Goal: Information Seeking & Learning: Learn about a topic

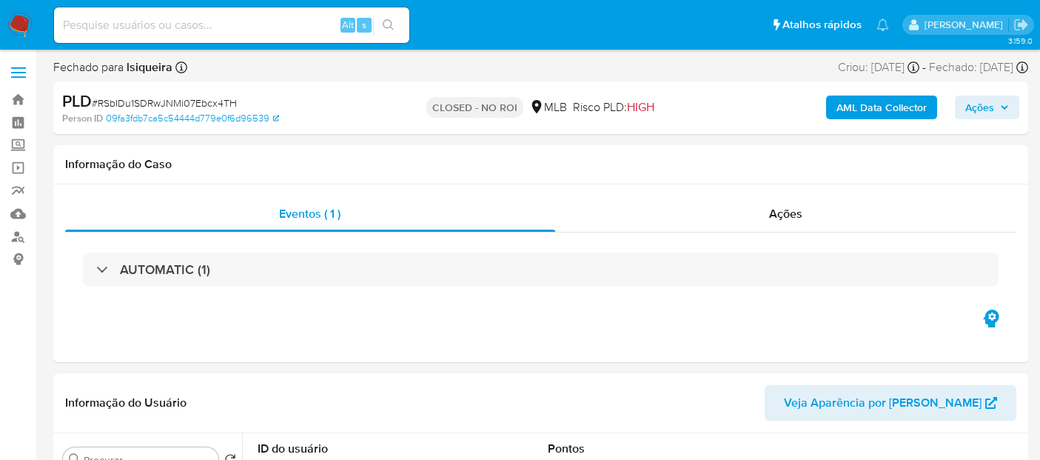
select select "10"
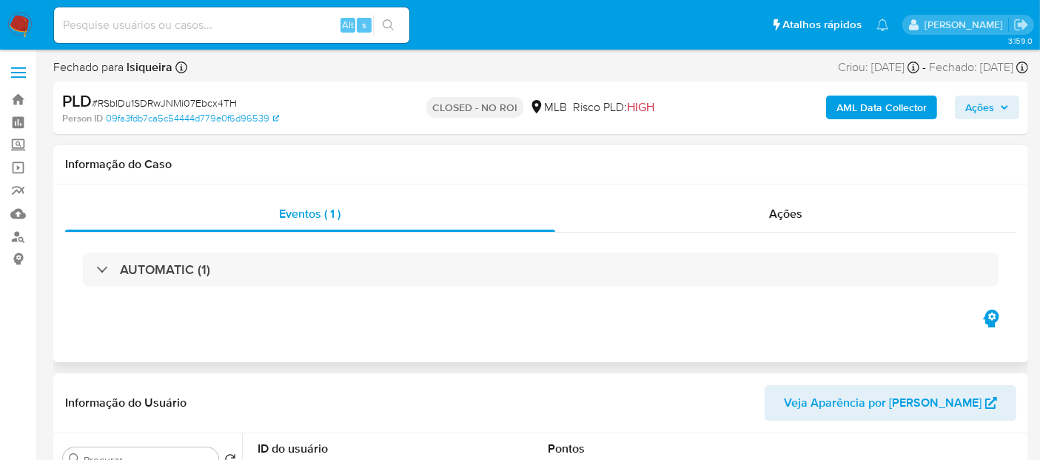
click at [435, 165] on h1 "Informação do Caso" at bounding box center [540, 164] width 951 height 15
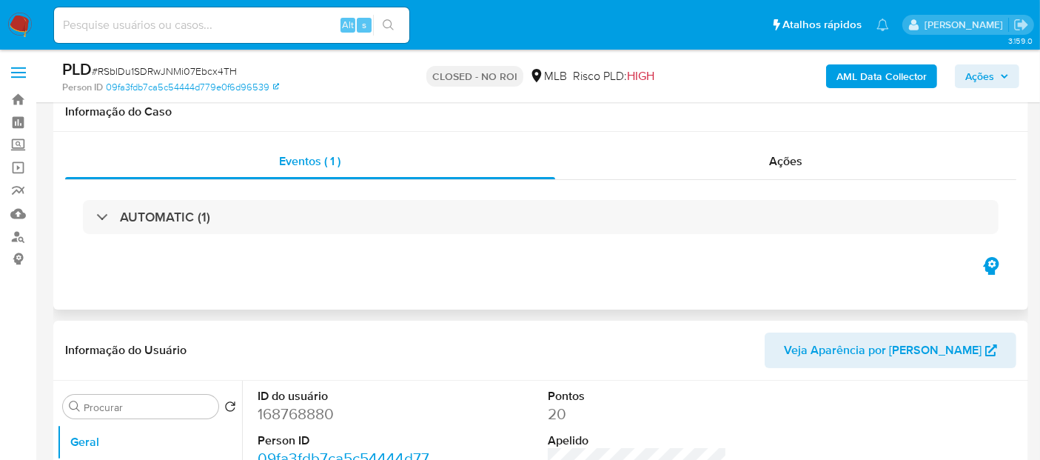
scroll to position [329, 0]
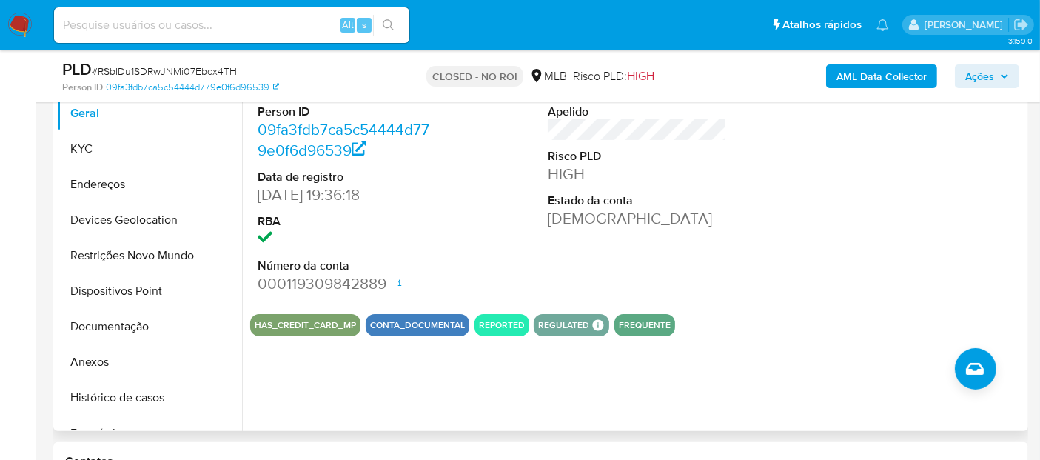
click at [549, 177] on dd "HIGH" at bounding box center [637, 174] width 179 height 21
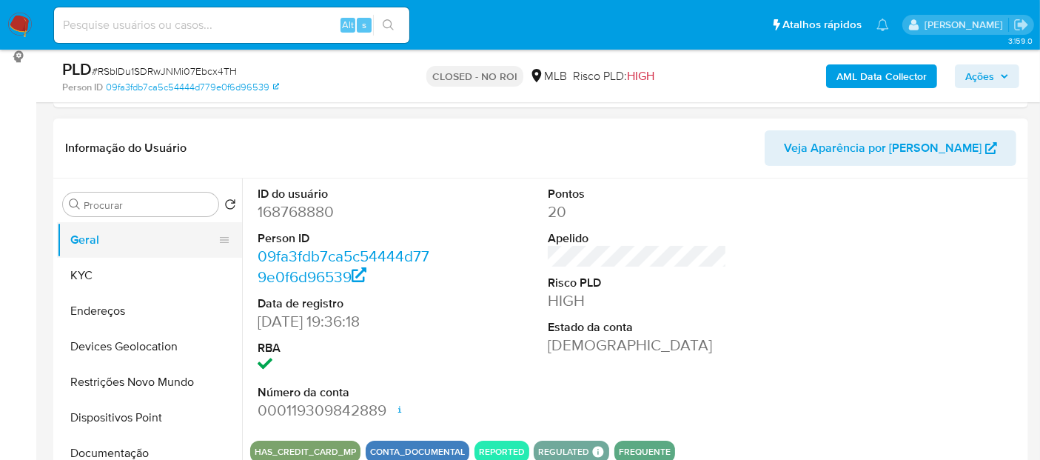
scroll to position [164, 0]
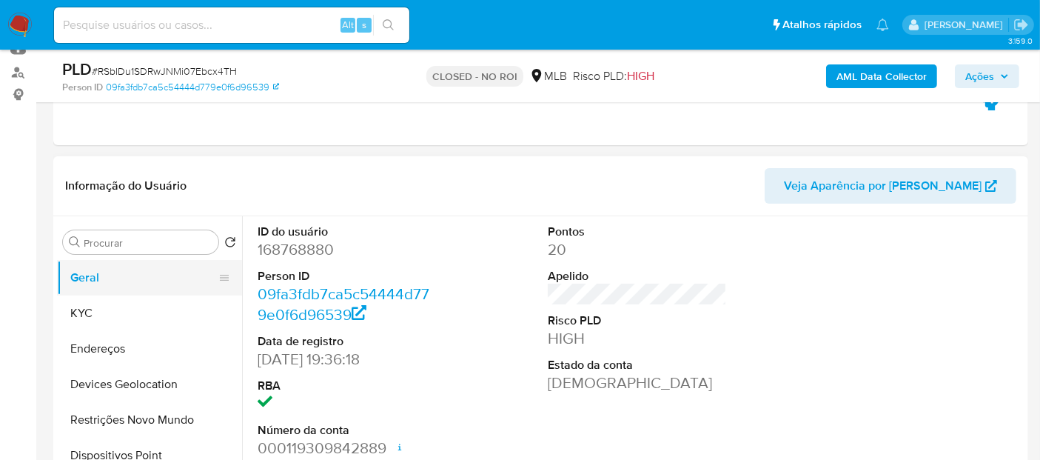
click at [121, 227] on div "Procurar Retornar ao pedido padrão Geral KYC Endereços Devices Geolocation Rest…" at bounding box center [149, 406] width 185 height 377
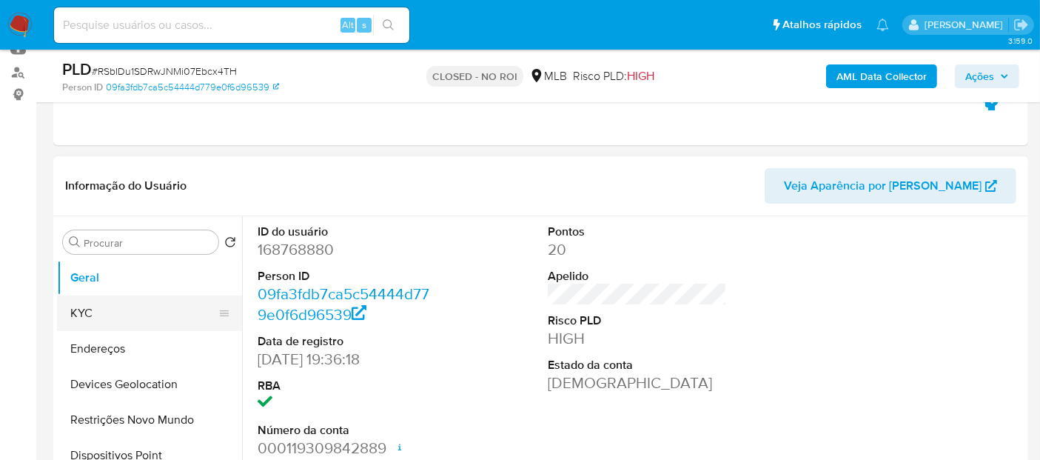
click at [111, 318] on button "KYC" at bounding box center [143, 313] width 173 height 36
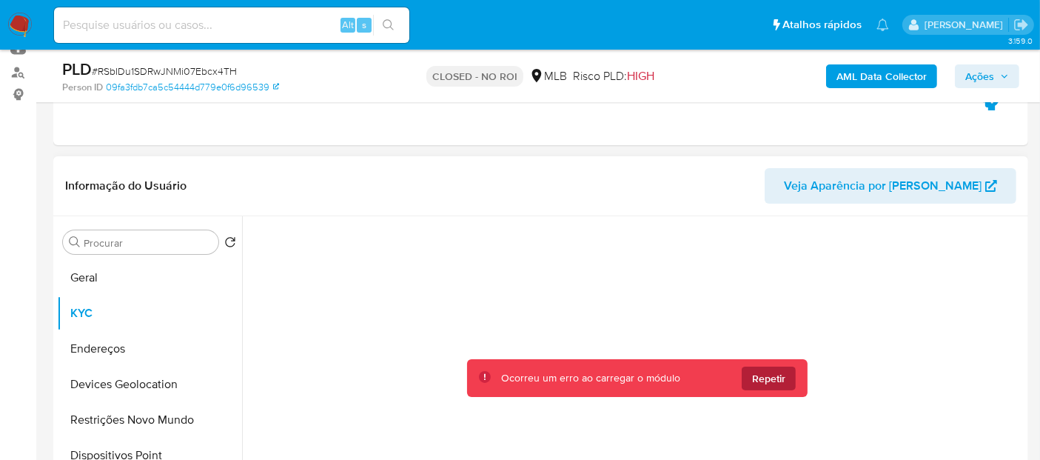
click at [761, 373] on span "Repetir" at bounding box center [768, 378] width 33 height 24
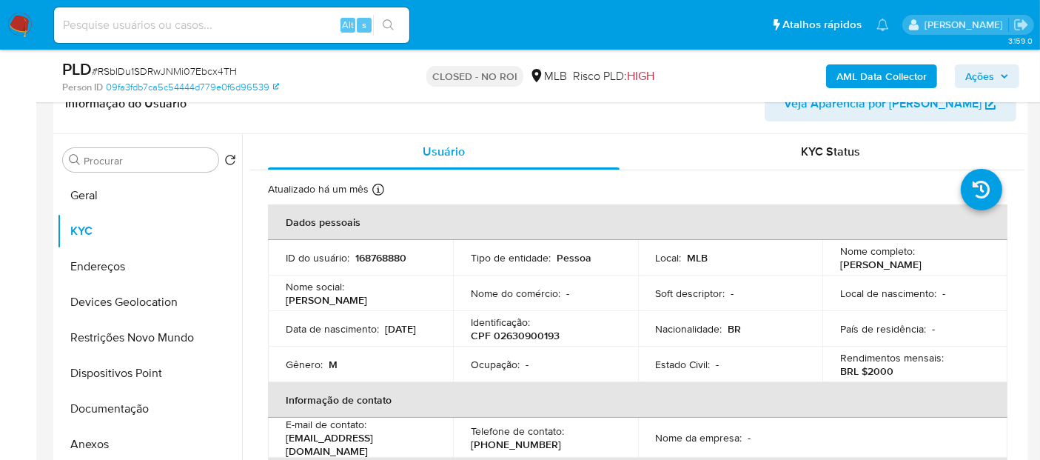
scroll to position [0, 0]
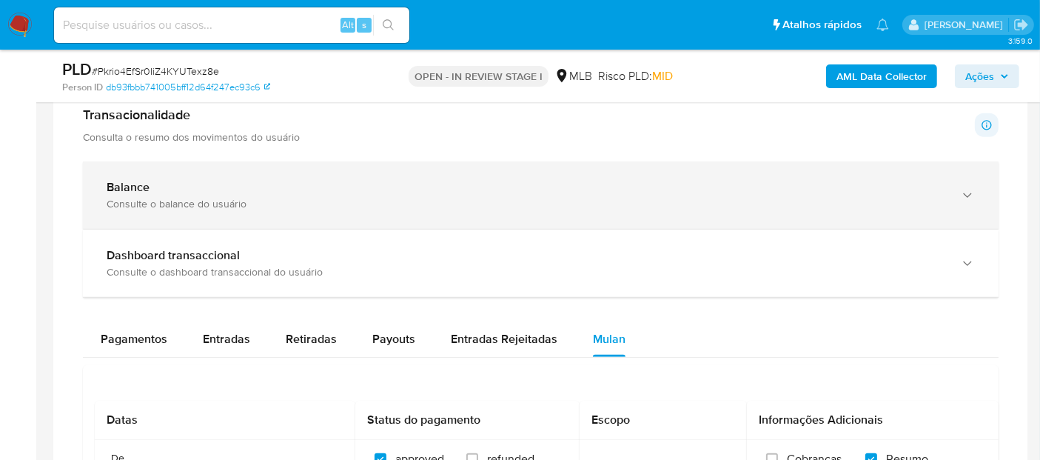
scroll to position [892, 0]
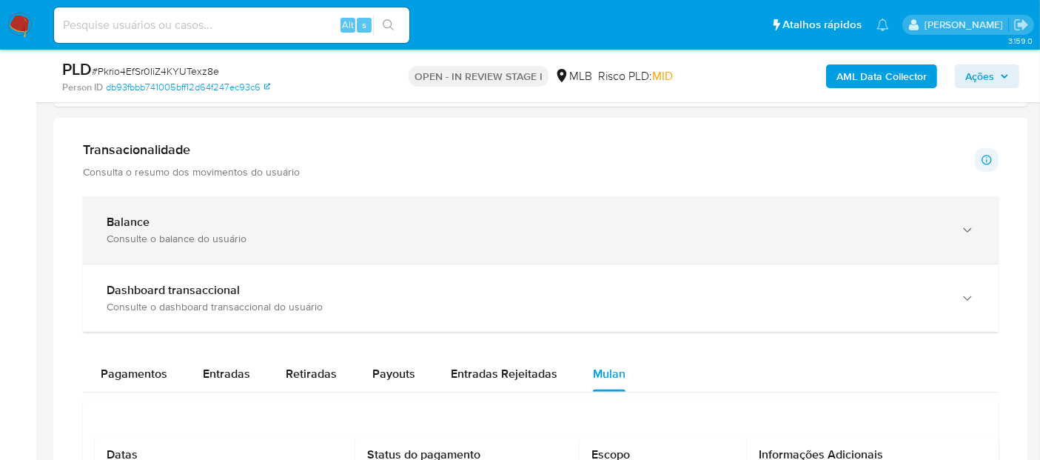
drag, startPoint x: 372, startPoint y: 191, endPoint x: 345, endPoint y: 221, distance: 39.8
click at [343, 224] on div "Balance" at bounding box center [526, 222] width 839 height 15
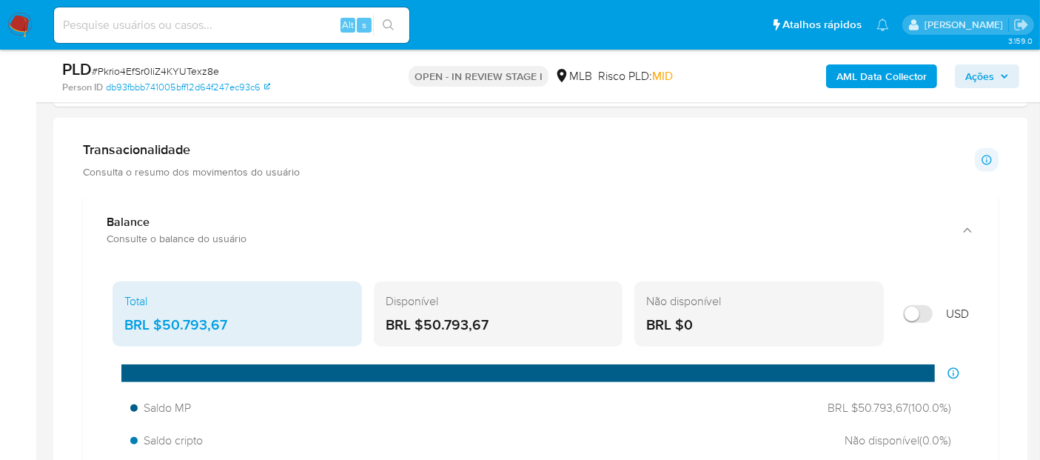
drag, startPoint x: 503, startPoint y: 326, endPoint x: 420, endPoint y: 326, distance: 82.9
click at [420, 326] on div "BRL $50.793,67" at bounding box center [499, 324] width 226 height 19
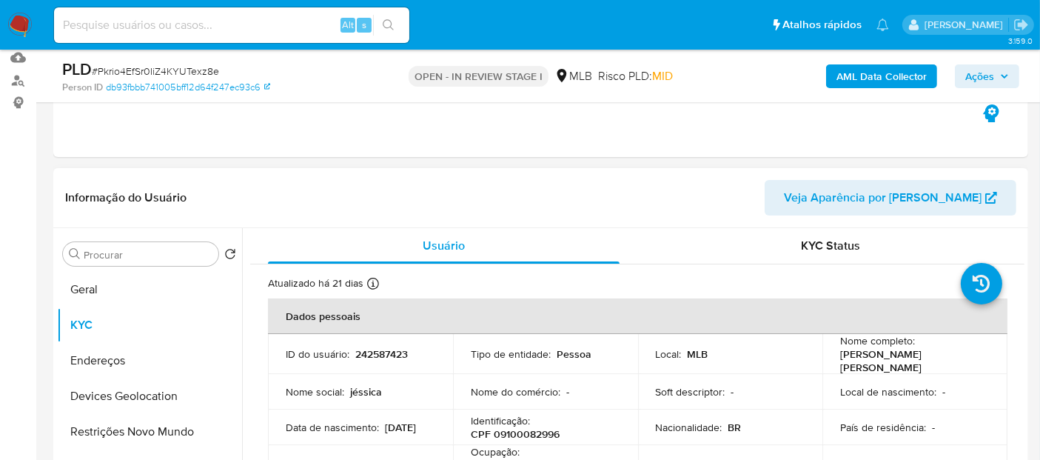
scroll to position [152, 0]
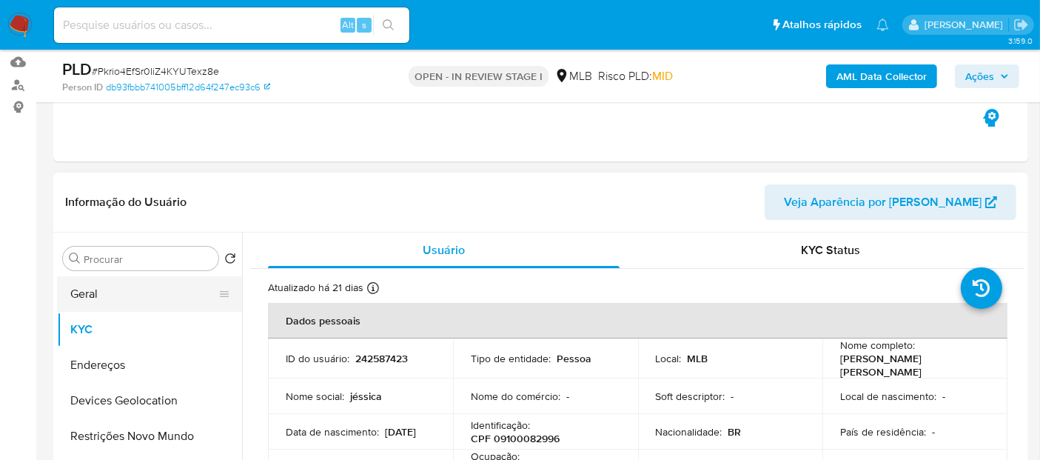
drag, startPoint x: 112, startPoint y: 296, endPoint x: 131, endPoint y: 287, distance: 21.2
click at [112, 297] on button "Geral" at bounding box center [143, 294] width 173 height 36
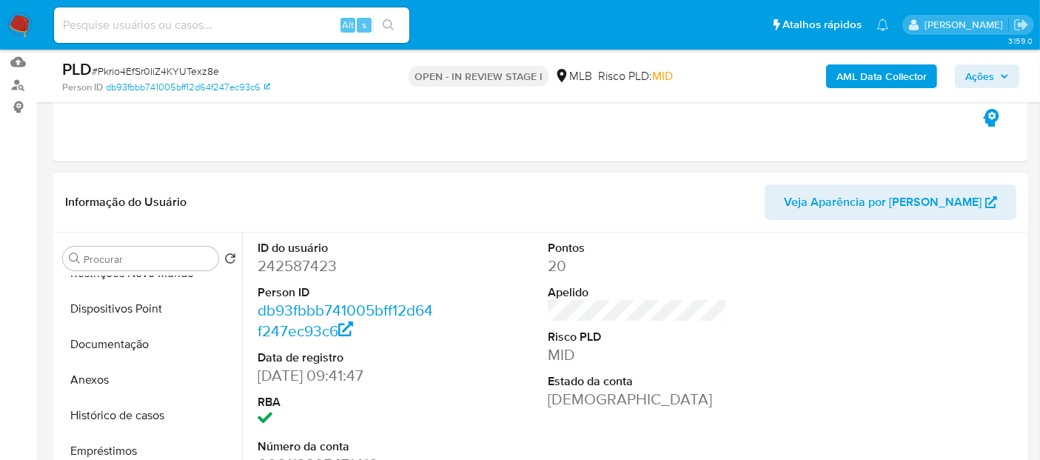
scroll to position [164, 0]
click at [115, 346] on button "Documentação" at bounding box center [143, 343] width 173 height 36
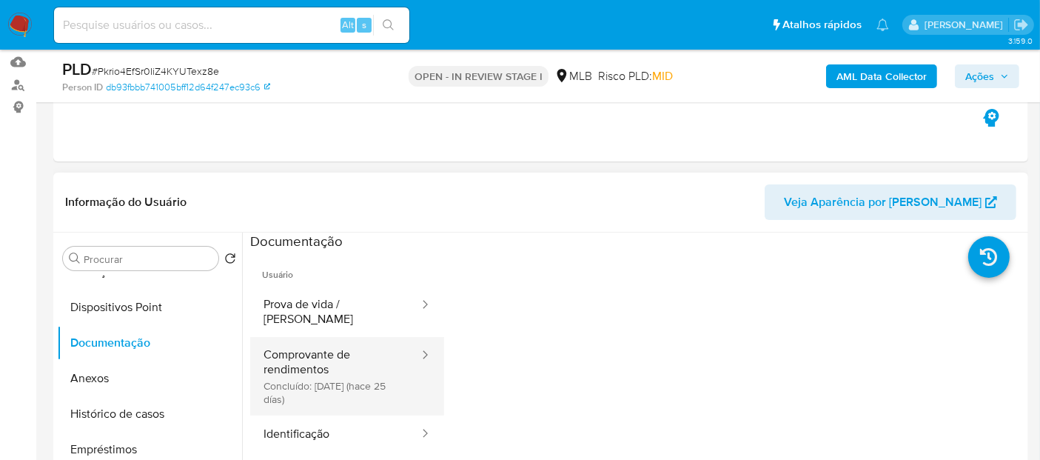
click at [332, 377] on button "Comprovante de rendimentos Concluído: 22/08/2025 (hace 25 días)" at bounding box center [335, 376] width 170 height 78
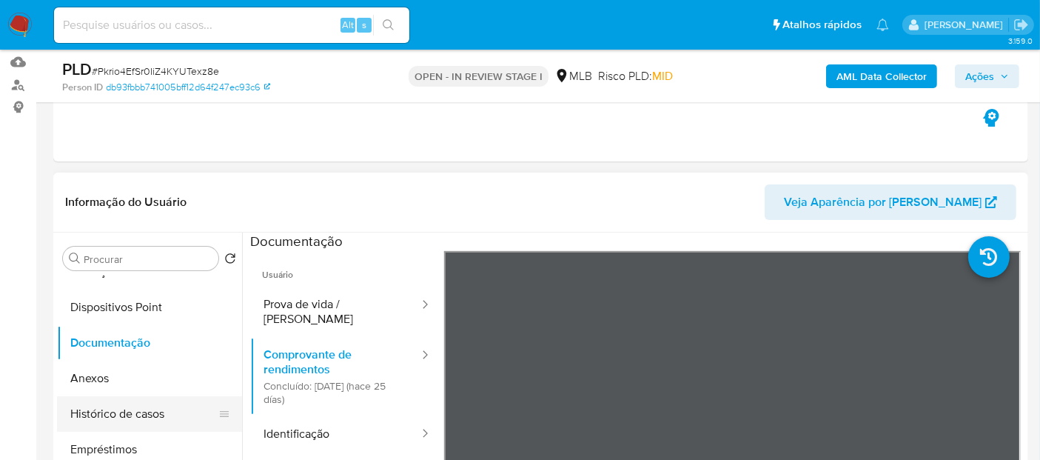
click at [115, 409] on button "Histórico de casos" at bounding box center [143, 414] width 173 height 36
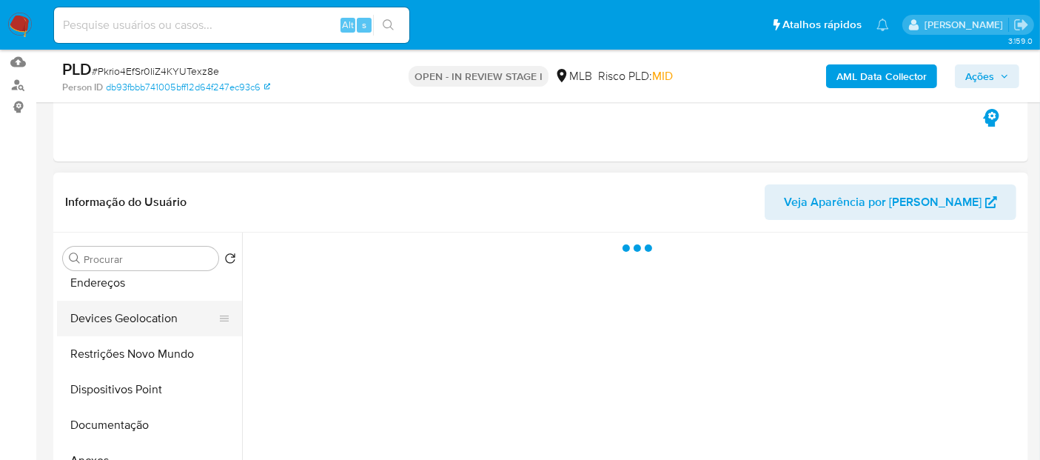
scroll to position [0, 0]
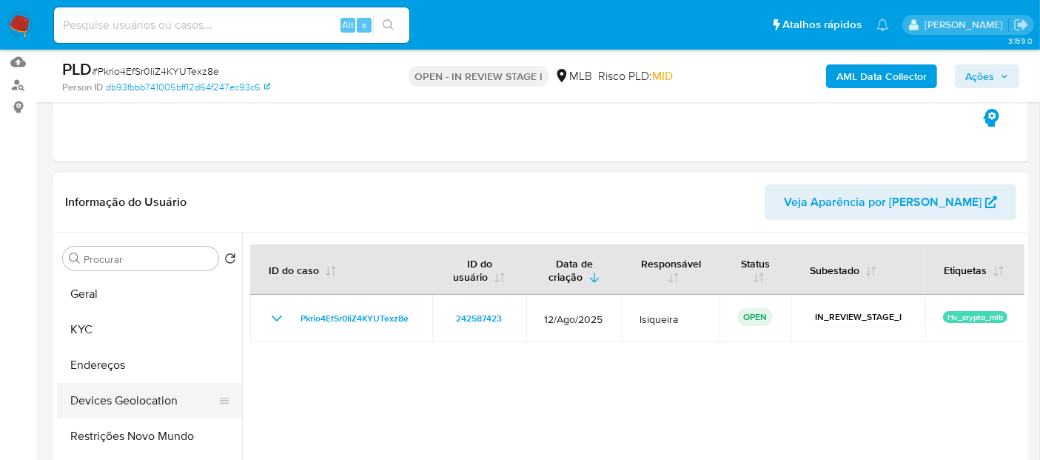
click at [138, 302] on button "Geral" at bounding box center [149, 294] width 185 height 36
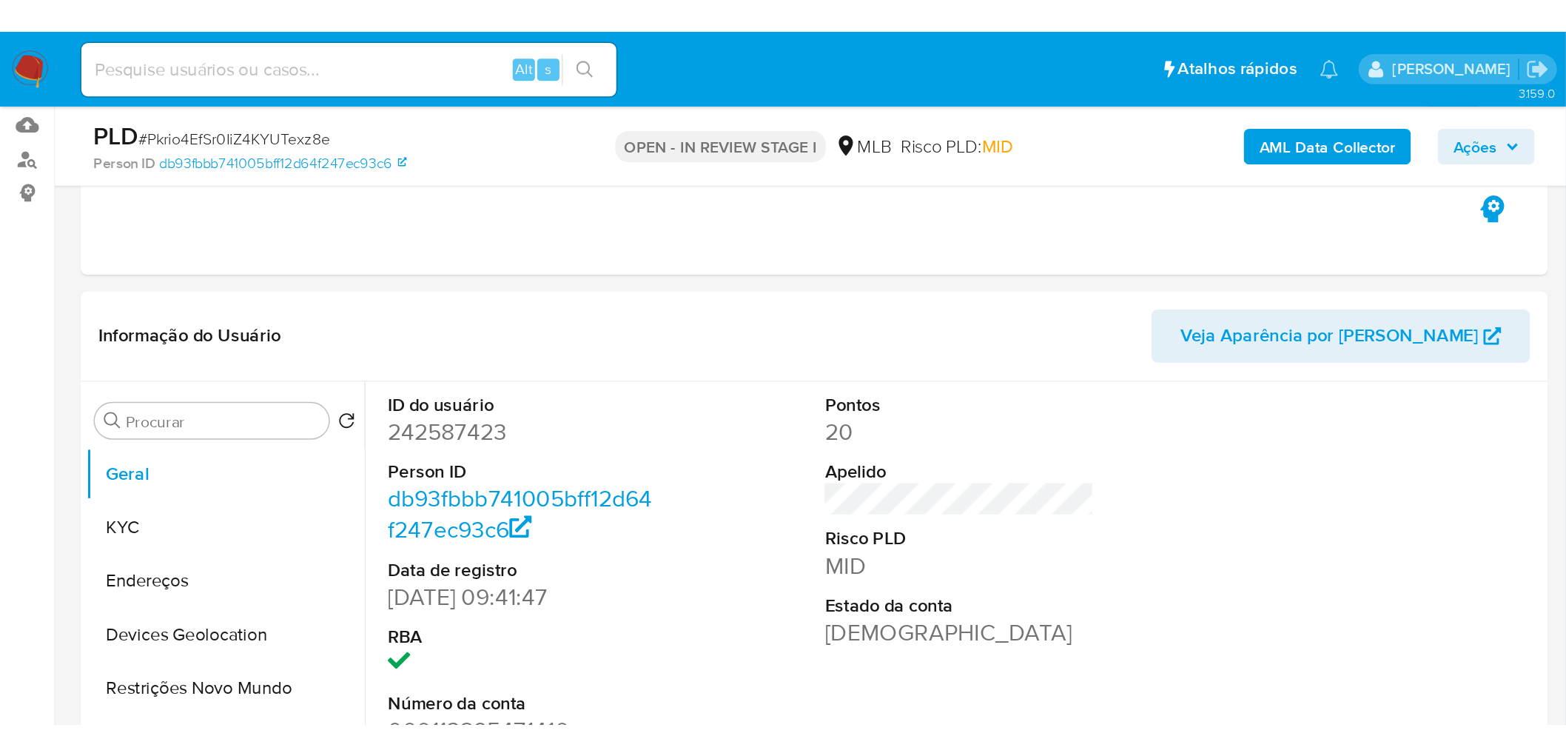
scroll to position [152, 0]
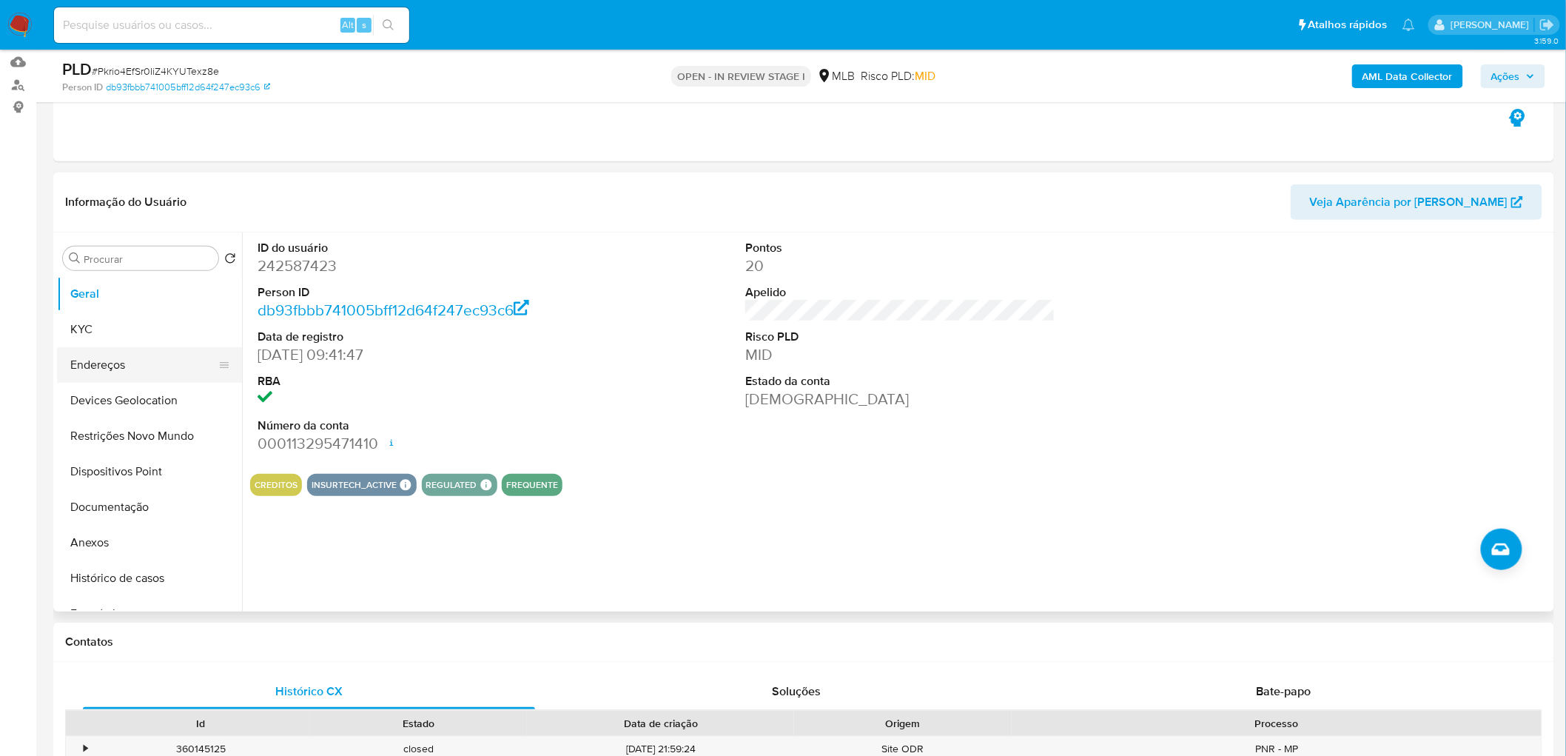
click at [105, 347] on button "Endereços" at bounding box center [143, 365] width 173 height 36
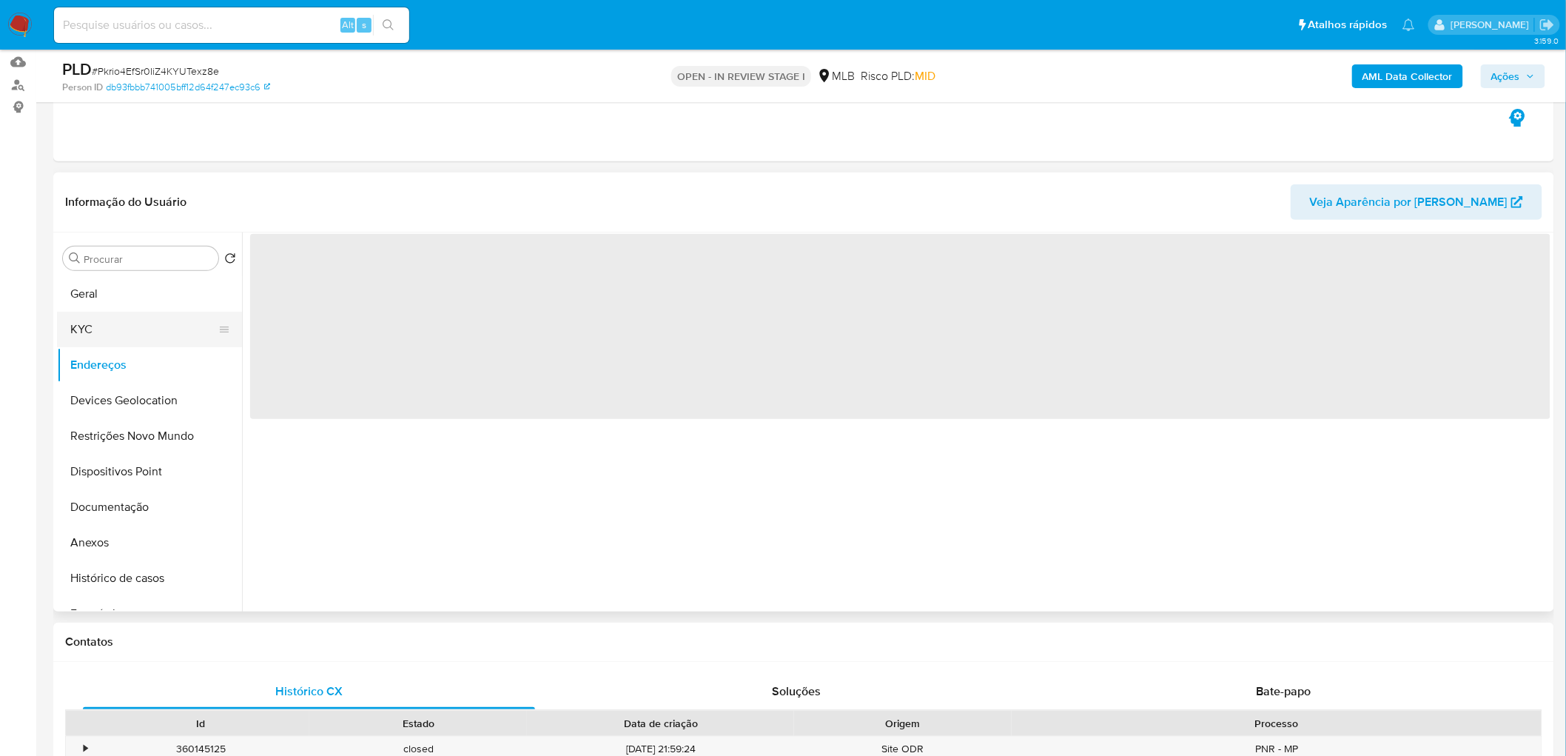
click at [114, 330] on button "KYC" at bounding box center [143, 330] width 173 height 36
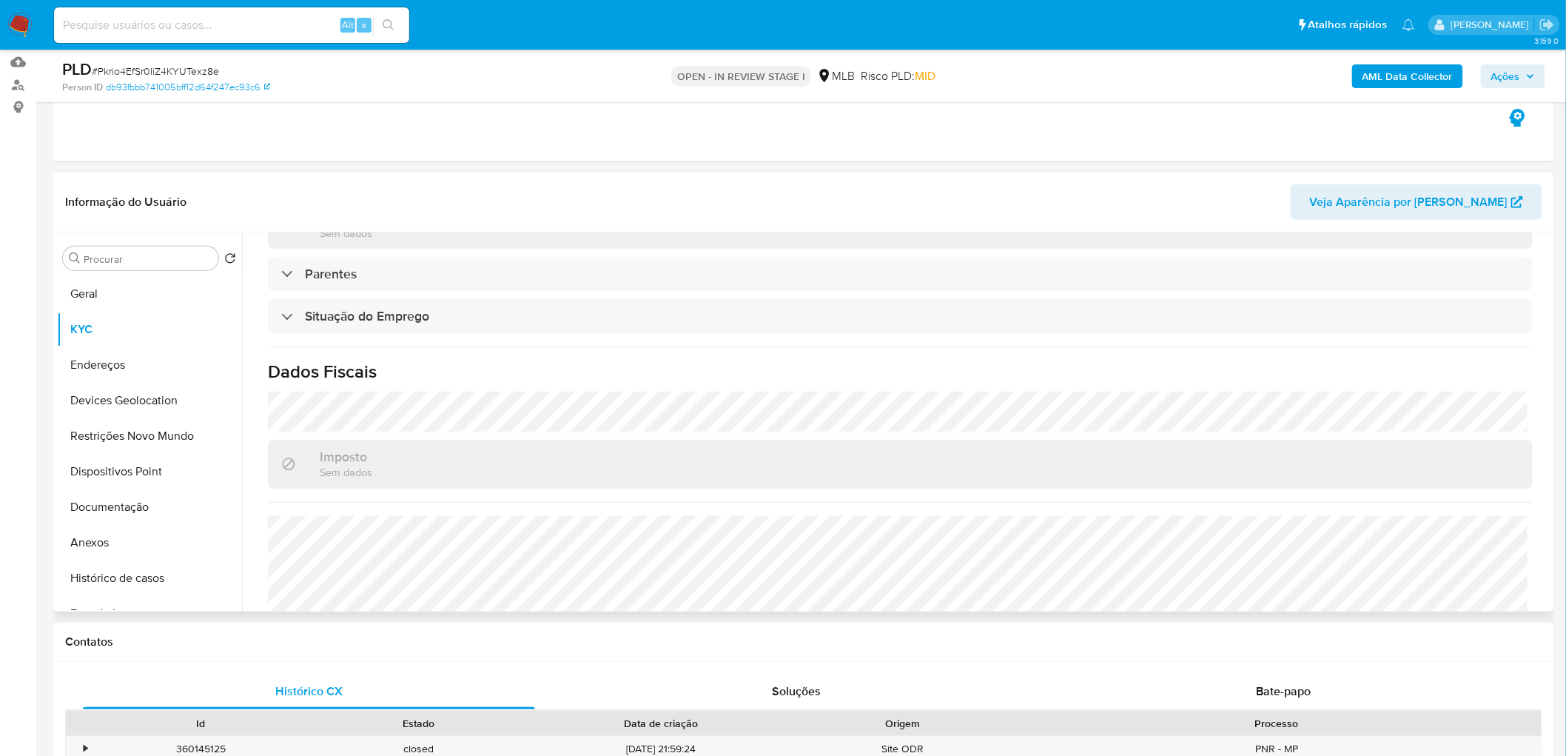
scroll to position [620, 0]
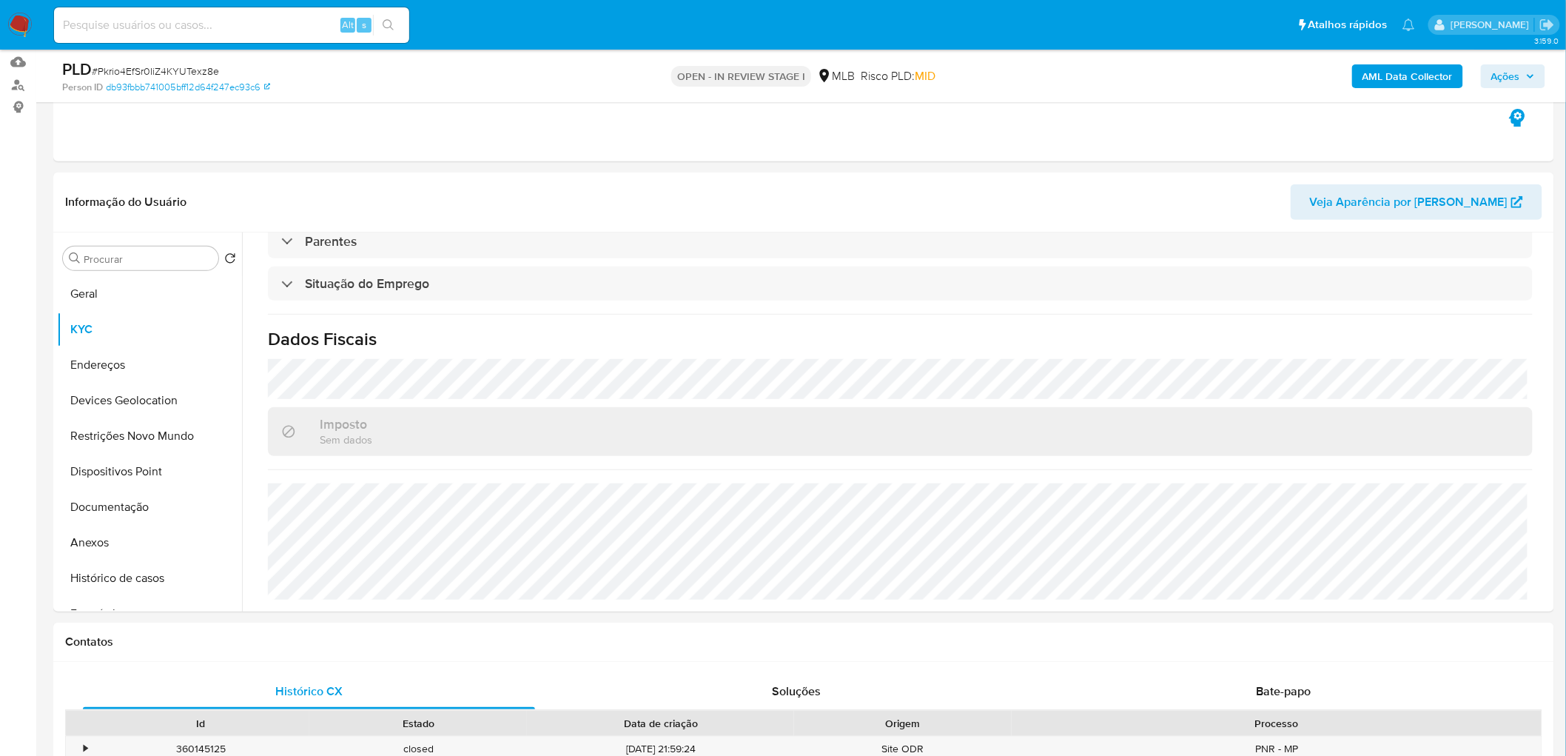
drag, startPoint x: 150, startPoint y: 364, endPoint x: 42, endPoint y: 375, distance: 108.6
click at [150, 364] on button "Endereços" at bounding box center [149, 365] width 185 height 36
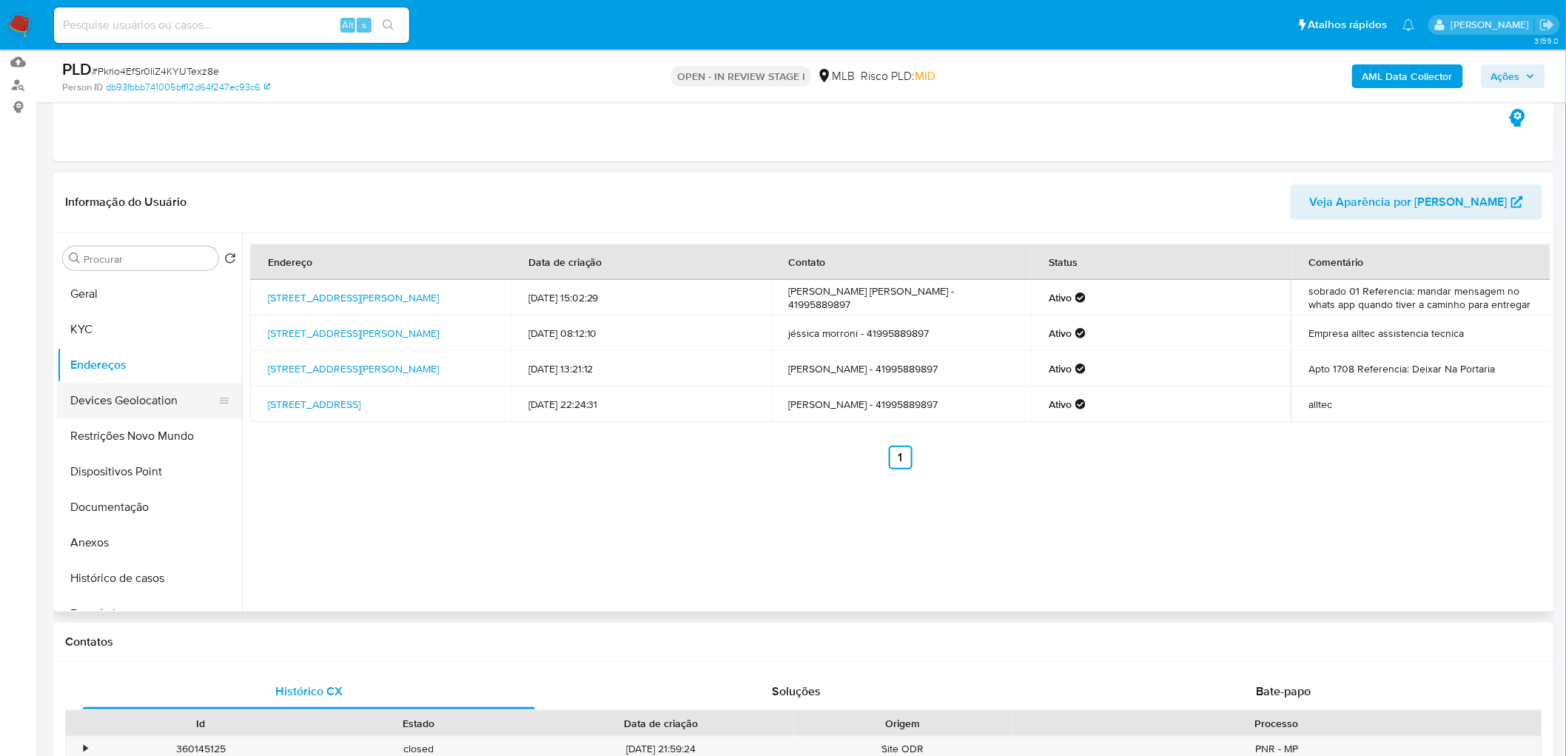
click at [154, 398] on button "Devices Geolocation" at bounding box center [143, 401] width 173 height 36
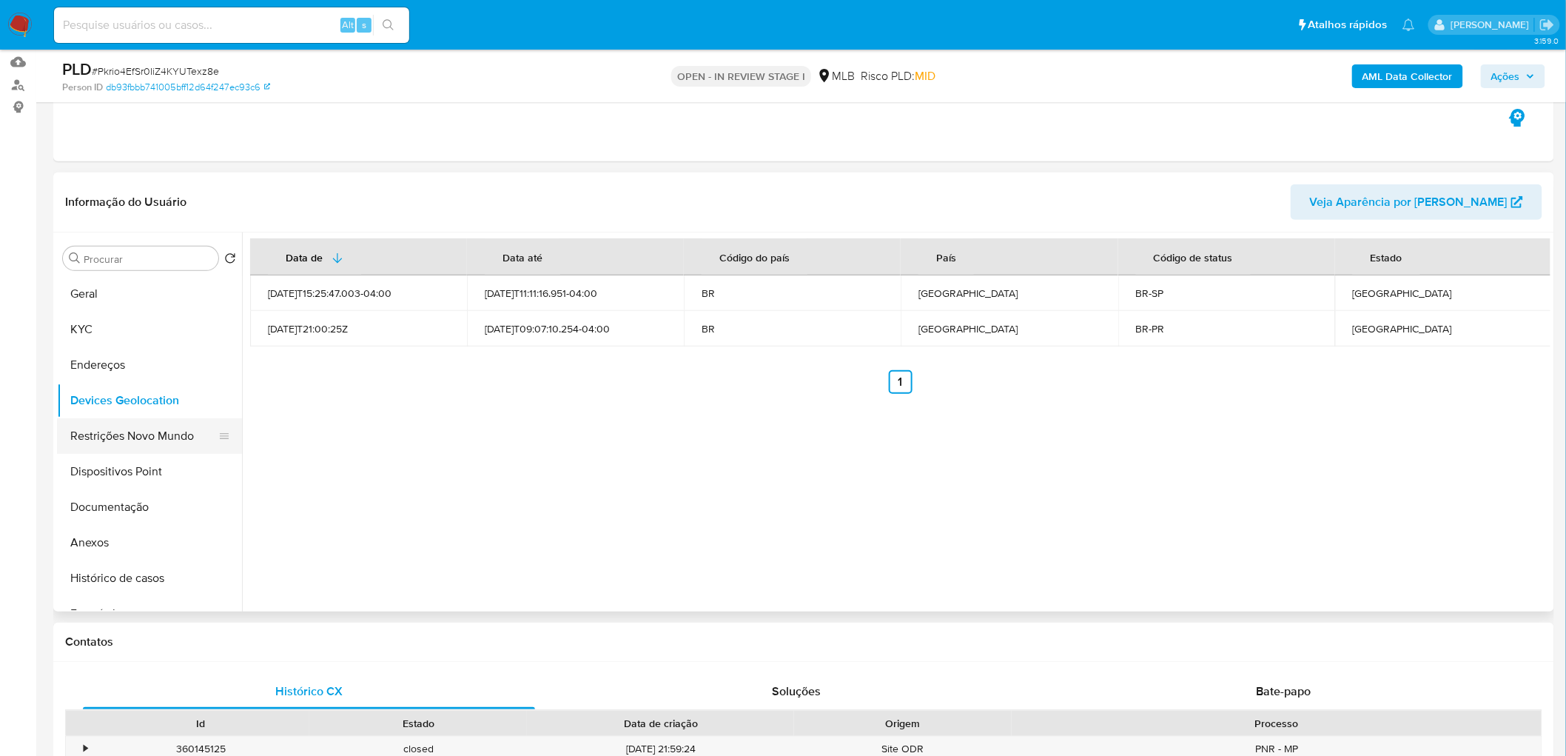
click at [141, 431] on button "Restrições Novo Mundo" at bounding box center [143, 436] width 173 height 36
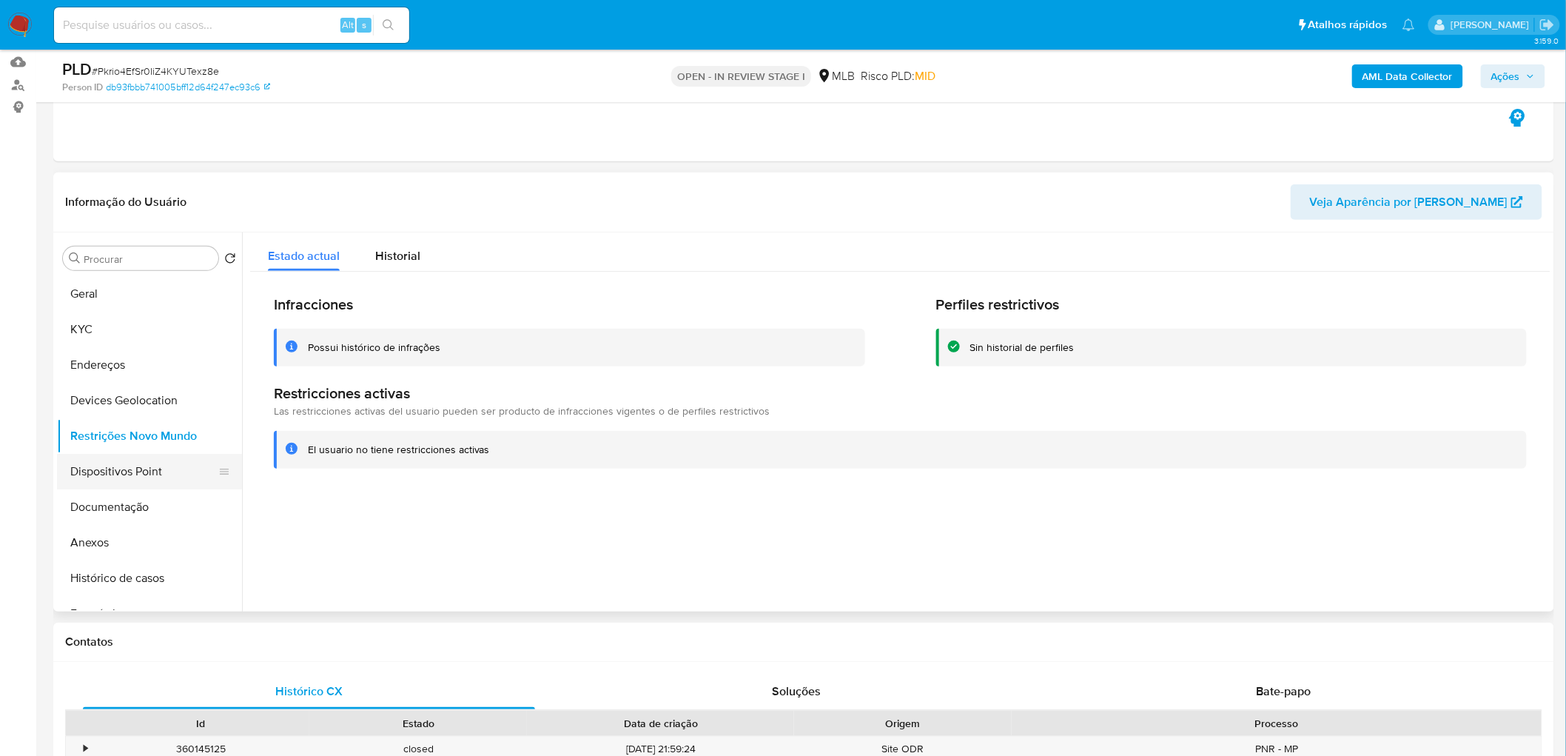
click at [141, 459] on button "Dispositivos Point" at bounding box center [143, 472] width 173 height 36
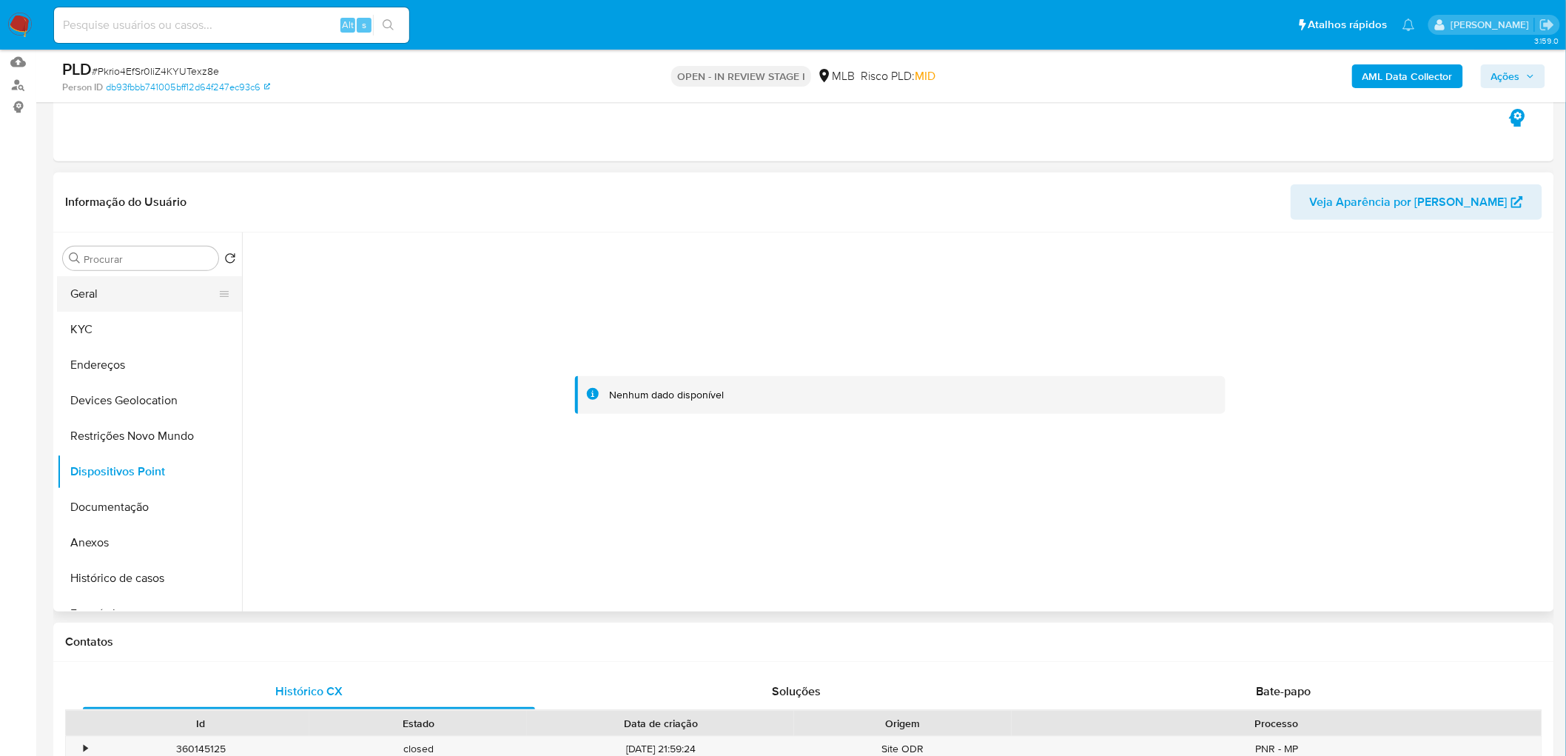
drag, startPoint x: 112, startPoint y: 292, endPoint x: 135, endPoint y: 284, distance: 25.0
click at [135, 284] on button "Geral" at bounding box center [143, 294] width 173 height 36
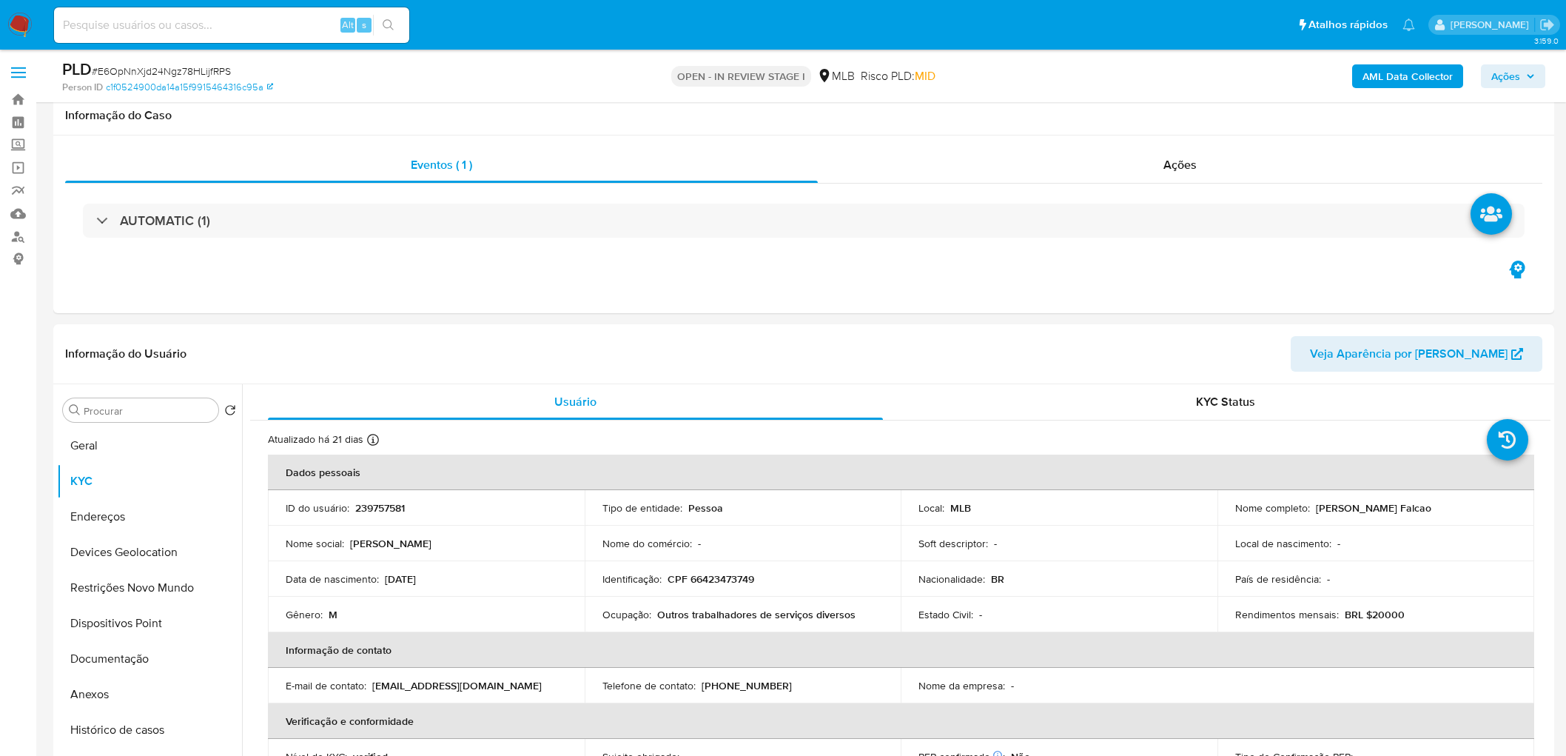
scroll to position [82, 0]
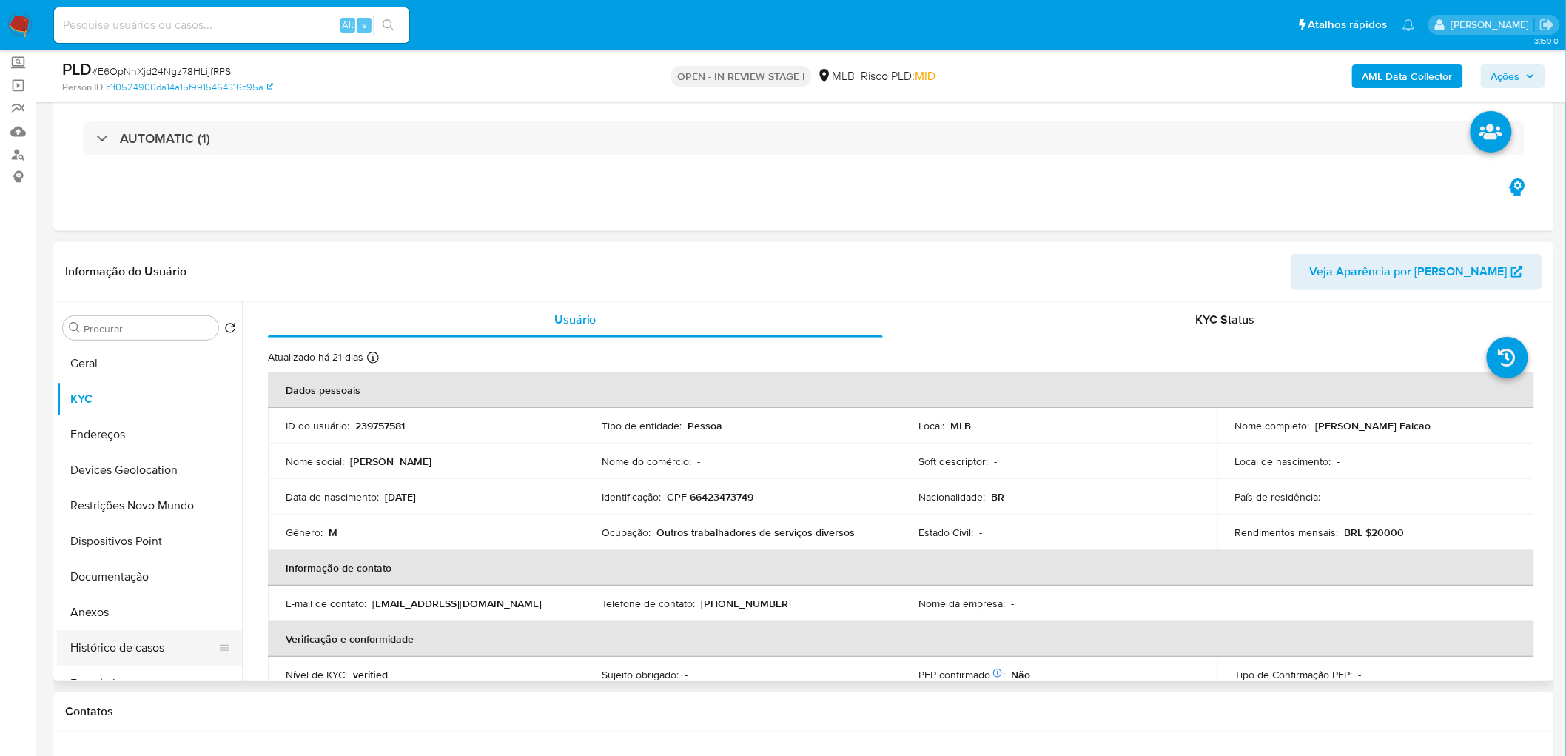
click at [119, 645] on button "Histórico de casos" at bounding box center [143, 648] width 173 height 36
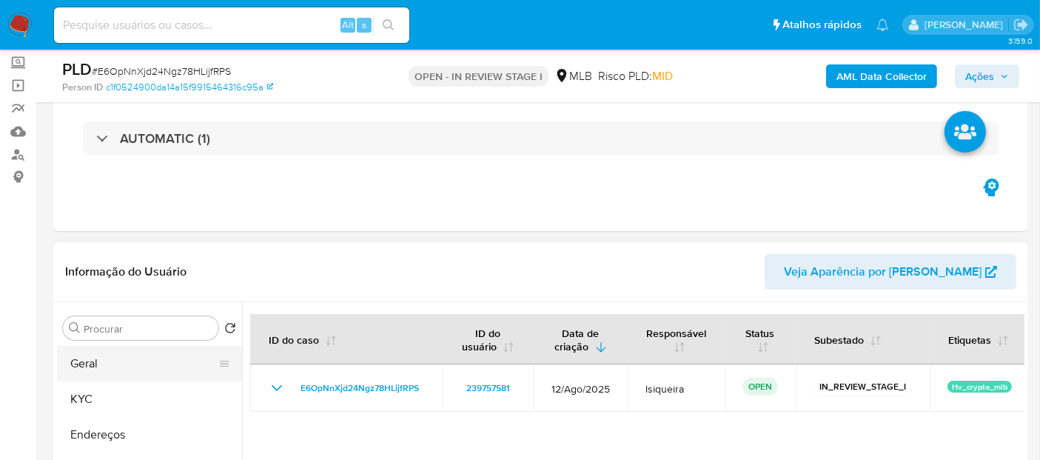
click at [180, 357] on button "Geral" at bounding box center [143, 364] width 173 height 36
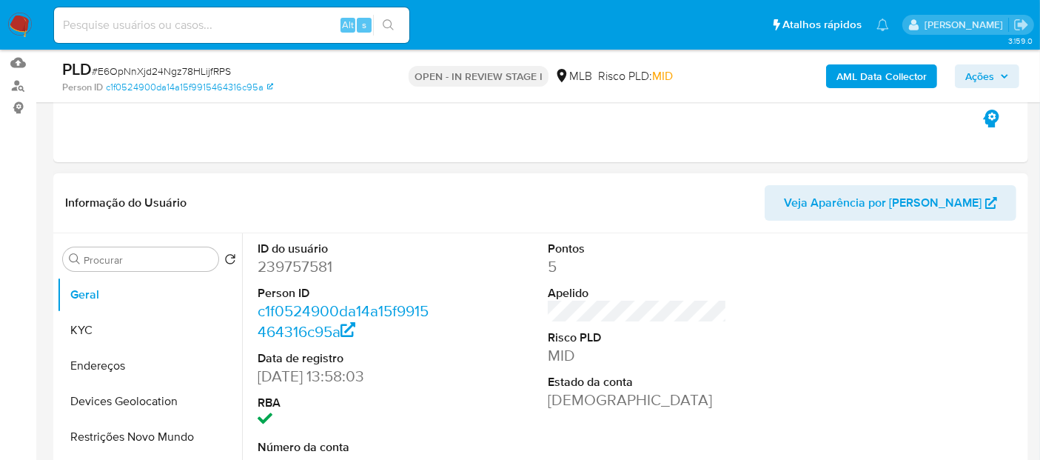
scroll to position [246, 0]
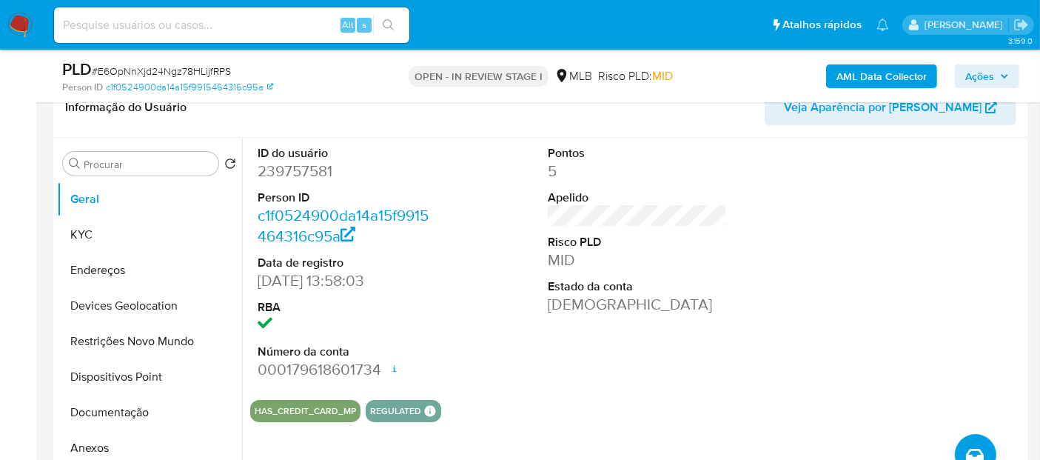
click at [315, 173] on dd "239757581" at bounding box center [347, 171] width 179 height 21
copy dd "239757581"
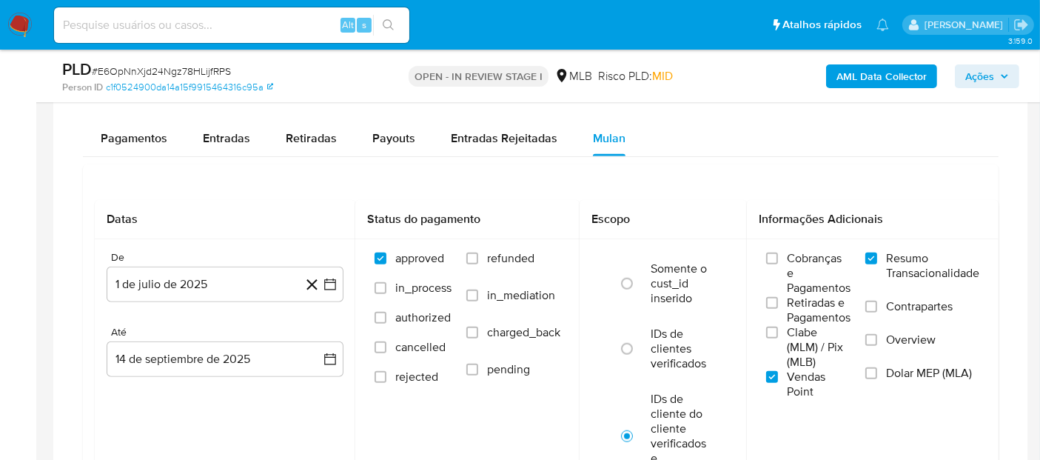
scroll to position [994, 0]
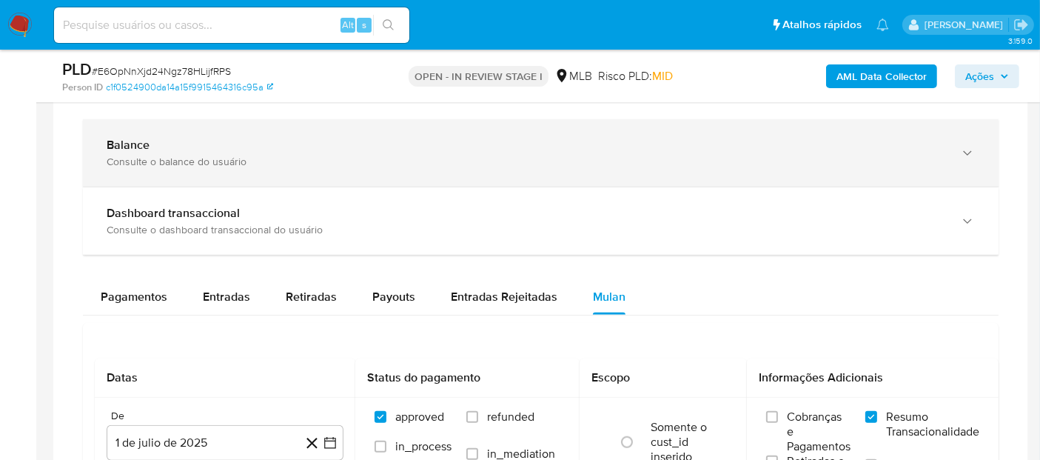
click at [319, 158] on div "Consulte o balance do usuário" at bounding box center [526, 161] width 839 height 13
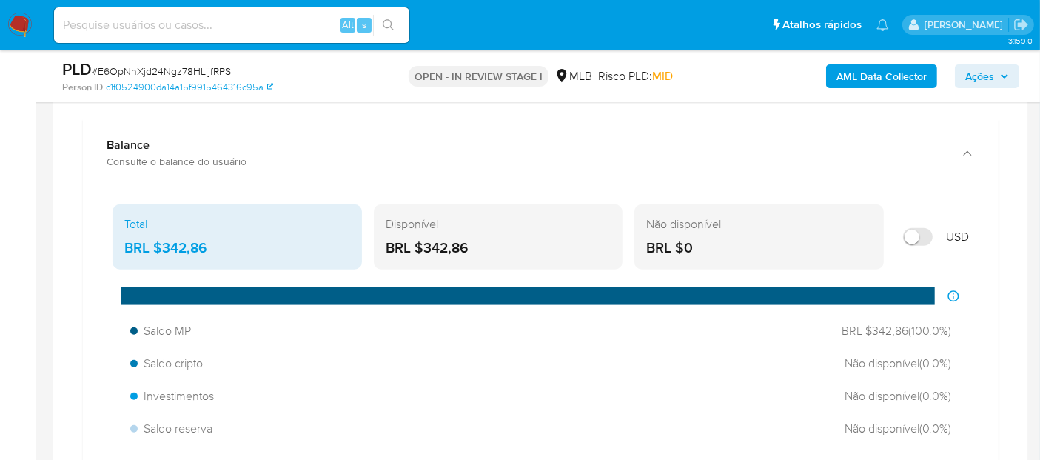
drag, startPoint x: 499, startPoint y: 249, endPoint x: 372, endPoint y: 249, distance: 126.6
click at [372, 249] on div "Total BRL $342,86 Disponível BRL $342,86 Não disponível BRL $0 USD" at bounding box center [541, 236] width 856 height 65
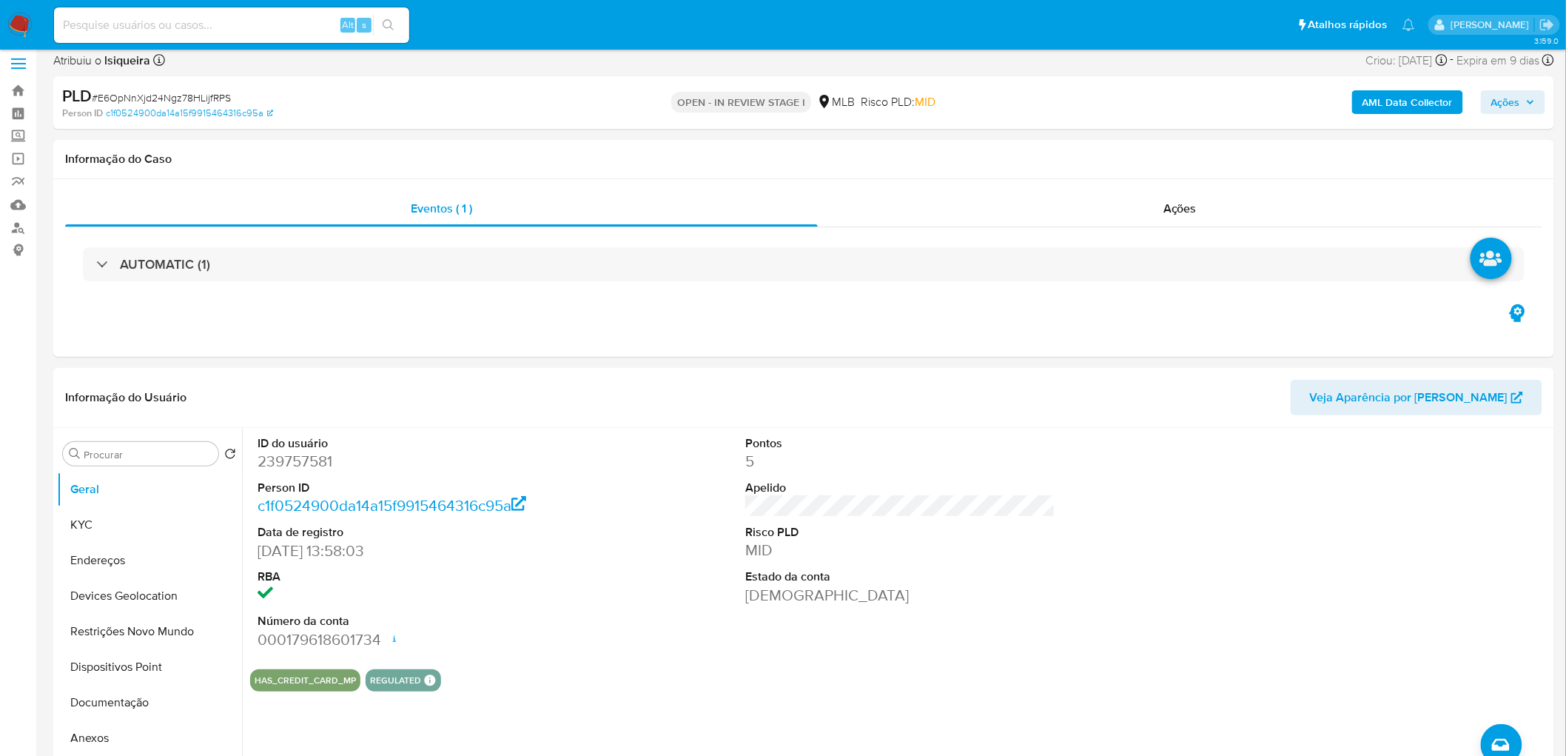
scroll to position [5, 0]
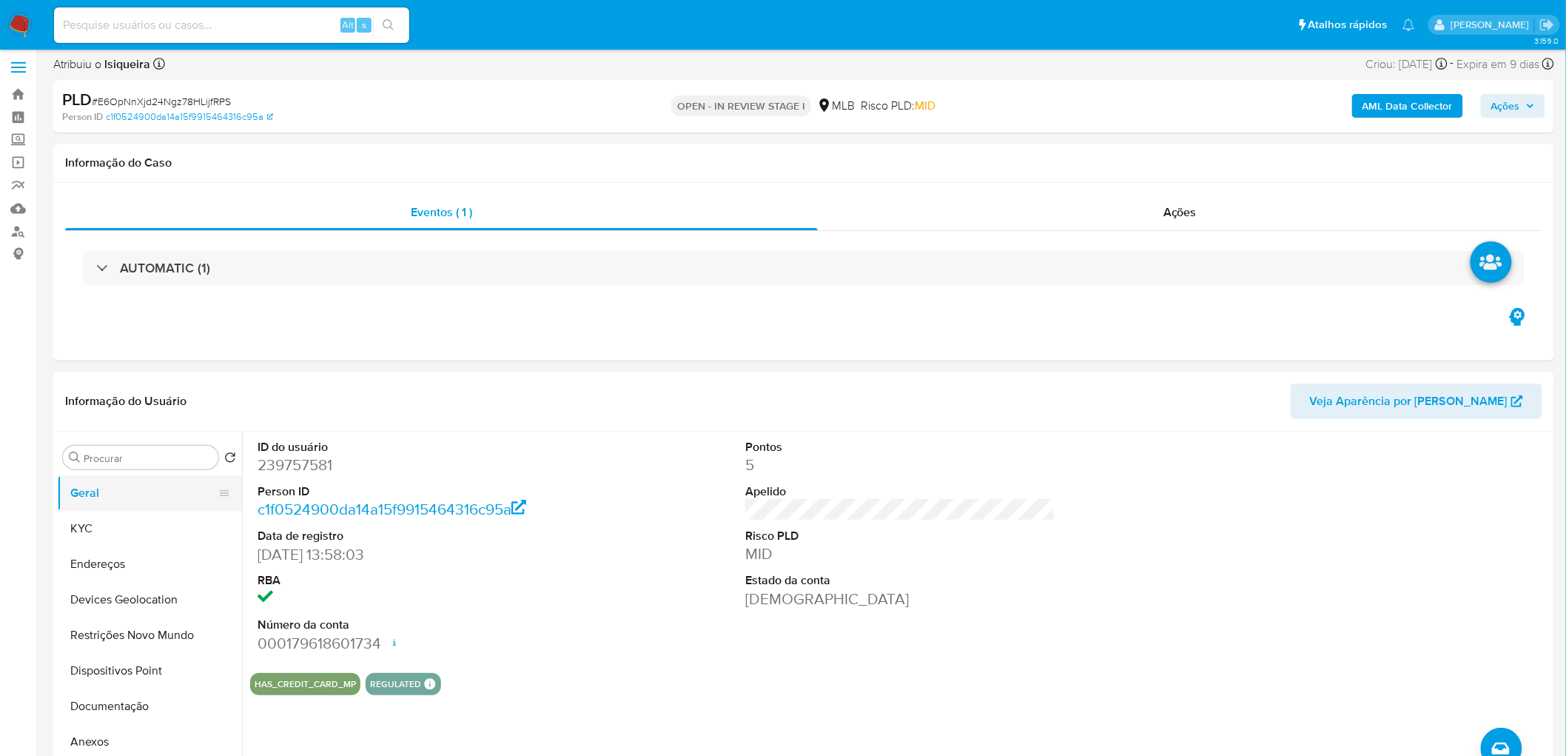
click at [174, 483] on button "Geral" at bounding box center [143, 493] width 173 height 36
click at [536, 609] on dl "ID do usuário 239757581 Person ID c1f0524900da14a15f9915464316c95a Data de regi…" at bounding box center [413, 546] width 310 height 215
drag, startPoint x: 132, startPoint y: 527, endPoint x: 104, endPoint y: 534, distance: 28.4
click at [132, 526] on button "KYC" at bounding box center [143, 529] width 173 height 36
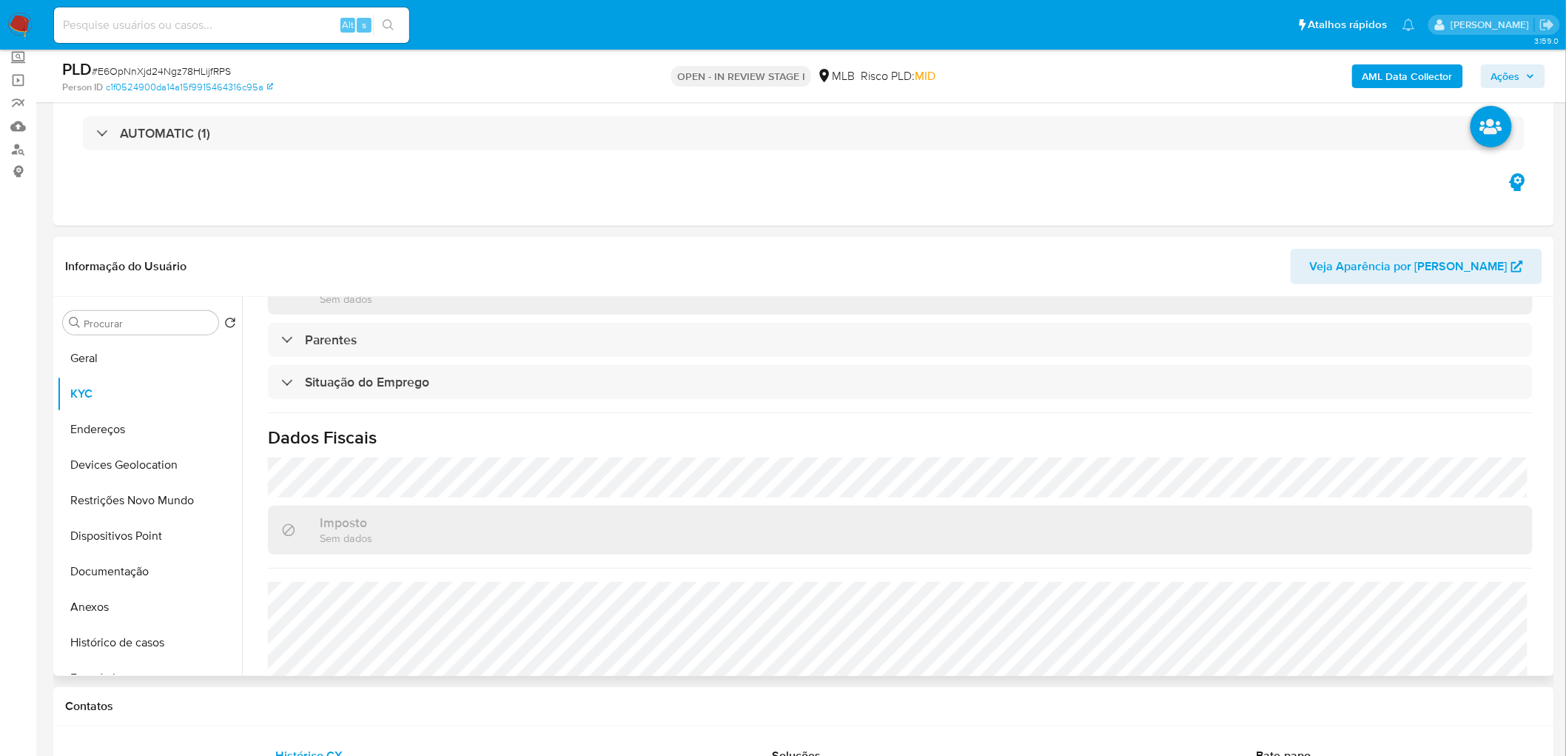
scroll to position [616, 0]
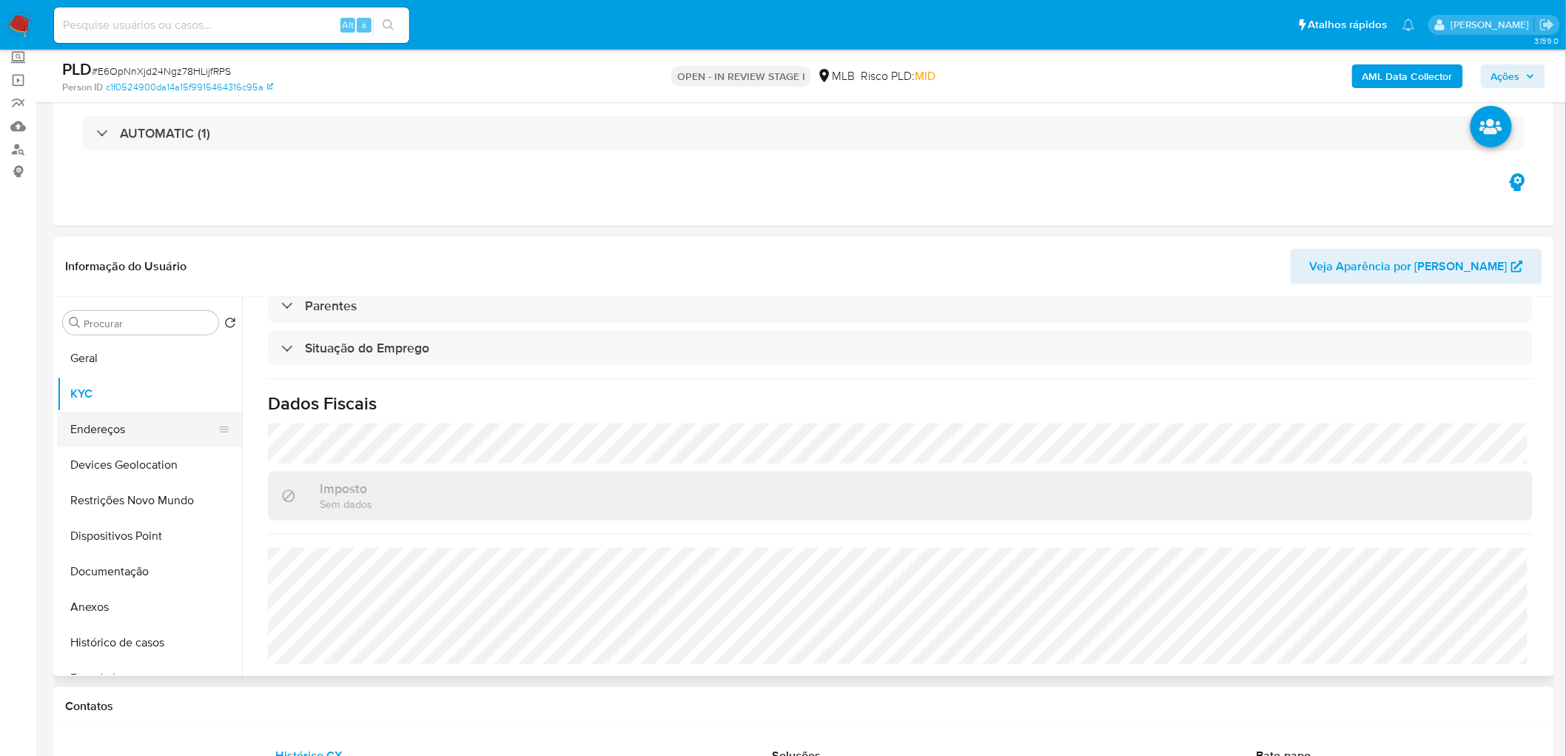
click at [146, 425] on button "Endereços" at bounding box center [143, 430] width 173 height 36
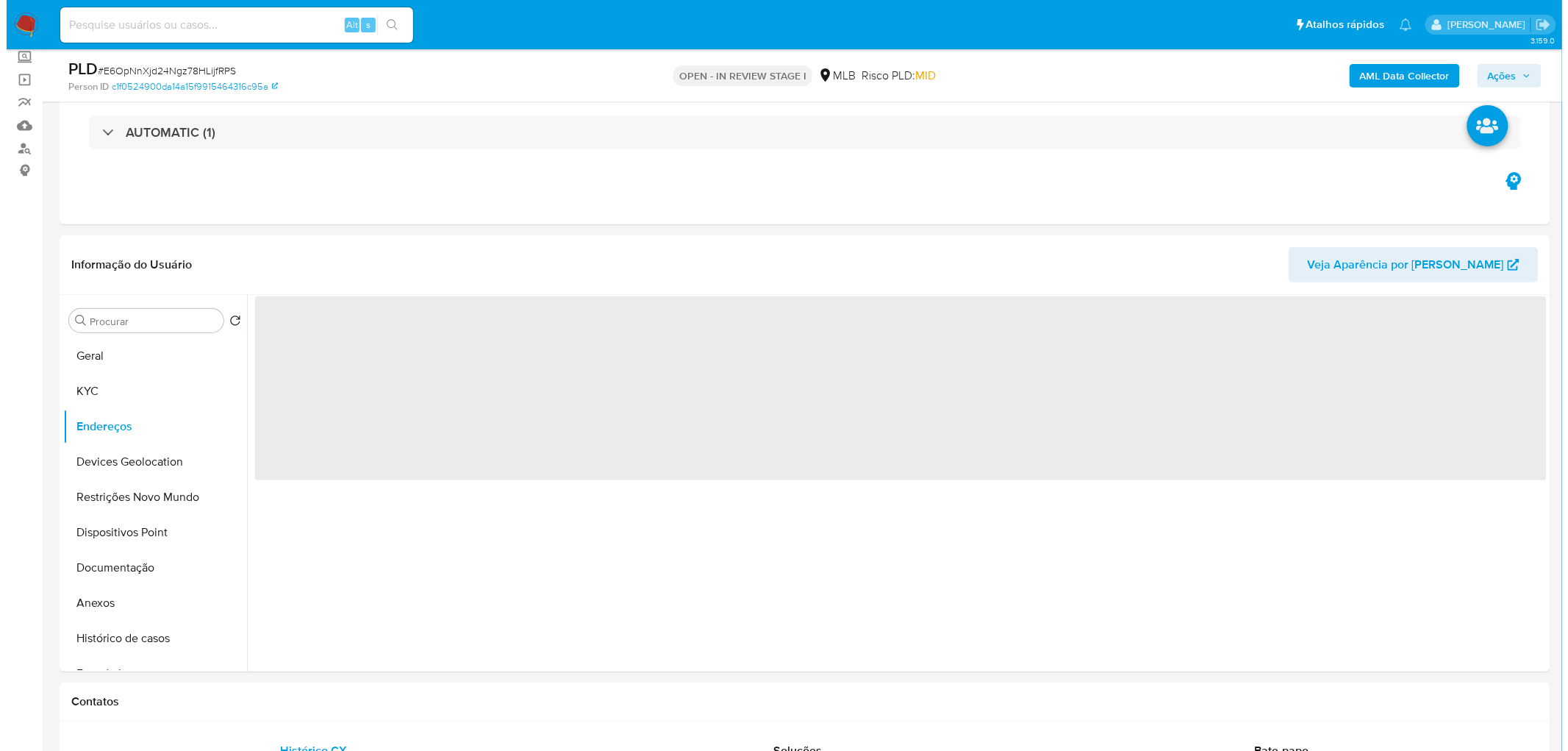
scroll to position [0, 0]
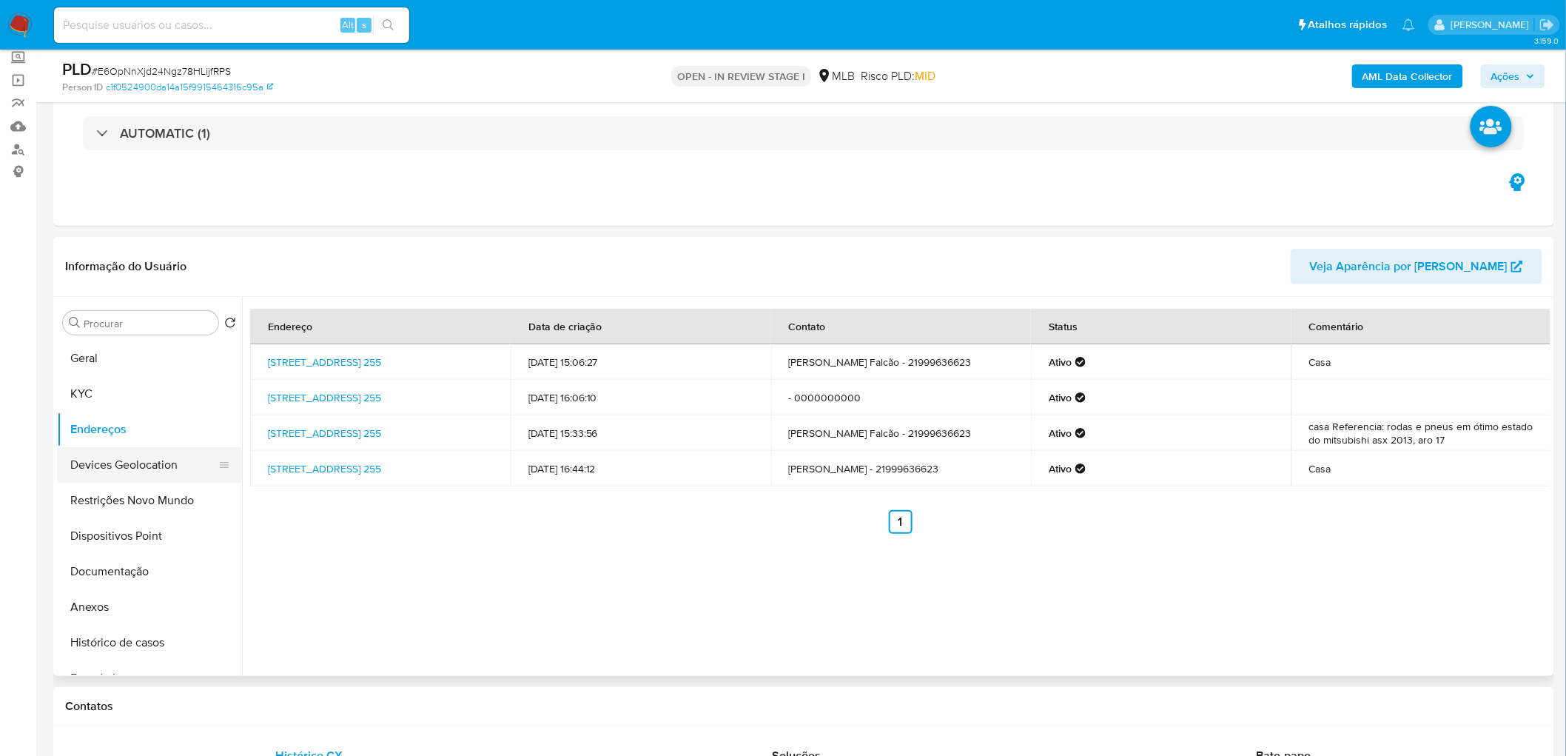
click at [145, 467] on button "Devices Geolocation" at bounding box center [143, 465] width 173 height 36
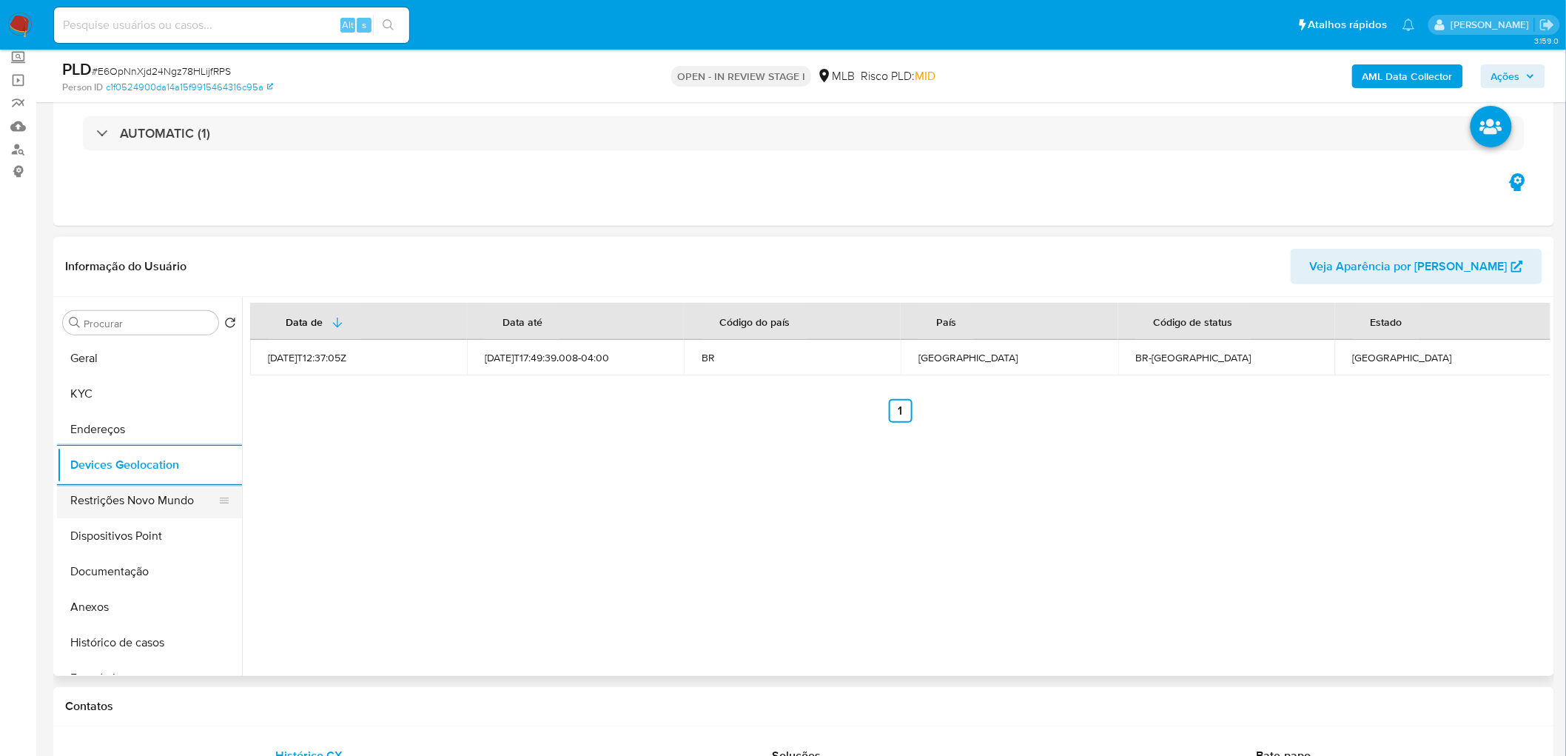
click at [132, 511] on button "Restrições Novo Mundo" at bounding box center [143, 501] width 173 height 36
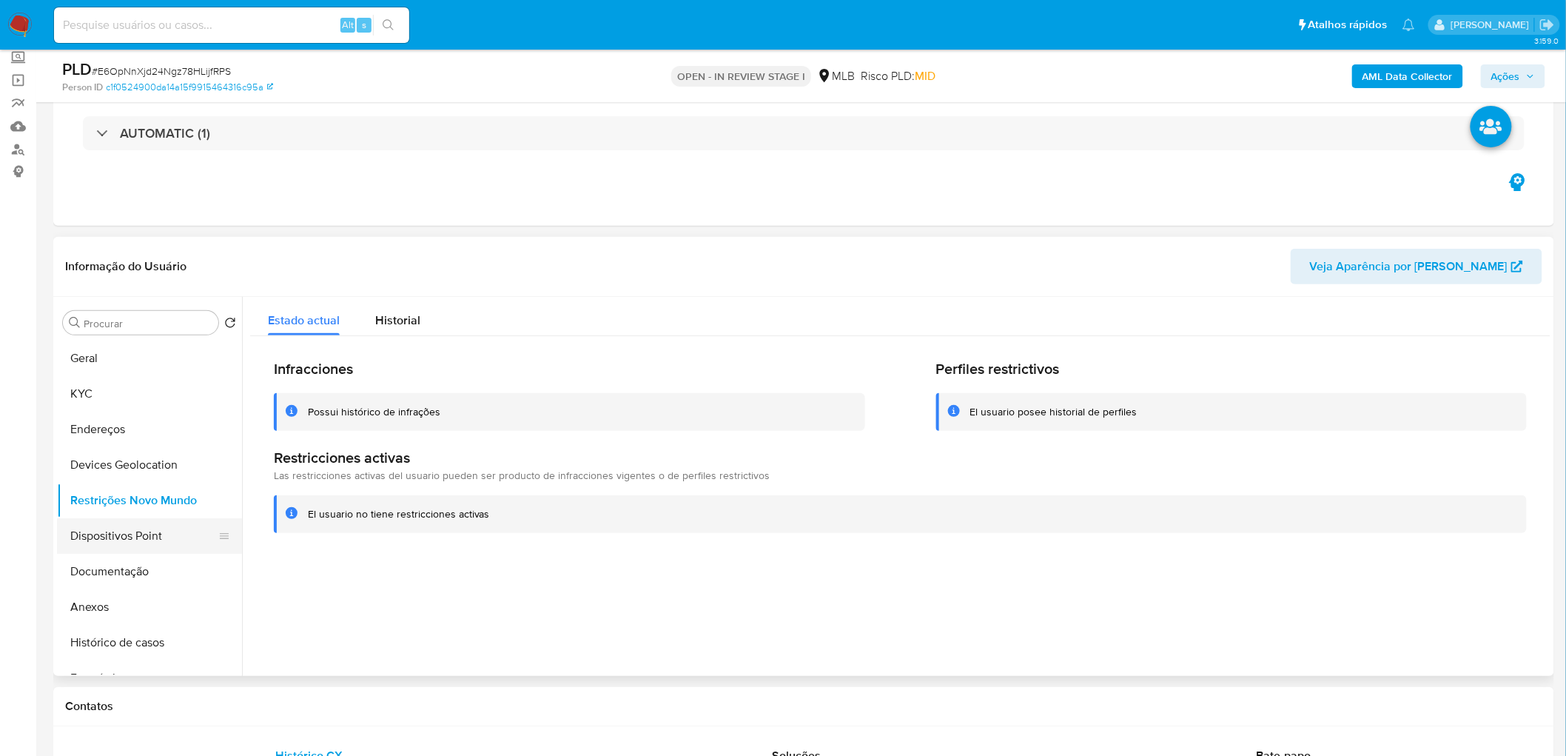
click at [144, 548] on button "Dispositivos Point" at bounding box center [143, 536] width 173 height 36
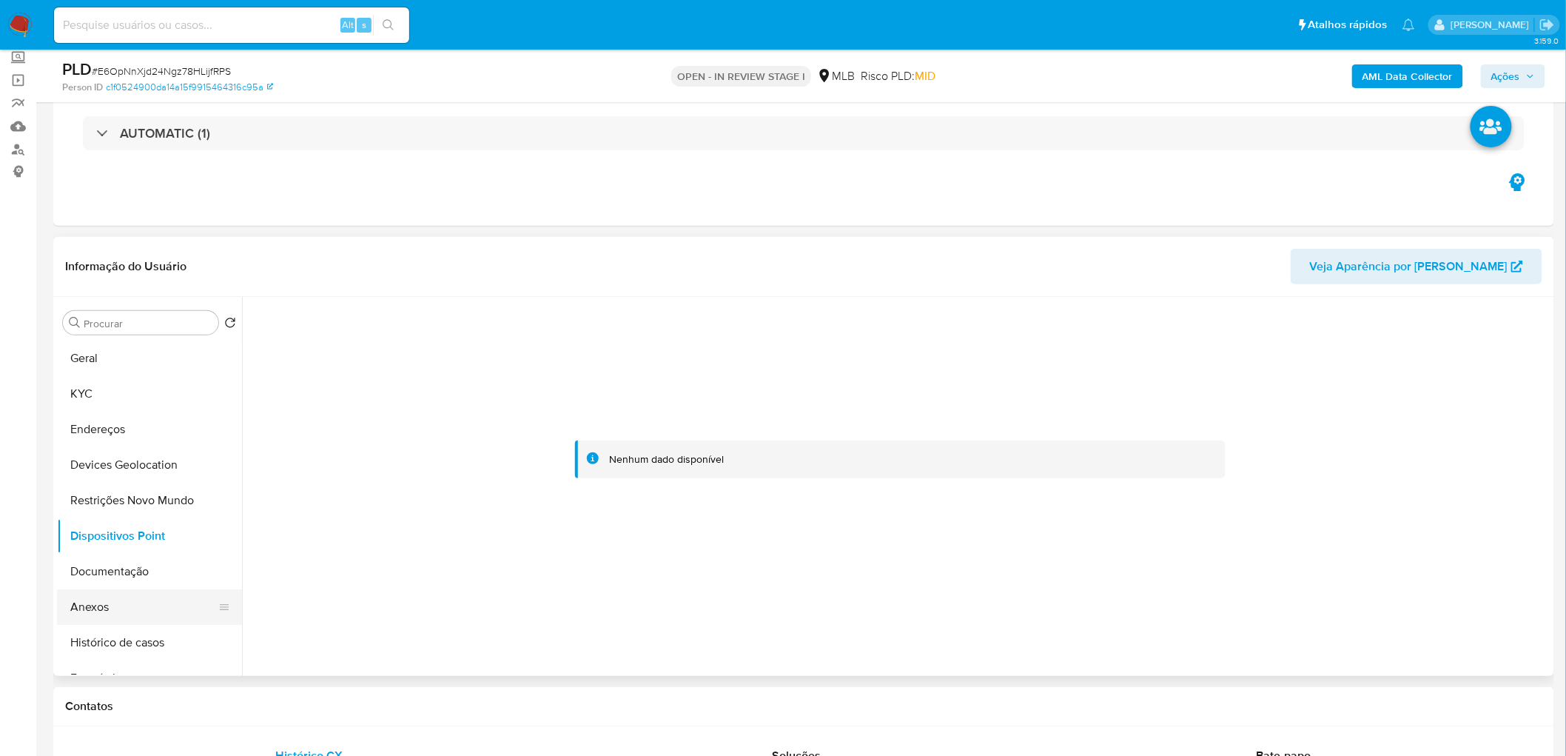
drag, startPoint x: 157, startPoint y: 595, endPoint x: 225, endPoint y: 595, distance: 68.1
click at [157, 595] on button "Anexos" at bounding box center [143, 607] width 173 height 36
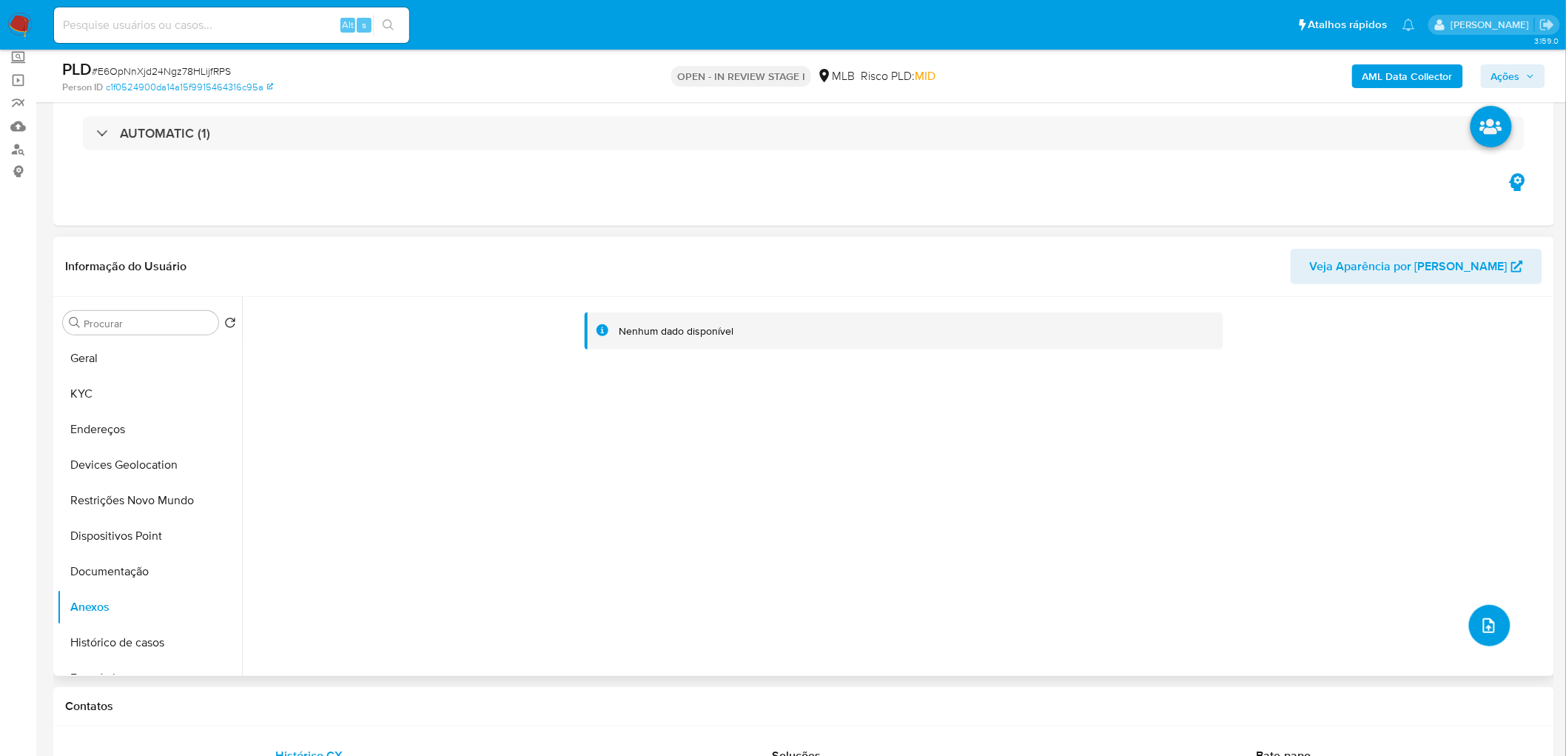
click at [1486, 634] on span "upload-file" at bounding box center [1489, 626] width 16 height 18
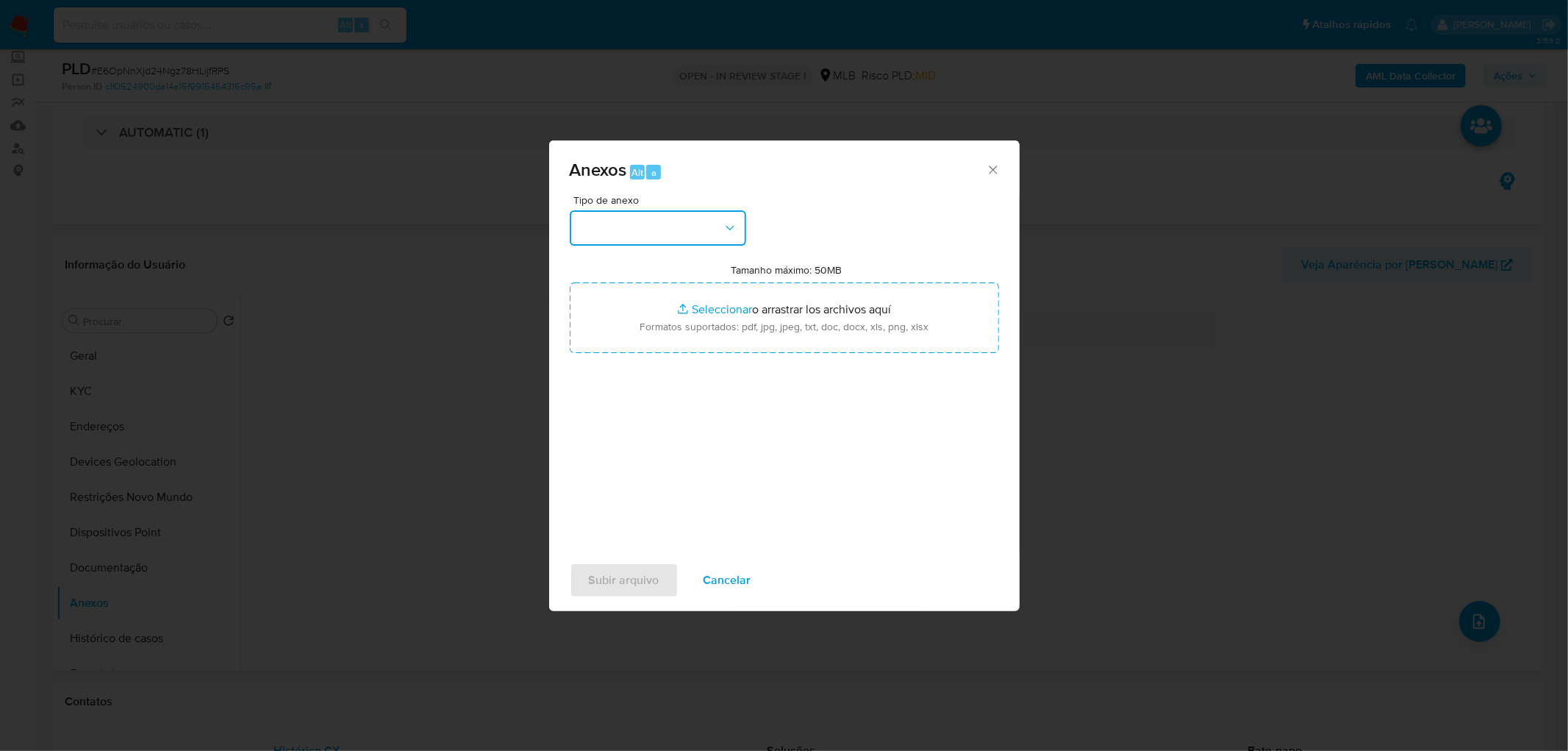
click at [712, 229] on button "button" at bounding box center [658, 228] width 177 height 36
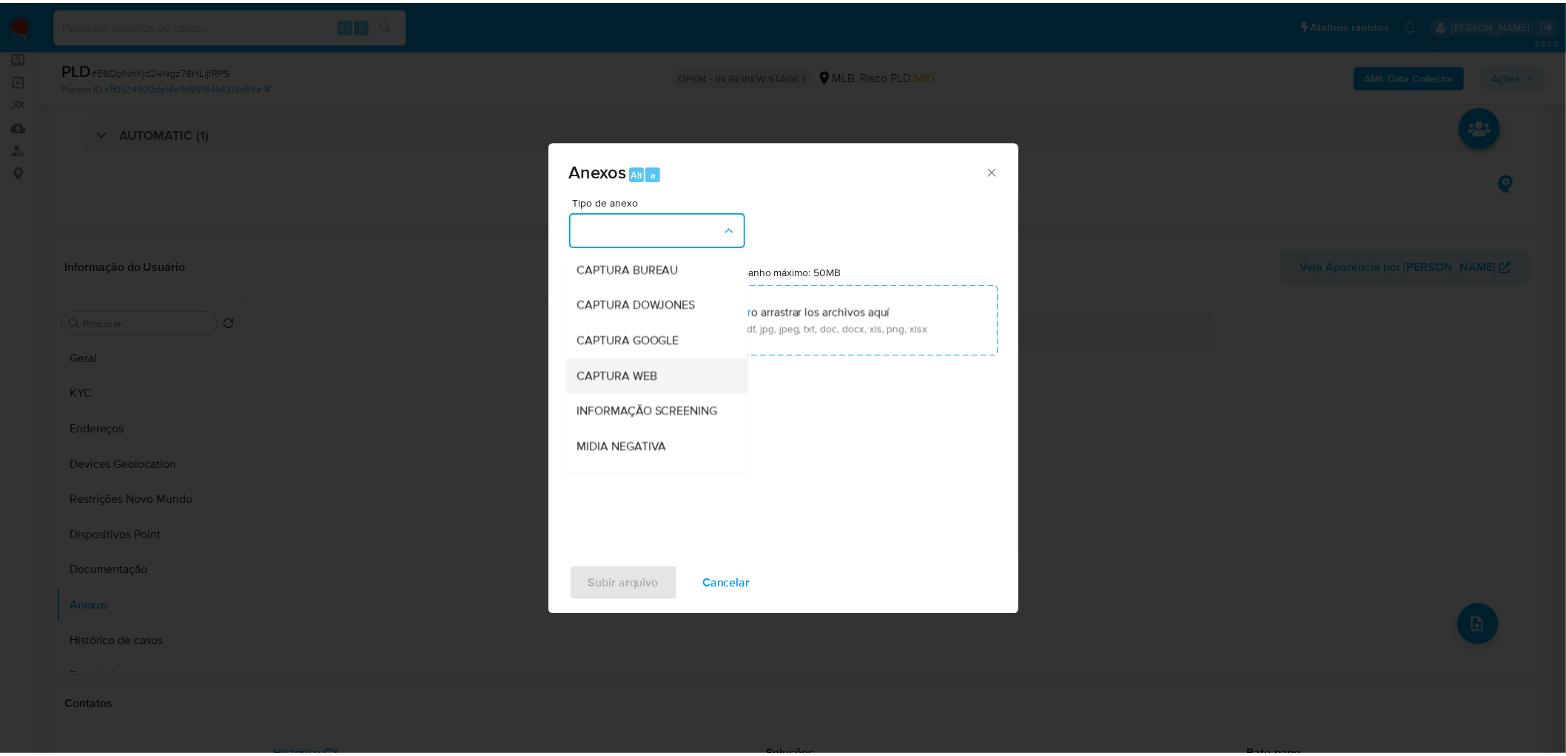
scroll to position [82, 0]
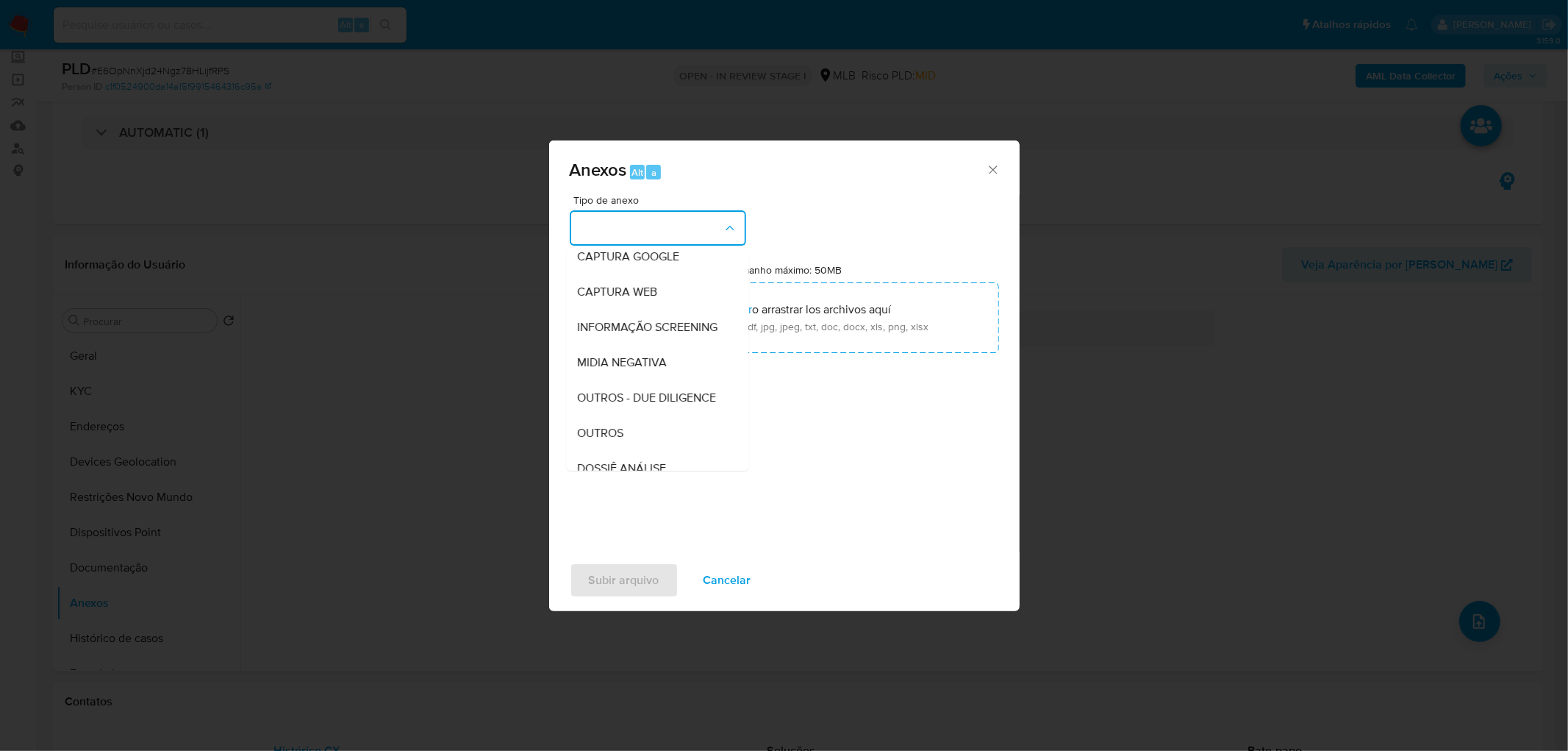
drag, startPoint x: 604, startPoint y: 451, endPoint x: 624, endPoint y: 419, distance: 37.7
click at [604, 451] on div "OUTROS" at bounding box center [652, 433] width 150 height 36
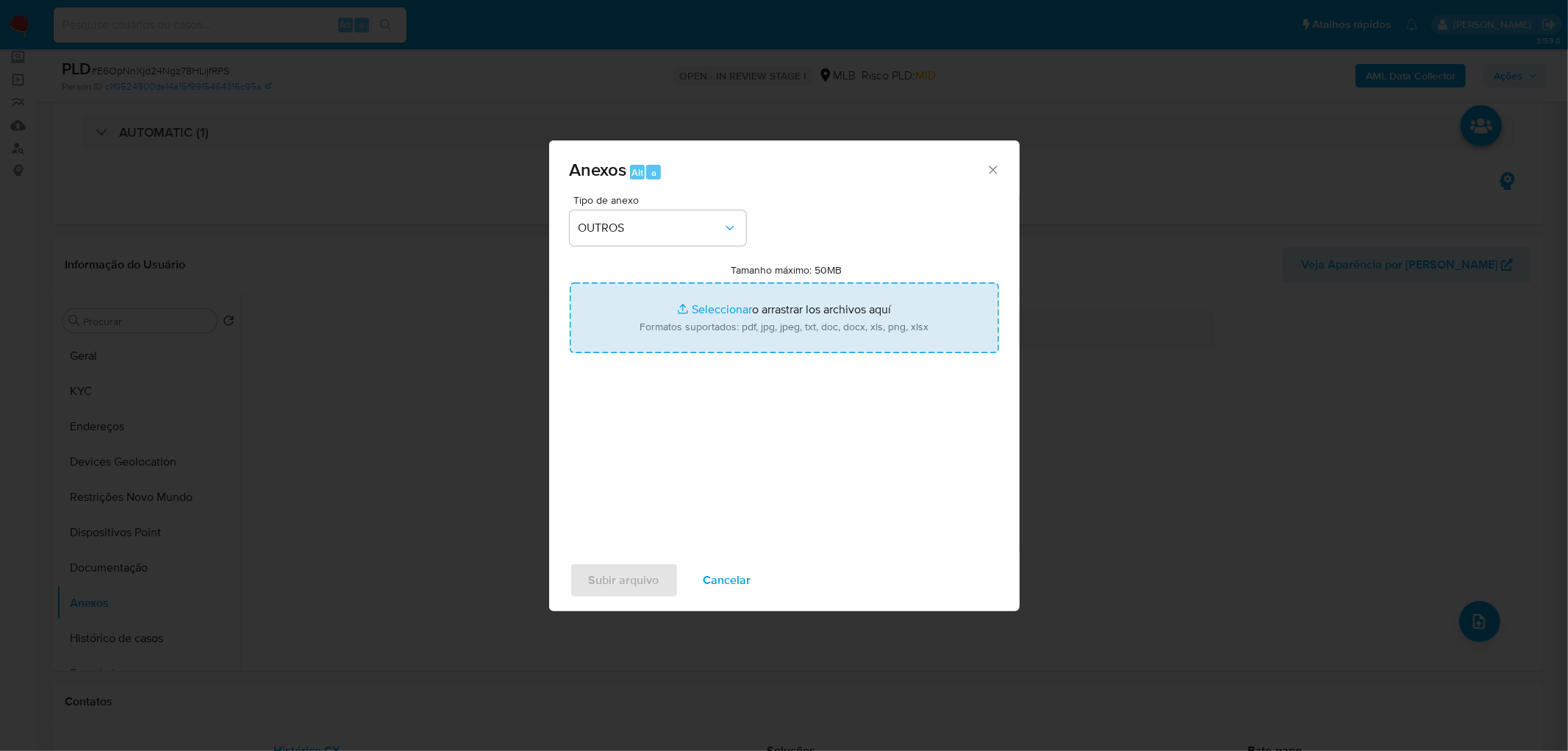
click at [770, 315] on input "Tamanho máximo: 50MB Seleccionar archivos" at bounding box center [784, 317] width 429 height 71
type input "C:\fakepath\Mulan 239757581_2025_09_16_10_42_36.xlsx"
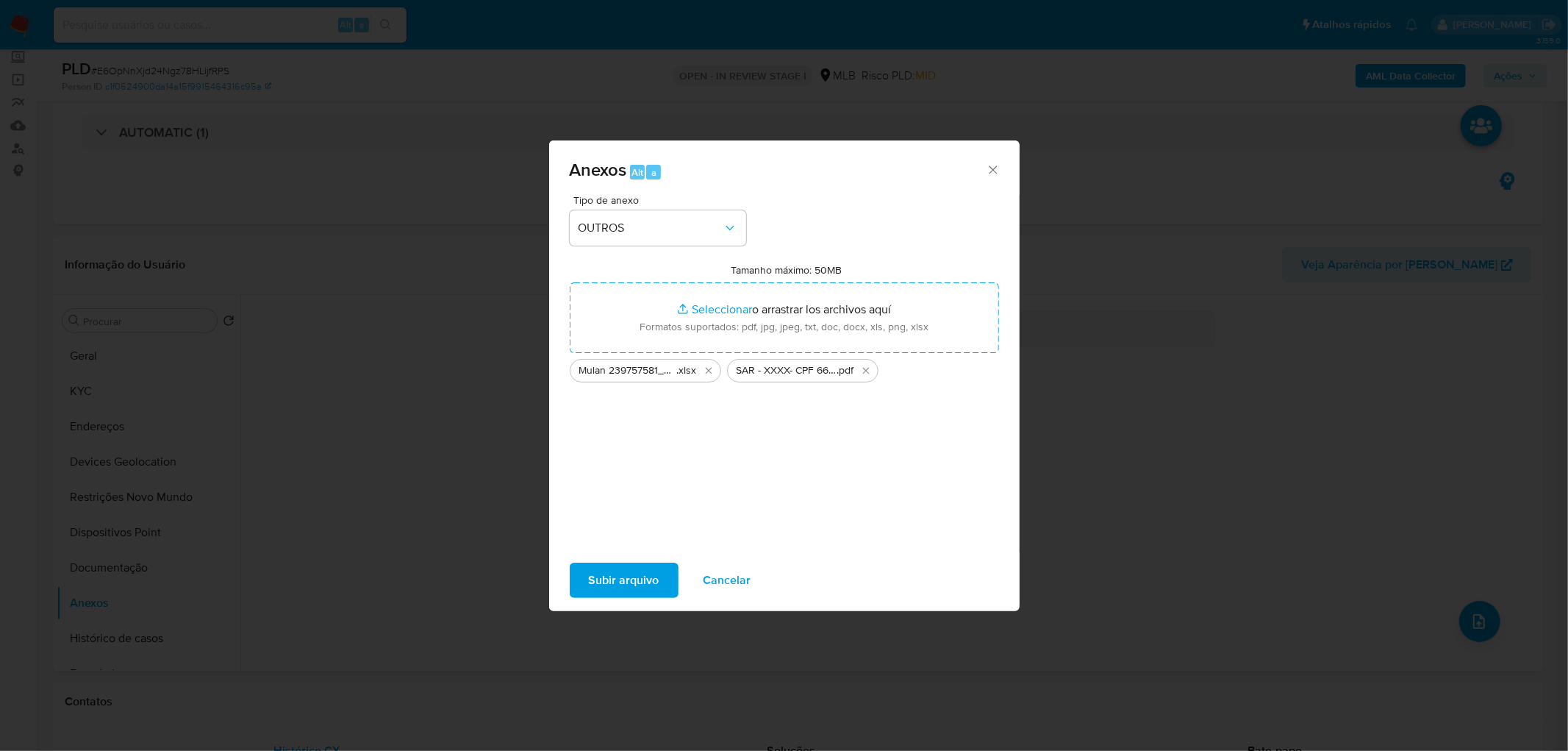
click at [615, 576] on span "Subir arquivo" at bounding box center [624, 580] width 71 height 33
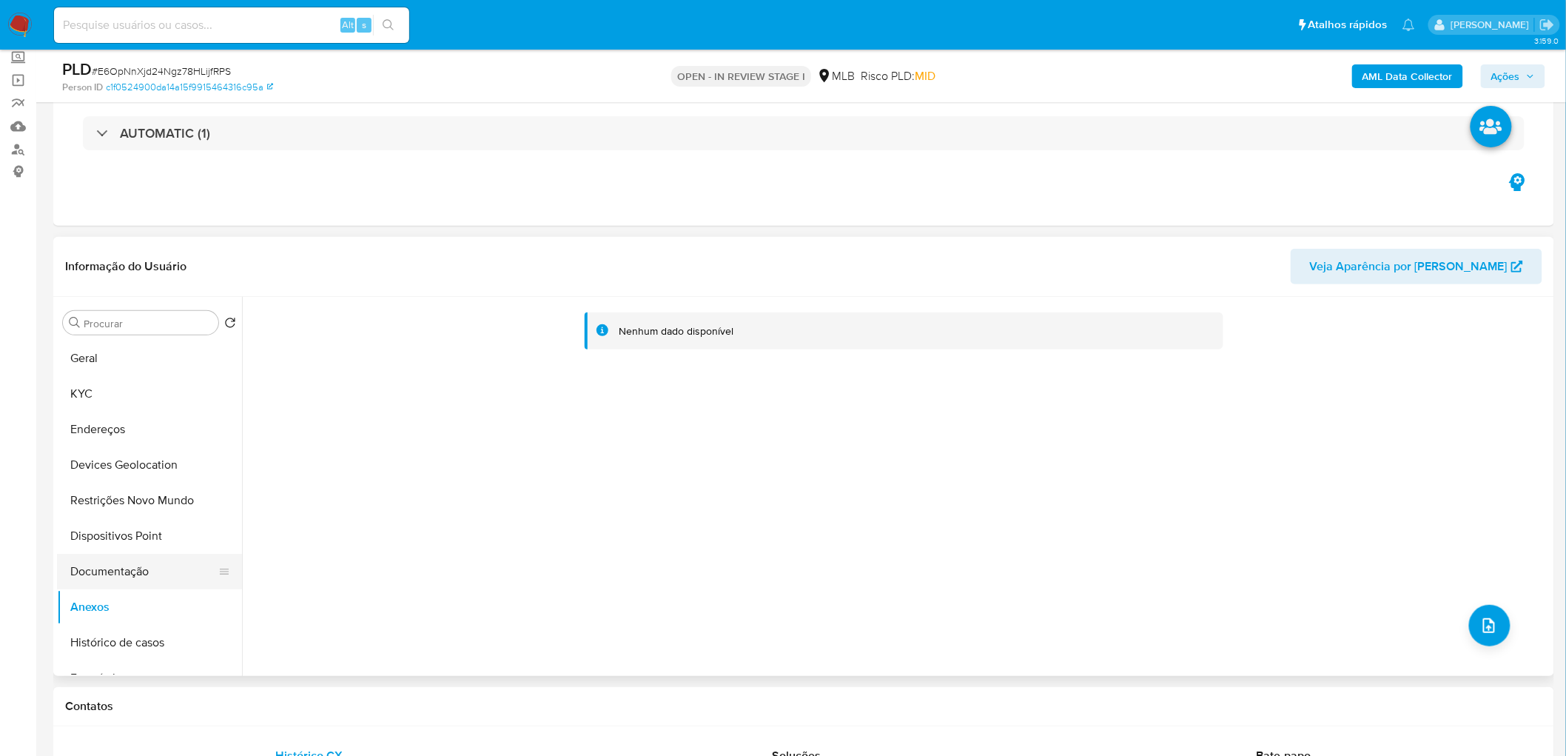
click at [107, 571] on button "Documentação" at bounding box center [143, 572] width 173 height 36
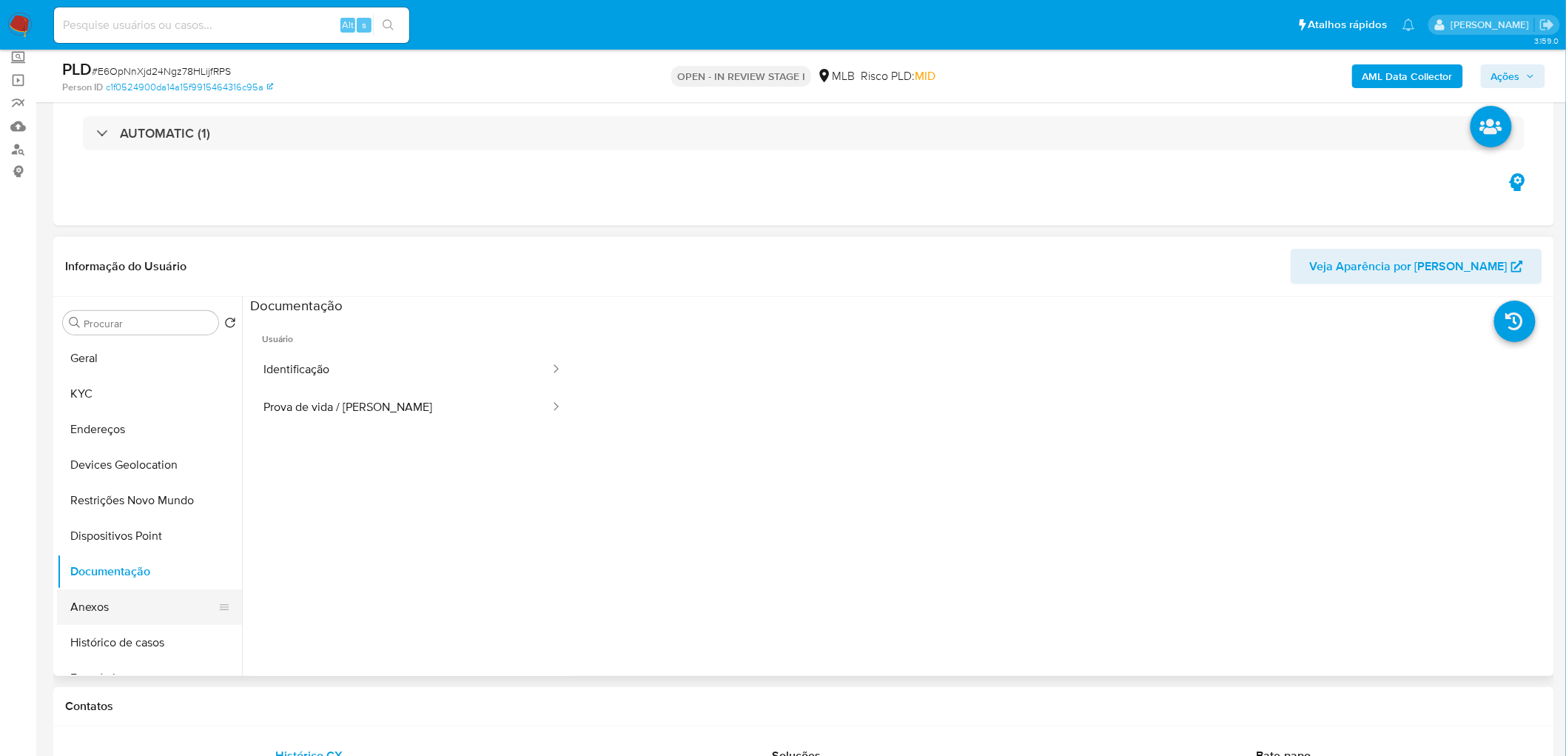
click at [102, 608] on button "Anexos" at bounding box center [143, 607] width 173 height 36
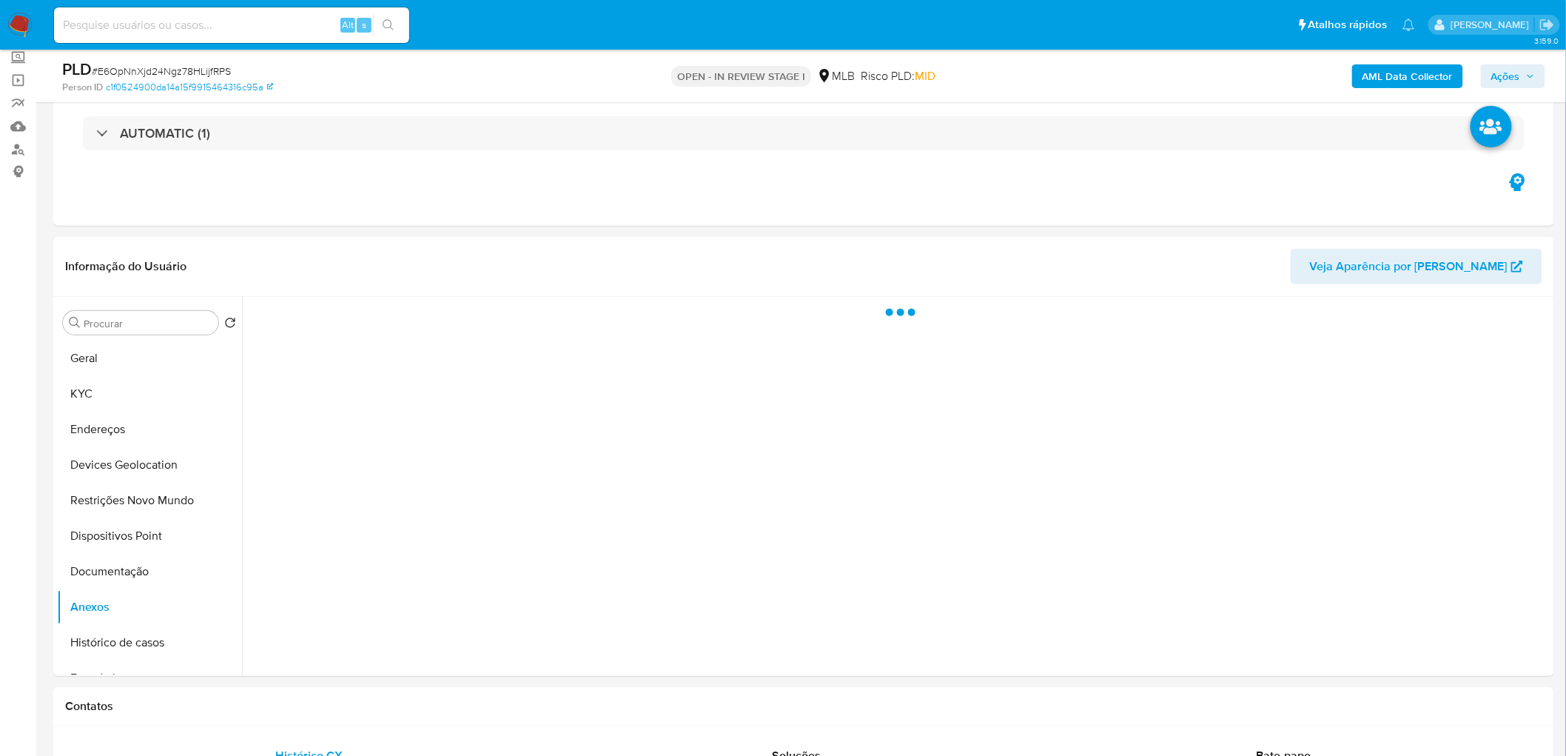
click at [1526, 70] on span "Ações" at bounding box center [1514, 76] width 44 height 21
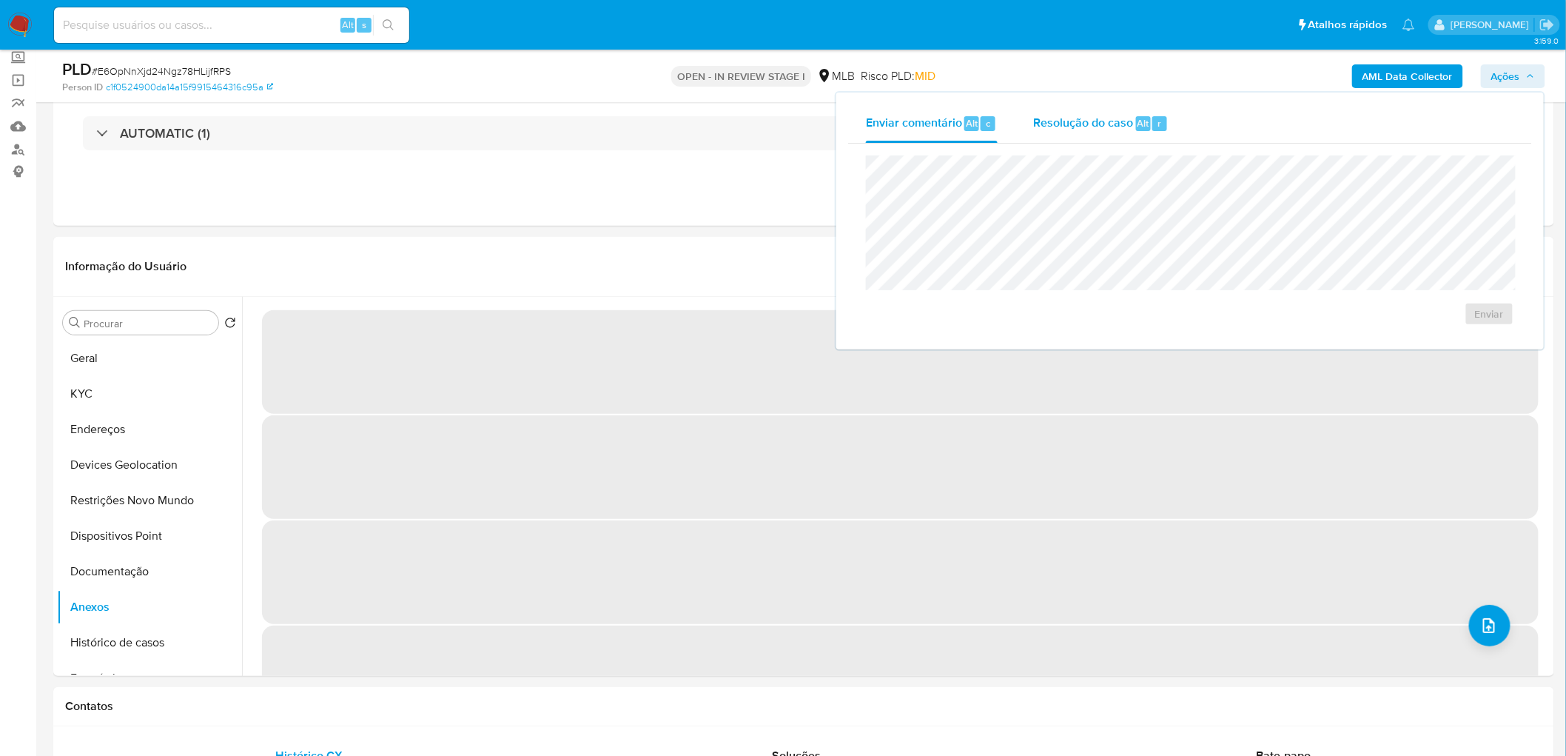
click at [1081, 127] on span "Resolução do caso" at bounding box center [1083, 122] width 100 height 17
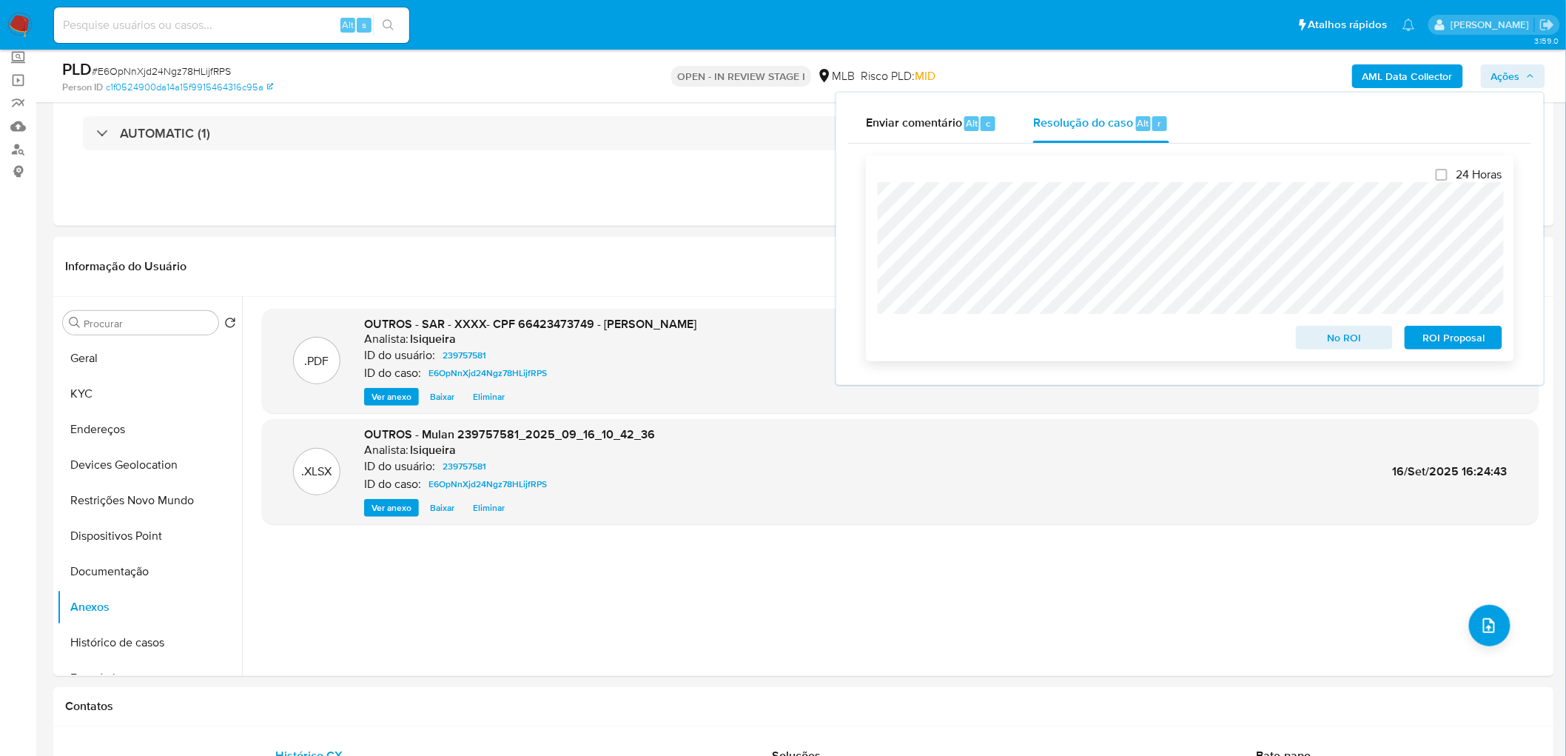
click at [1469, 341] on span "ROI Proposal" at bounding box center [1453, 337] width 77 height 21
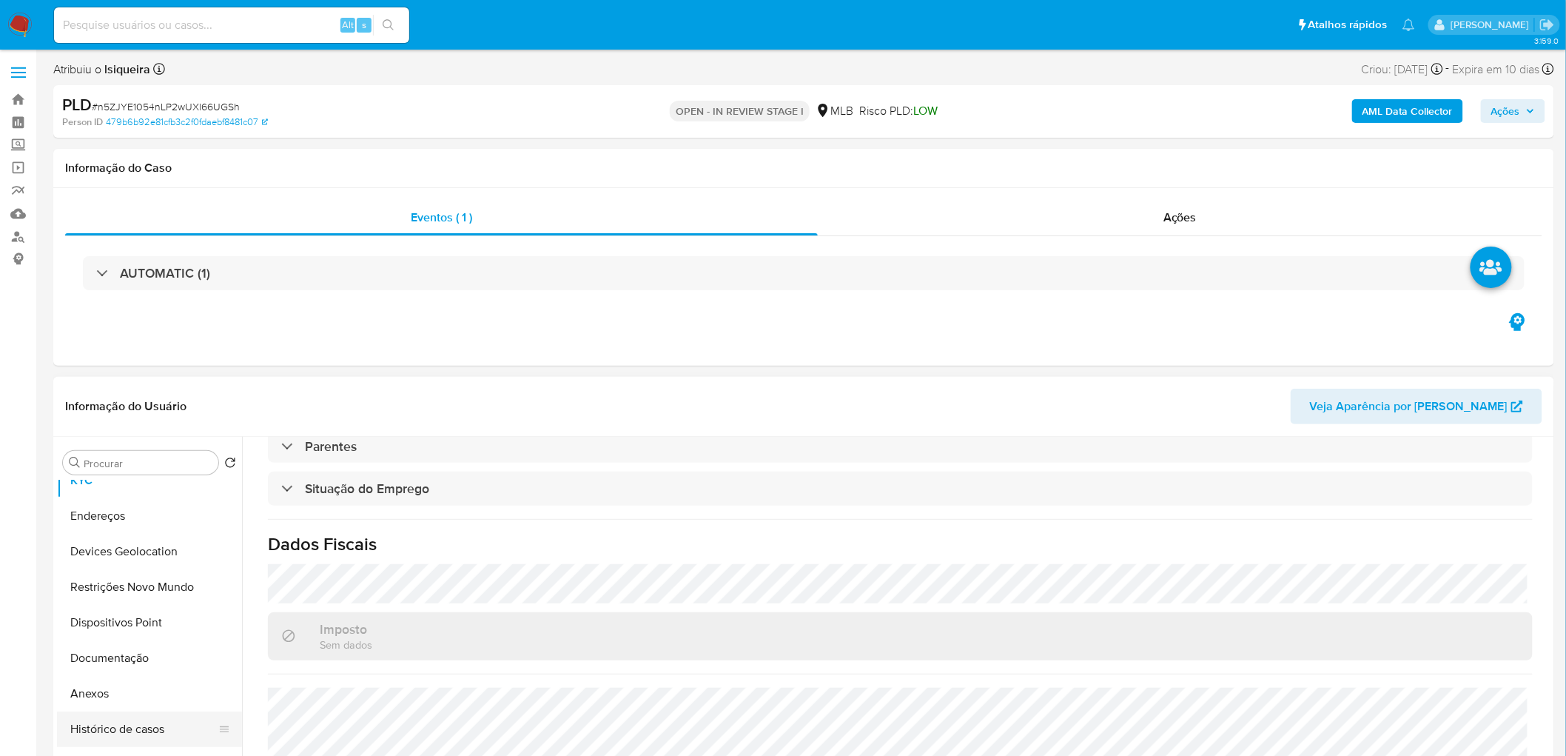
scroll to position [82, 0]
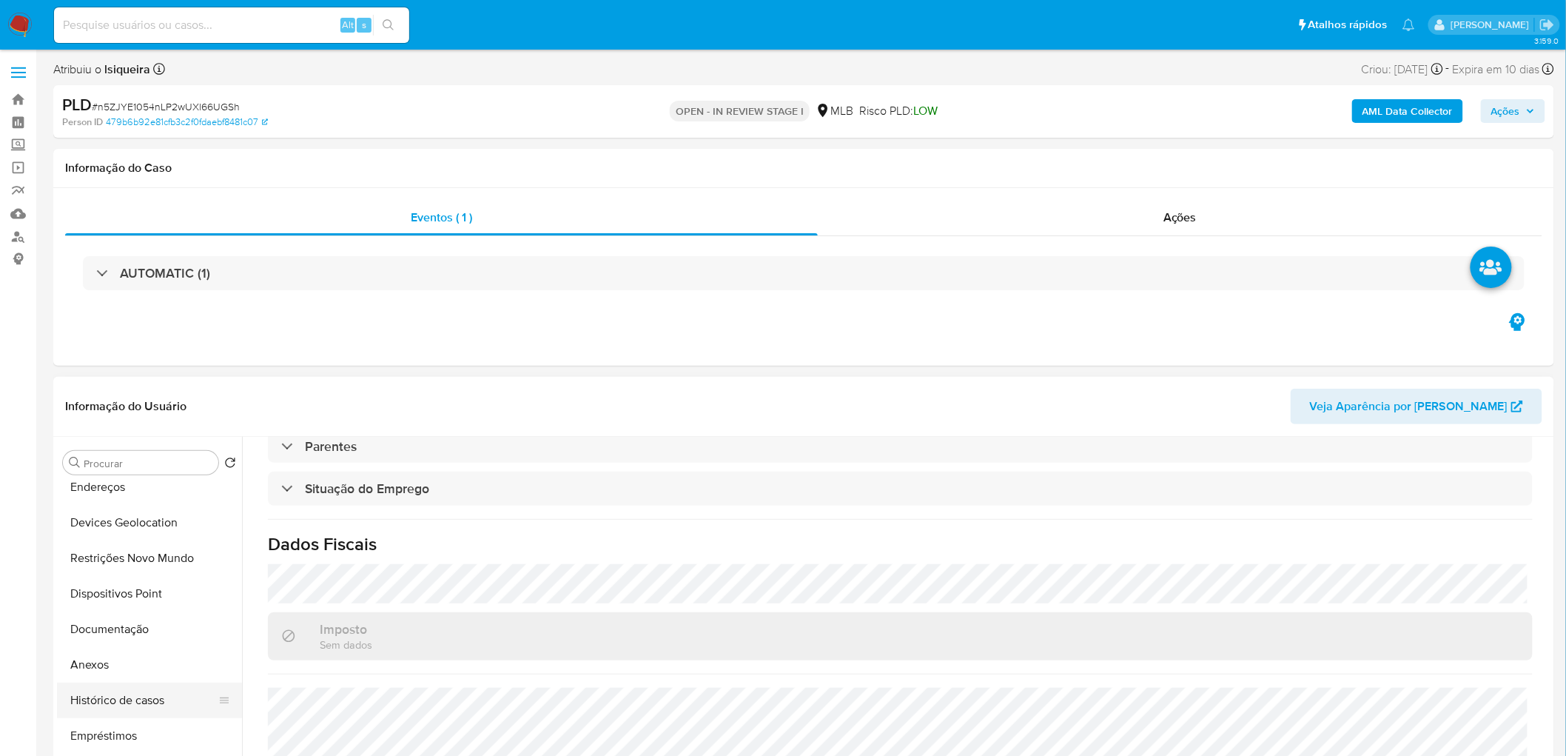
click at [145, 708] on button "Histórico de casos" at bounding box center [143, 700] width 173 height 36
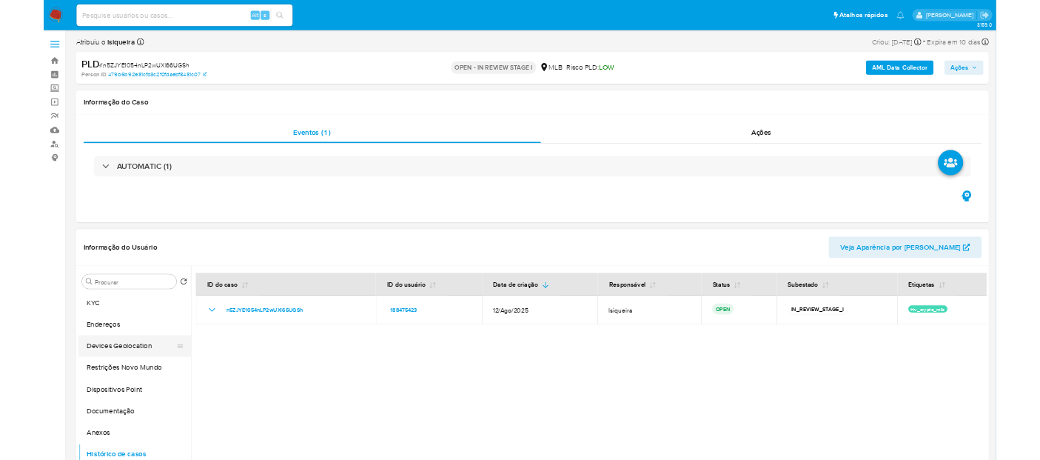
scroll to position [0, 0]
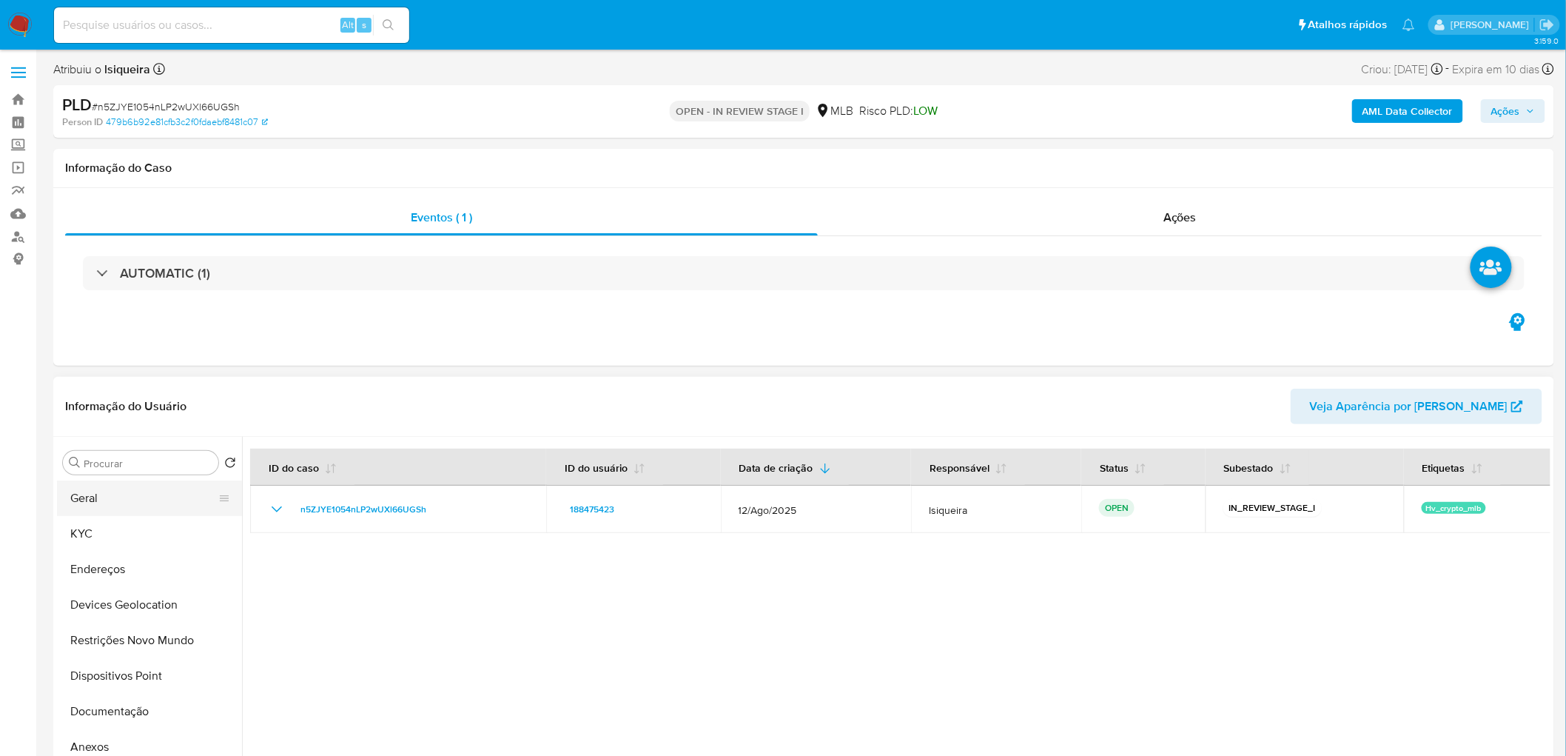
click at [132, 497] on button "Geral" at bounding box center [143, 498] width 173 height 36
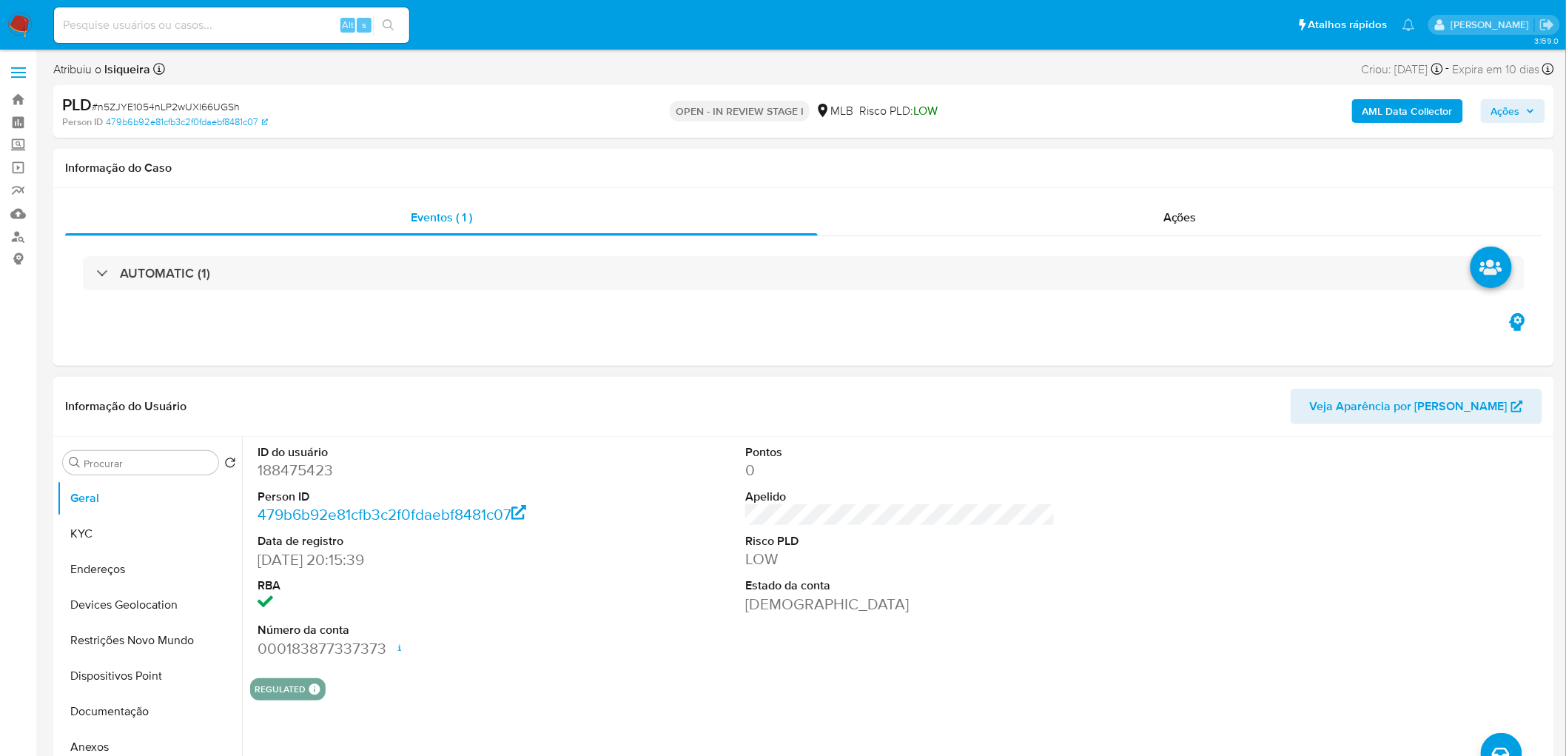
drag, startPoint x: 1110, startPoint y: 472, endPoint x: 1068, endPoint y: 490, distance: 45.8
click at [1108, 474] on div "ID do usuário 188475423 Person ID 479b6b92e81cfb3c2f0fdaebf8481c07 Data de regi…" at bounding box center [900, 551] width 1301 height 229
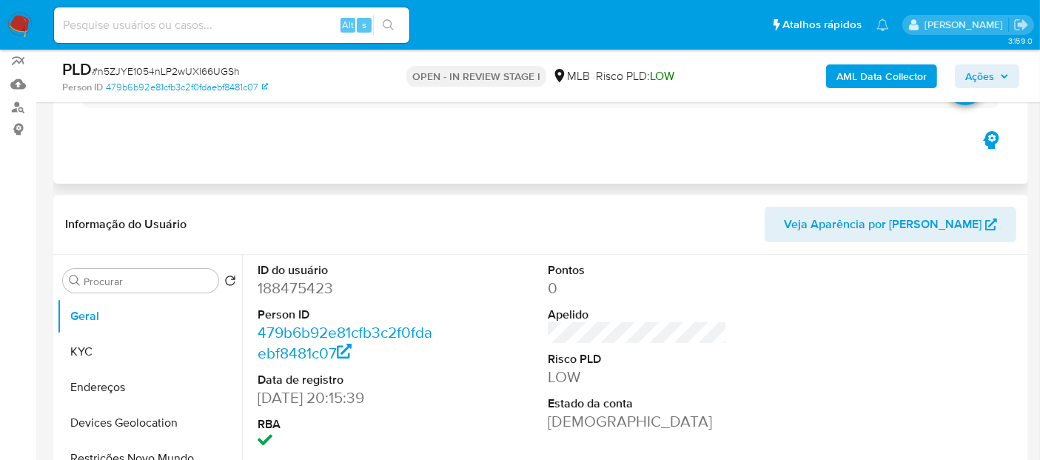
scroll to position [164, 0]
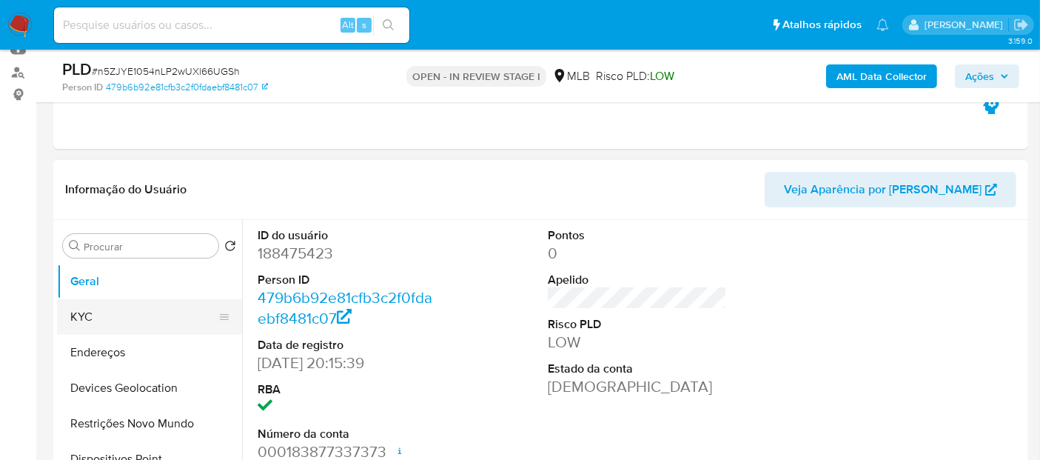
click at [163, 306] on button "KYC" at bounding box center [143, 317] width 173 height 36
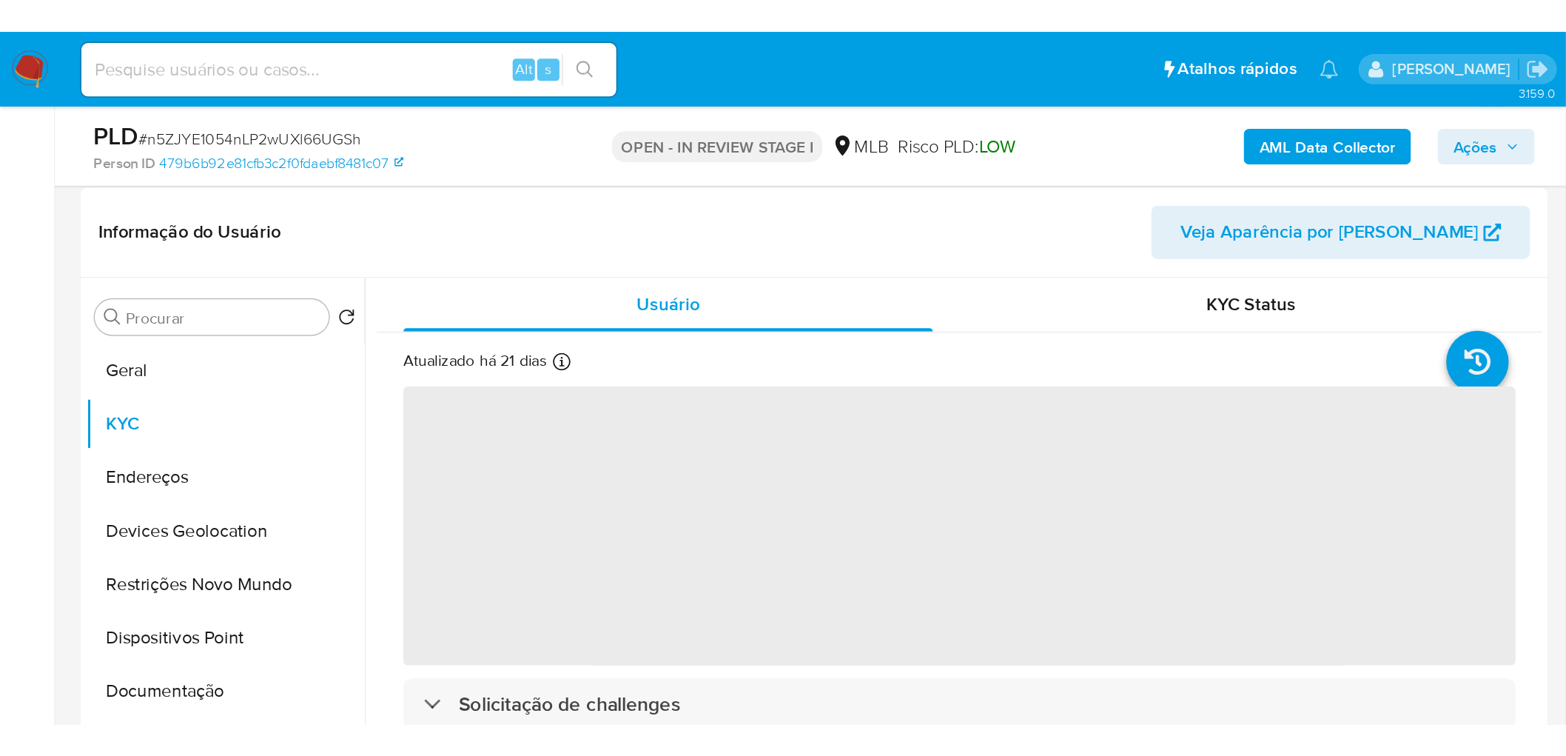
scroll to position [246, 0]
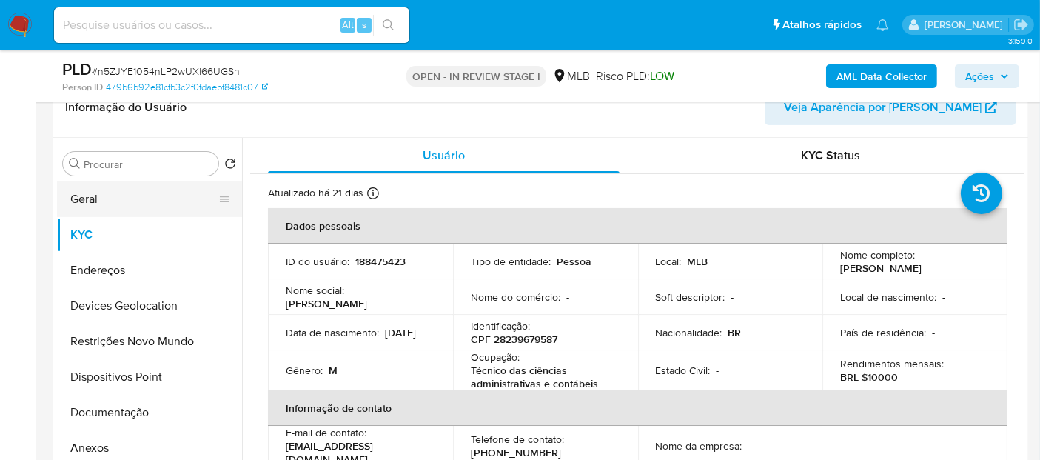
click at [131, 204] on button "Geral" at bounding box center [143, 199] width 173 height 36
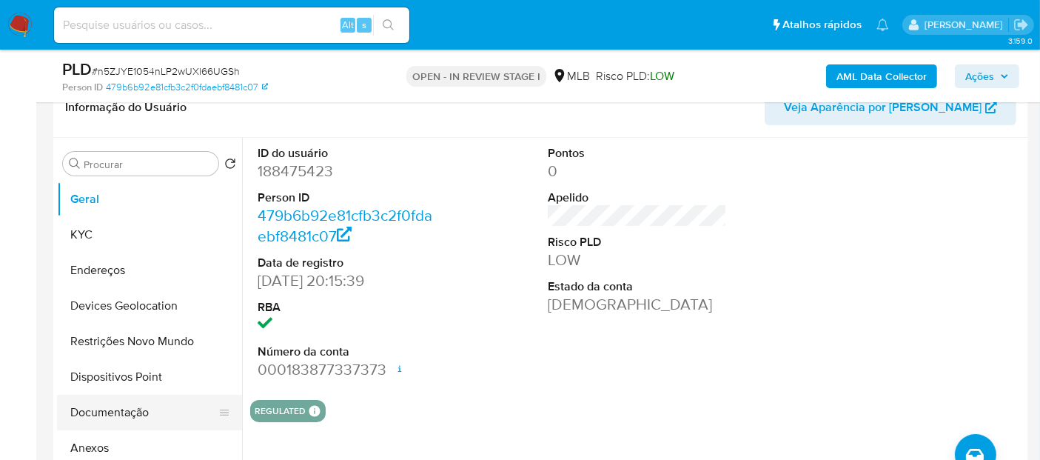
click at [139, 414] on button "Documentação" at bounding box center [143, 413] width 173 height 36
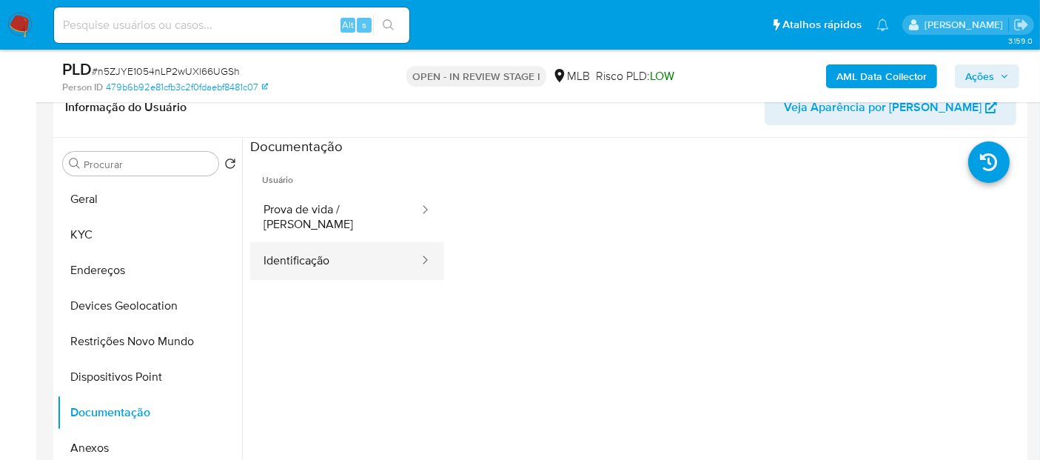
click at [359, 242] on button "Identificação" at bounding box center [335, 261] width 170 height 38
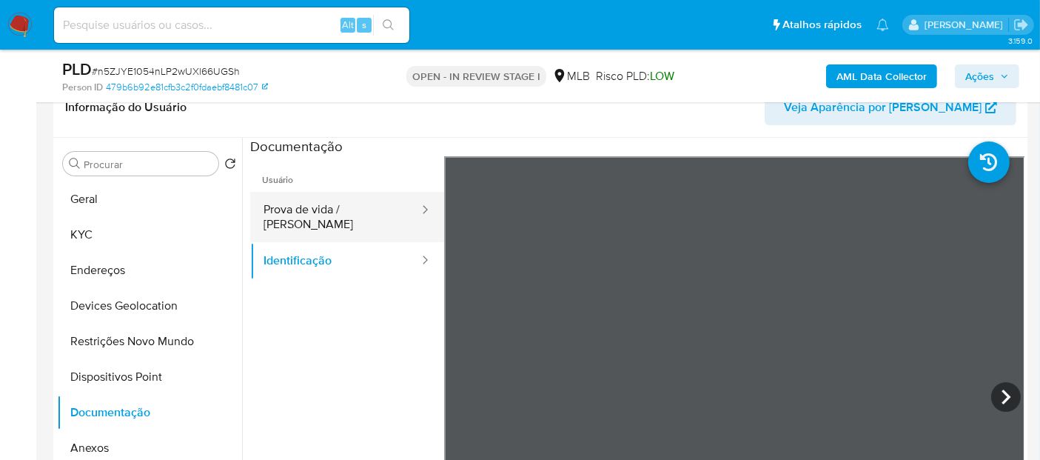
click at [362, 210] on button "Prova de vida / Selfie" at bounding box center [335, 217] width 170 height 50
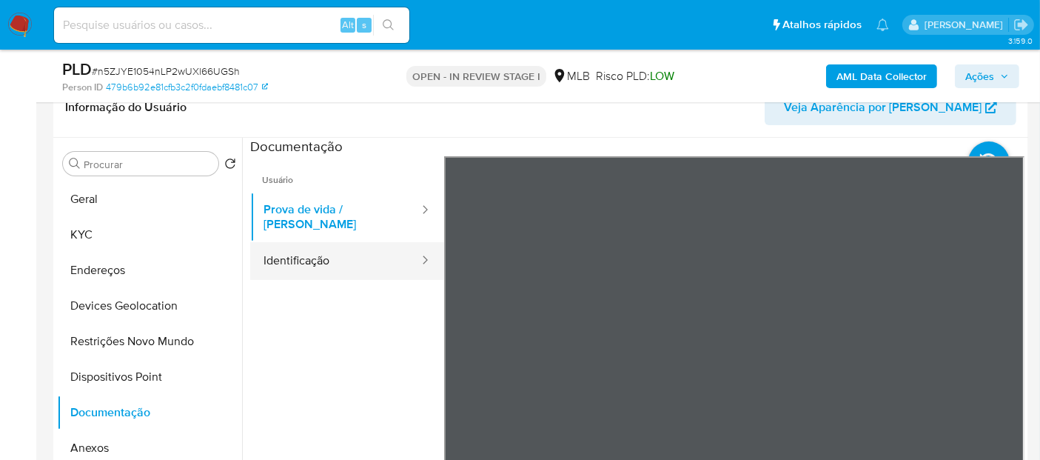
click at [344, 260] on button "Identificação" at bounding box center [335, 261] width 170 height 38
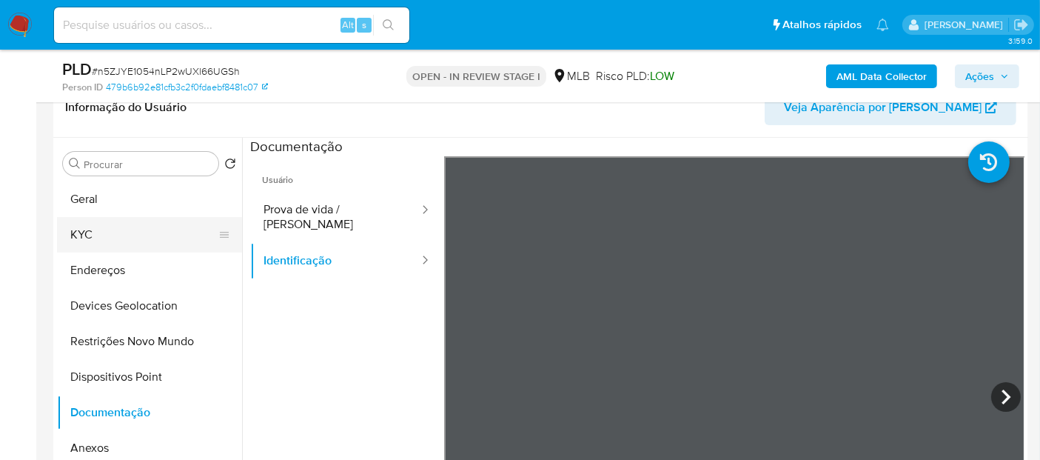
click at [95, 244] on button "KYC" at bounding box center [143, 235] width 173 height 36
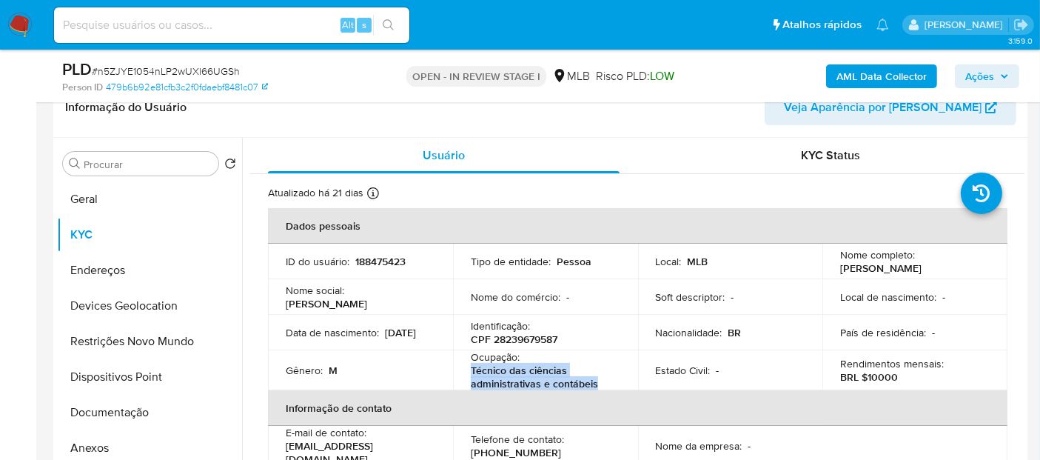
drag, startPoint x: 606, startPoint y: 383, endPoint x: 463, endPoint y: 370, distance: 143.5
click at [463, 370] on td "Ocupação : Técnico das ciências administrativas e contábeis" at bounding box center [545, 370] width 185 height 40
copy p "Técnico das ciências administrativas e contábeis"
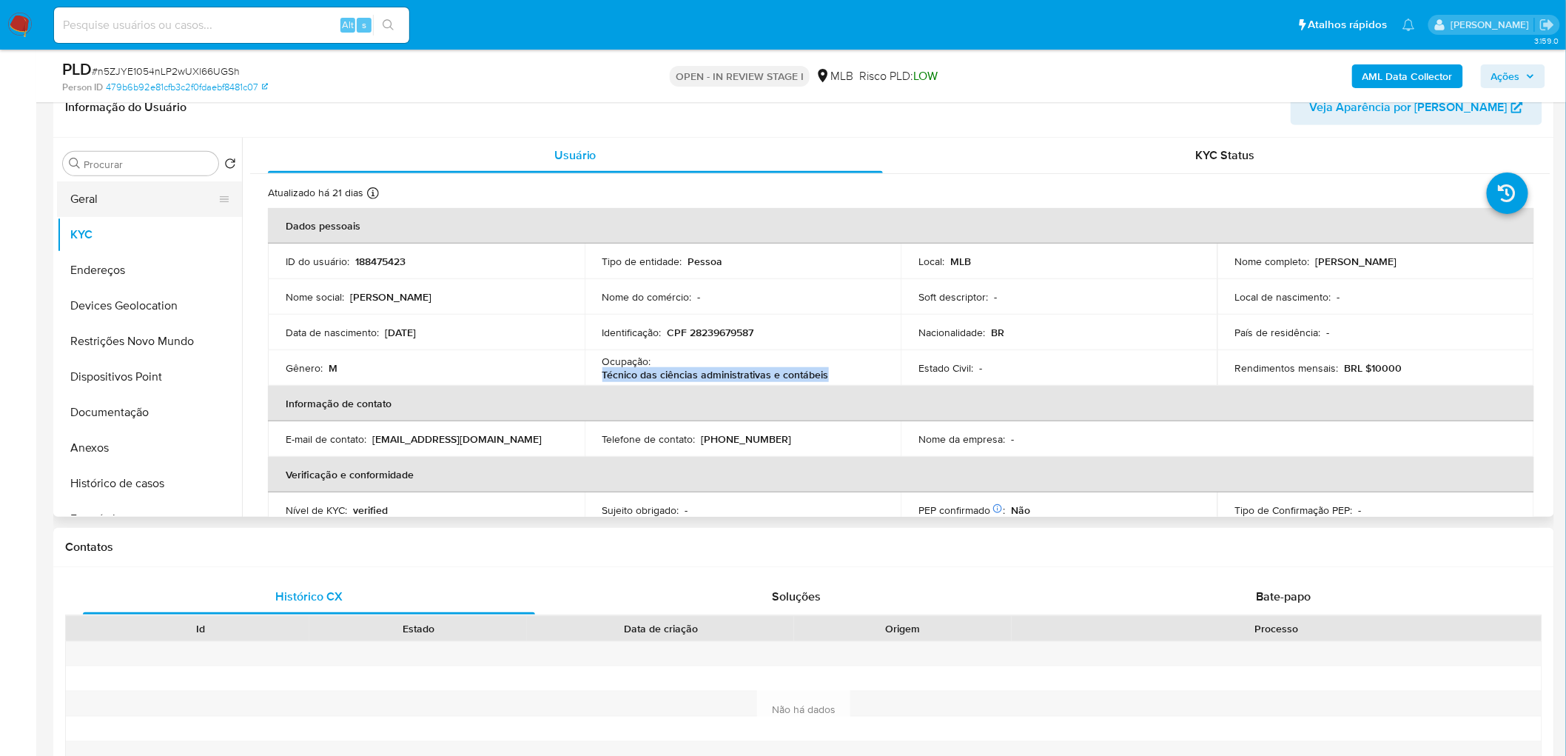
click at [113, 205] on button "Geral" at bounding box center [143, 199] width 173 height 36
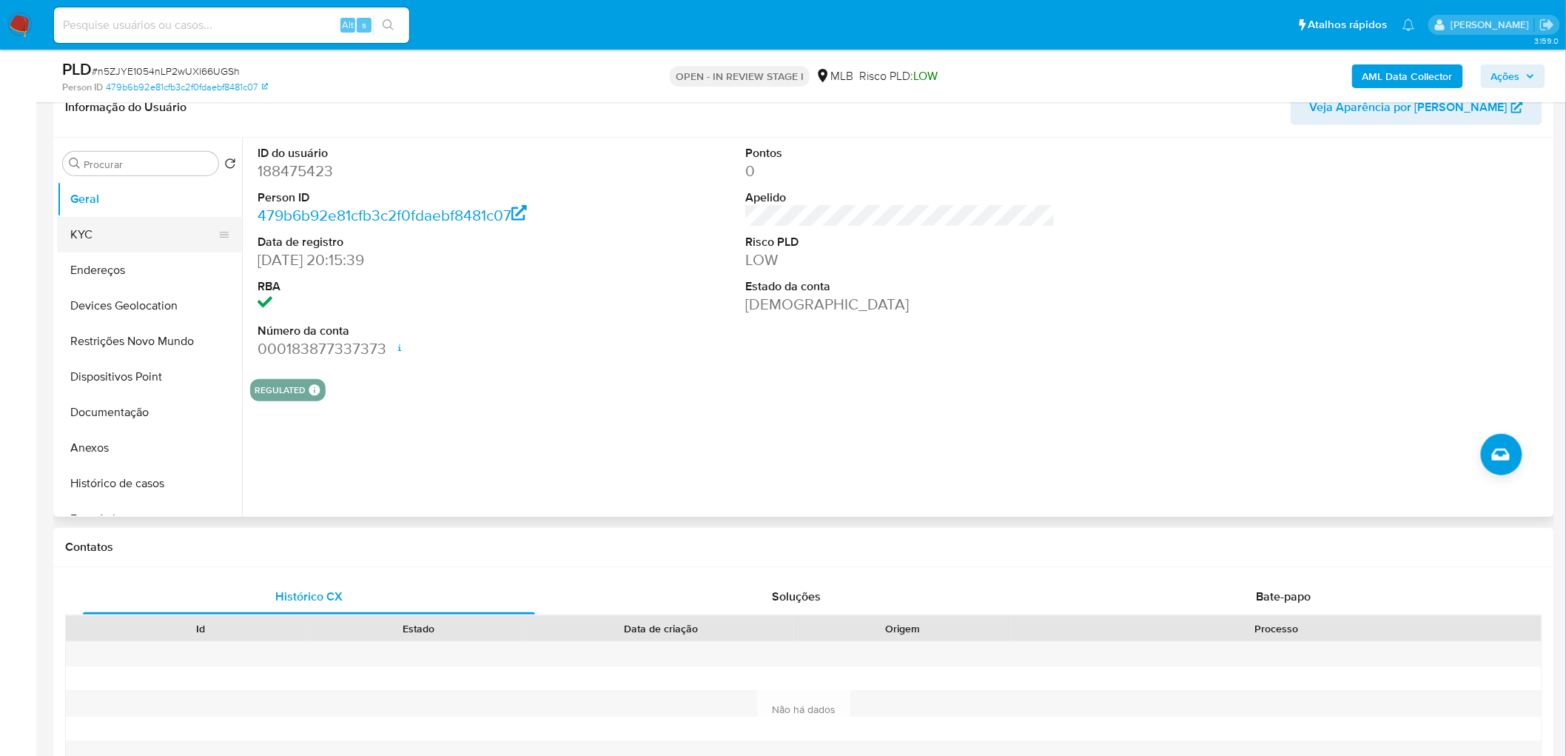
click at [72, 240] on button "KYC" at bounding box center [143, 235] width 173 height 36
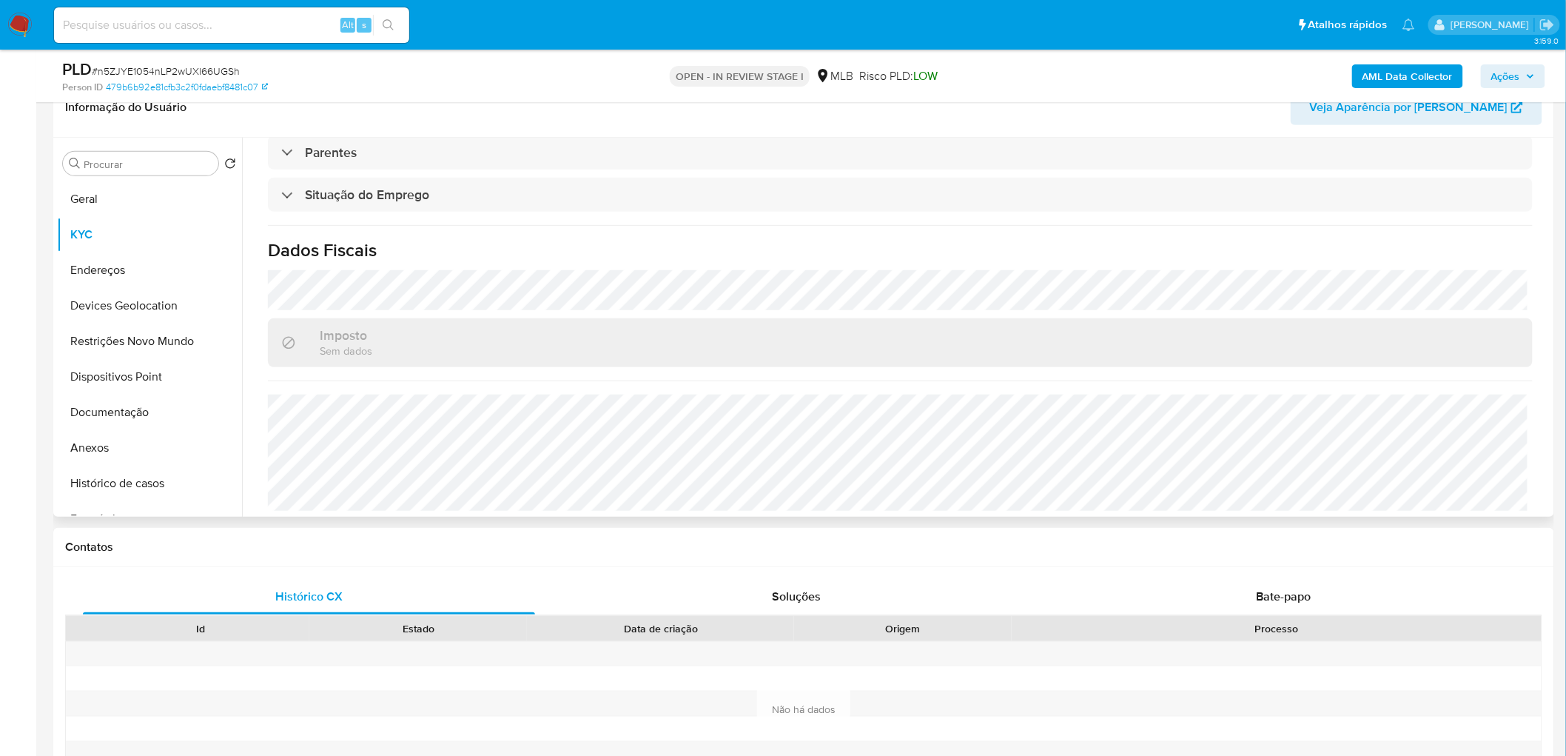
scroll to position [616, 0]
click at [170, 261] on button "Endereços" at bounding box center [143, 270] width 173 height 36
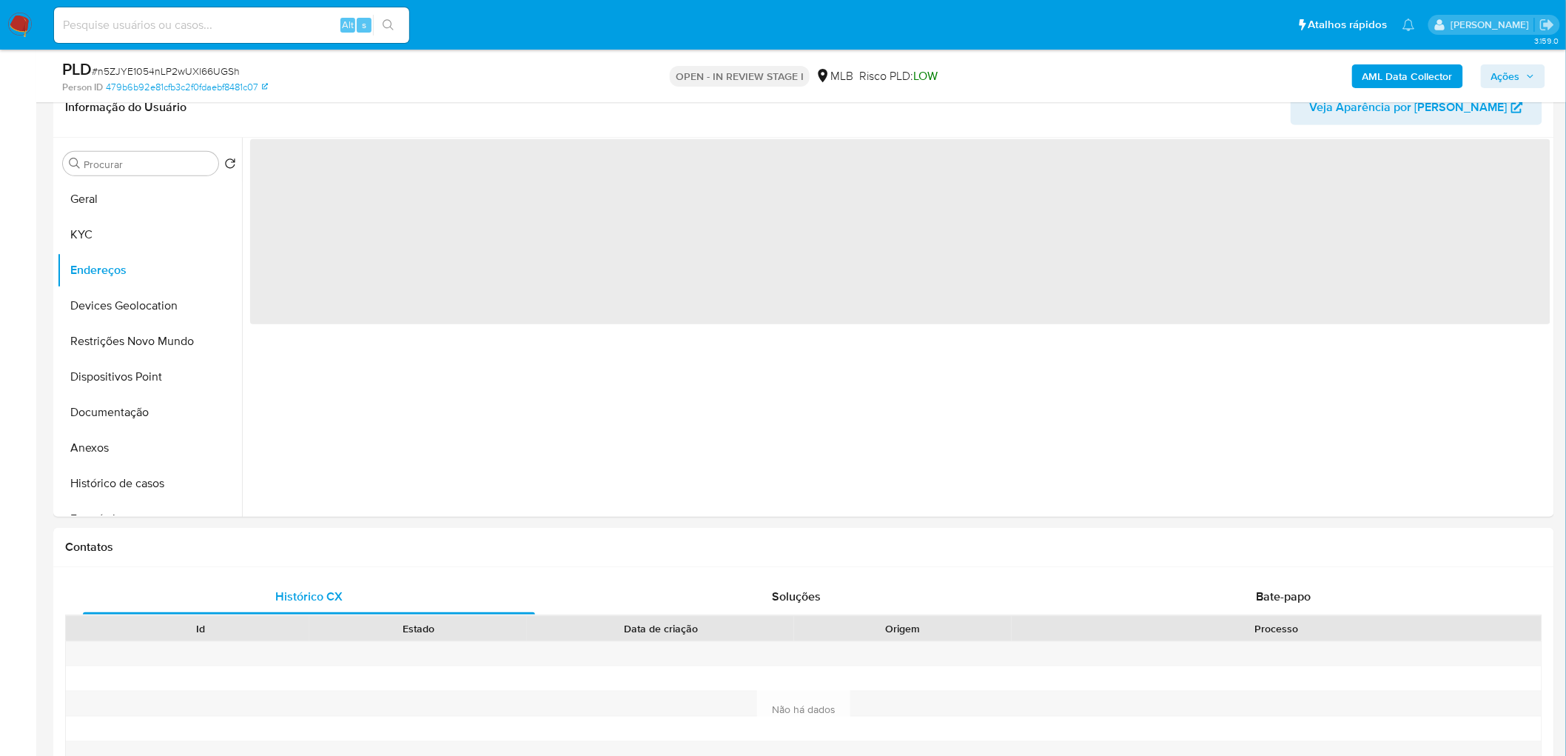
scroll to position [0, 0]
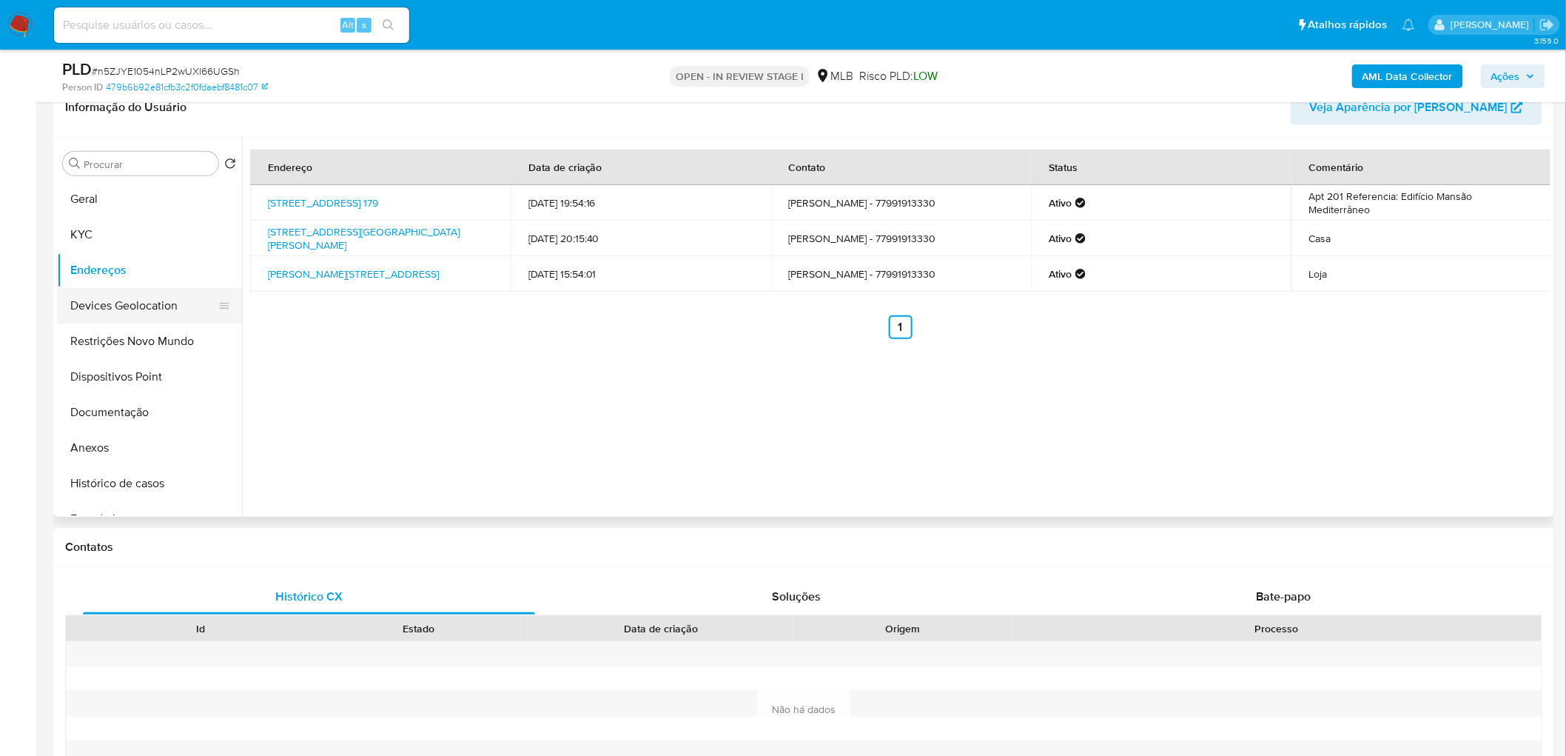
click at [136, 300] on button "Devices Geolocation" at bounding box center [143, 306] width 173 height 36
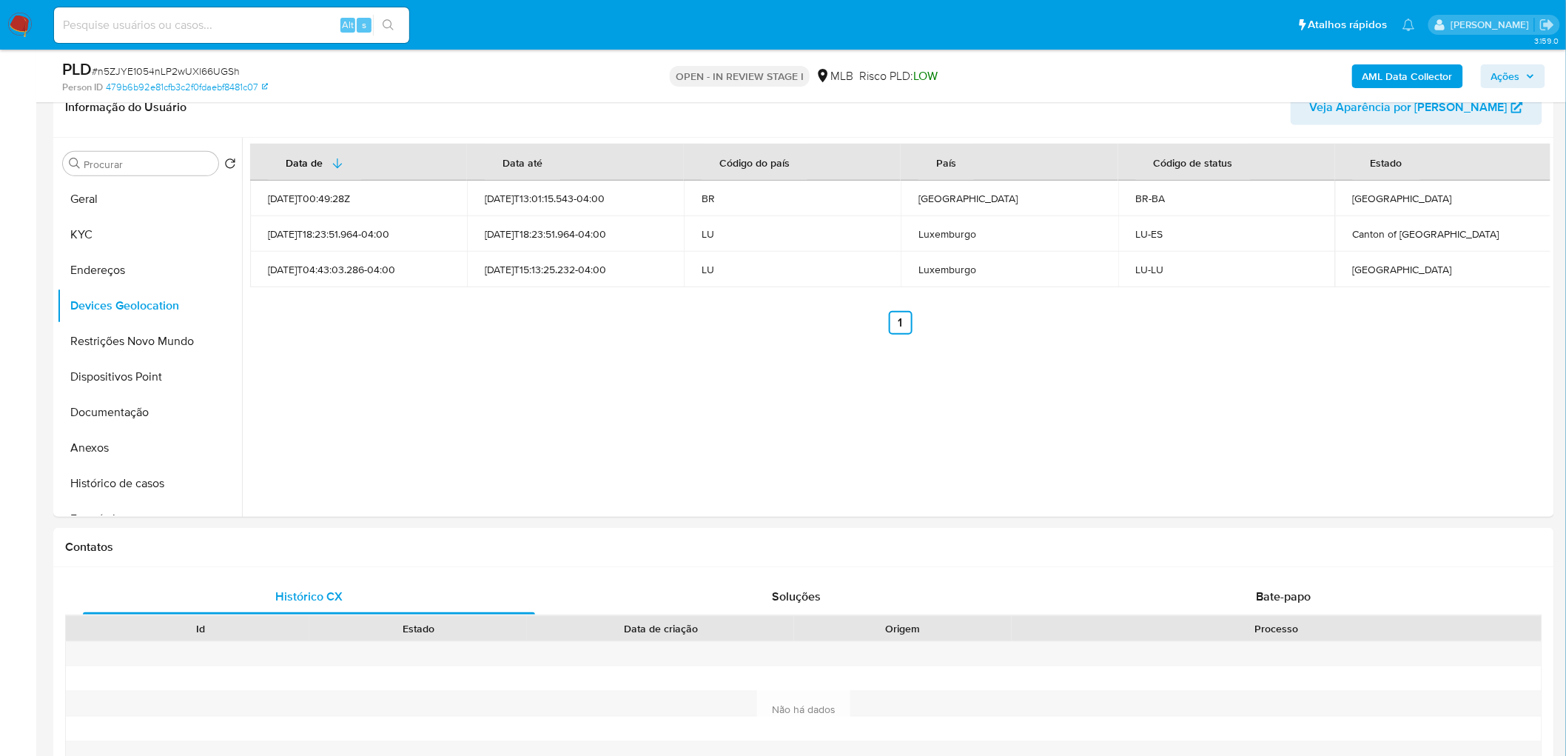
drag, startPoint x: 134, startPoint y: 343, endPoint x: 33, endPoint y: 343, distance: 100.7
click at [130, 343] on button "Restrições Novo Mundo" at bounding box center [149, 341] width 185 height 36
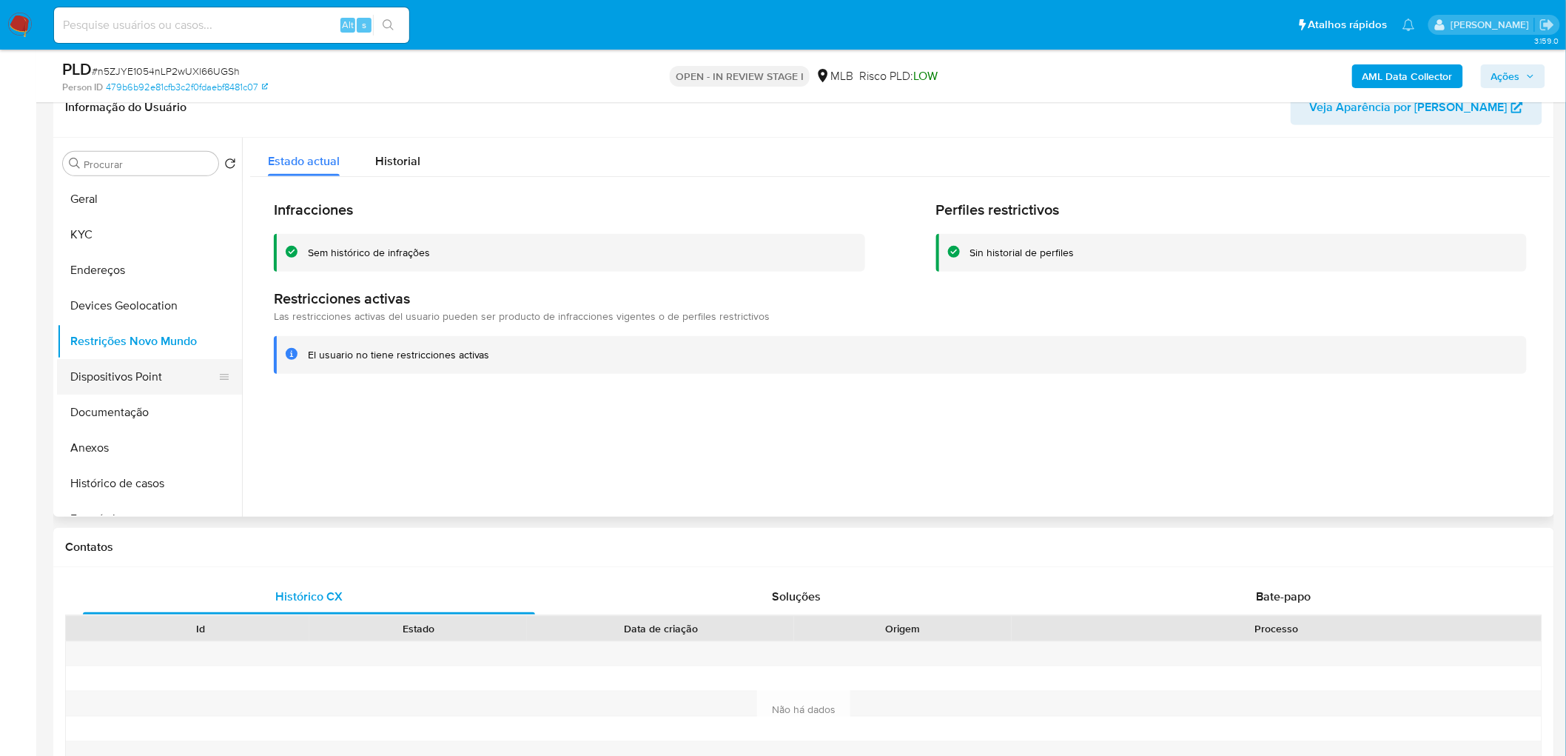
click at [139, 375] on button "Dispositivos Point" at bounding box center [143, 377] width 173 height 36
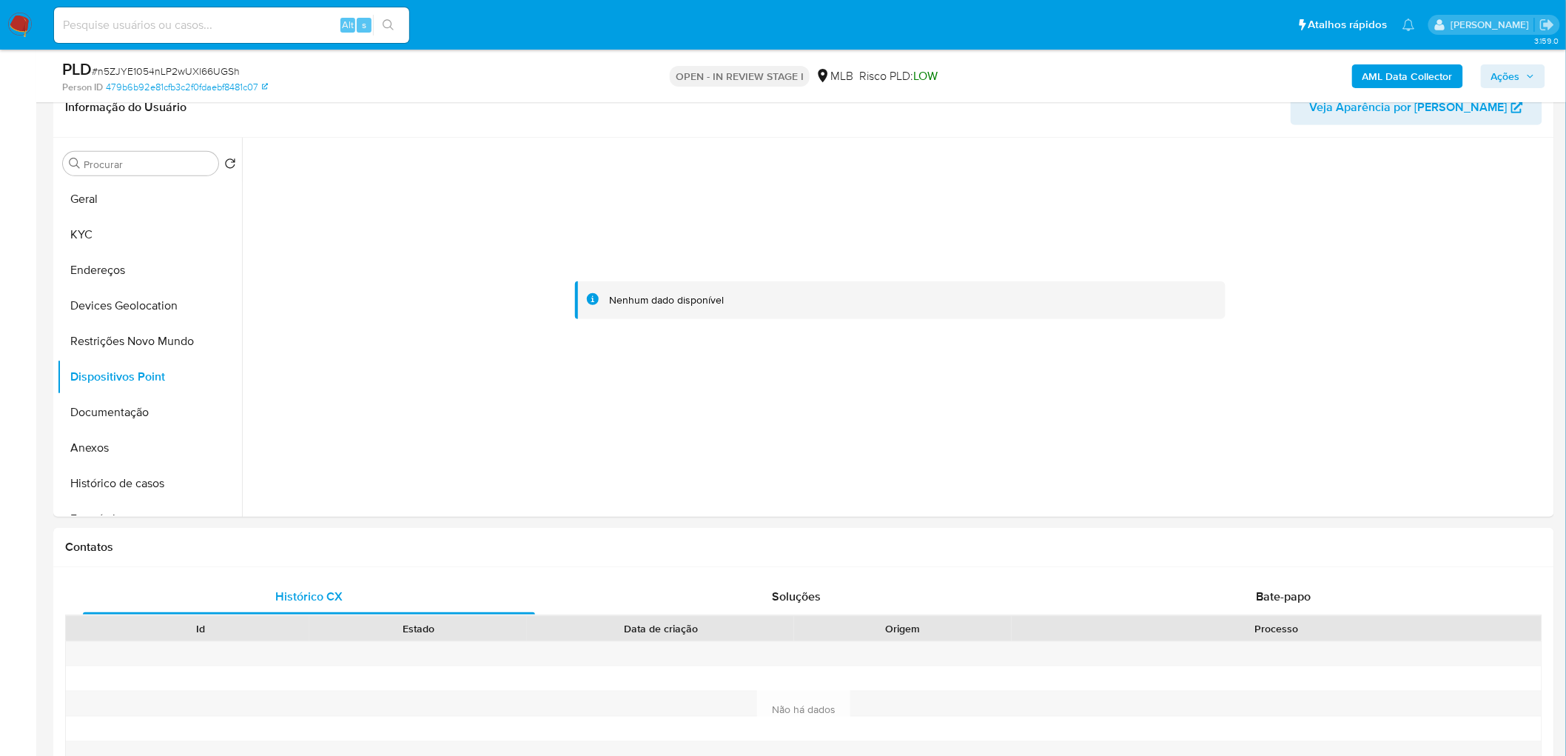
click at [1427, 77] on b "AML Data Collector" at bounding box center [1408, 76] width 90 height 24
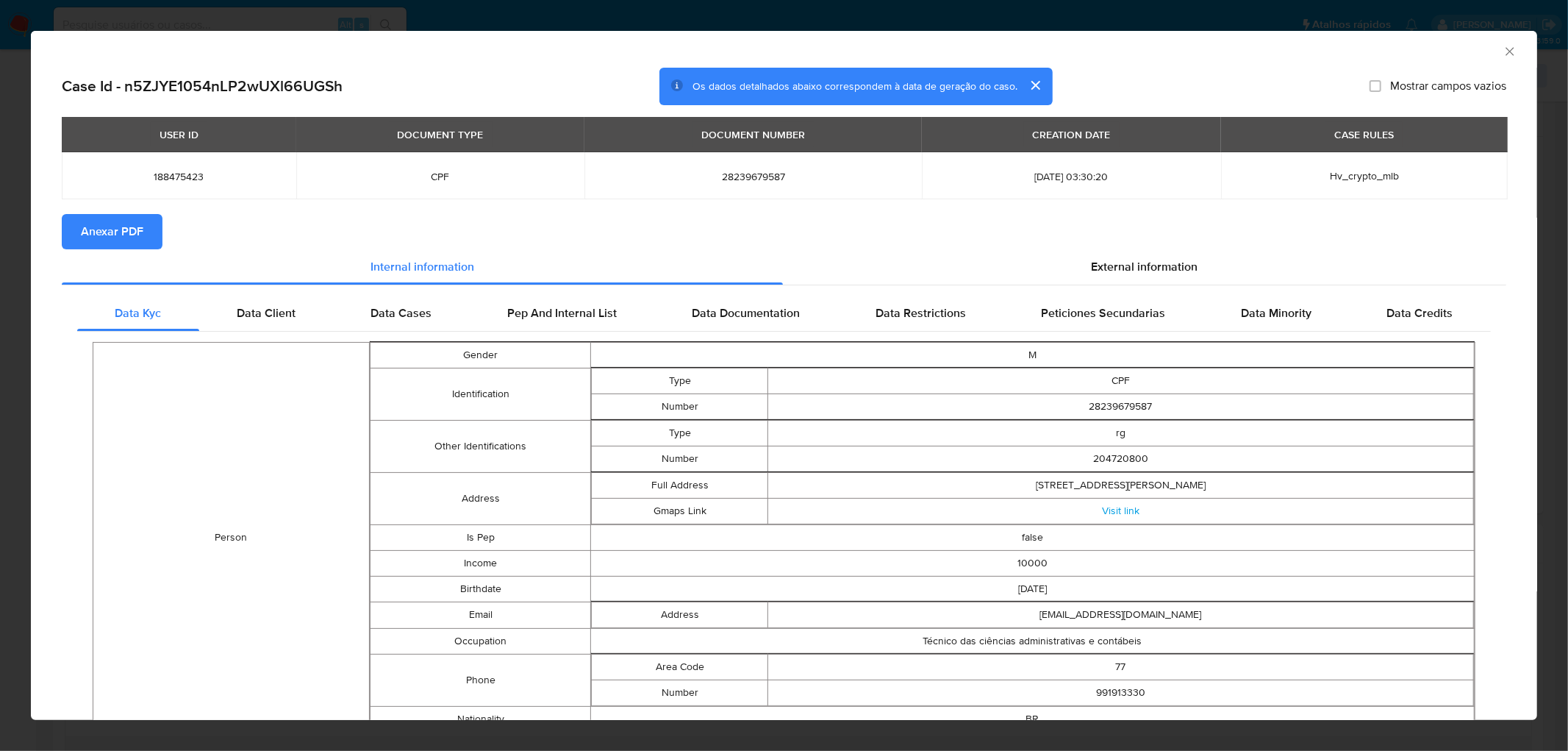
click at [112, 217] on span "Anexar PDF" at bounding box center [111, 231] width 63 height 33
click at [1502, 52] on icon "Fechar a janela" at bounding box center [1509, 51] width 15 height 15
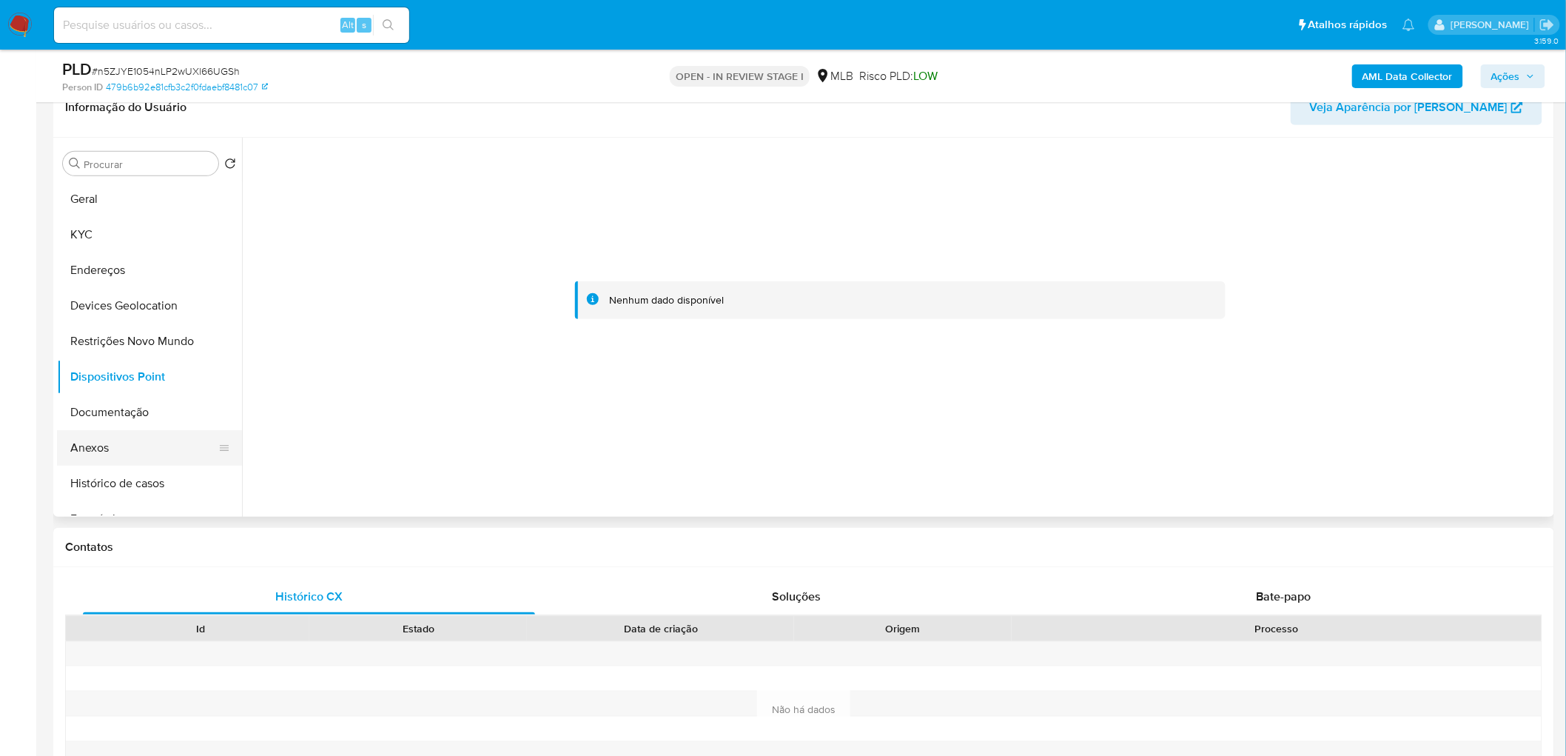
click at [80, 445] on button "Anexos" at bounding box center [143, 448] width 173 height 36
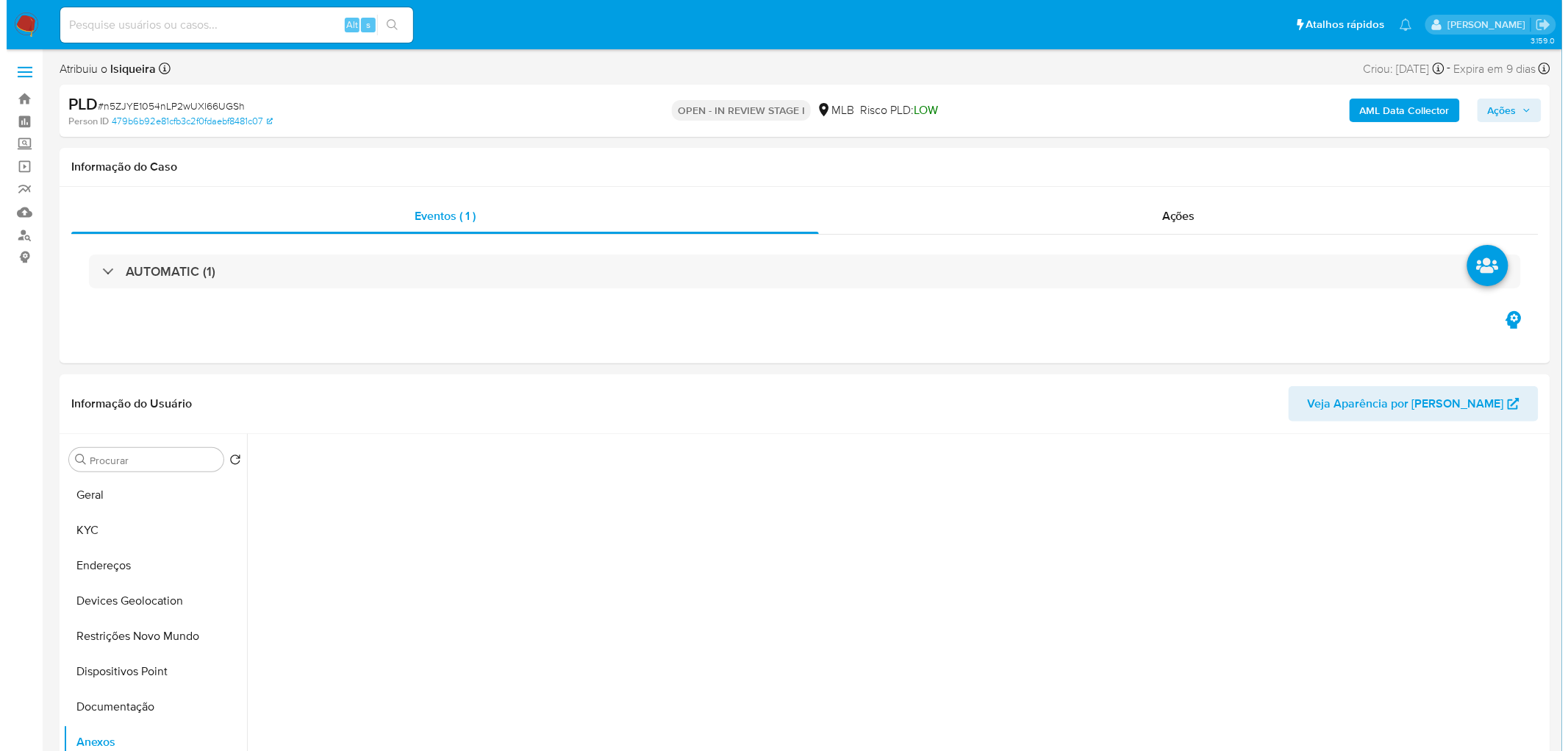
scroll to position [81, 0]
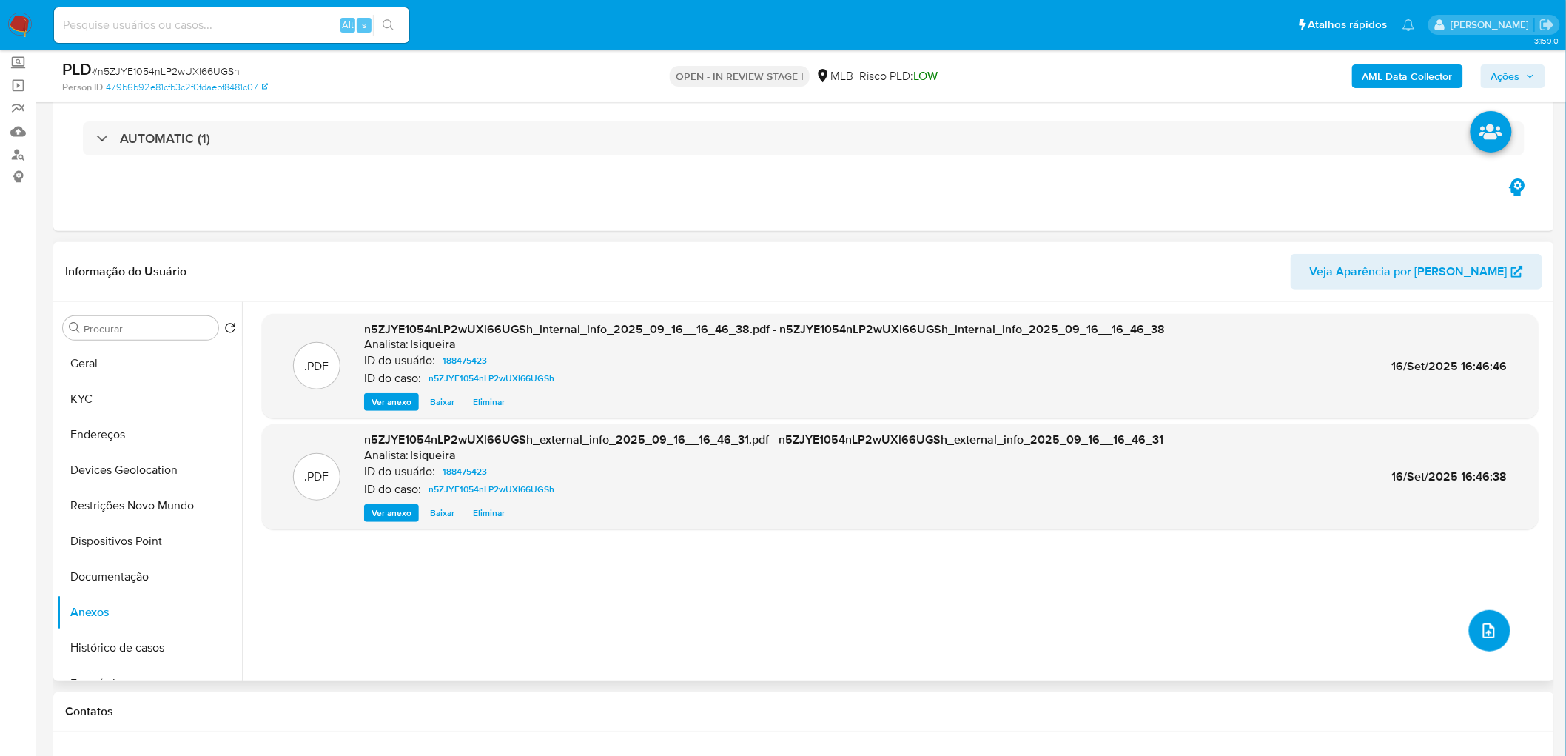
click at [1486, 622] on span "upload-file" at bounding box center [1489, 631] width 18 height 18
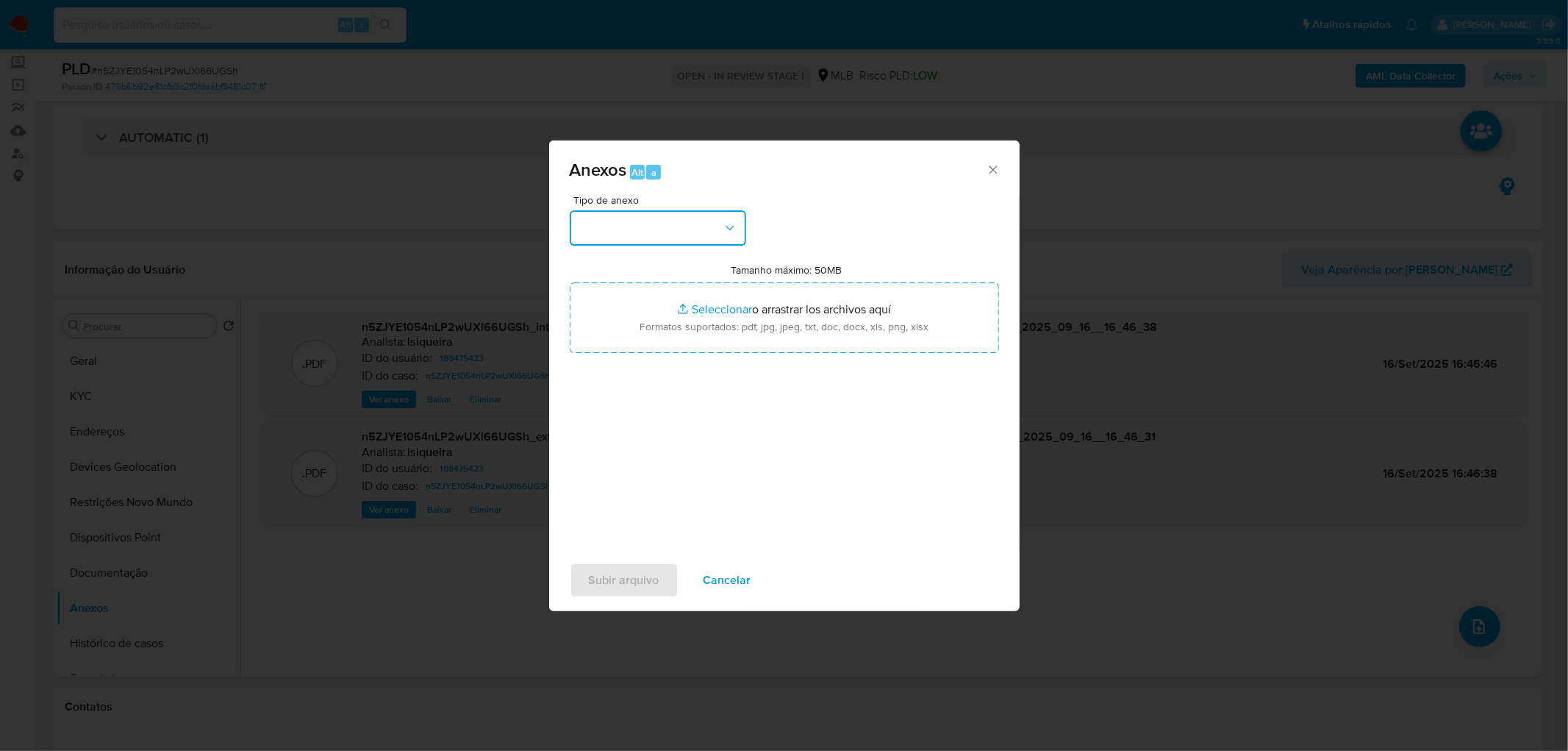
click at [629, 244] on button "button" at bounding box center [658, 228] width 177 height 36
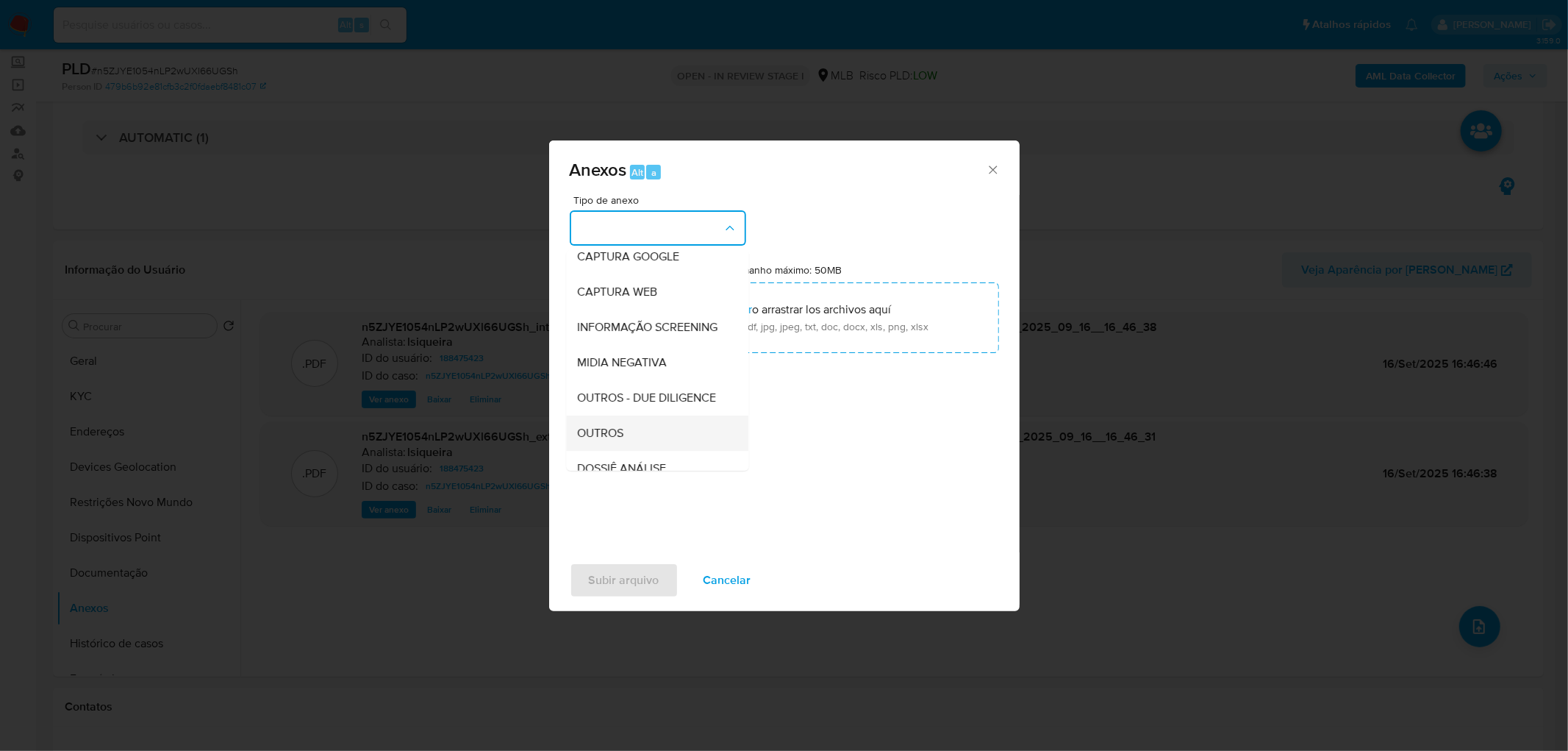
click at [609, 440] on span "OUTROS" at bounding box center [601, 433] width 47 height 15
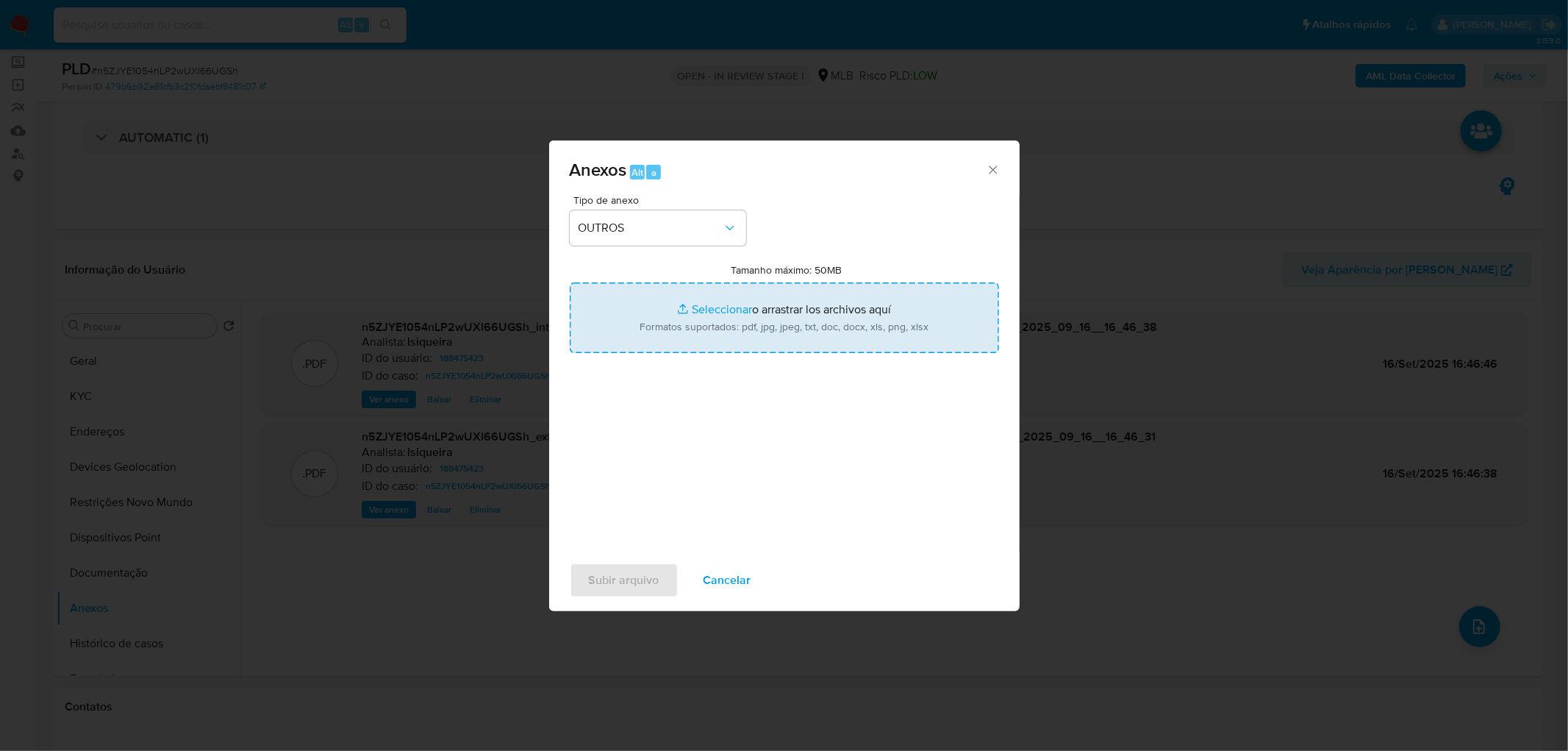
click at [782, 307] on input "Tamanho máximo: 50MB Seleccionar archivos" at bounding box center [784, 317] width 429 height 71
type input "C:\fakepath\Declínio- n5ZJYE1054nLP2wUXl66UGSh - CPF 28239679587 - ALBERTO CESA…"
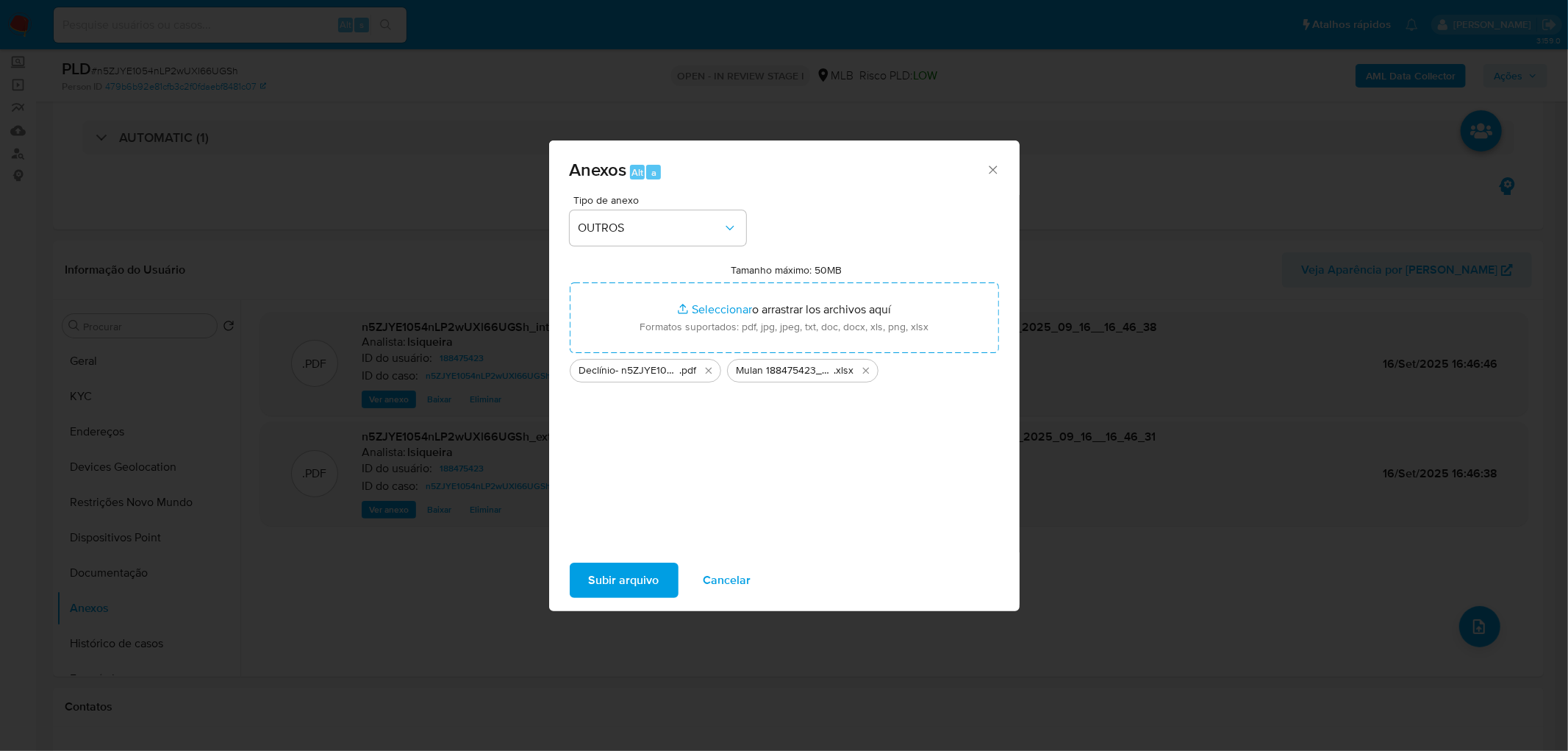
click at [634, 567] on span "Subir arquivo" at bounding box center [624, 580] width 71 height 33
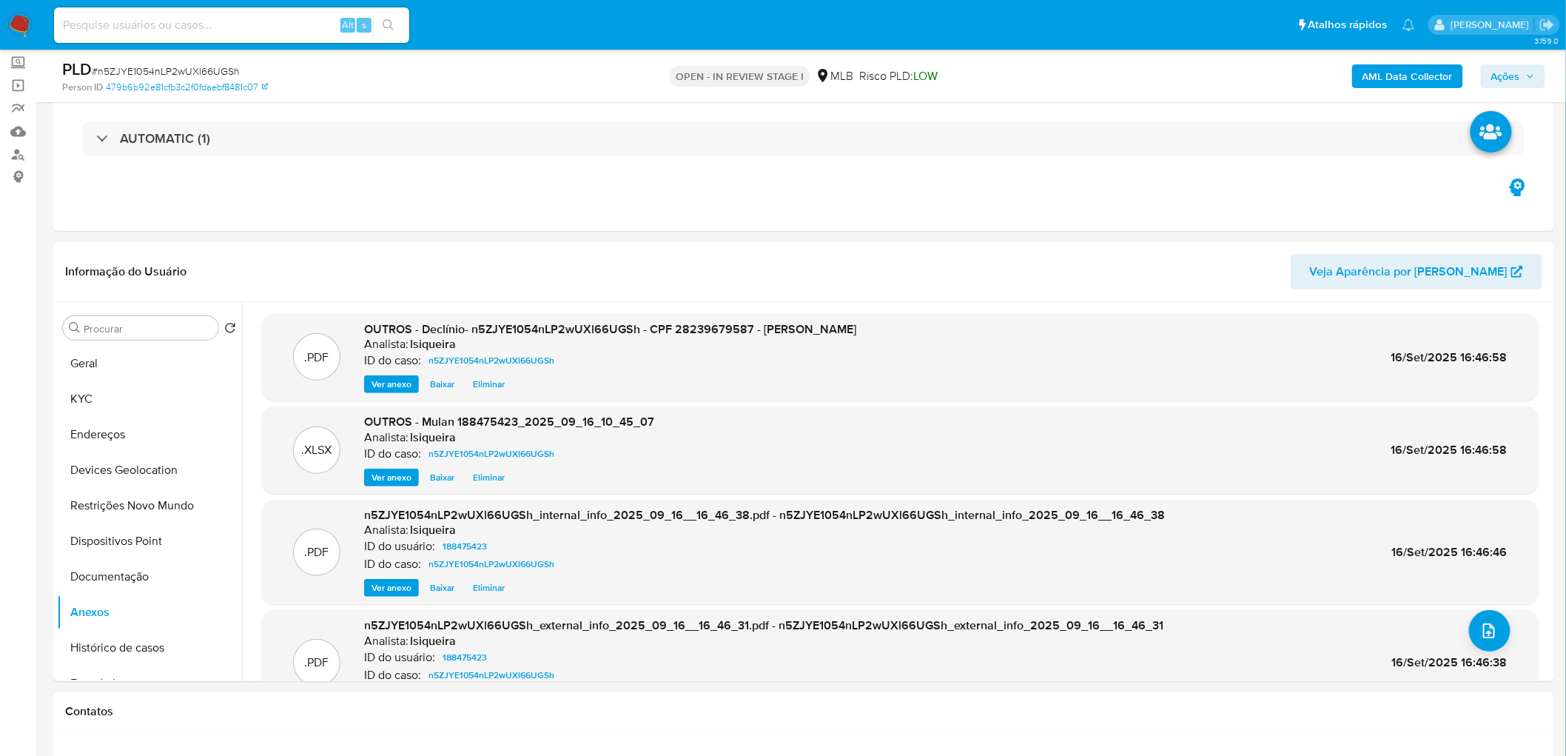
click at [1528, 66] on span "Ações" at bounding box center [1514, 76] width 44 height 21
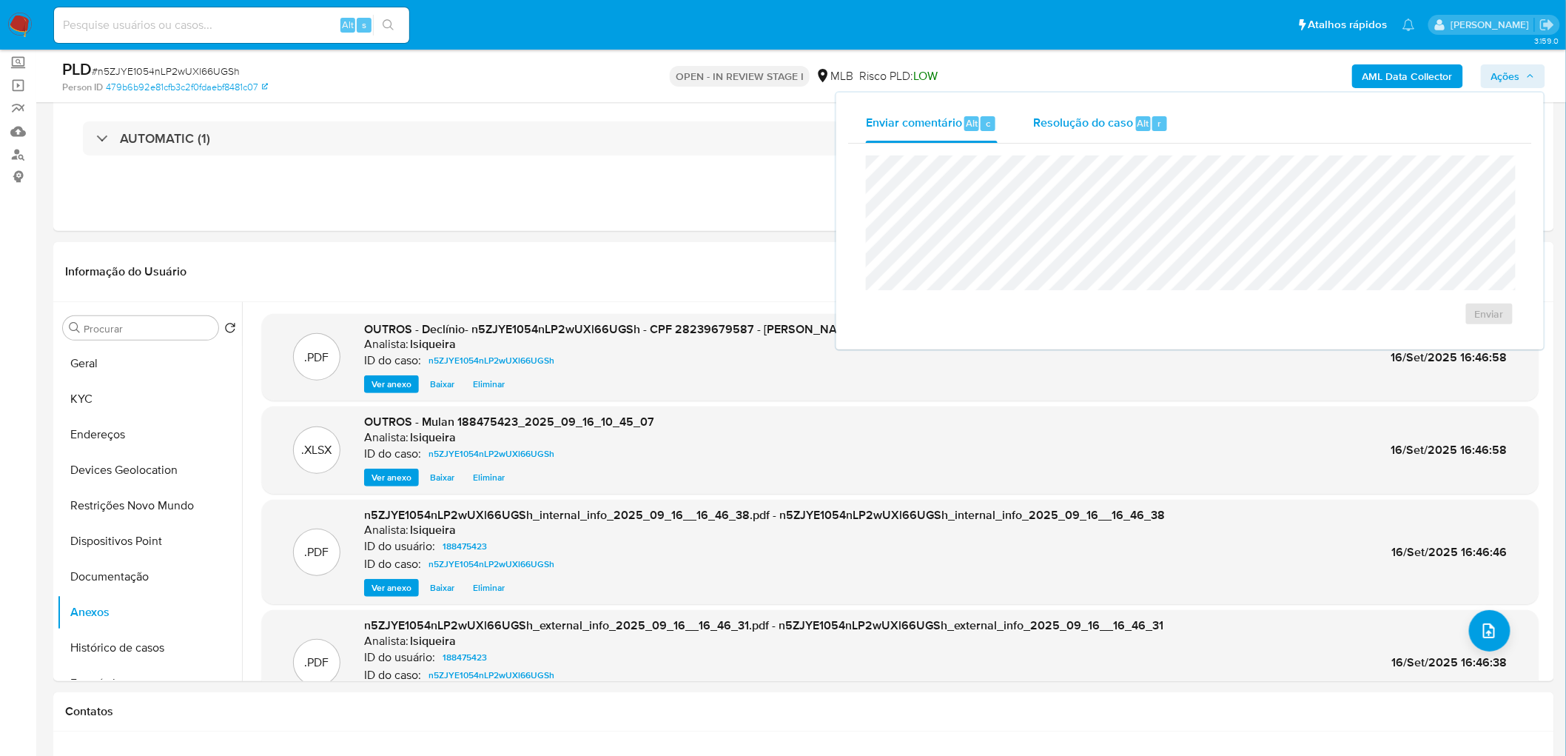
click at [1104, 130] on div "Resolução do caso Alt r" at bounding box center [1100, 123] width 135 height 38
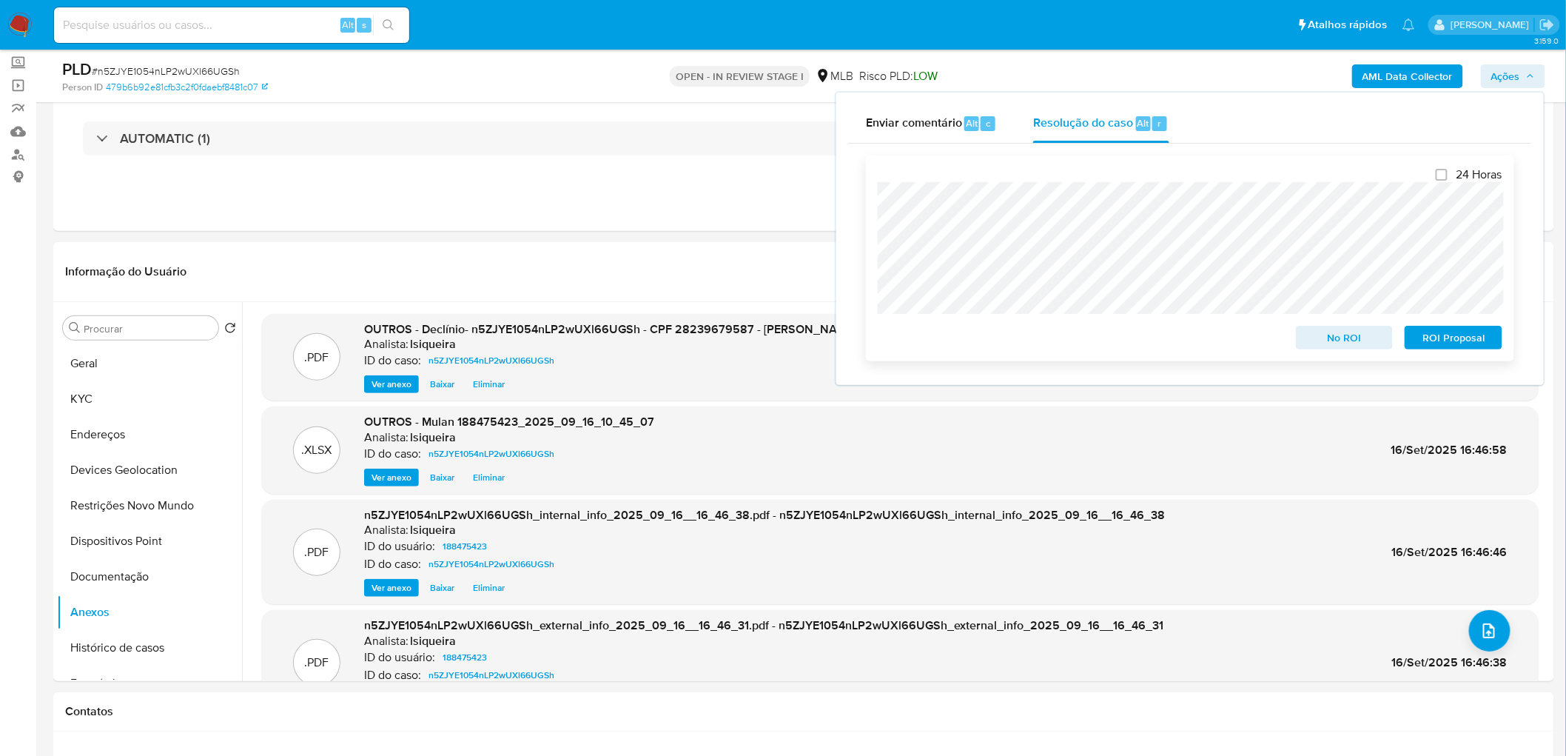
click at [1315, 342] on span "No ROI" at bounding box center [1344, 337] width 77 height 21
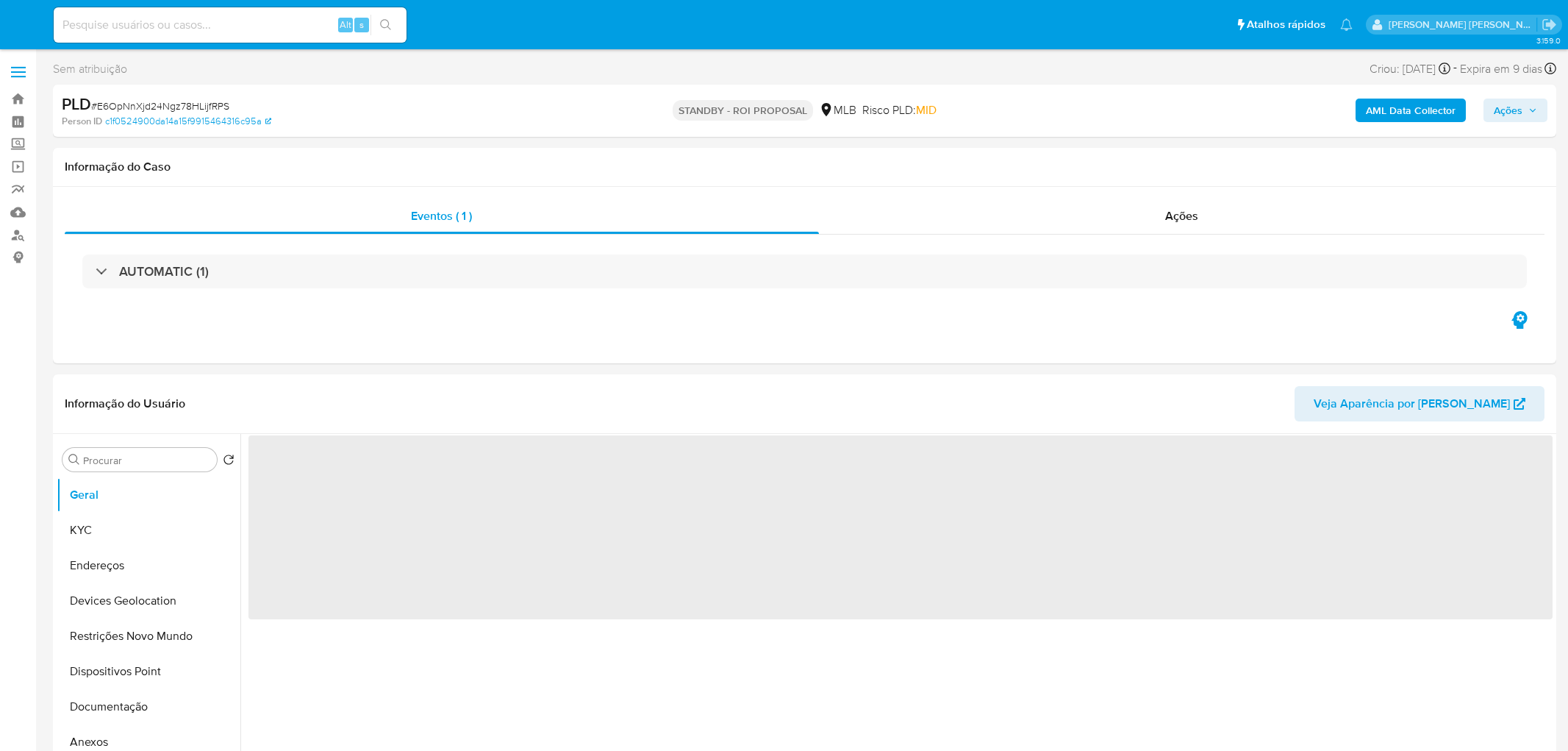
select select "10"
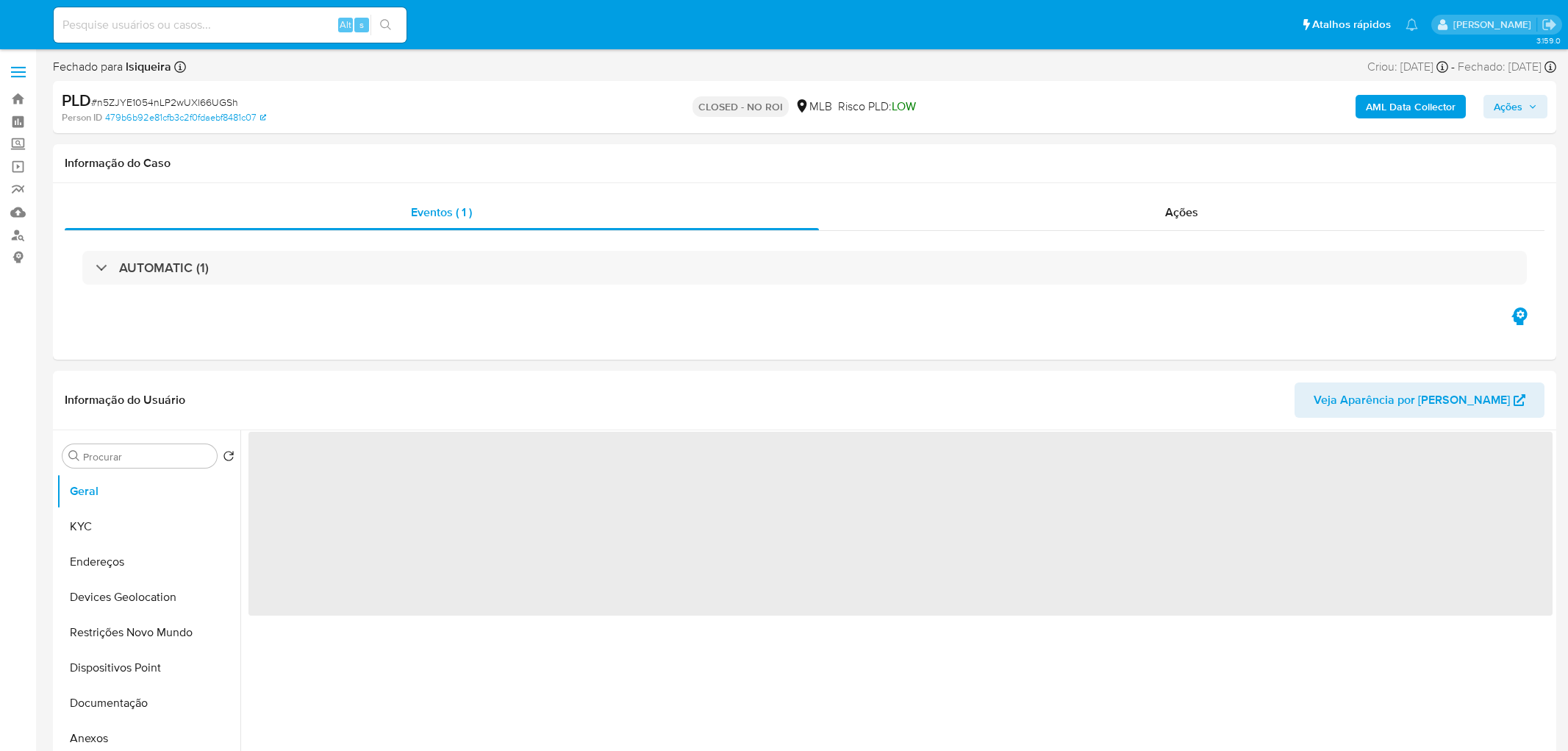
select select "10"
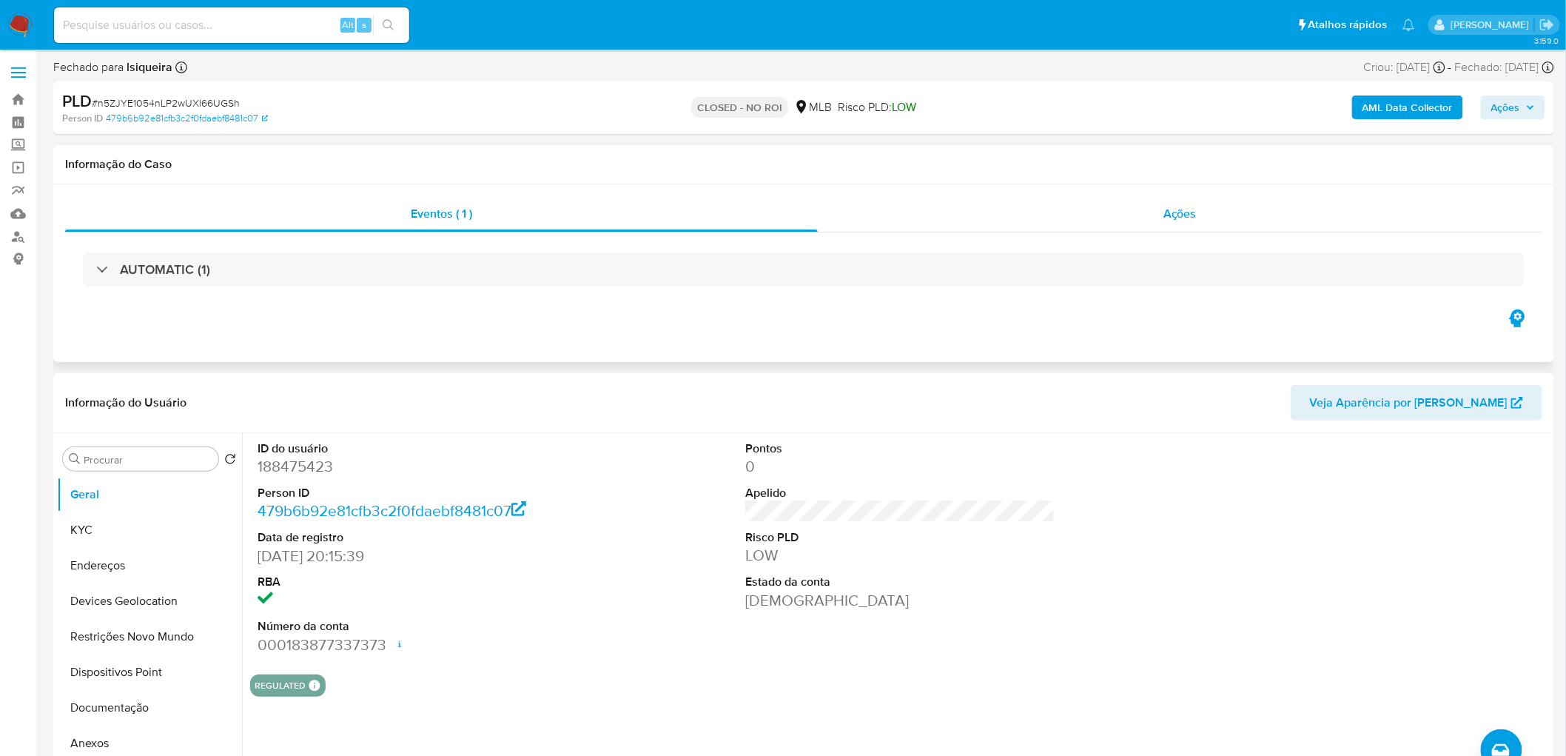
click at [1150, 227] on div "Ações" at bounding box center [1180, 214] width 725 height 36
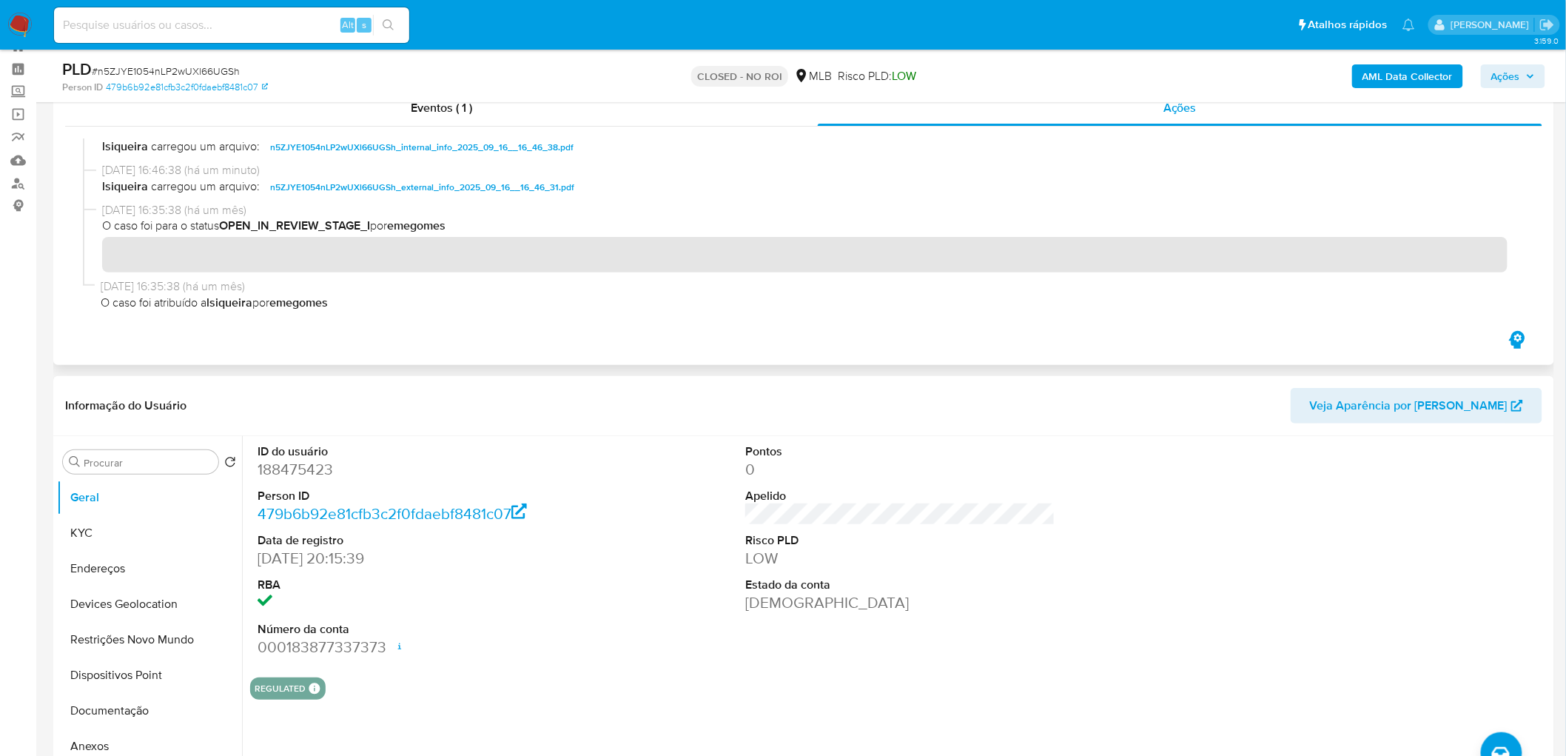
scroll to position [82, 0]
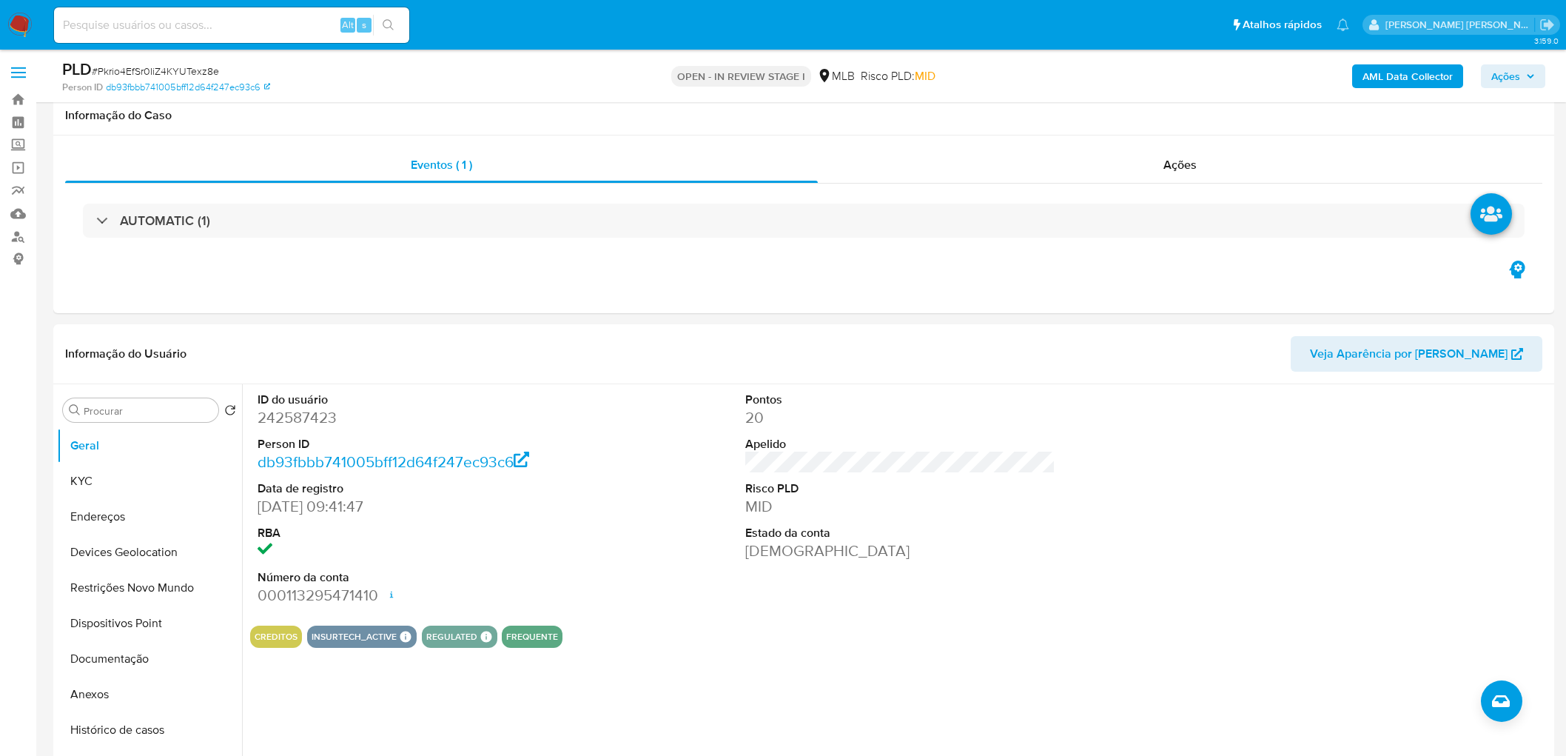
scroll to position [152, 0]
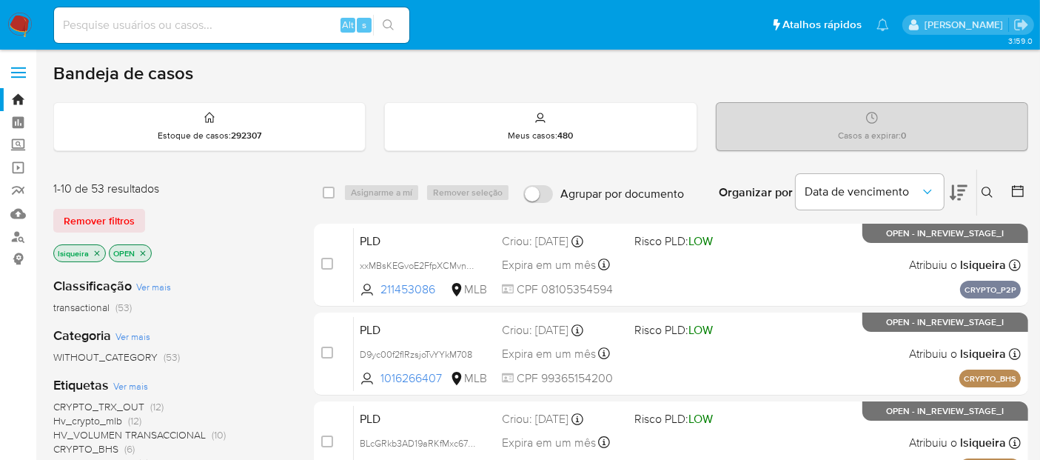
click at [1016, 191] on icon at bounding box center [1017, 191] width 15 height 15
click at [1017, 185] on icon at bounding box center [1018, 191] width 12 height 12
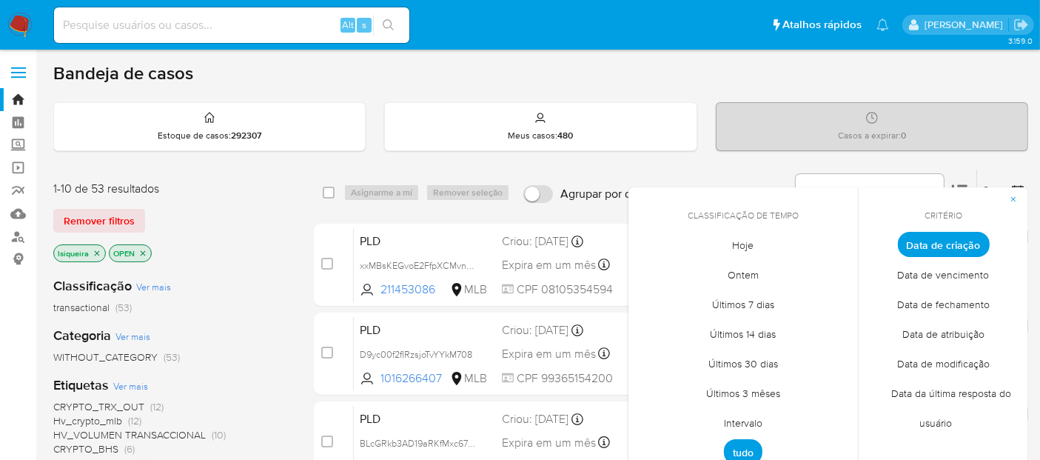
click at [753, 423] on span "Intervalo" at bounding box center [743, 423] width 70 height 30
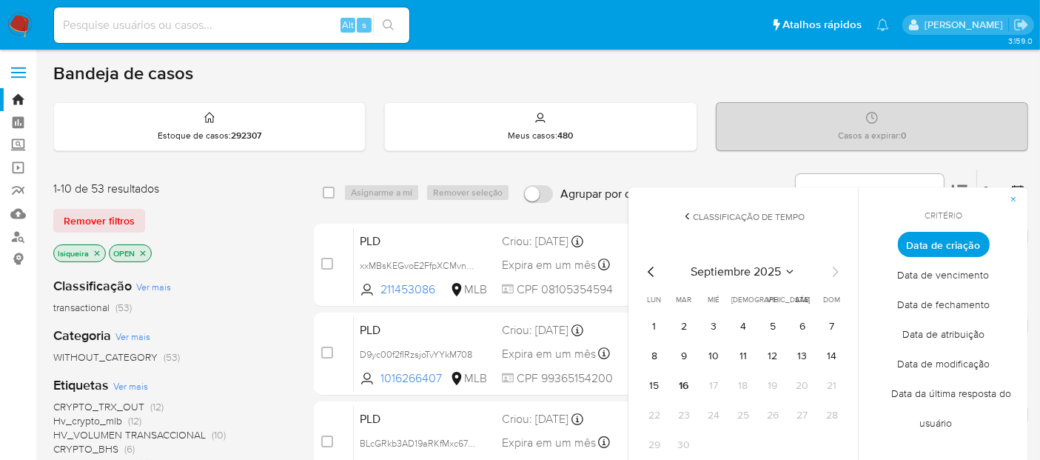
click at [643, 267] on icon "Mes anterior" at bounding box center [652, 272] width 18 height 18
click at [774, 324] on button "1" at bounding box center [773, 327] width 24 height 24
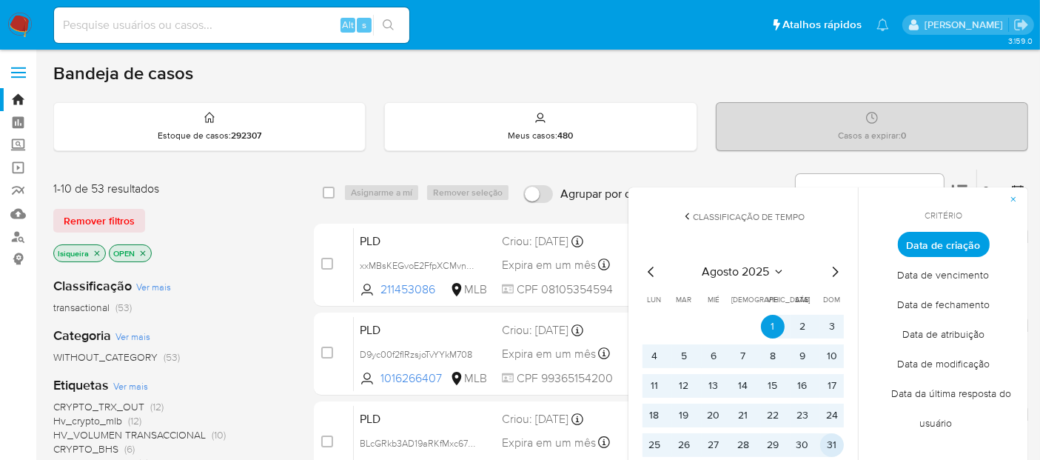
click at [831, 452] on button "31" at bounding box center [832, 445] width 24 height 24
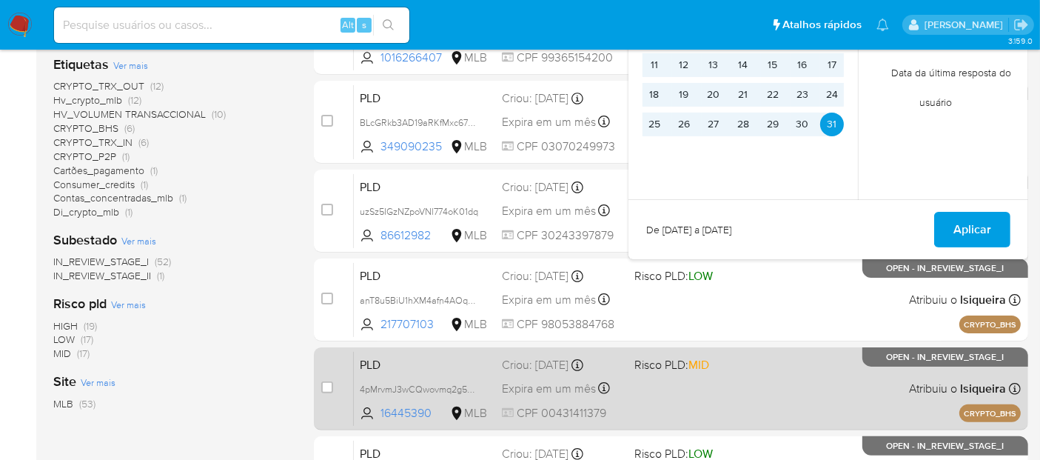
scroll to position [329, 0]
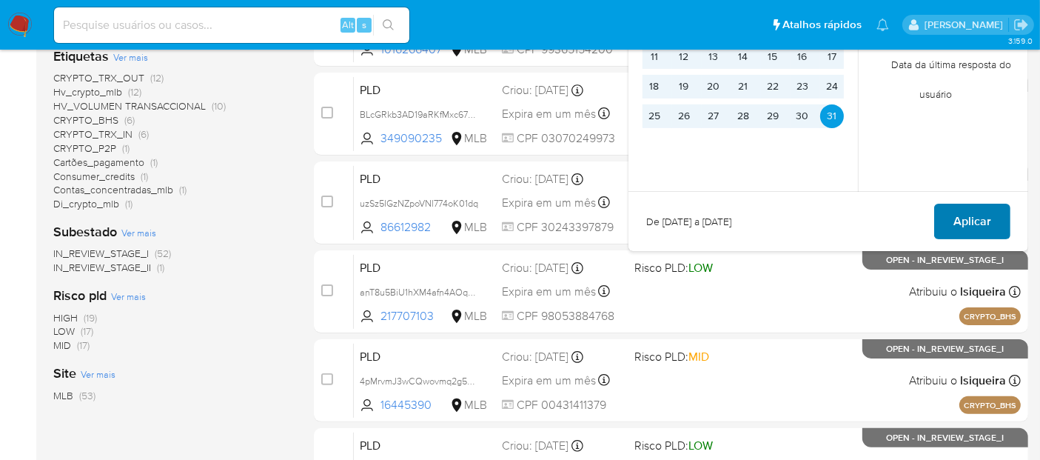
click at [970, 225] on span "Aplicar" at bounding box center [972, 221] width 38 height 33
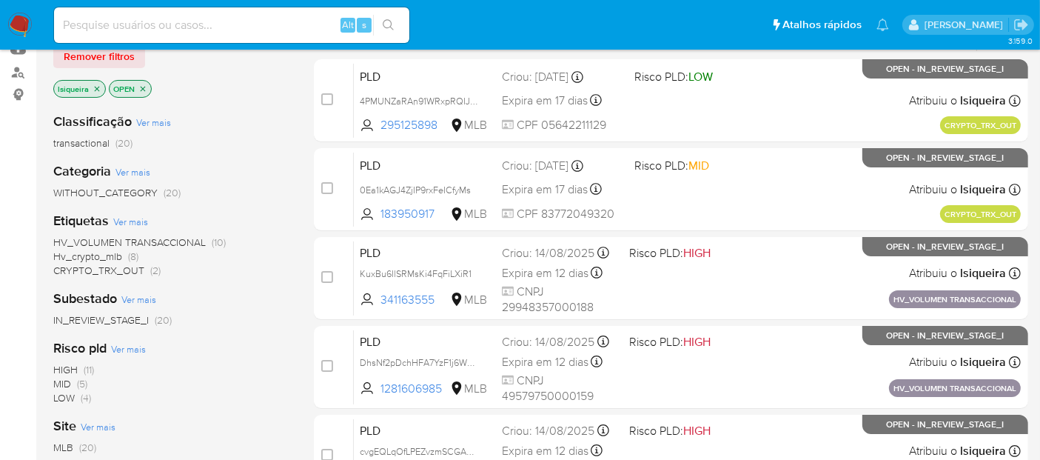
scroll to position [82, 0]
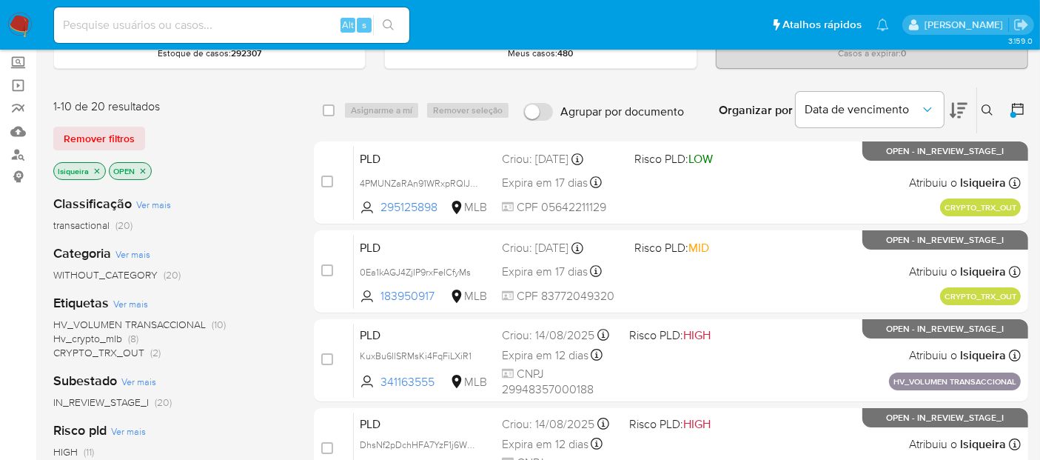
click at [161, 325] on span "HV_VOLUMEN TRANSACCIONAL" at bounding box center [129, 324] width 152 height 15
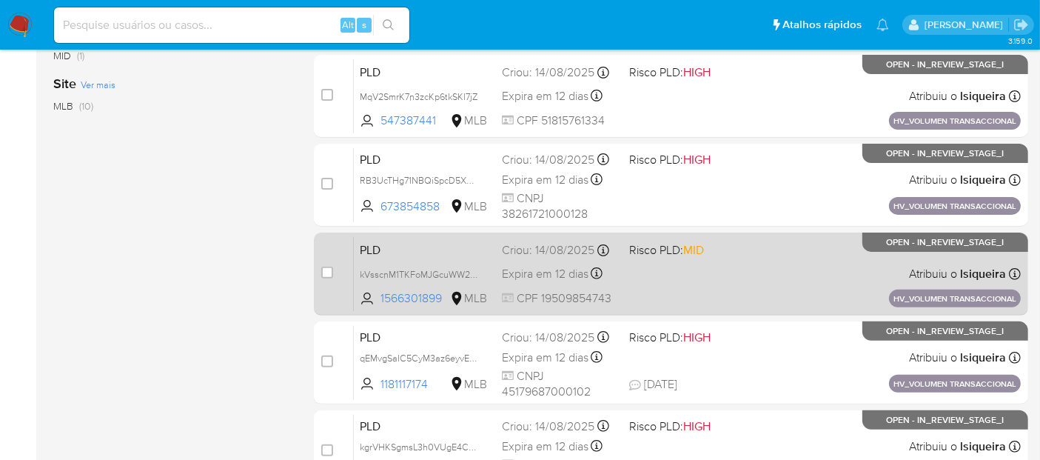
scroll to position [431, 0]
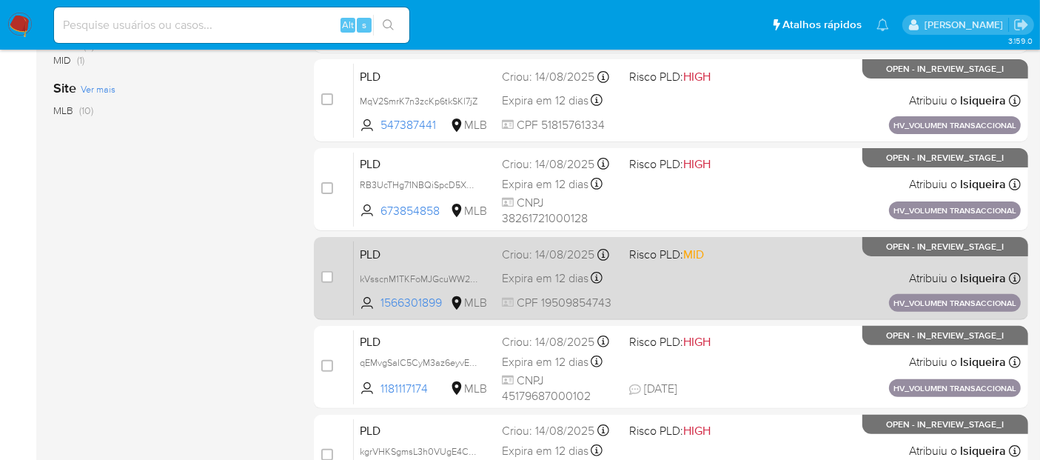
drag, startPoint x: 620, startPoint y: 301, endPoint x: 542, endPoint y: 301, distance: 77.7
click at [542, 301] on div "PLD kVsscnM1TKFoMJGcuWW29xM1 1566301899 MLB Risco PLD: MID Criou: 14/08/2025 Cr…" at bounding box center [687, 278] width 667 height 75
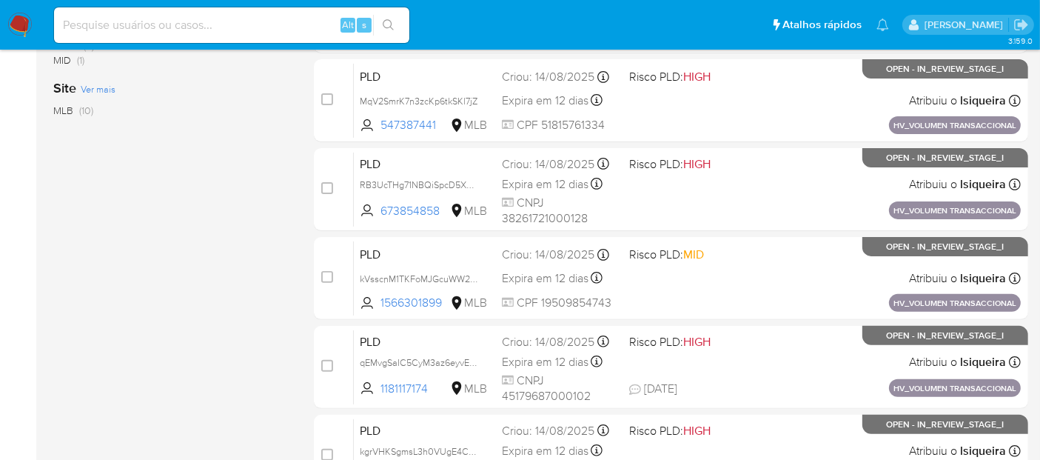
click at [209, 24] on input at bounding box center [231, 25] width 355 height 19
paste input "1068479834"
type input "1068479834"
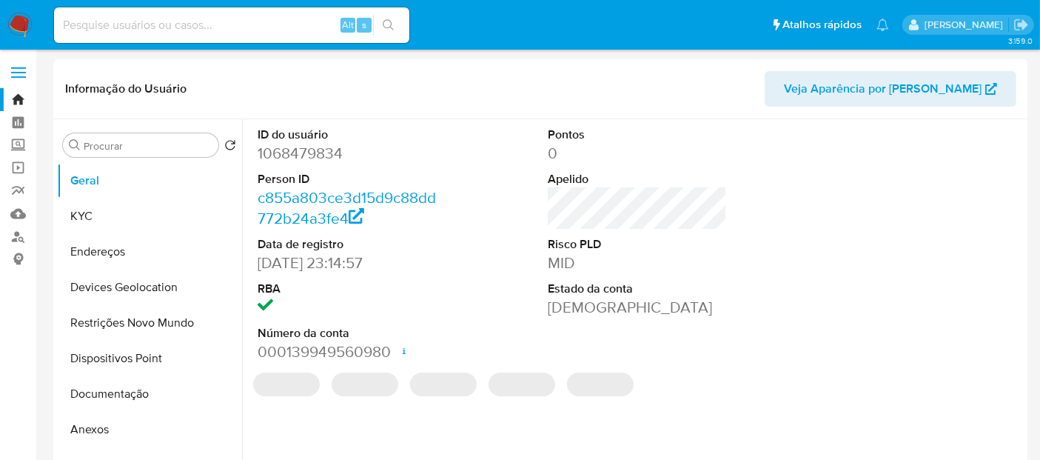
select select "10"
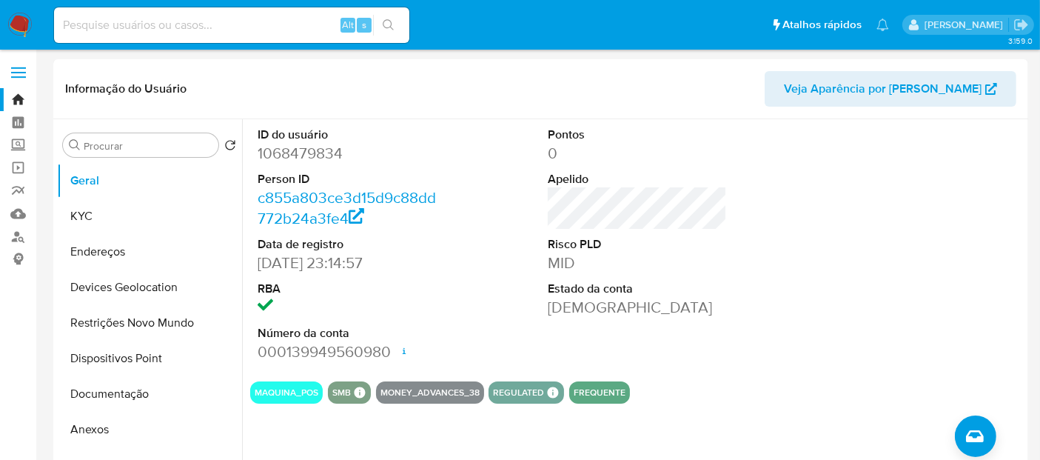
click at [155, 18] on input at bounding box center [231, 25] width 355 height 19
paste input "2622829285"
type input "2622829285"
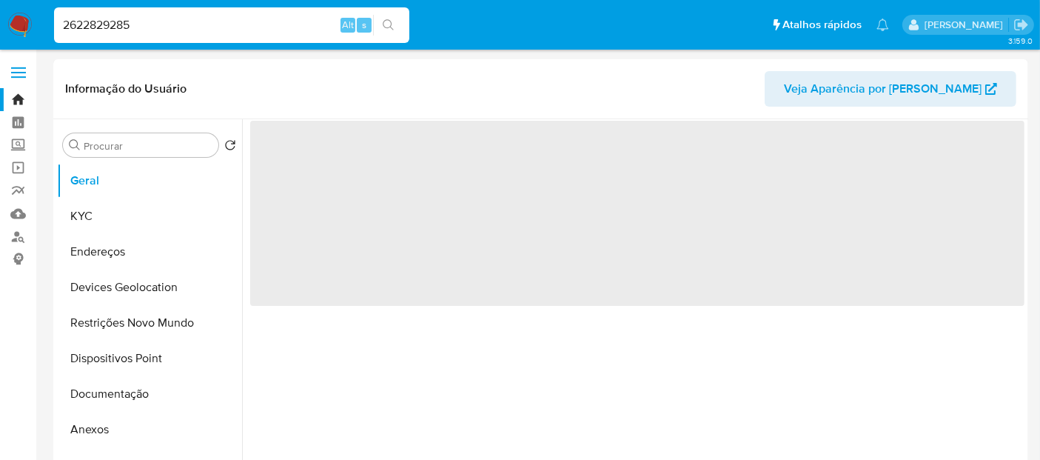
select select "10"
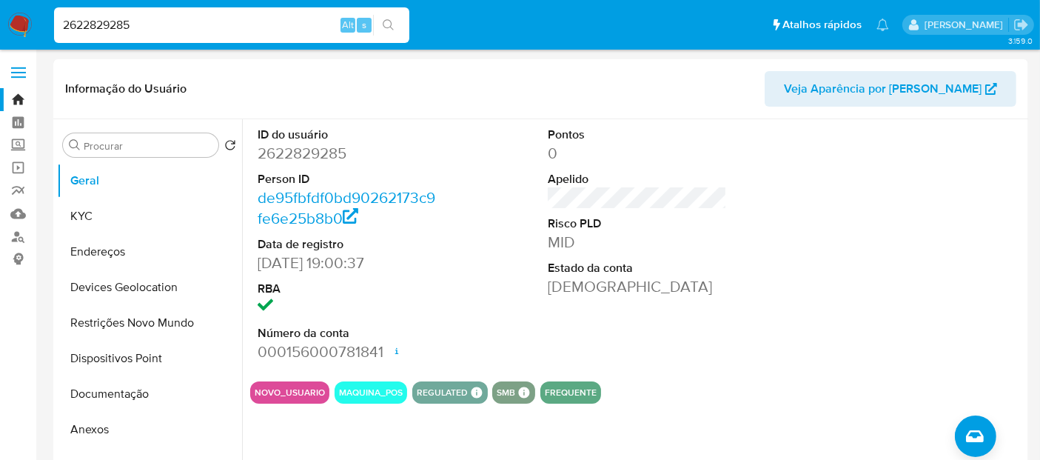
click at [19, 28] on img at bounding box center [19, 25] width 25 height 25
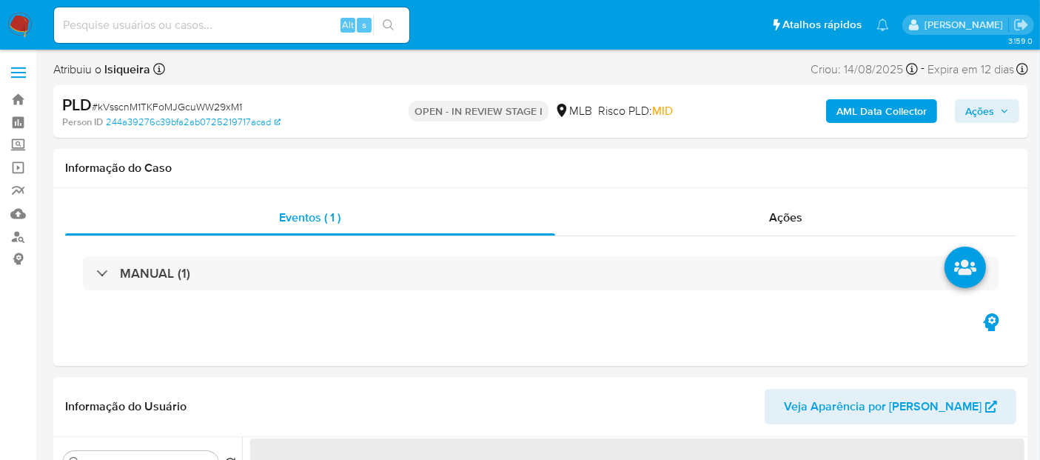
select select "10"
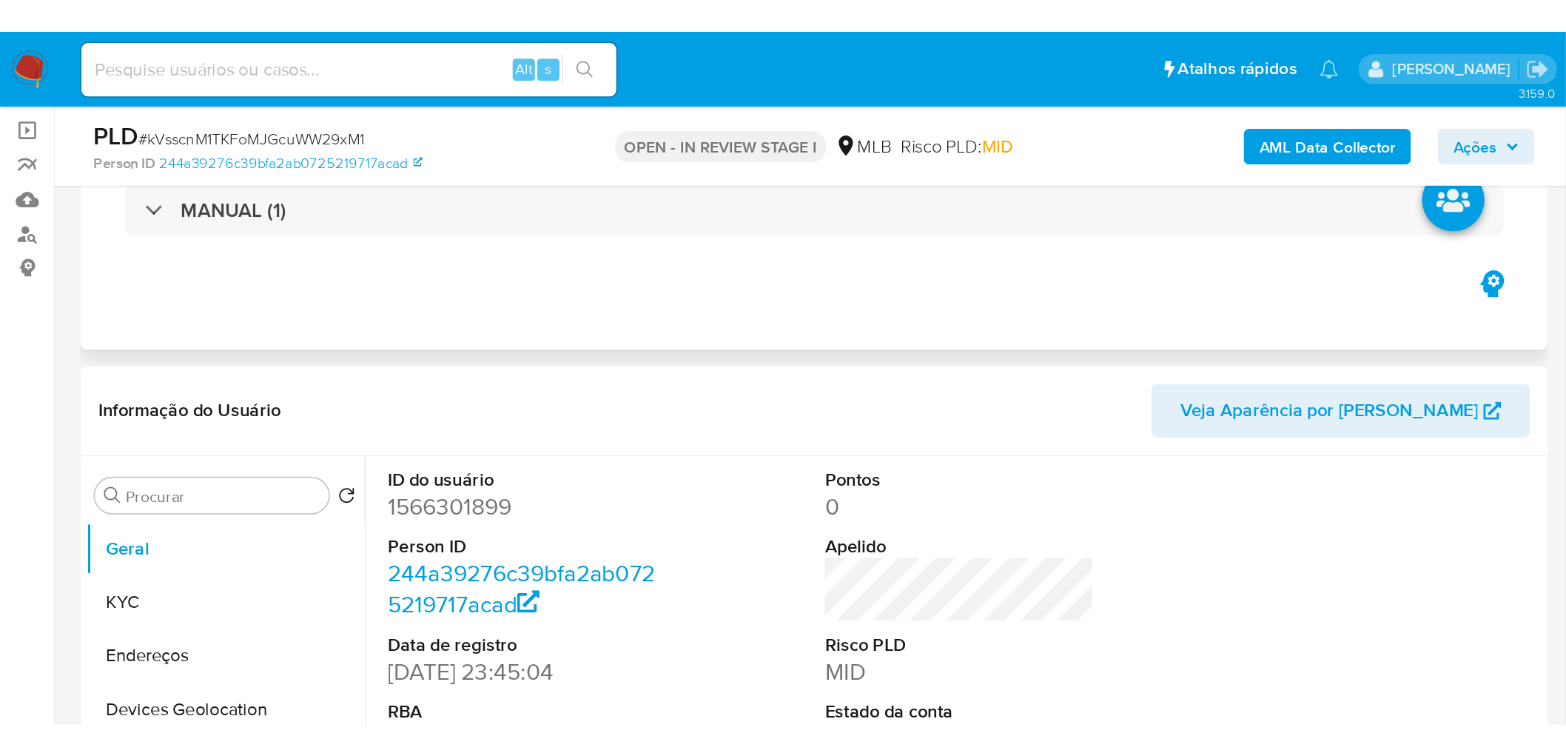
scroll to position [246, 0]
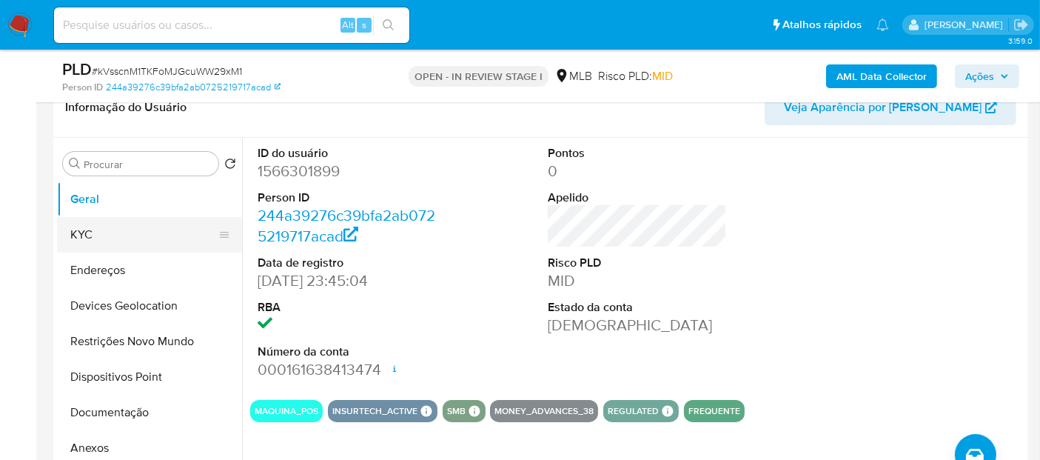
click at [155, 225] on button "KYC" at bounding box center [143, 235] width 173 height 36
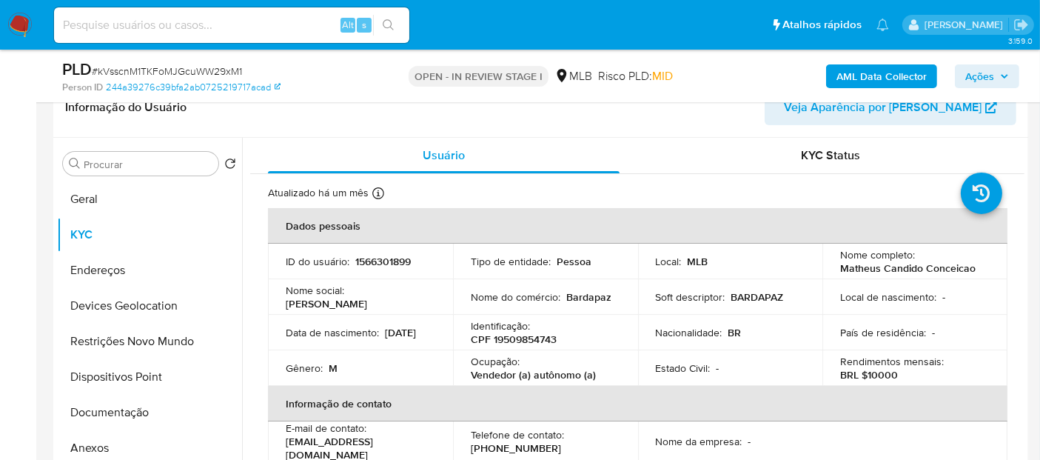
click at [544, 335] on p "CPF 19509854743" at bounding box center [514, 338] width 86 height 13
copy p "19509854743"
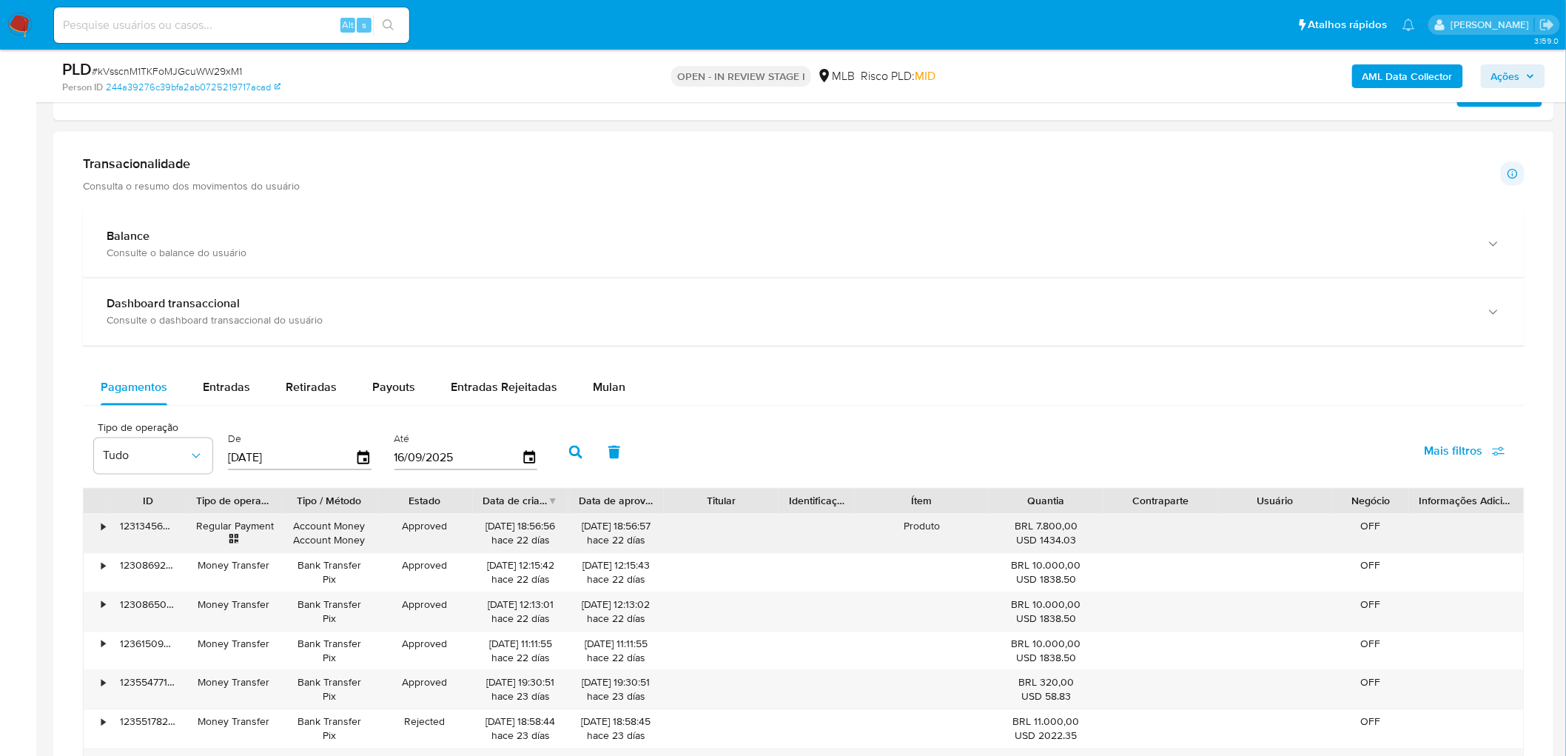
scroll to position [905, 0]
click at [583, 378] on button "Mulan" at bounding box center [609, 387] width 68 height 36
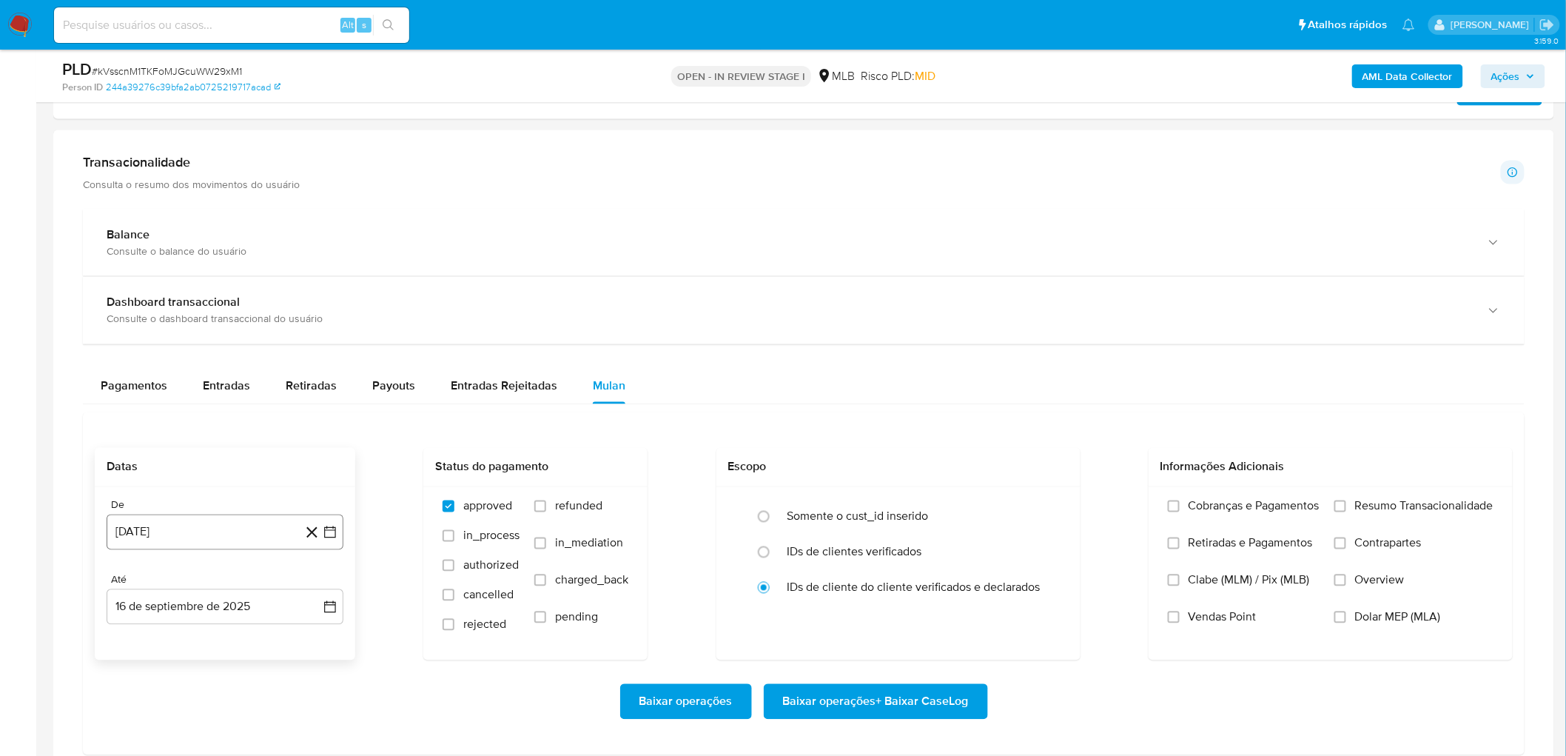
click at [242, 459] on button "[DATE]" at bounding box center [225, 532] width 237 height 36
click at [227, 309] on span "agosto 2024" at bounding box center [217, 307] width 67 height 15
click at [316, 292] on icon "Año siguiente" at bounding box center [314, 290] width 18 height 18
click at [144, 435] on button "[DATE]" at bounding box center [159, 427] width 41 height 24
click at [160, 350] on table "lun lunes mar martes mié miércoles jue jueves vie viernes sáb sábado dom doming…" at bounding box center [224, 410] width 201 height 163
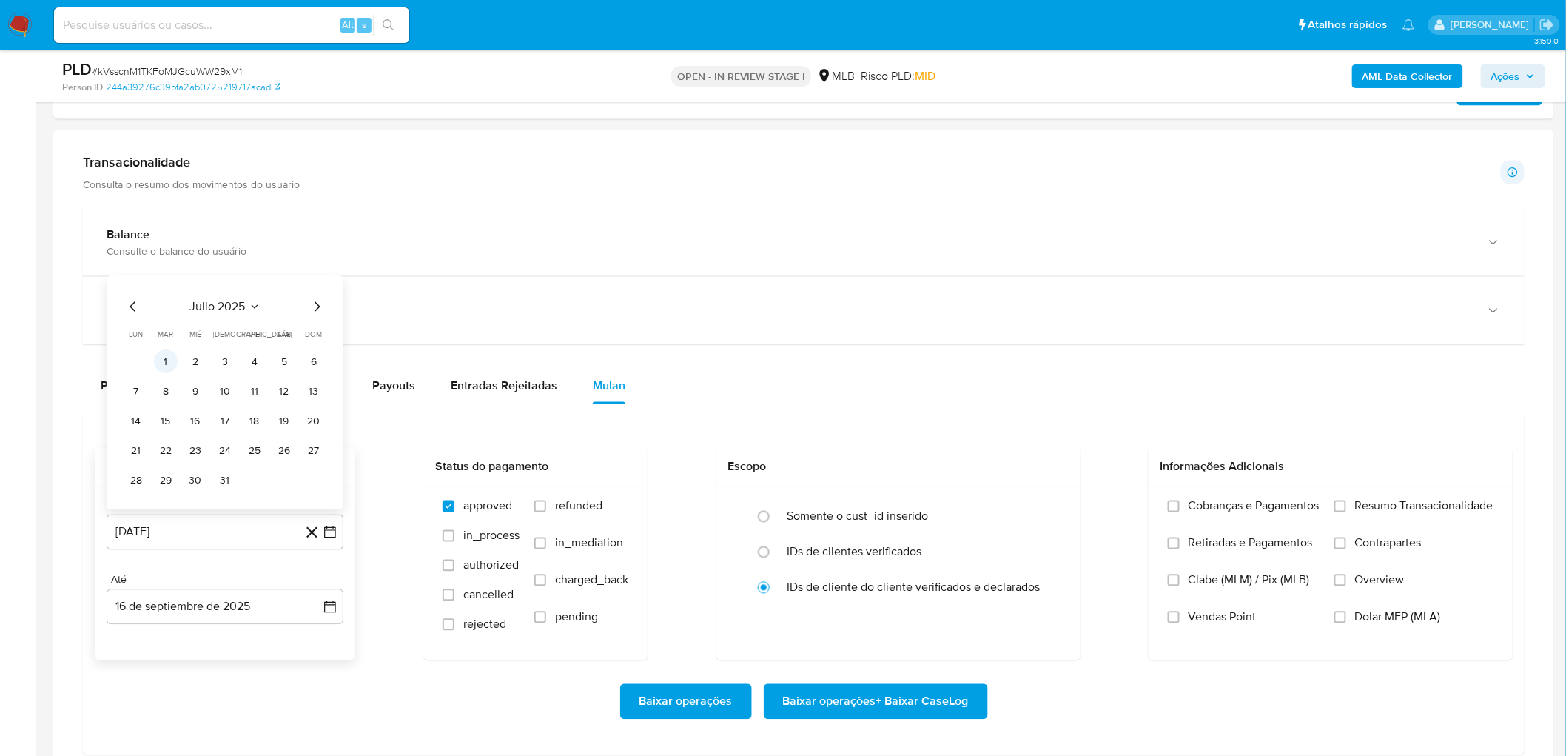
click at [164, 366] on button "1" at bounding box center [166, 362] width 24 height 24
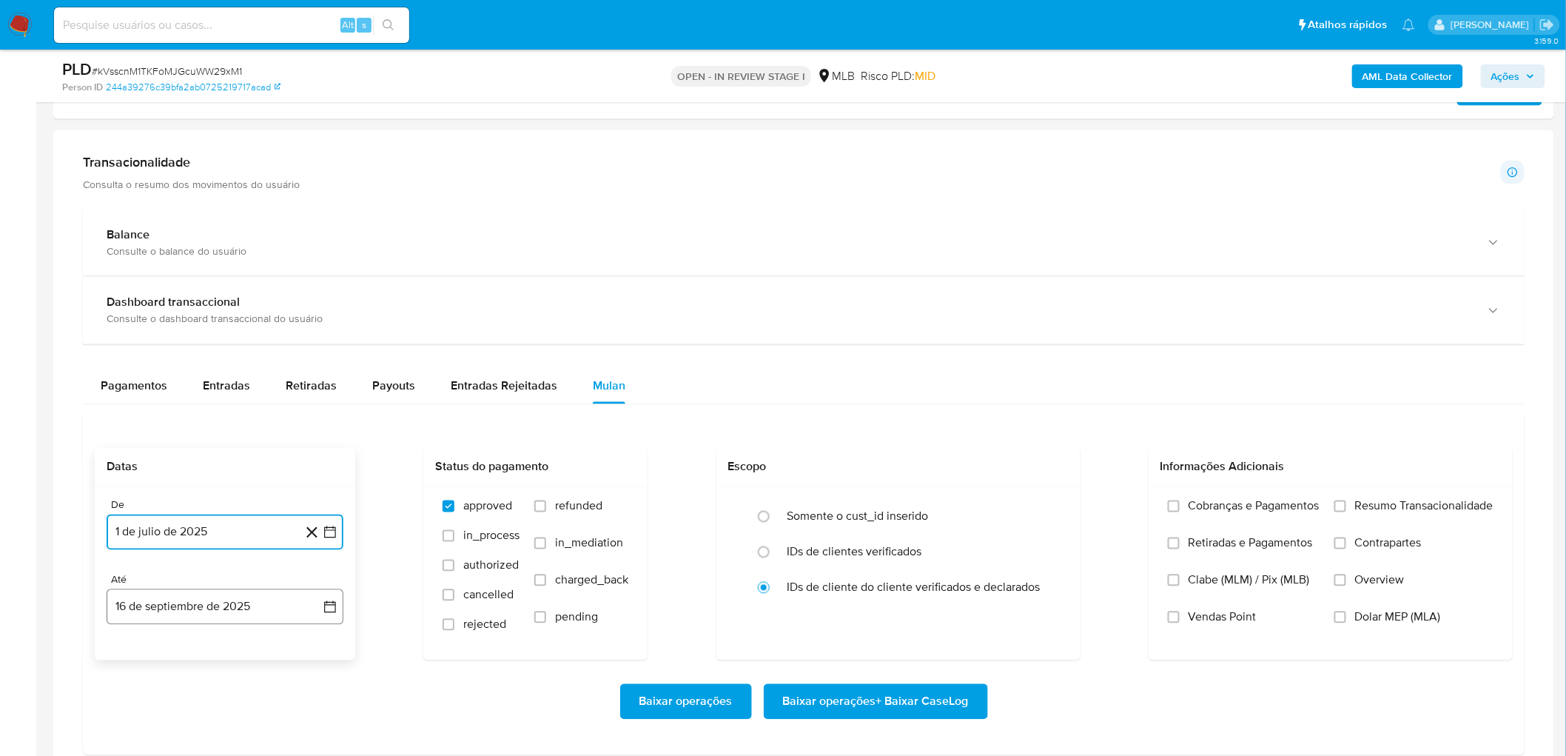
click at [212, 459] on button "16 de septiembre de 2025" at bounding box center [225, 607] width 237 height 36
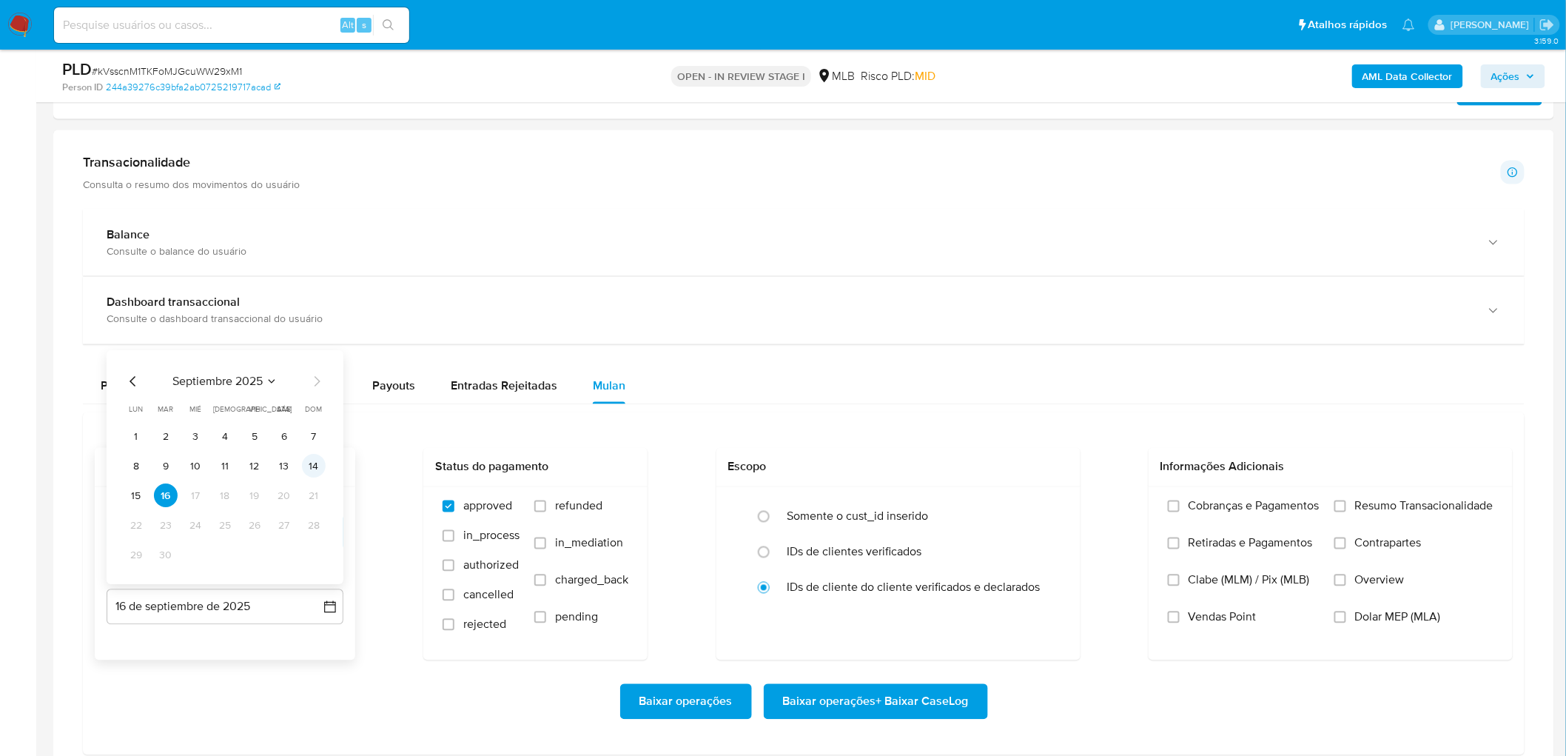
click at [323, 459] on button "14" at bounding box center [314, 466] width 24 height 24
drag, startPoint x: 1358, startPoint y: 507, endPoint x: 1329, endPoint y: 534, distance: 39.8
click at [1052, 459] on span "Resumo Transacionalidade" at bounding box center [1424, 506] width 138 height 15
click at [1052, 459] on input "Resumo Transacionalidade" at bounding box center [1341, 506] width 12 height 12
click at [1052, 459] on span "Vendas Point" at bounding box center [1223, 617] width 68 height 15
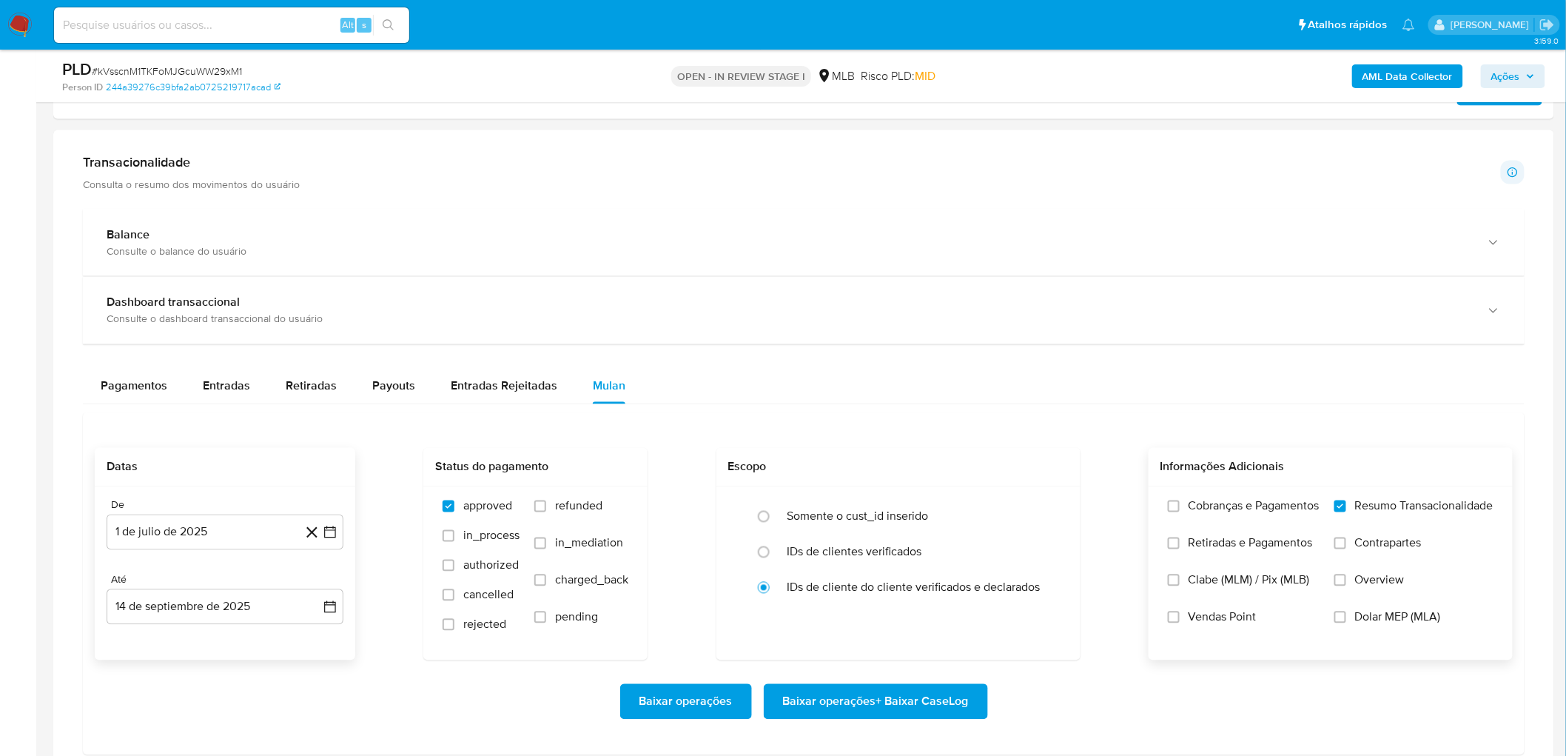
click at [1052, 459] on input "Vendas Point" at bounding box center [1174, 617] width 12 height 12
click at [898, 459] on span "Baixar operações + Baixar CaseLog" at bounding box center [876, 701] width 186 height 33
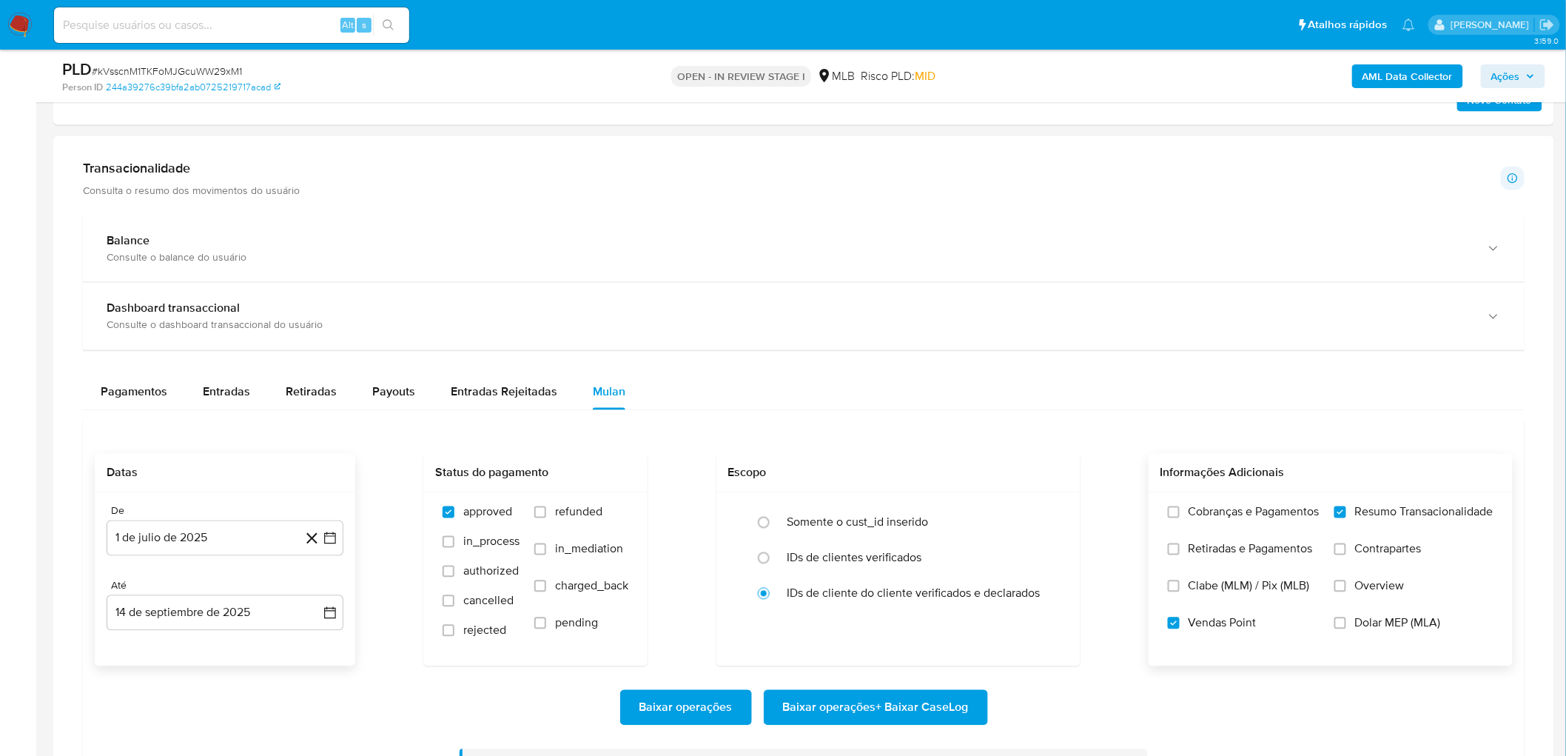
scroll to position [822, 0]
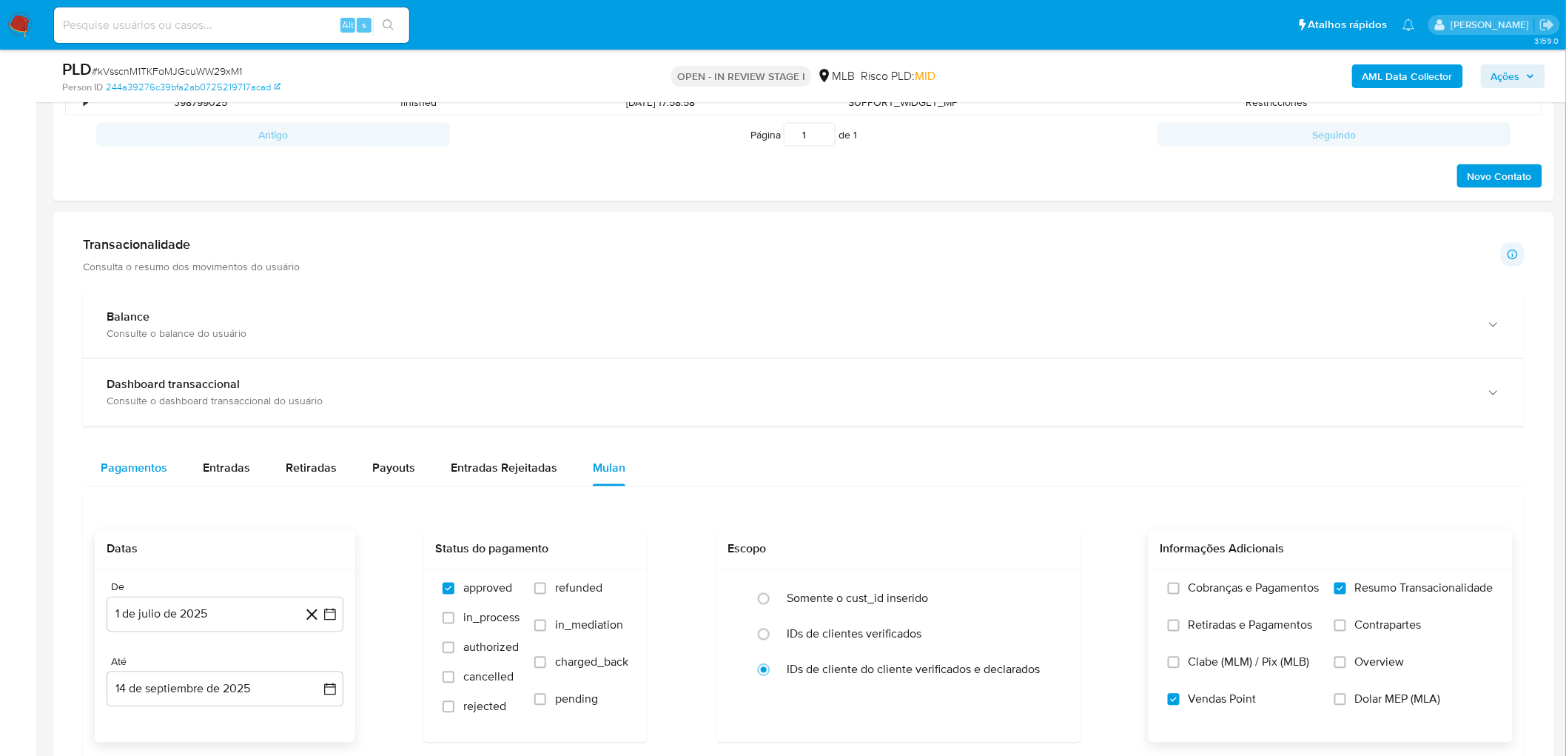
click at [114, 459] on span "Pagamentos" at bounding box center [134, 468] width 67 height 17
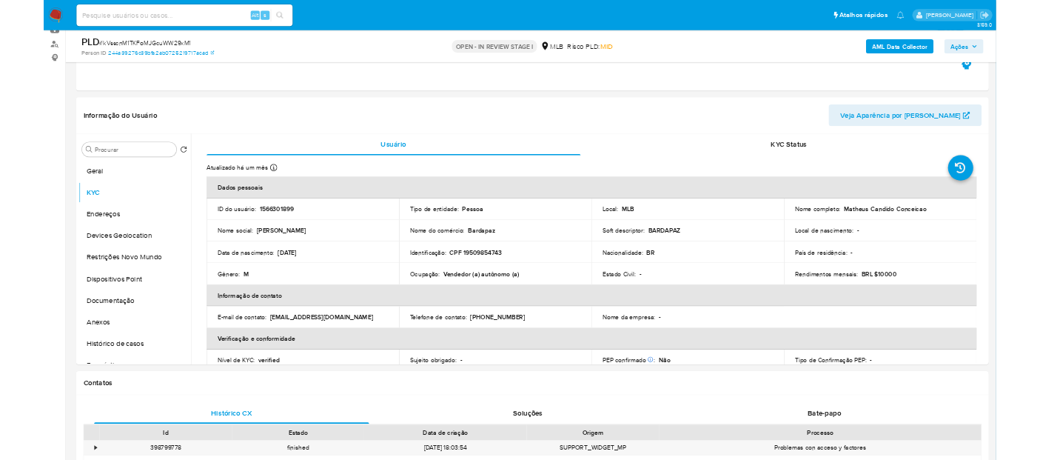
scroll to position [164, 0]
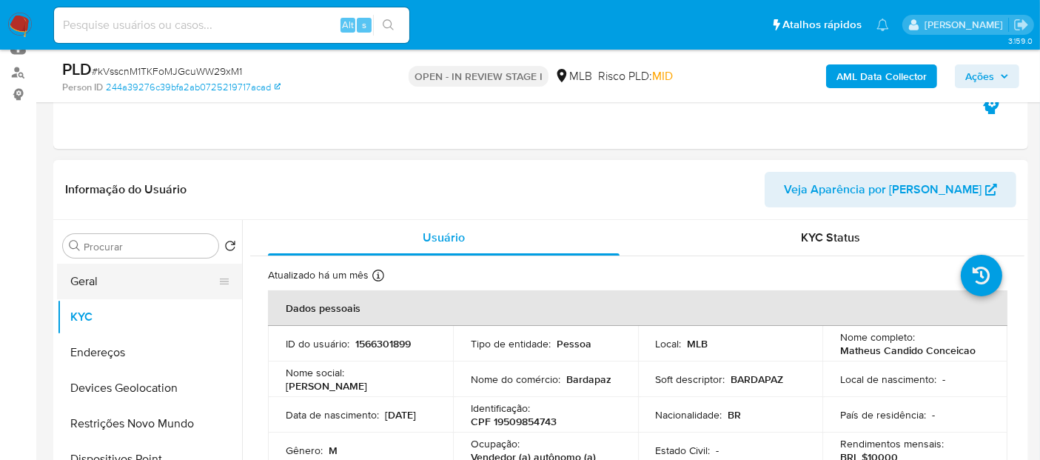
click at [186, 286] on button "Geral" at bounding box center [143, 282] width 173 height 36
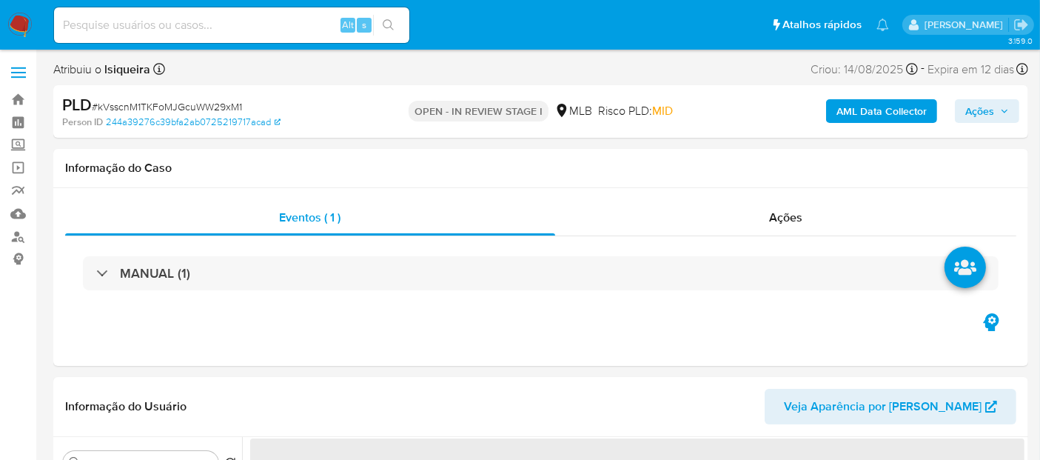
select select "10"
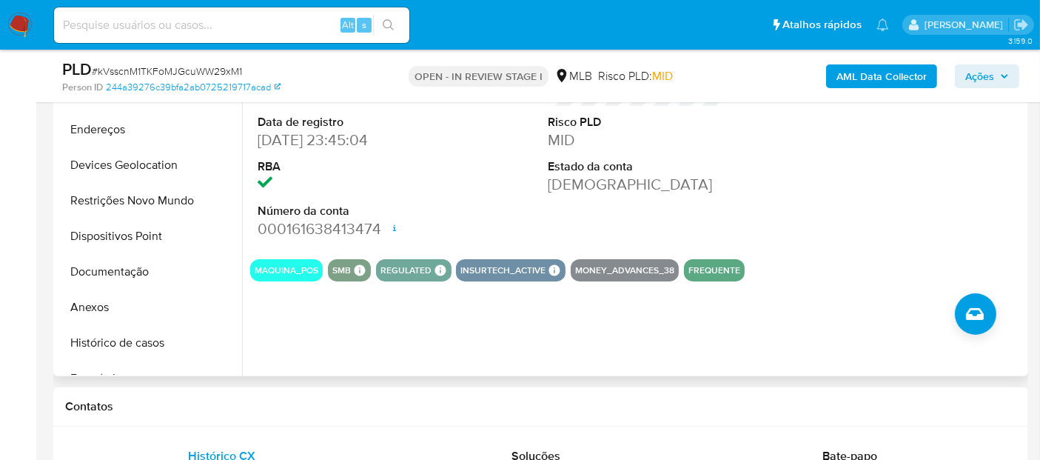
scroll to position [411, 0]
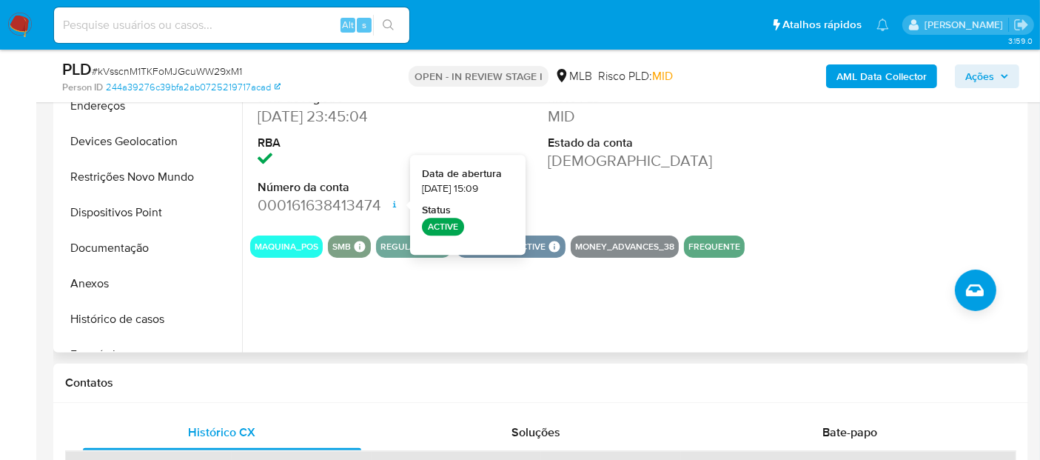
click at [715, 190] on div "Pontos 0 Apelido Risco PLD MID Estado da conta Ativa" at bounding box center [637, 98] width 194 height 250
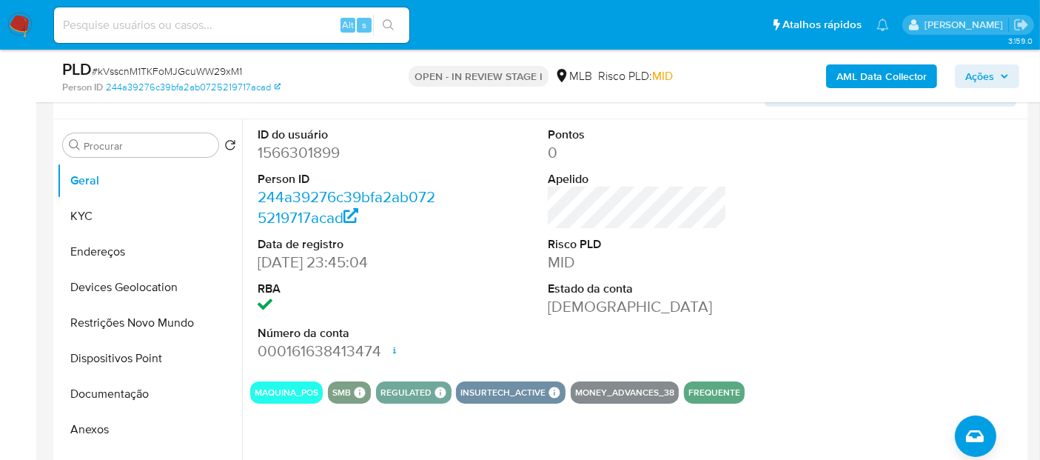
scroll to position [246, 0]
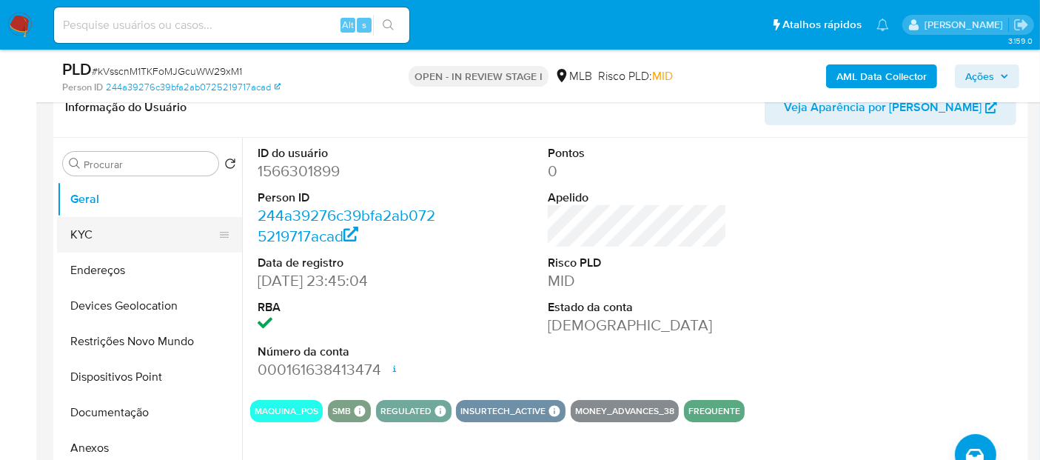
click at [84, 231] on button "KYC" at bounding box center [143, 235] width 173 height 36
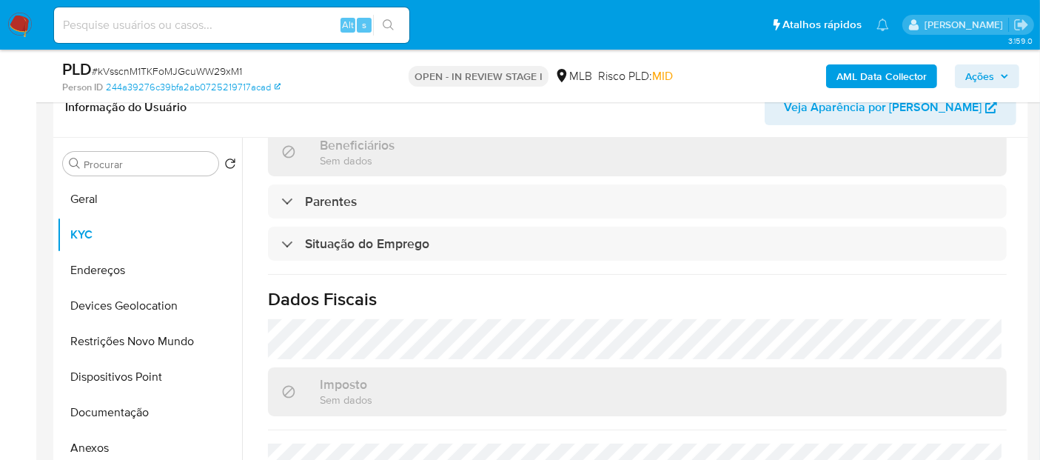
scroll to position [672, 0]
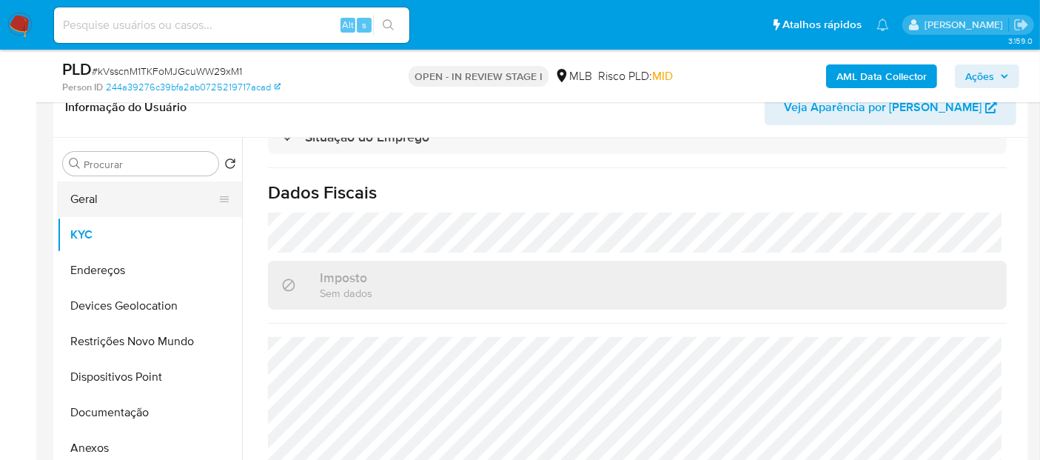
click at [122, 207] on button "Geral" at bounding box center [143, 199] width 173 height 36
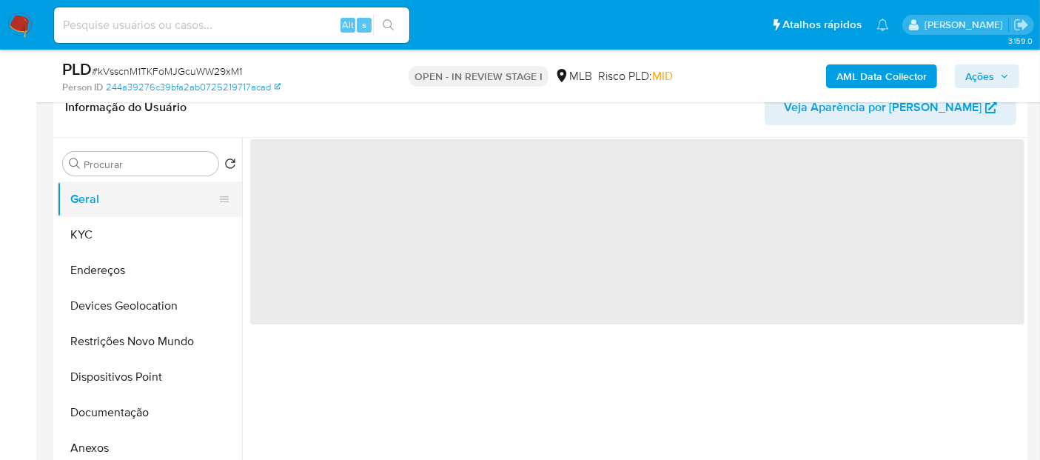
scroll to position [0, 0]
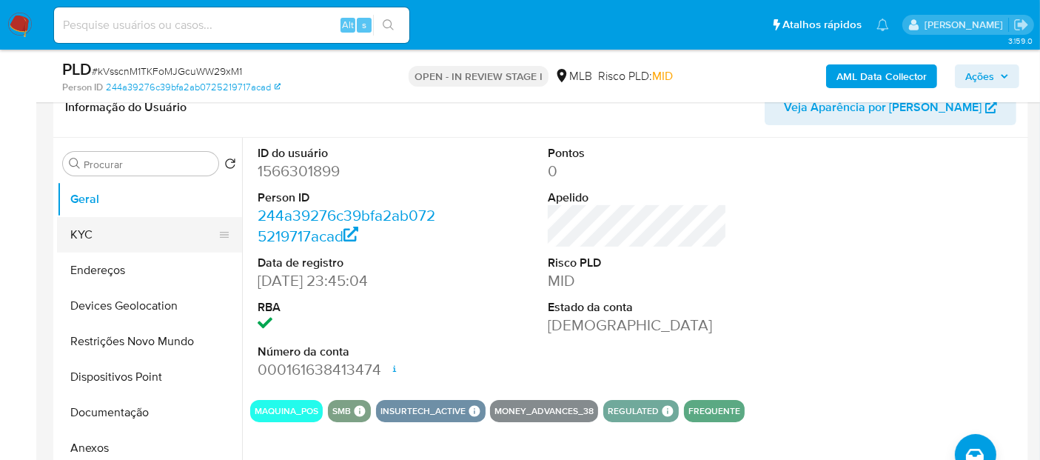
click at [131, 232] on button "KYC" at bounding box center [143, 235] width 173 height 36
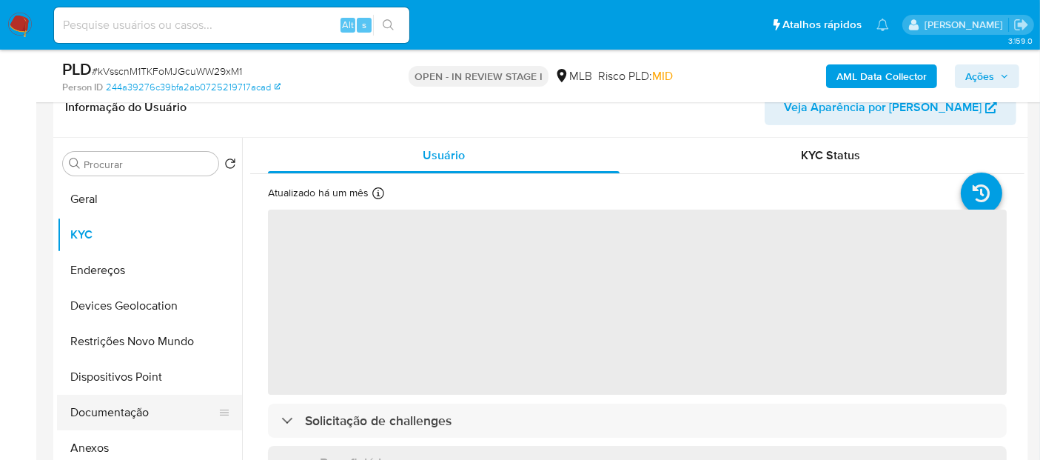
click at [149, 407] on button "Documentação" at bounding box center [143, 413] width 173 height 36
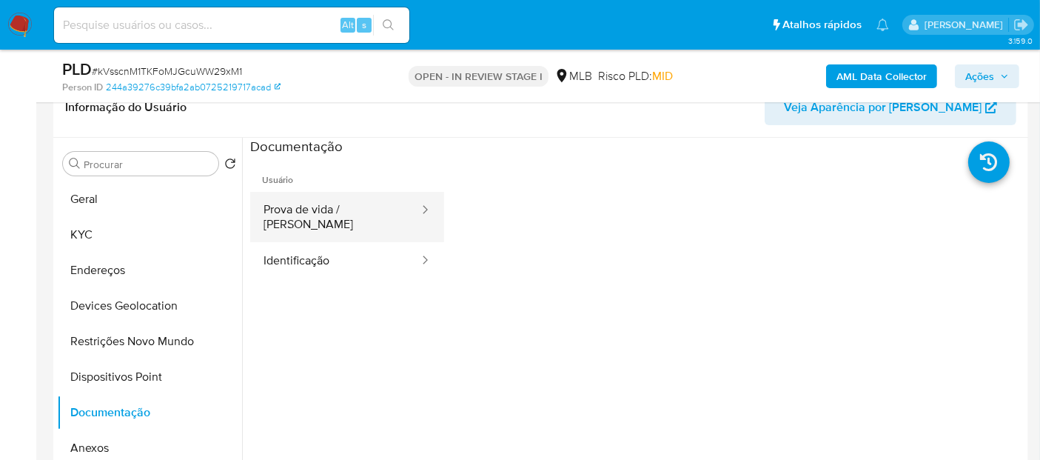
click at [358, 213] on button "Prova de vida / Selfie" at bounding box center [335, 217] width 170 height 50
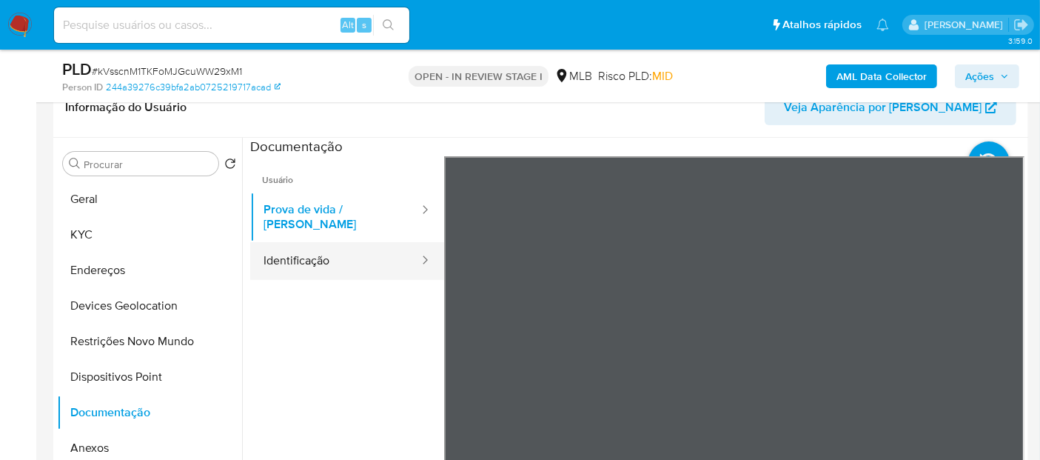
click at [350, 250] on button "Identificação" at bounding box center [335, 261] width 170 height 38
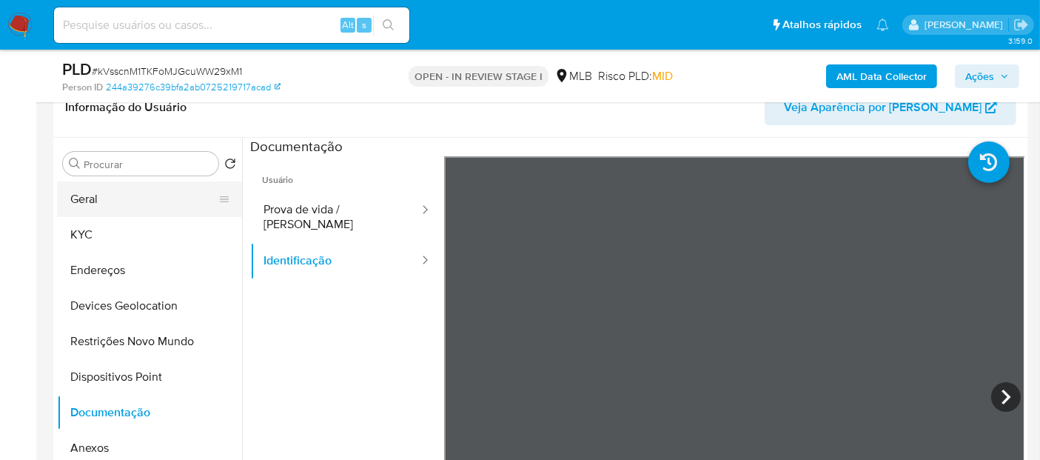
click at [107, 204] on button "Geral" at bounding box center [143, 199] width 173 height 36
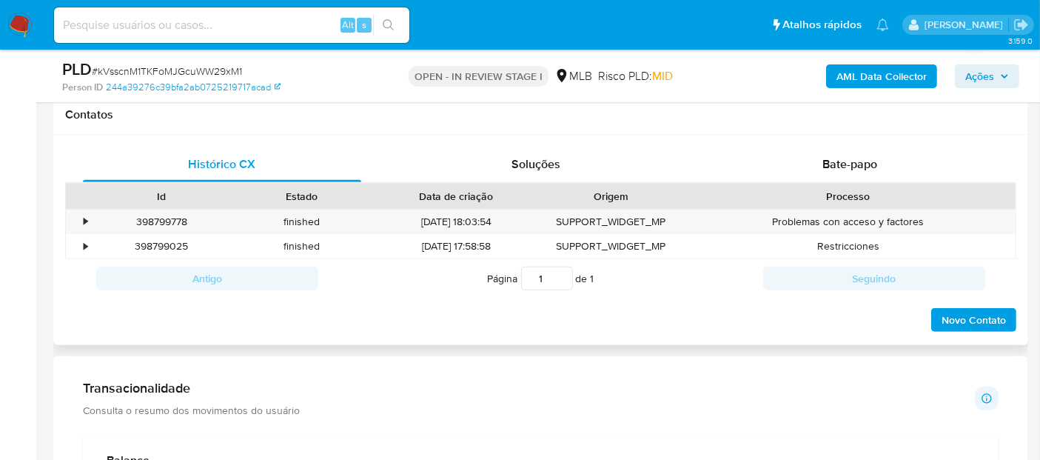
scroll to position [657, 0]
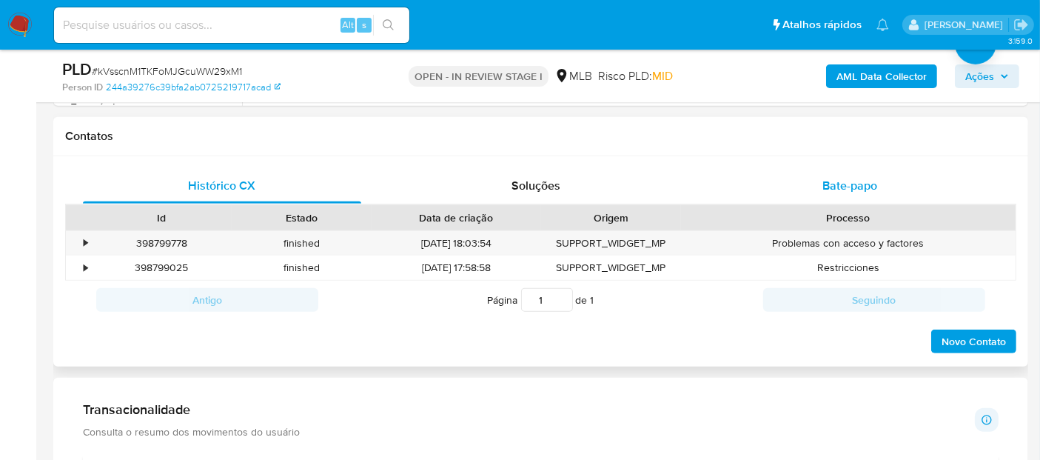
click at [831, 196] on div "Bate-papo" at bounding box center [850, 186] width 278 height 36
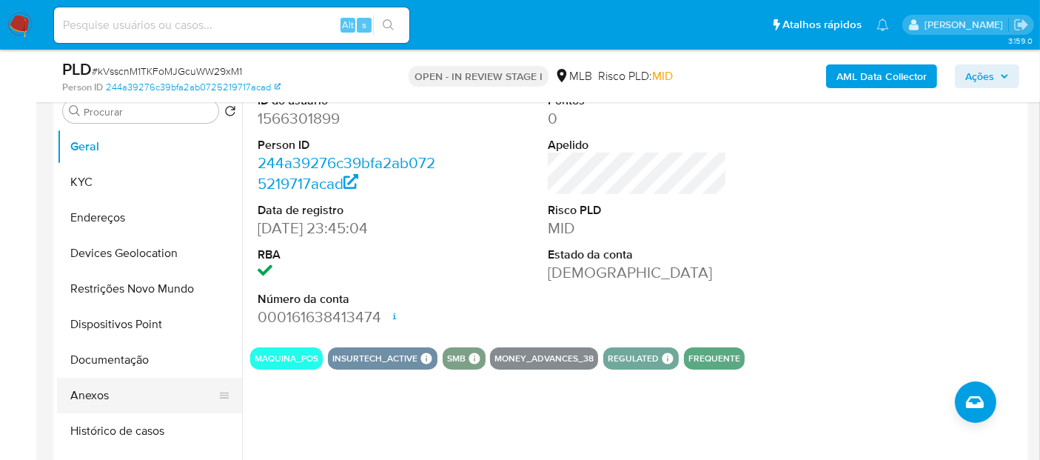
scroll to position [164, 0]
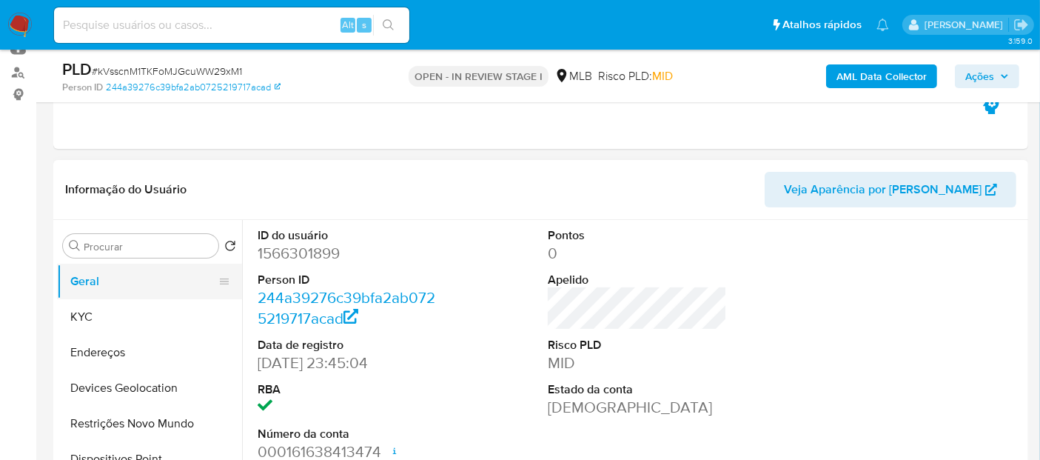
click at [127, 278] on button "Geral" at bounding box center [143, 282] width 173 height 36
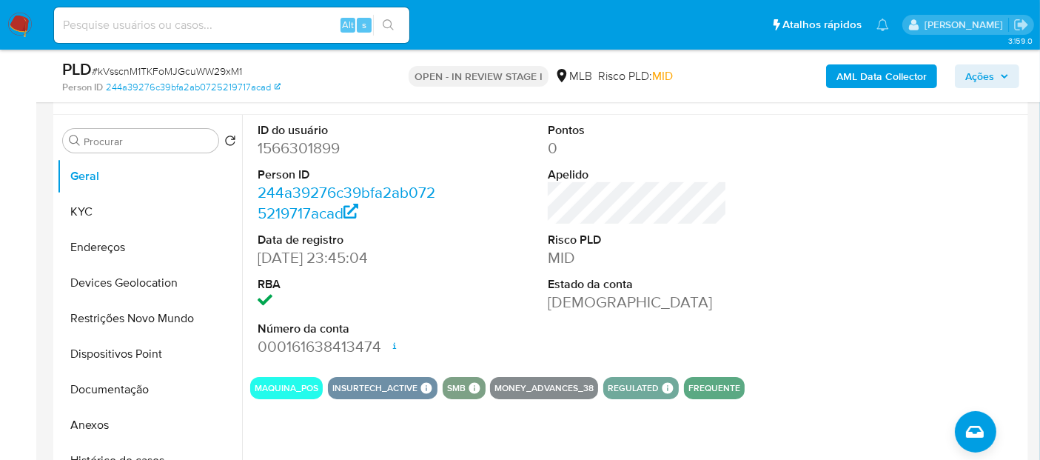
scroll to position [329, 0]
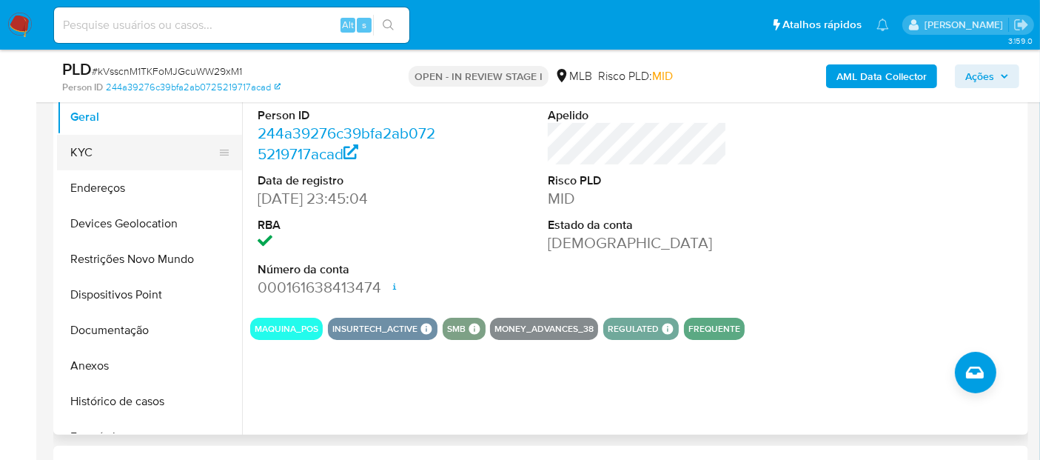
click at [145, 161] on button "KYC" at bounding box center [143, 153] width 173 height 36
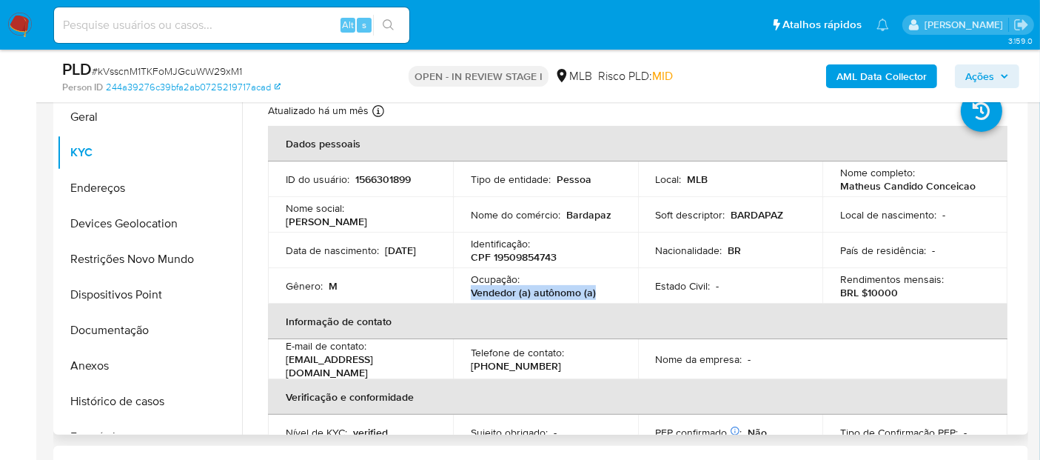
drag, startPoint x: 602, startPoint y: 295, endPoint x: 471, endPoint y: 287, distance: 131.2
click at [471, 287] on div "Ocupação : Vendedor (a) autônomo (a)" at bounding box center [546, 285] width 150 height 27
copy p "Vendedor (a) autônomo (a)"
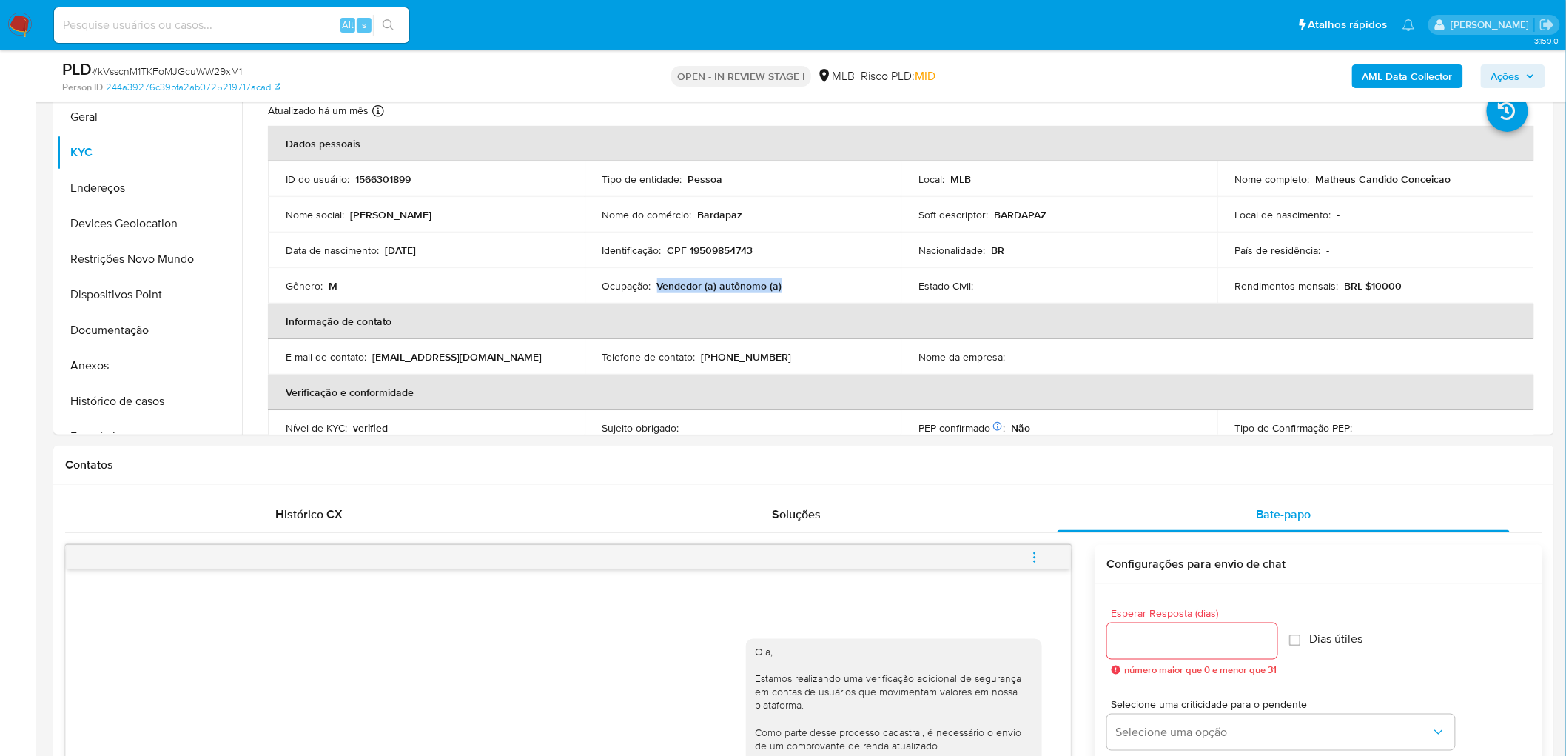
scroll to position [0, 0]
click at [170, 129] on button "Geral" at bounding box center [143, 117] width 173 height 36
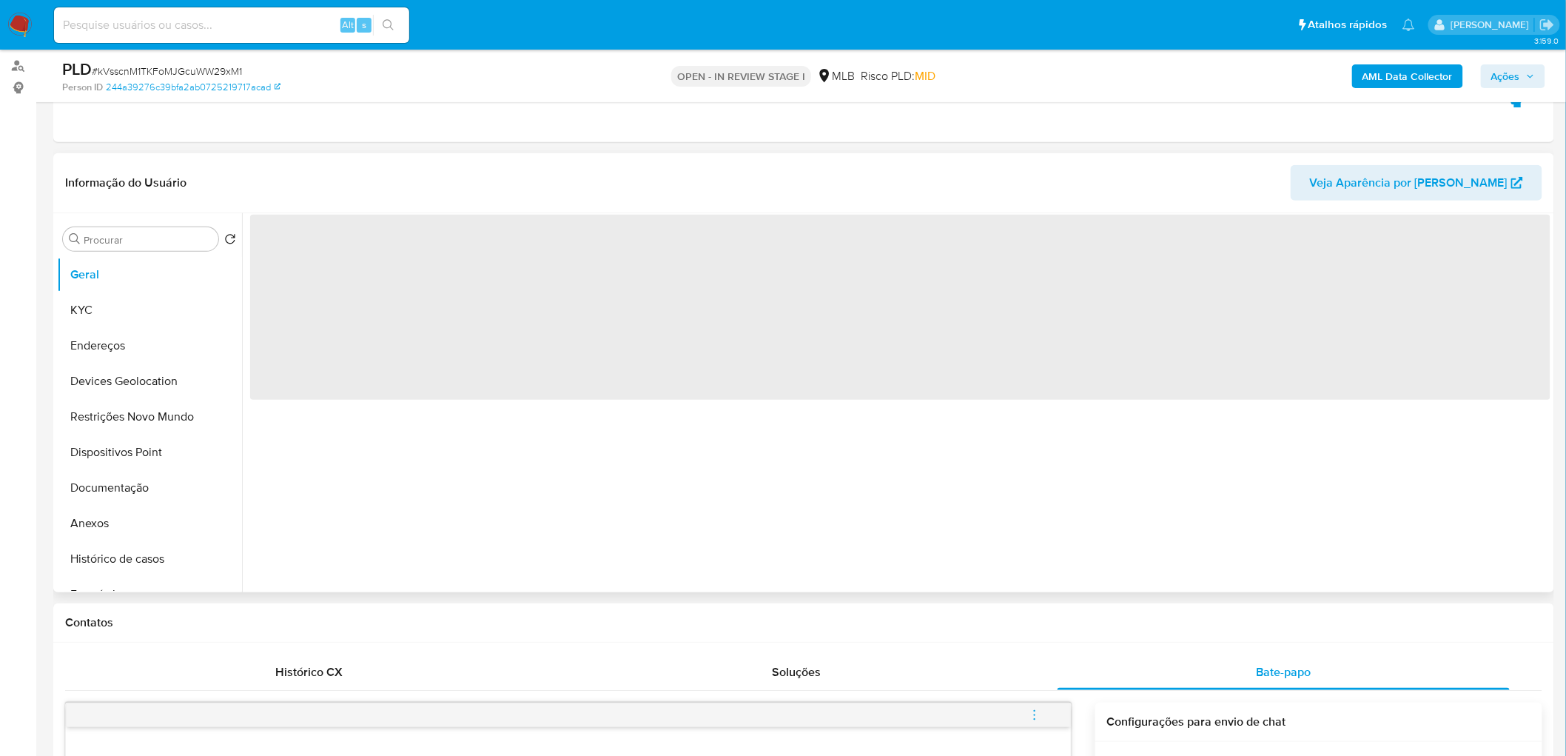
scroll to position [164, 0]
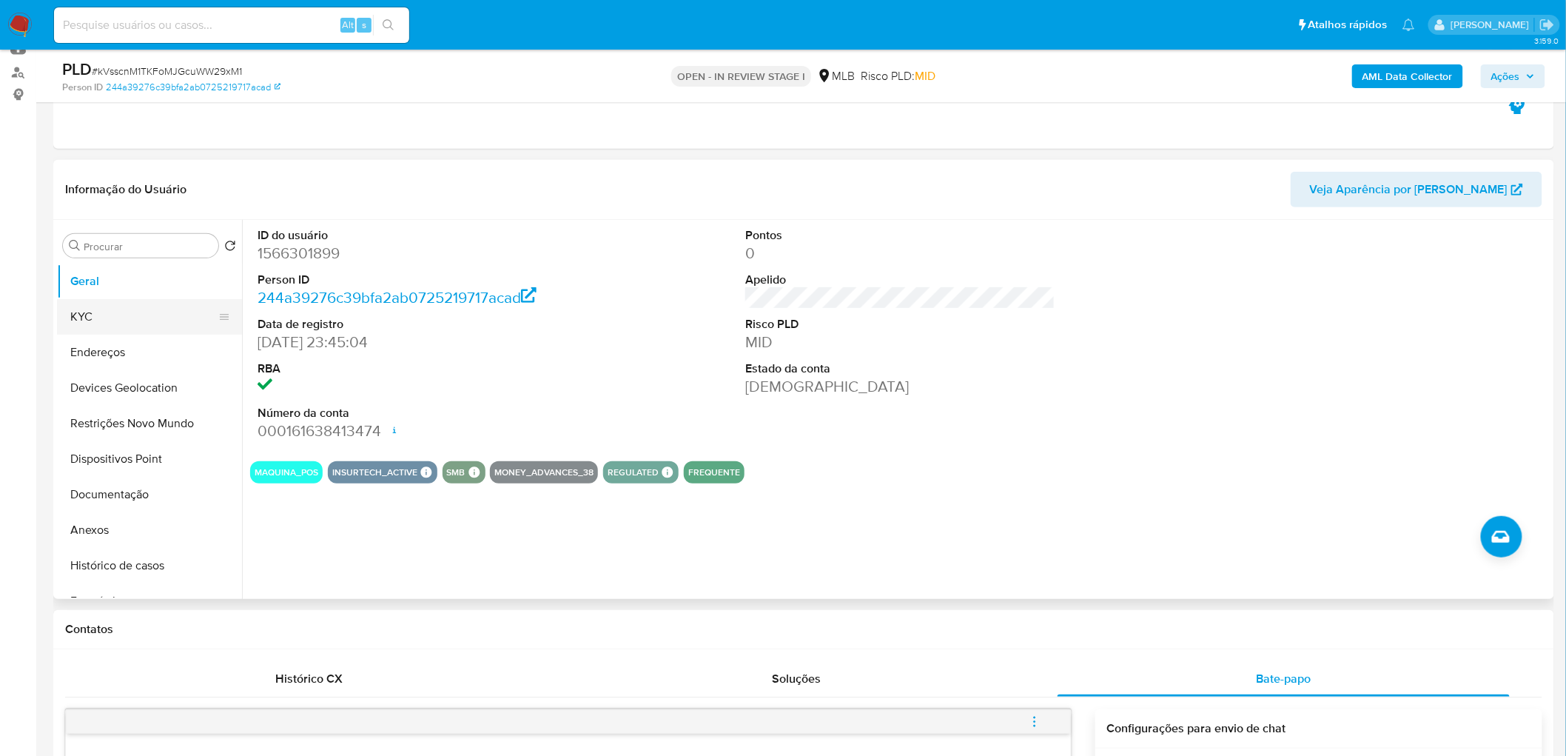
click at [124, 319] on button "KYC" at bounding box center [143, 317] width 173 height 36
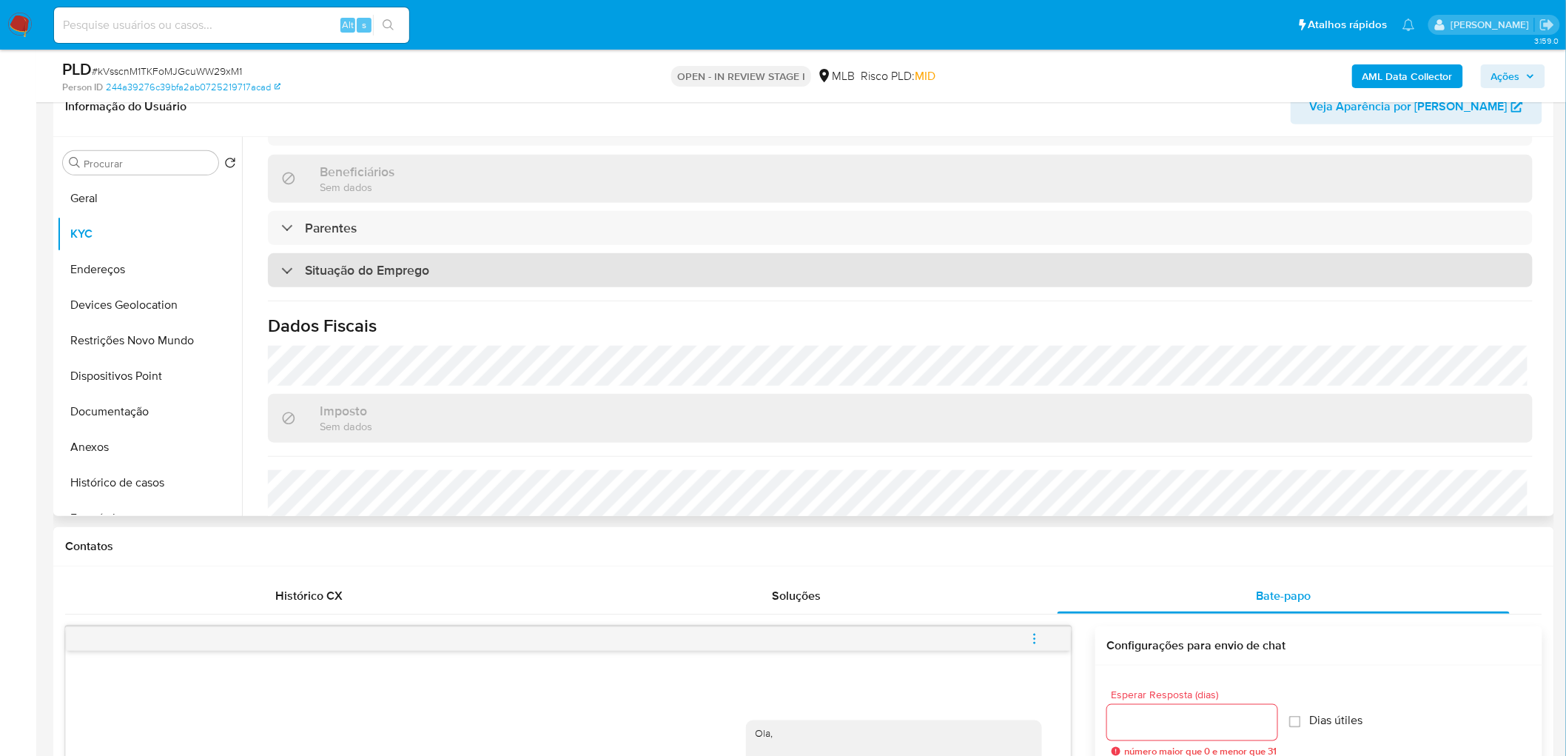
scroll to position [246, 0]
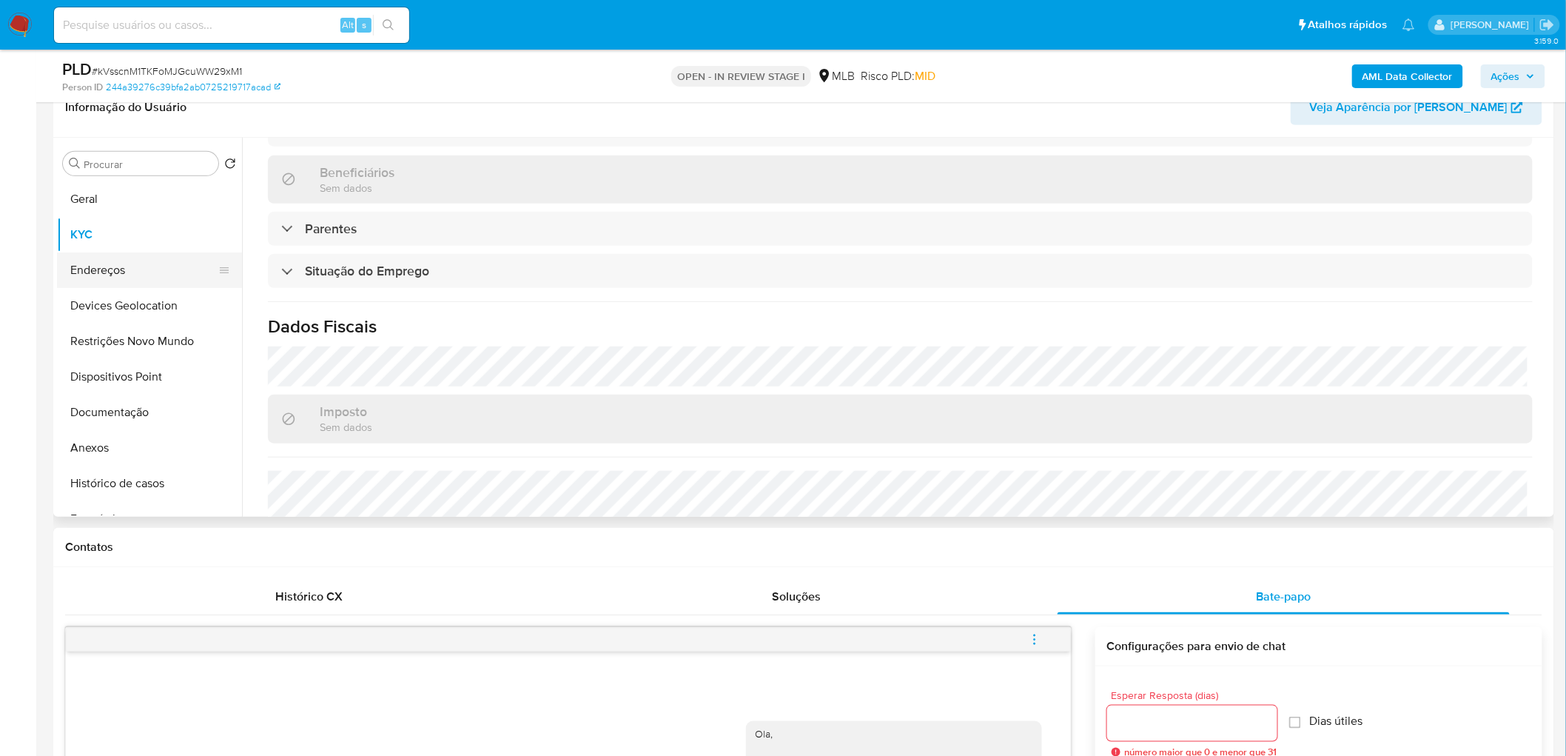
click at [130, 253] on button "Endereços" at bounding box center [143, 270] width 173 height 36
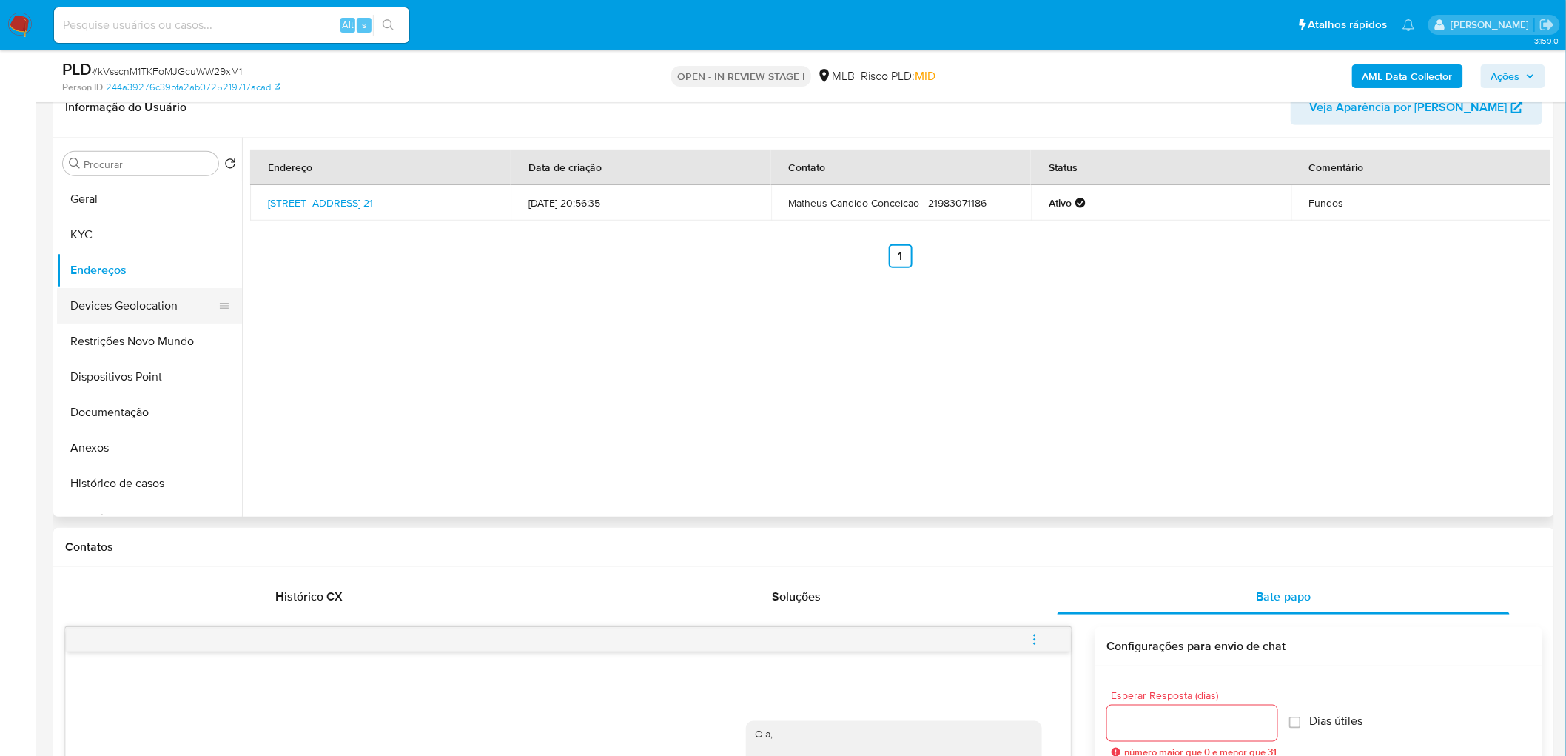
click at [143, 306] on button "Devices Geolocation" at bounding box center [143, 306] width 173 height 36
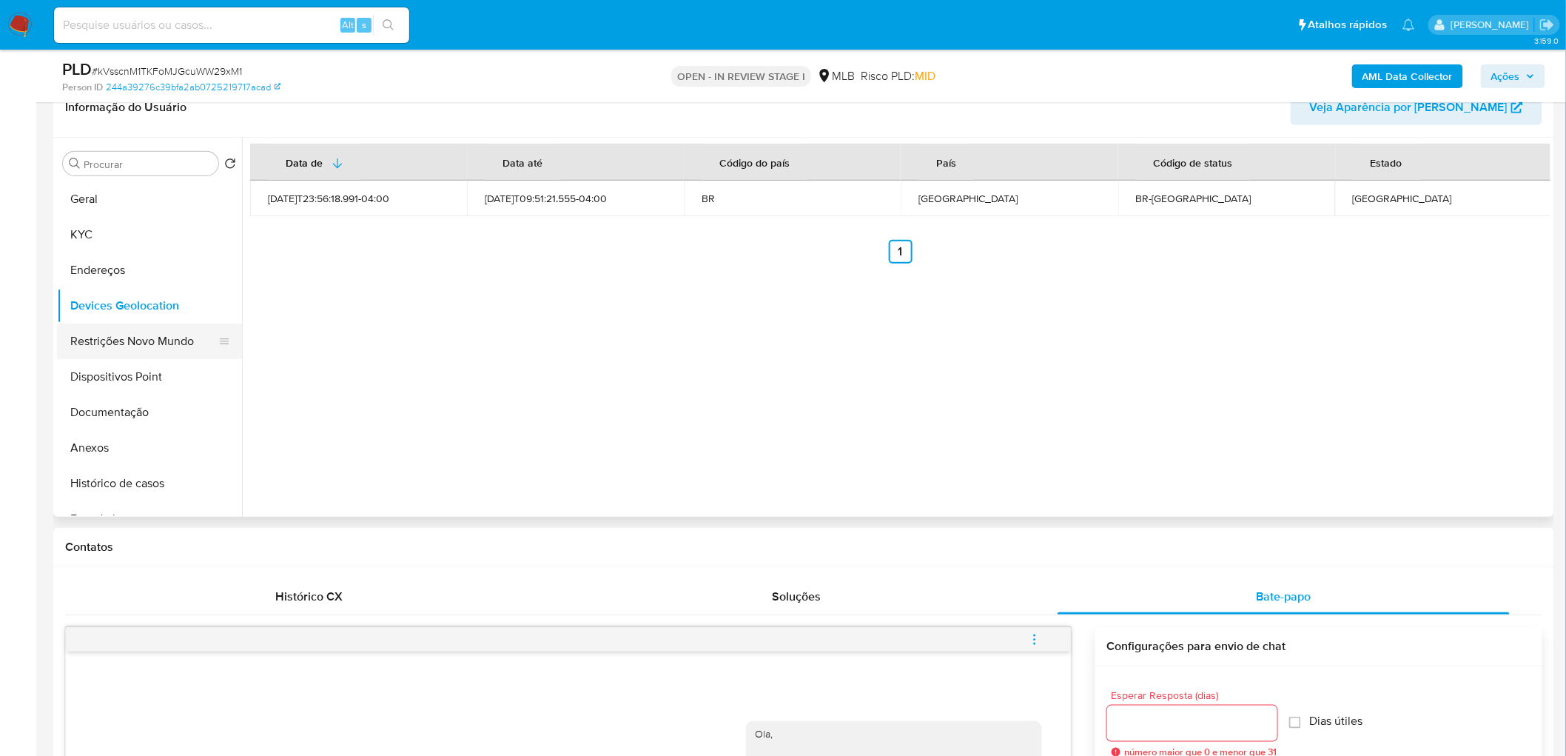
click at [129, 332] on button "Restrições Novo Mundo" at bounding box center [143, 341] width 173 height 36
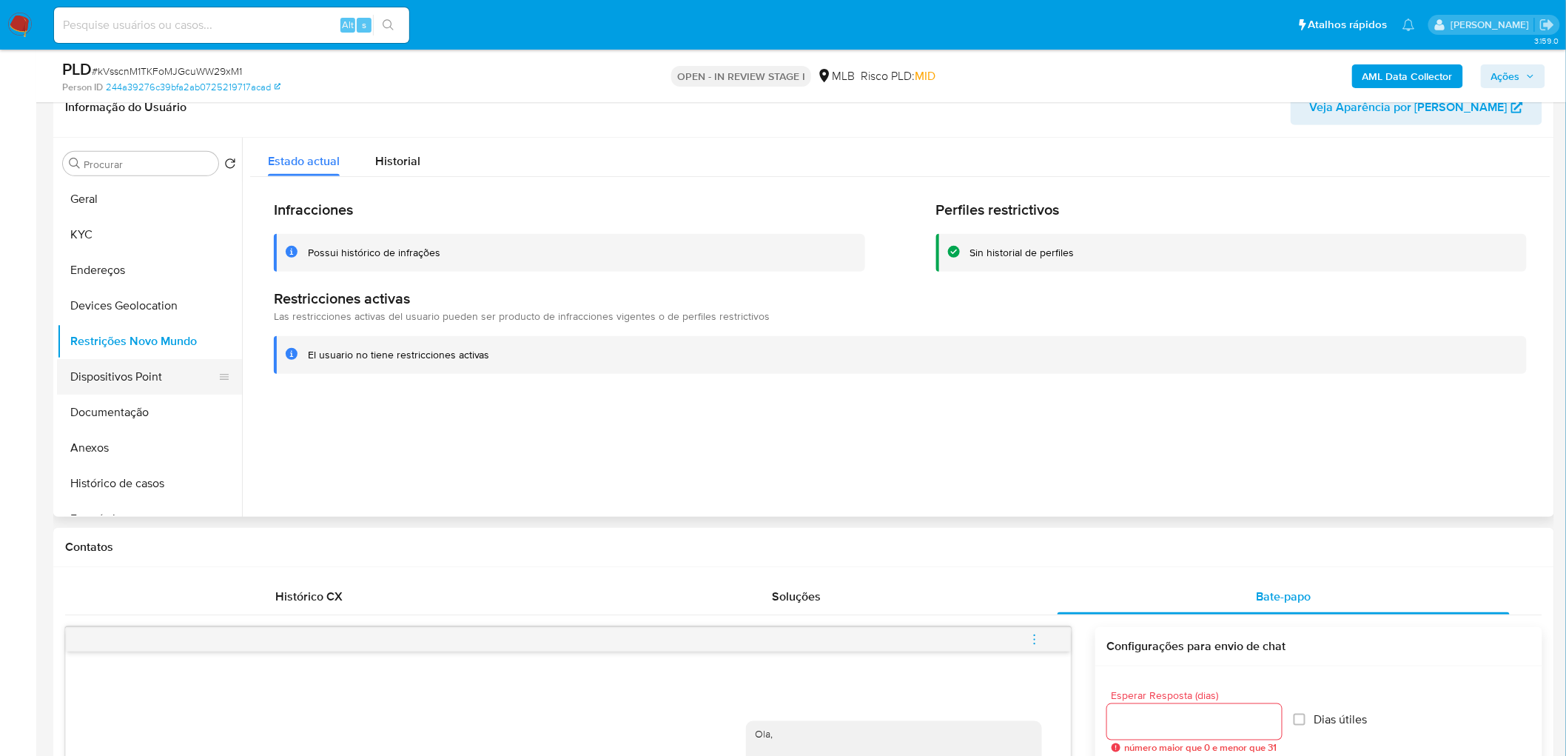
click at [135, 370] on button "Dispositivos Point" at bounding box center [143, 377] width 173 height 36
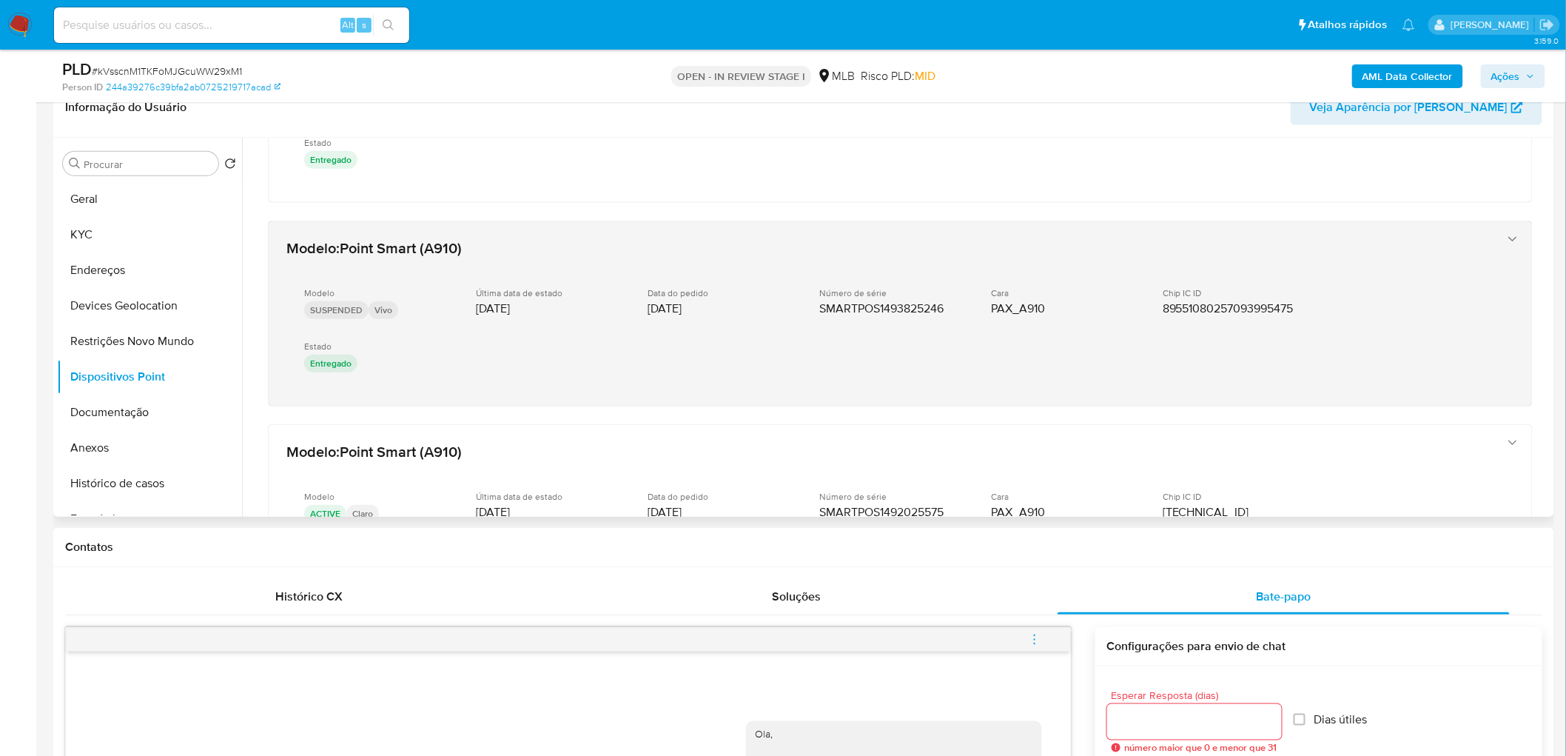
scroll to position [575, 0]
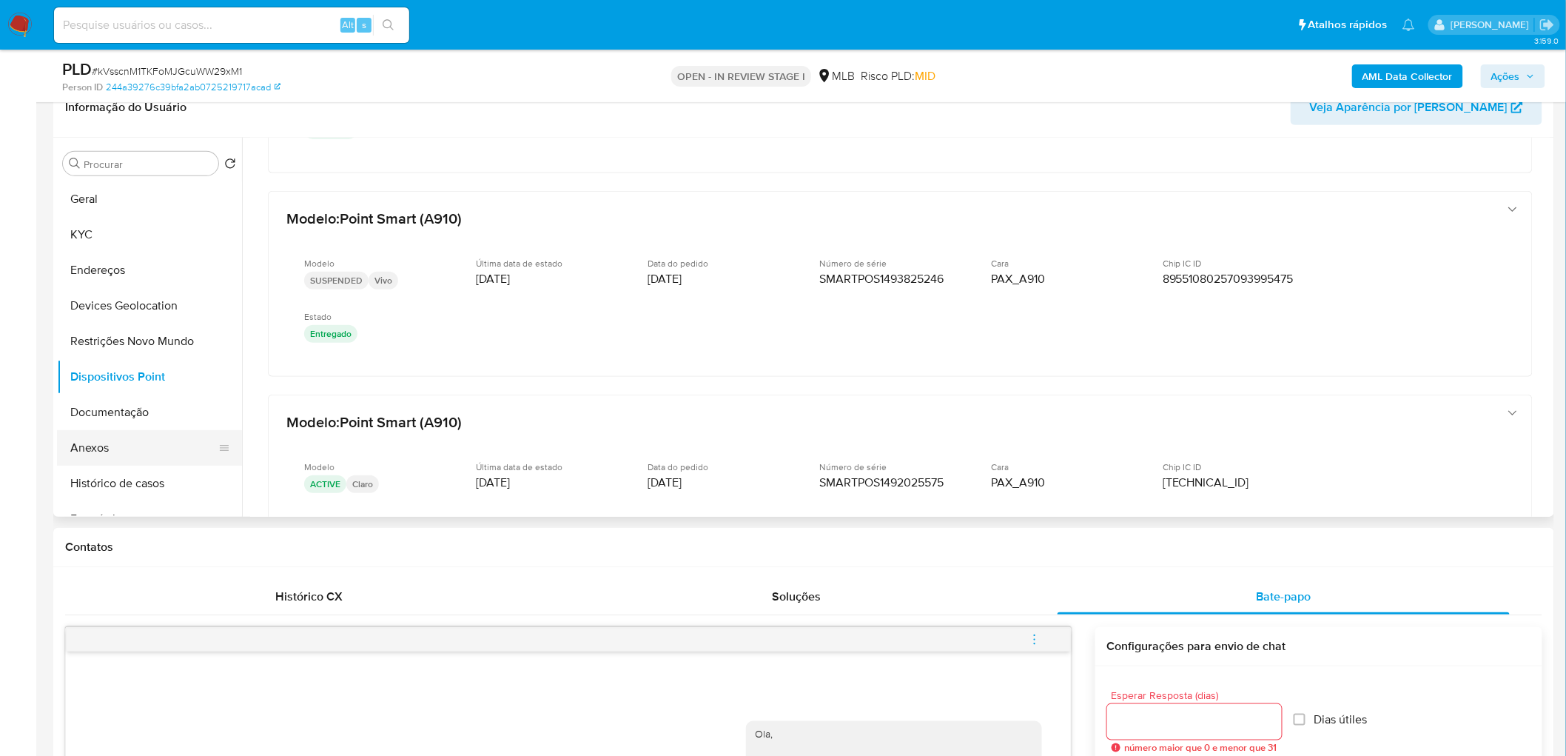
click at [98, 454] on button "Anexos" at bounding box center [143, 448] width 173 height 36
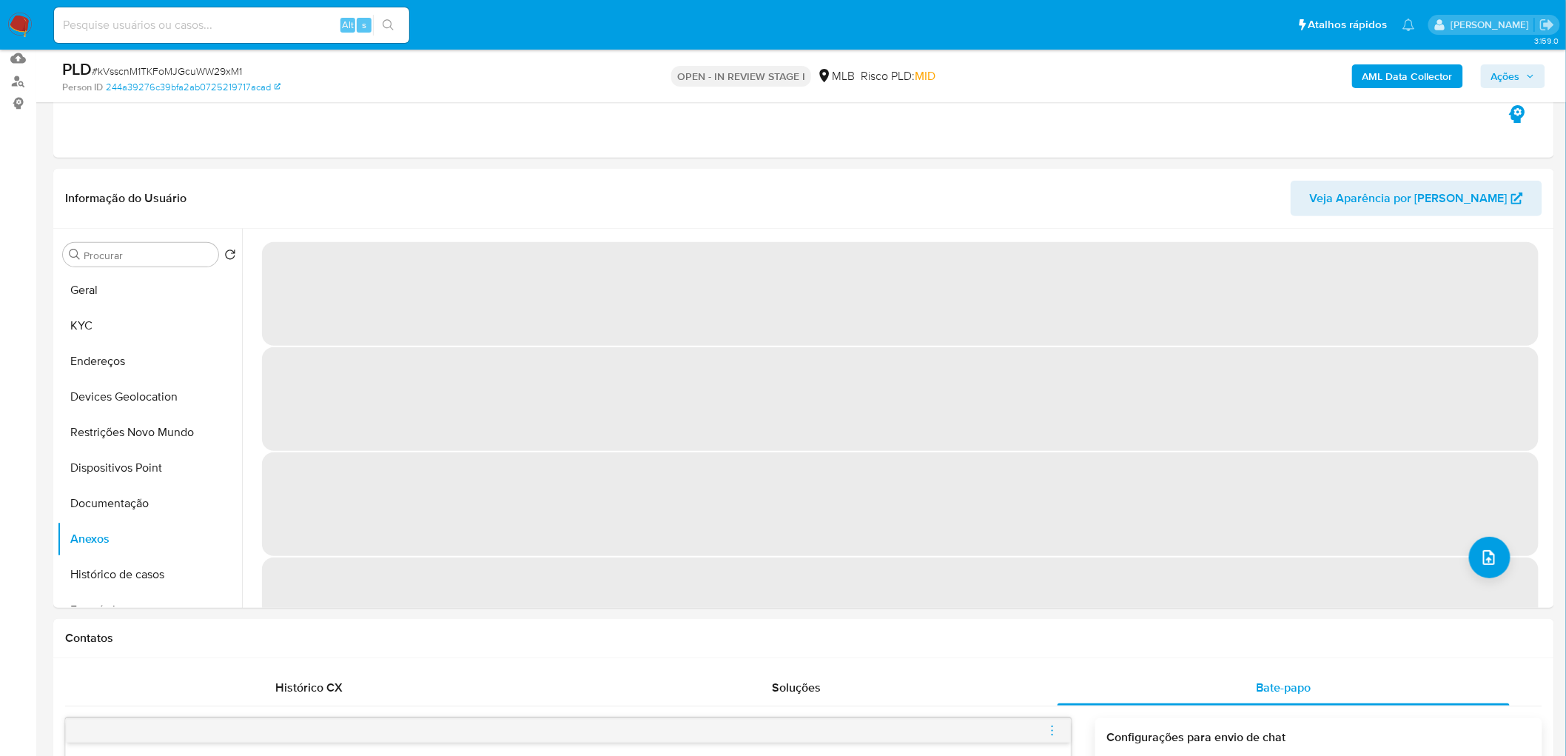
scroll to position [82, 0]
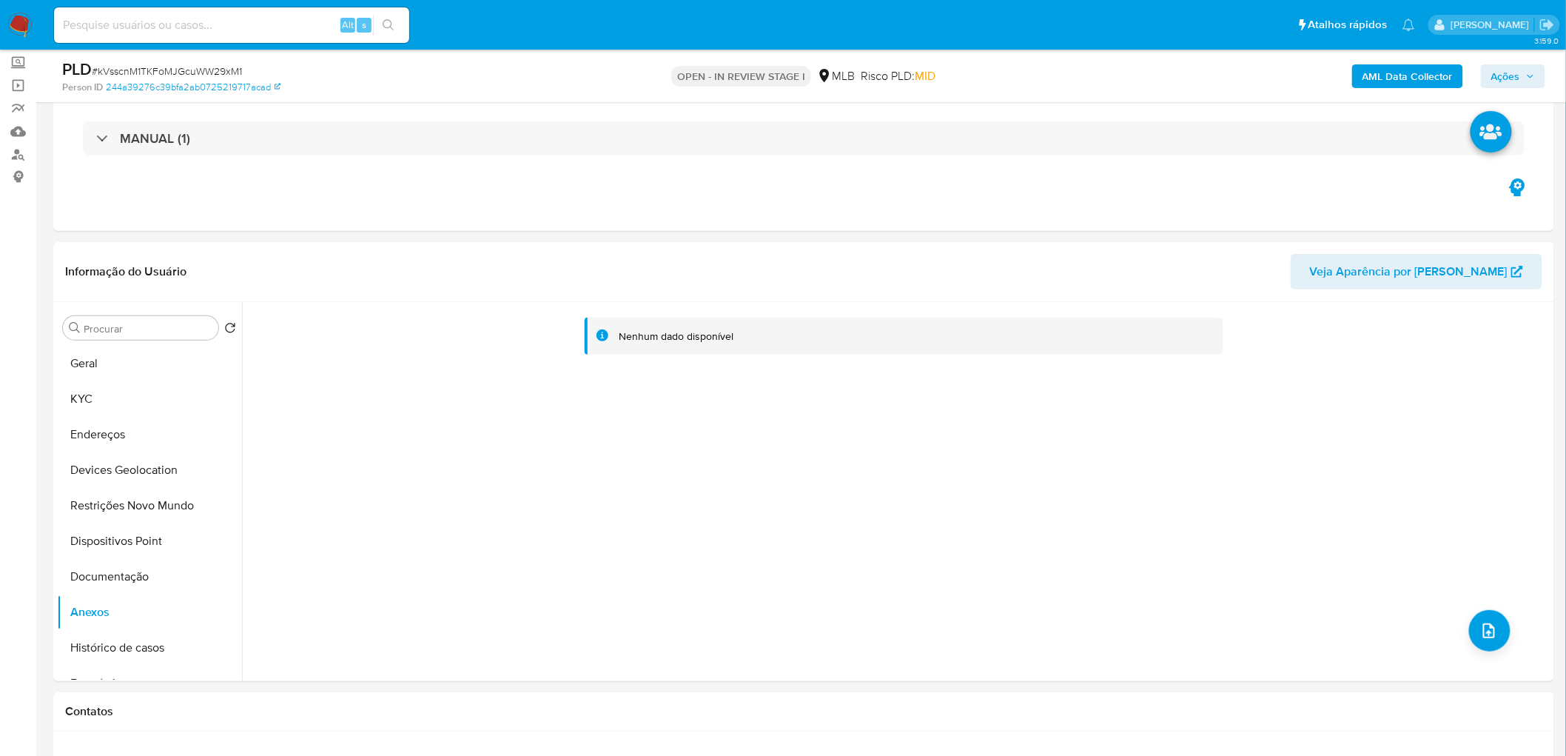
click at [1052, 72] on span "Ações" at bounding box center [1514, 76] width 44 height 21
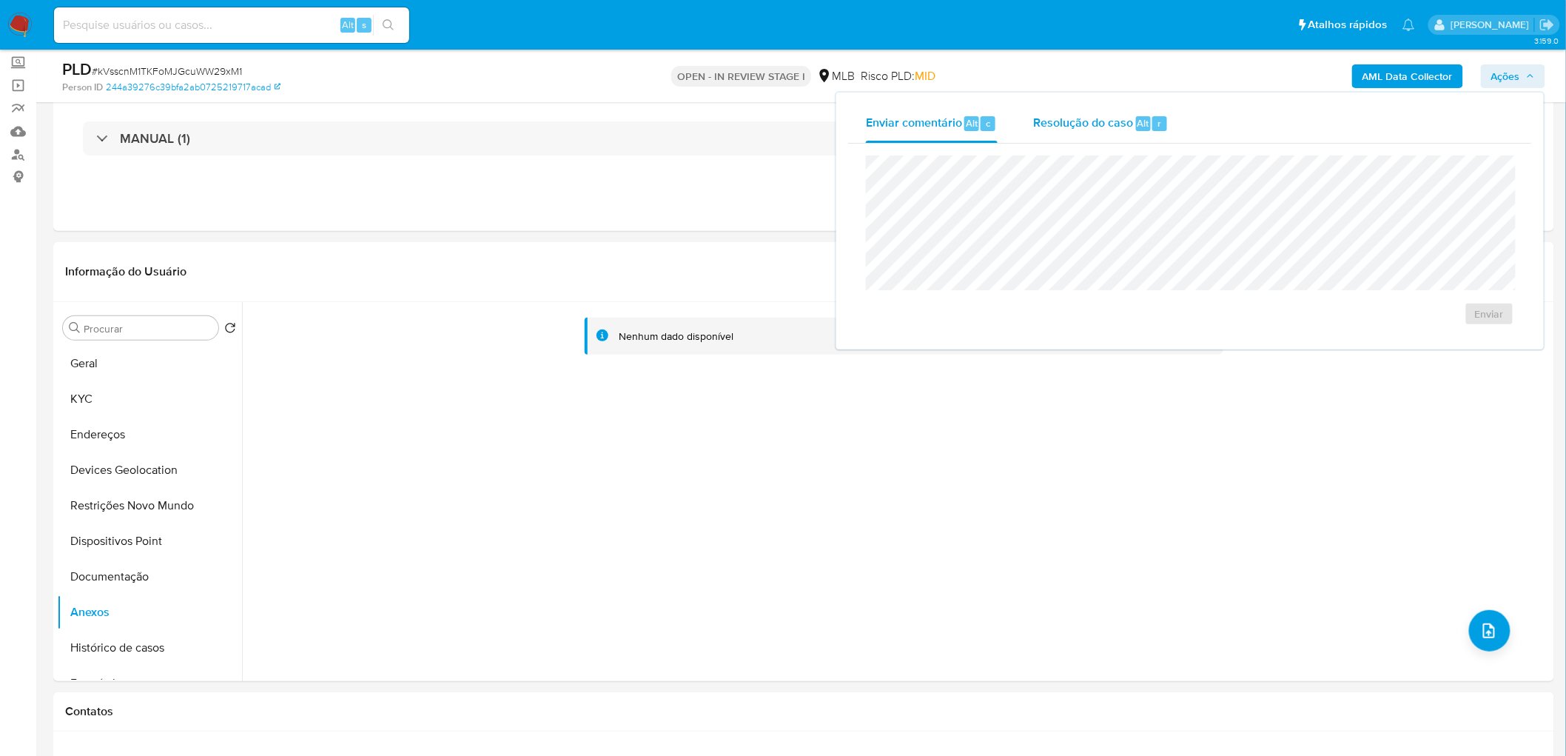
click at [1052, 138] on div "Resolução do caso Alt r" at bounding box center [1100, 123] width 135 height 38
click at [914, 126] on span "Enviar comentário" at bounding box center [914, 122] width 96 height 17
click at [1052, 306] on span "Enviar" at bounding box center [1489, 313] width 29 height 21
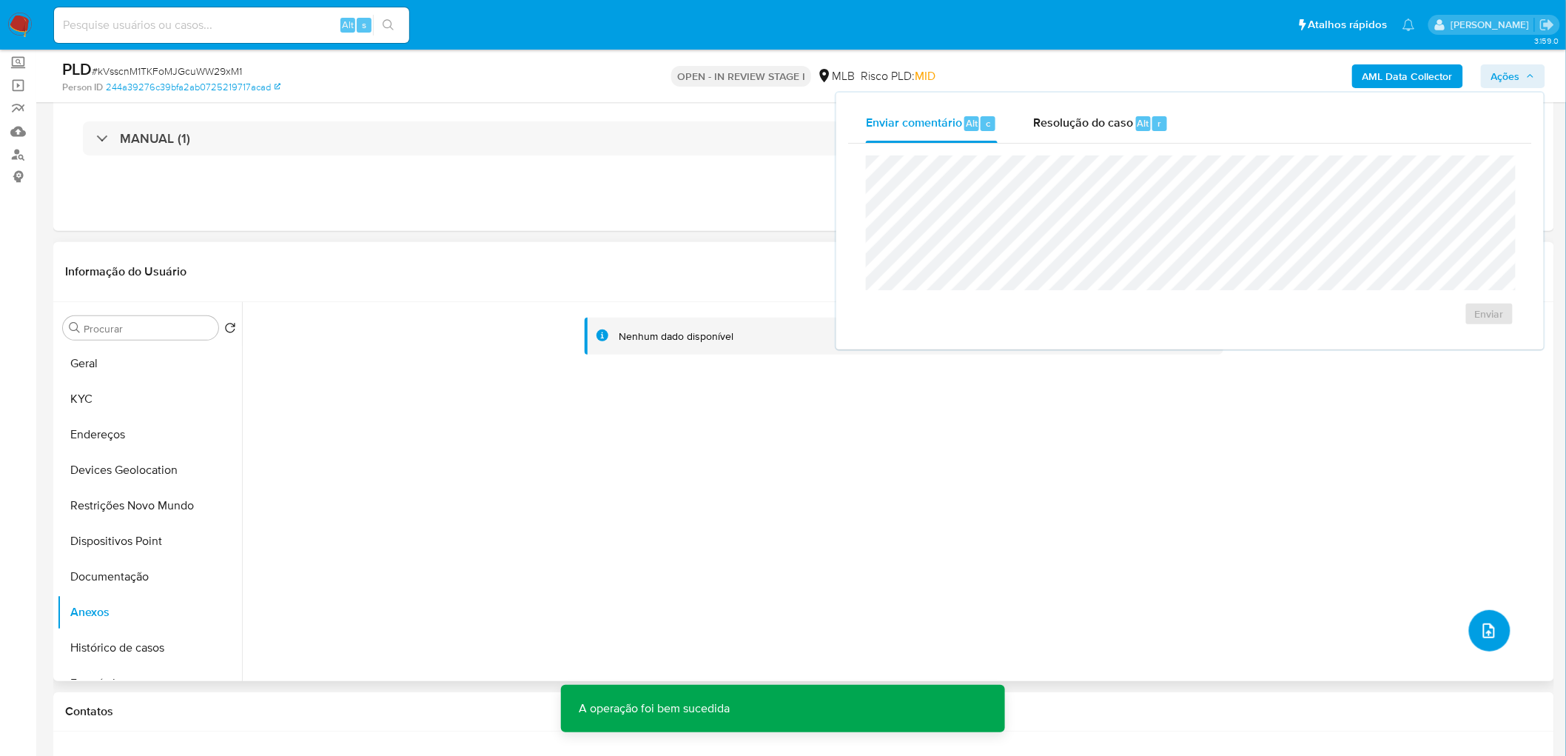
click at [1052, 459] on button "upload-file" at bounding box center [1489, 630] width 41 height 41
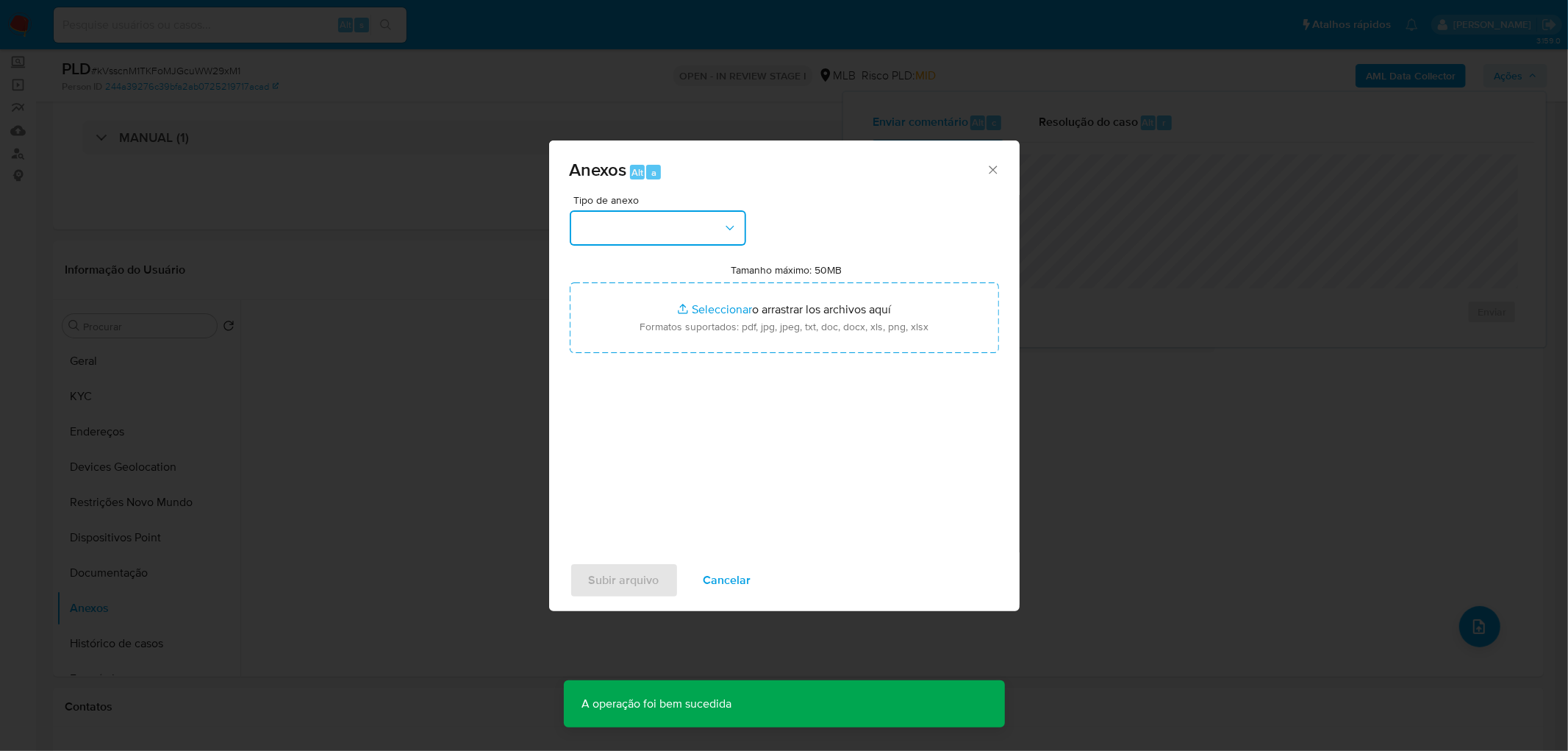
click at [695, 231] on button "button" at bounding box center [658, 228] width 177 height 36
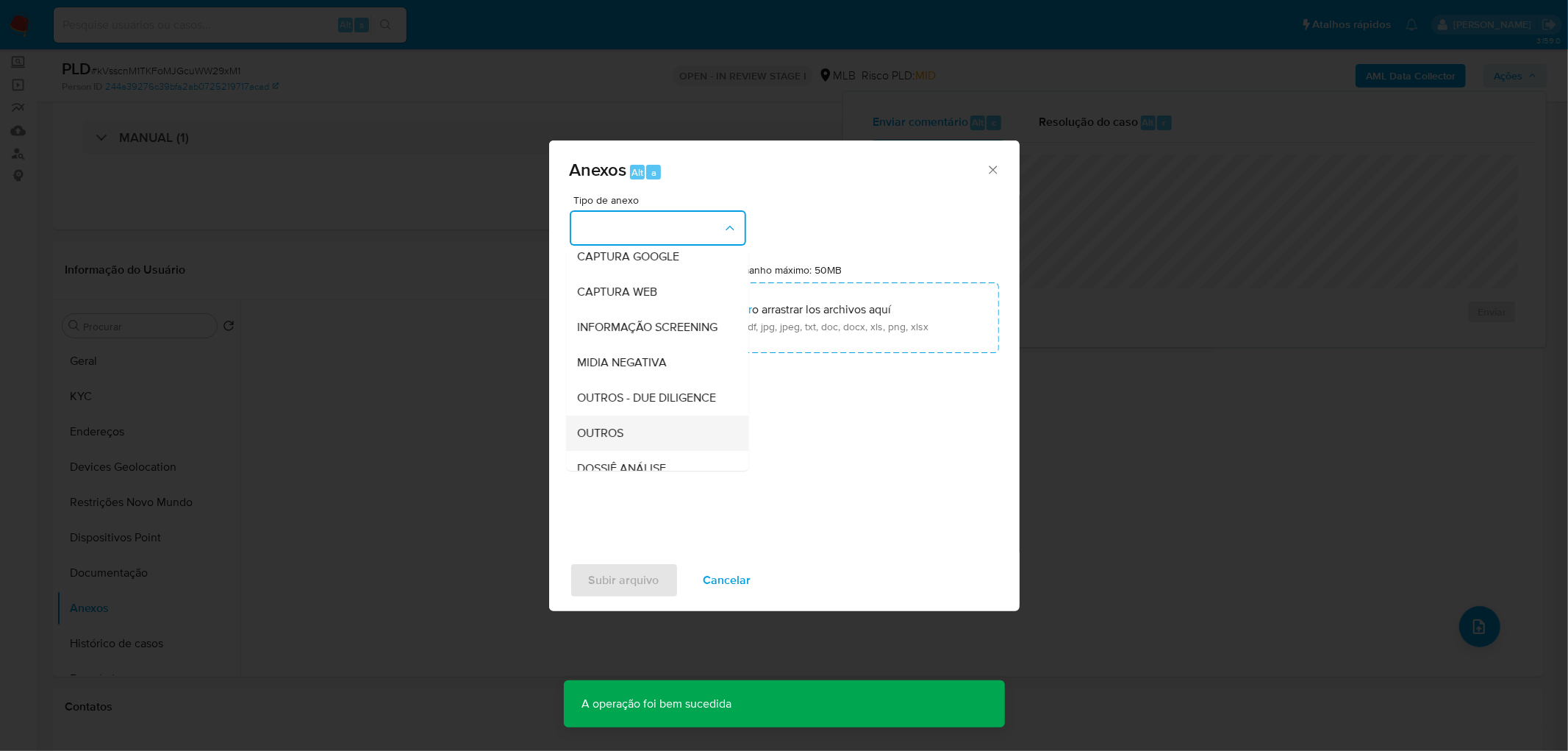
click at [612, 440] on span "OUTROS" at bounding box center [601, 433] width 47 height 15
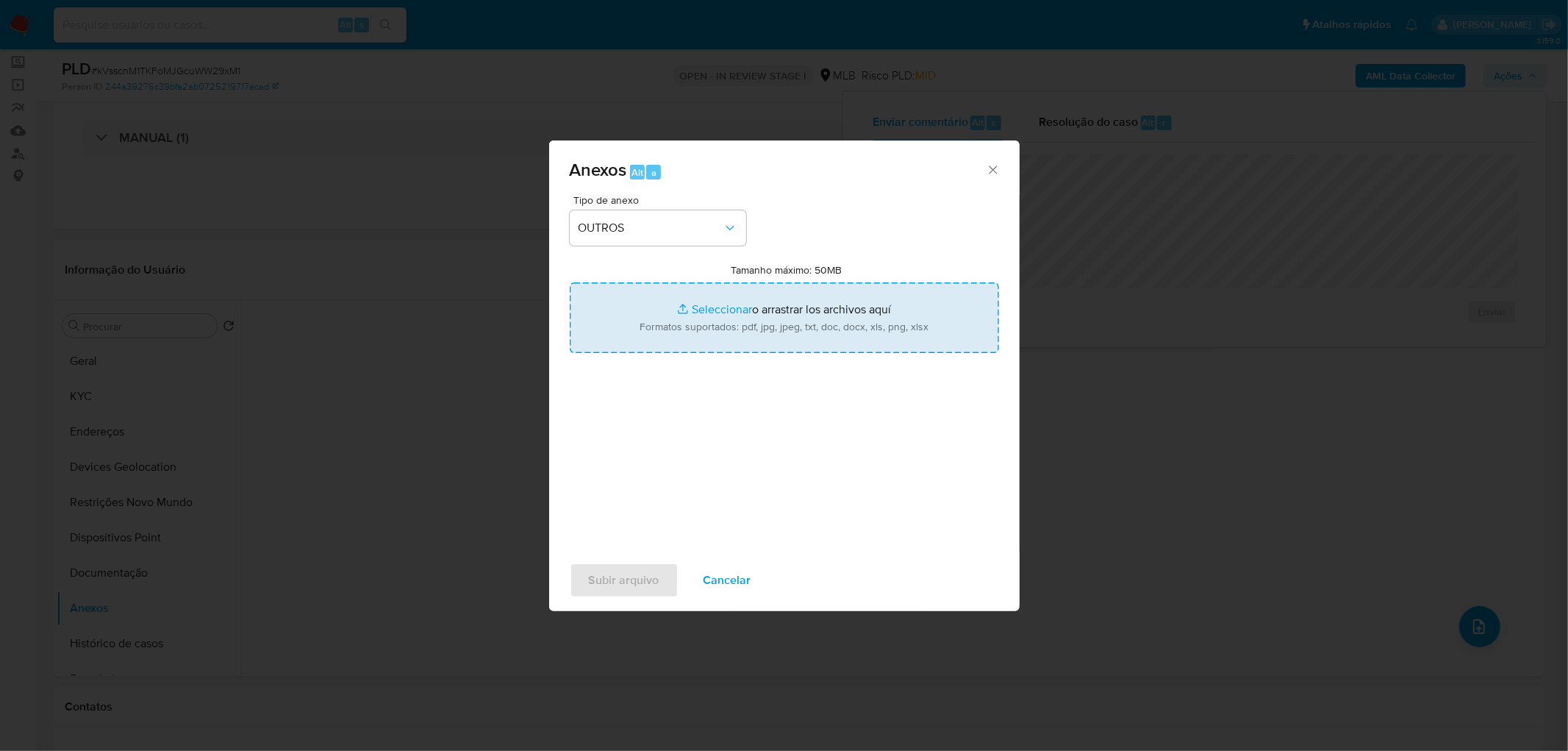
click at [663, 330] on input "Tamanho máximo: 50MB Seleccionar archivos" at bounding box center [784, 317] width 429 height 71
type input "C:\fakepath\SAR - XXXX - CPF 19509854743 - MATHEUS CANDIDO CONCEICAO.pdf"
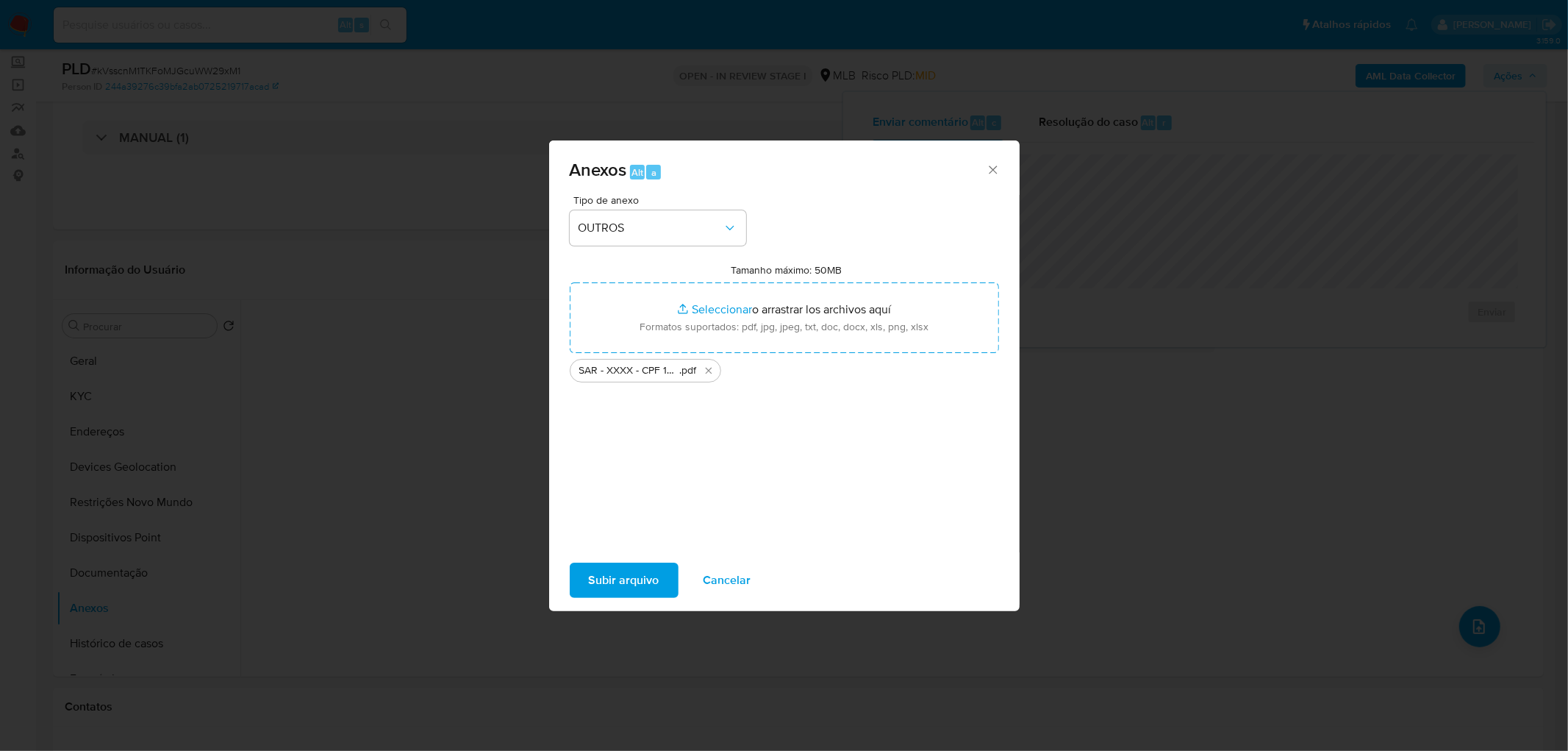
click at [639, 456] on span "Subir arquivo" at bounding box center [624, 580] width 71 height 33
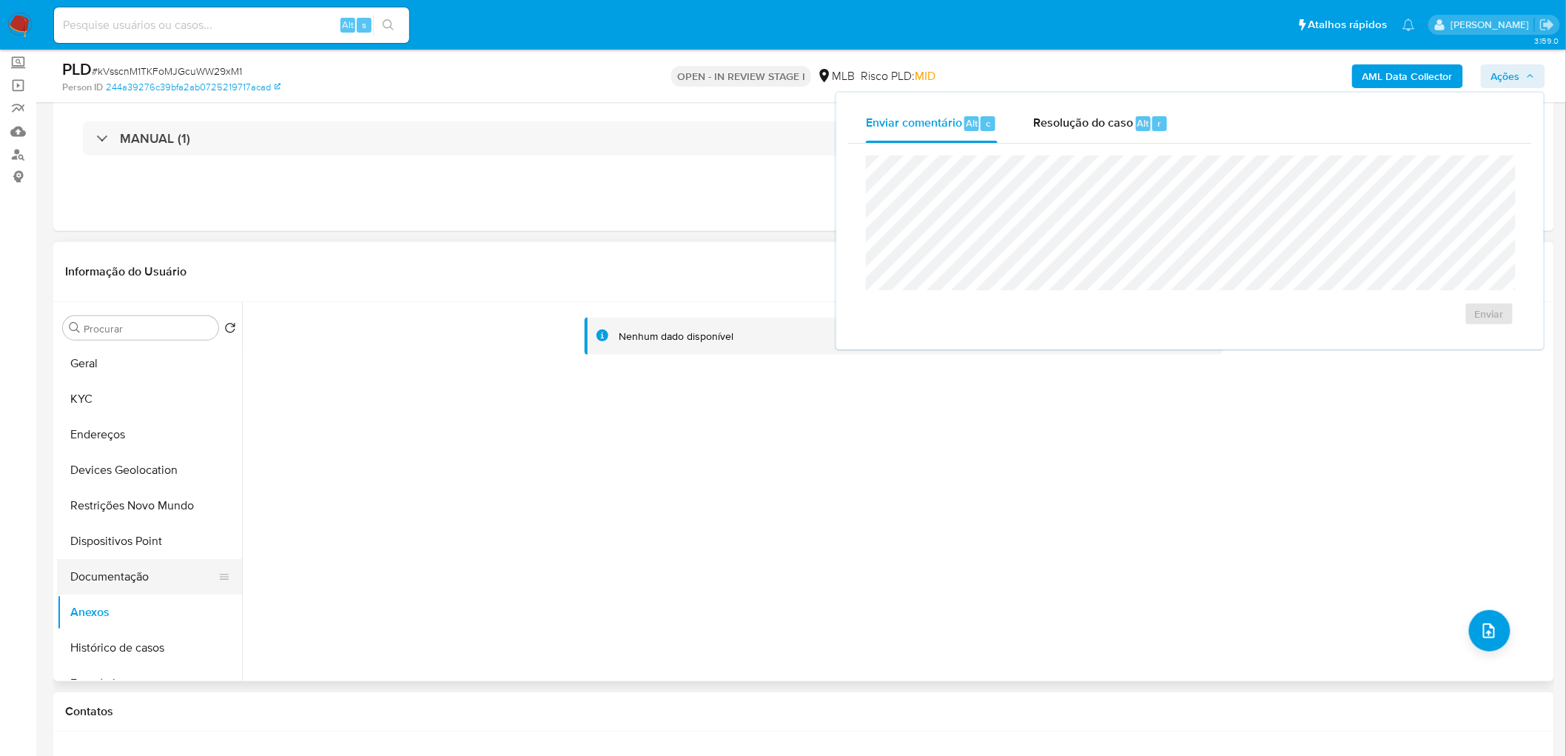
click at [101, 459] on button "Documentação" at bounding box center [143, 577] width 173 height 36
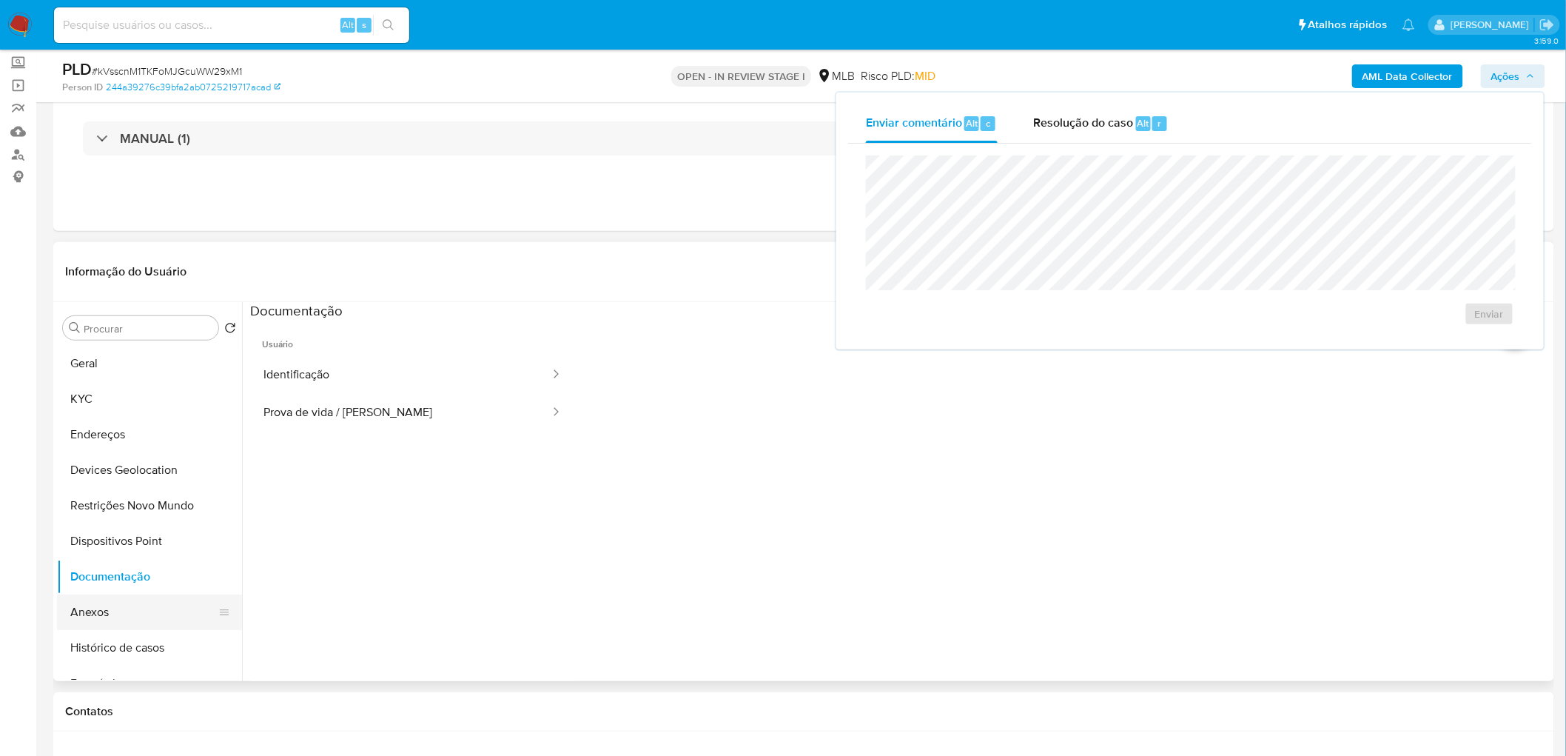
click at [98, 459] on button "Anexos" at bounding box center [143, 612] width 173 height 36
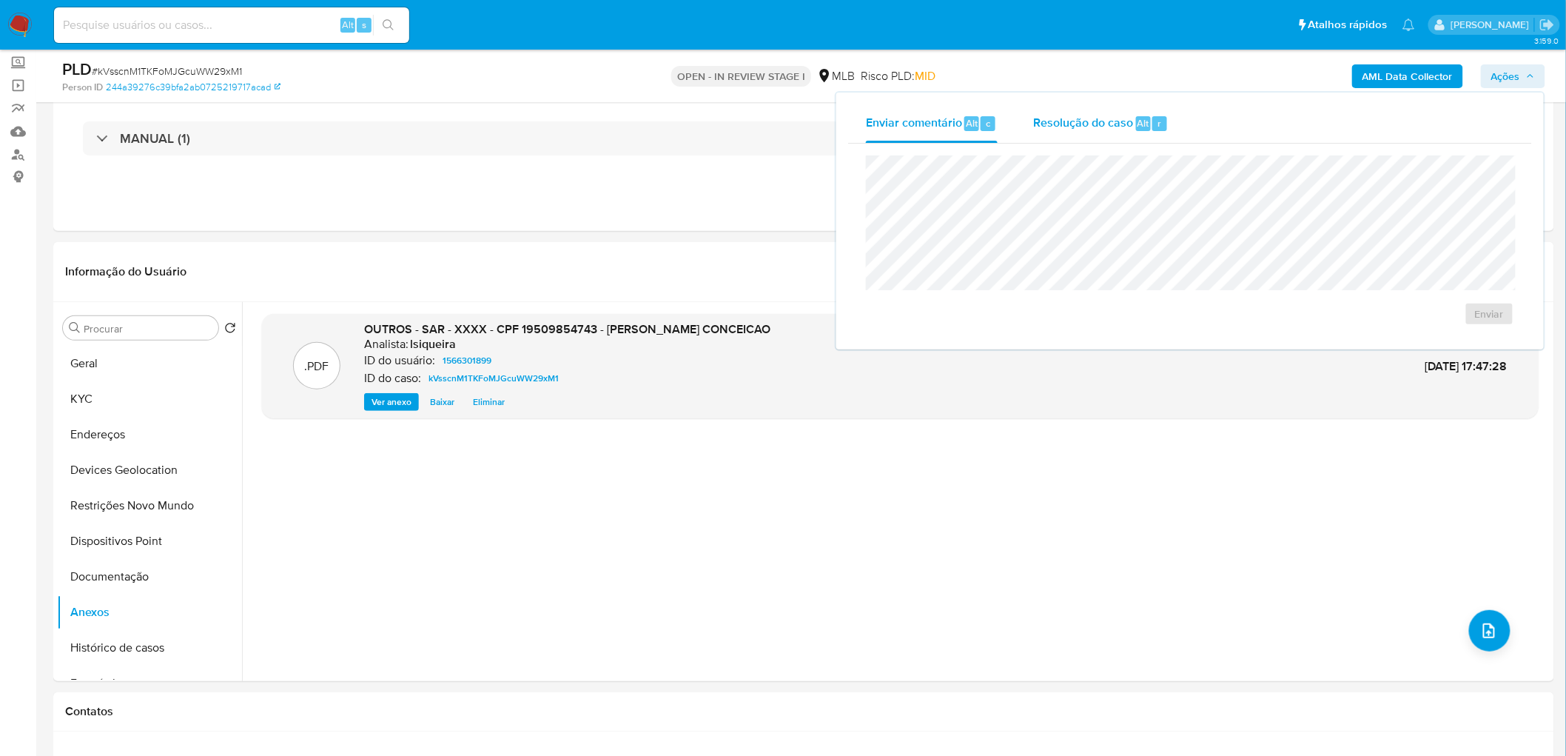
click at [1052, 123] on div "Resolução do caso Alt r" at bounding box center [1100, 123] width 135 height 38
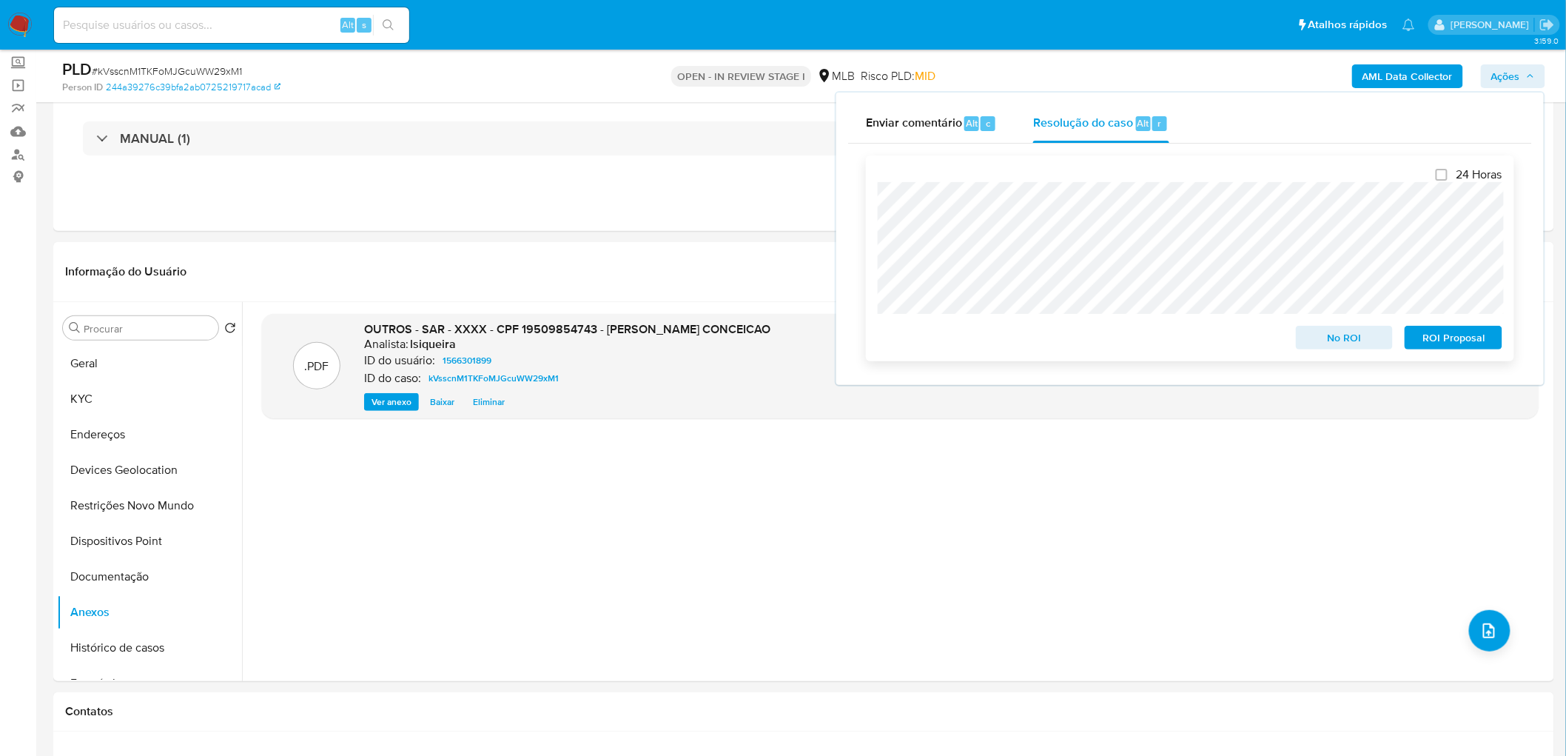
click at [1052, 329] on span "ROI Proposal" at bounding box center [1453, 337] width 77 height 21
click at [157, 69] on span "# kVsscnM1TKFoMJGcuWW29xM1" at bounding box center [167, 71] width 150 height 15
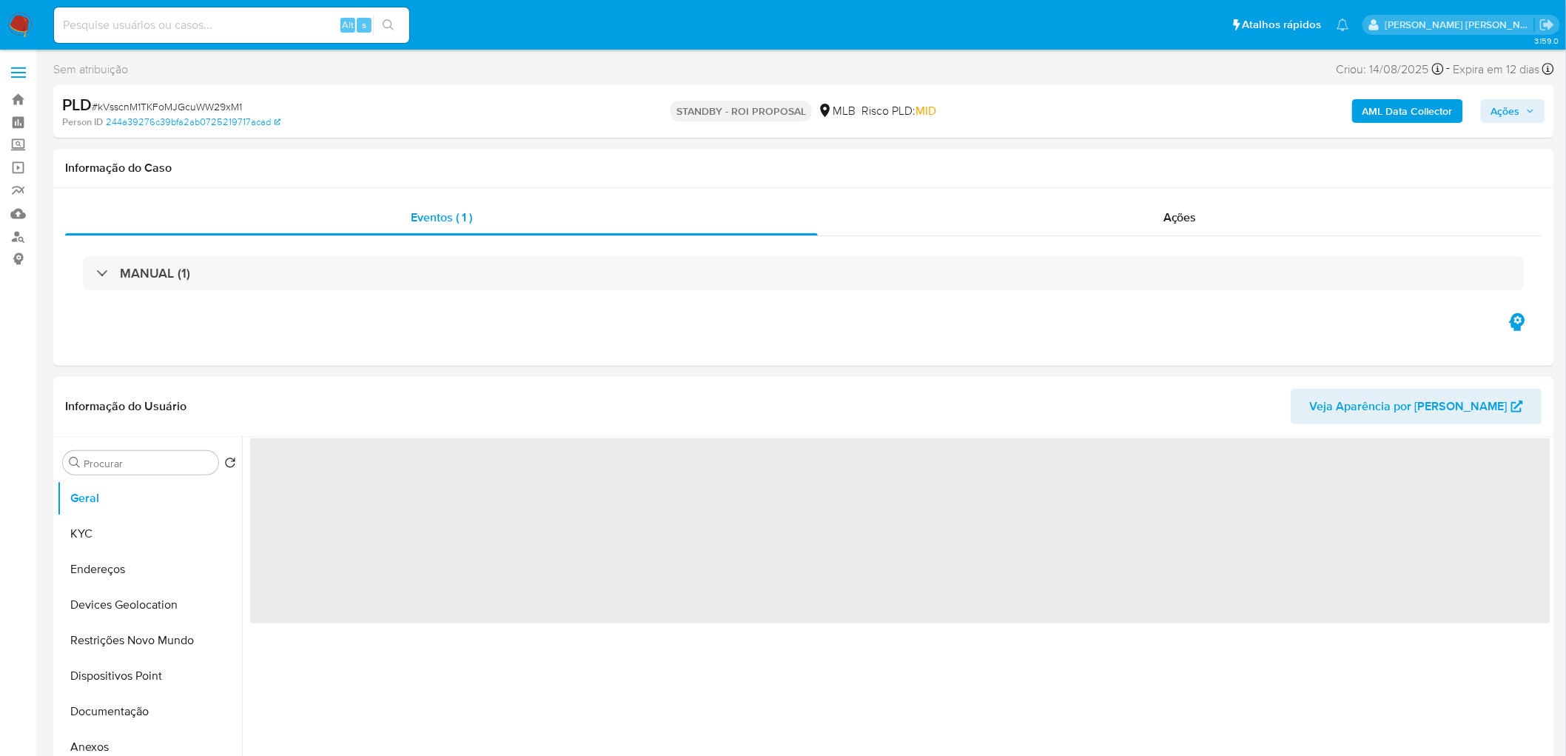
select select "10"
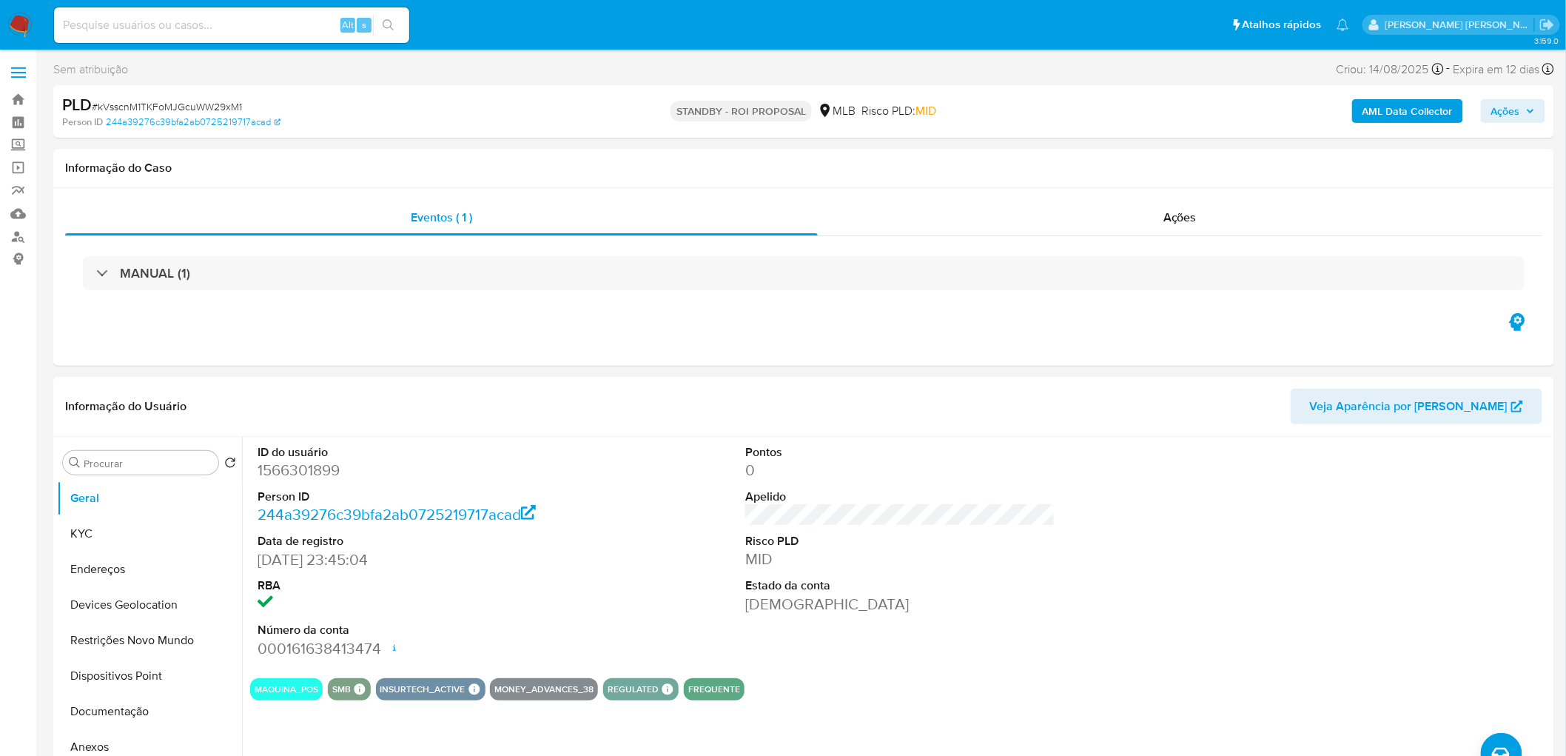
click at [209, 101] on span "# kVsscnM1TKFoMJGcuWW29xM1" at bounding box center [167, 106] width 150 height 15
copy span "kVsscnM1TKFoMJGcuWW29xM1"
click at [1122, 209] on div "Ações" at bounding box center [1180, 218] width 725 height 36
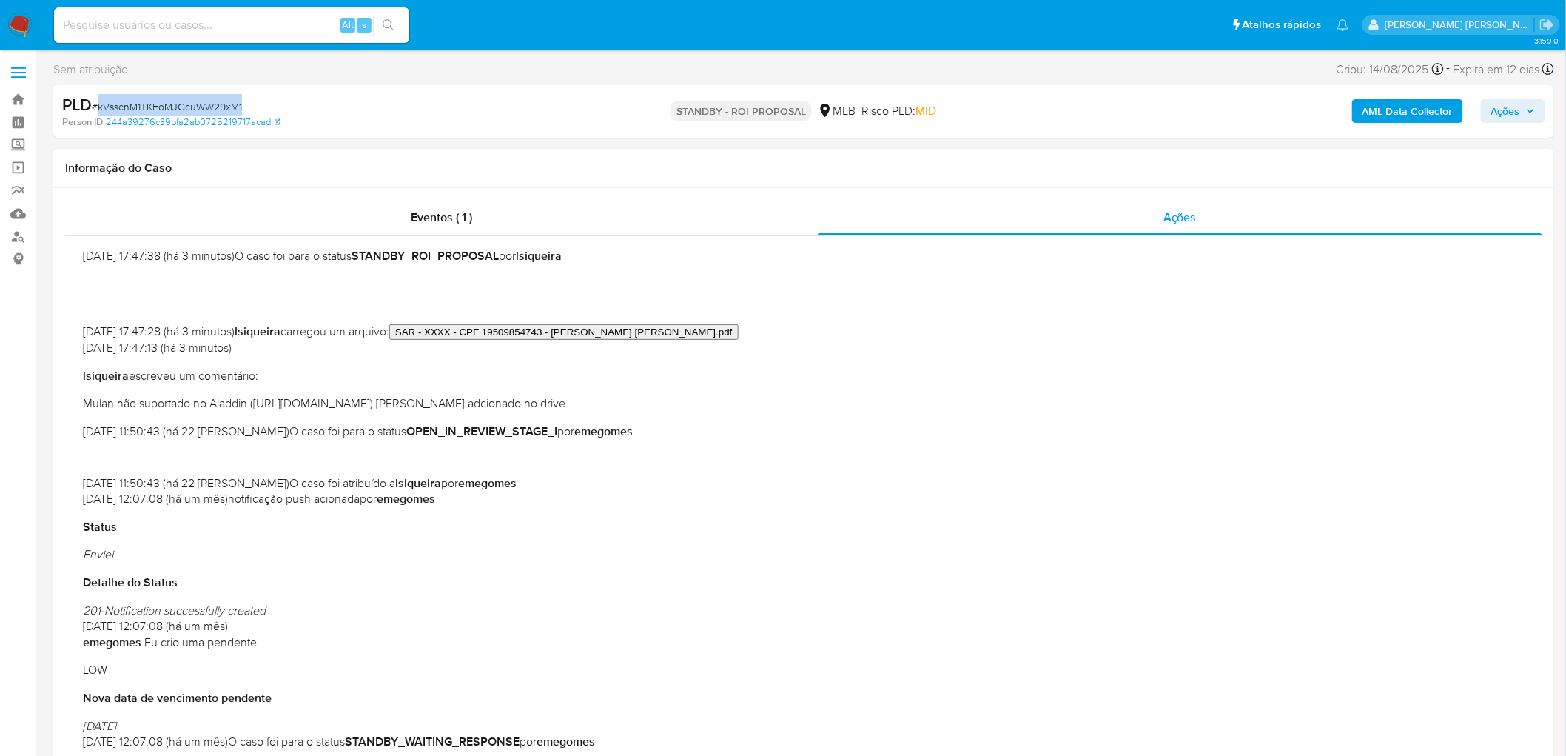
scroll to position [246, 0]
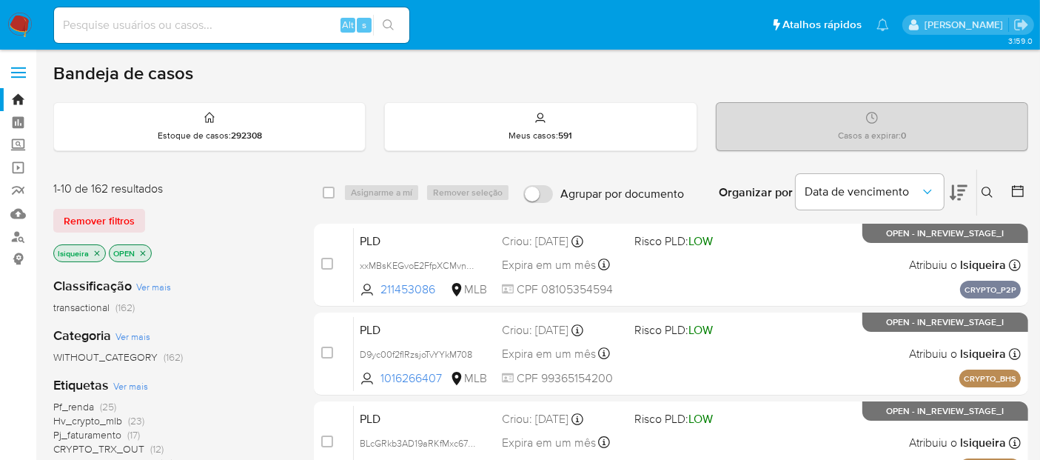
click at [1019, 181] on div at bounding box center [1015, 193] width 27 height 46
click at [1013, 190] on icon at bounding box center [1017, 191] width 15 height 15
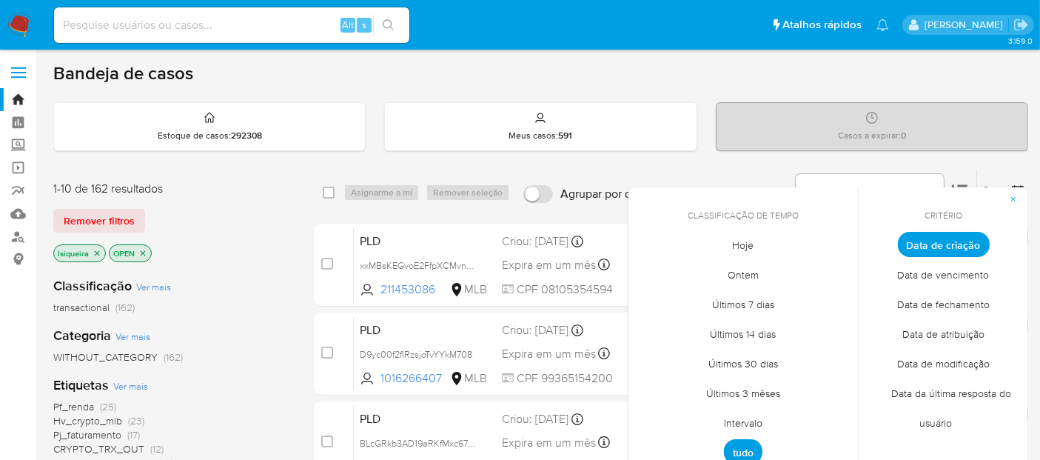
click at [751, 415] on span "Intervalo" at bounding box center [743, 423] width 70 height 30
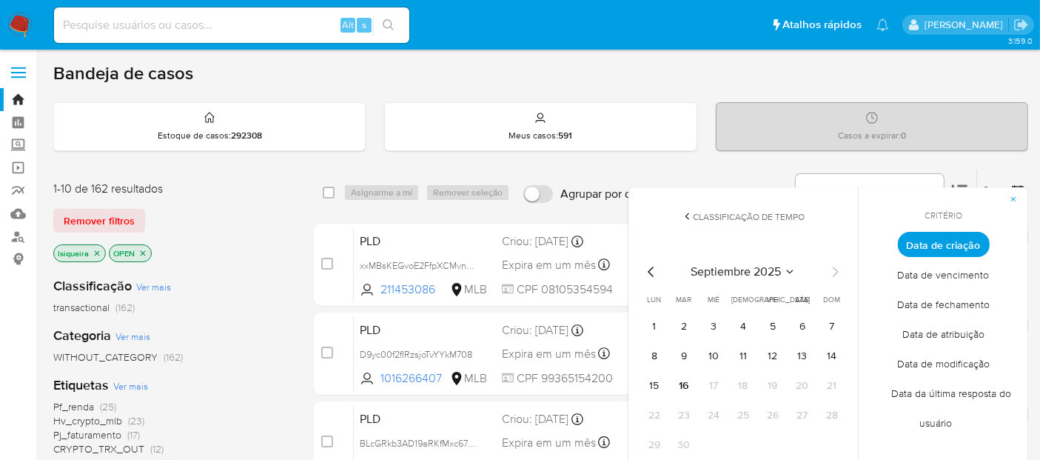
click at [651, 260] on div "septiembre 2025 septiembre 2025 lun lunes mar martes mié miércoles jue jueves v…" at bounding box center [743, 358] width 237 height 234
click at [648, 279] on div "septiembre 2025 septiembre 2025 lun lunes mar martes mié miércoles jue jueves v…" at bounding box center [743, 360] width 201 height 194
click at [648, 272] on icon "Mes anterior" at bounding box center [652, 272] width 18 height 18
click at [774, 328] on button "1" at bounding box center [773, 327] width 24 height 24
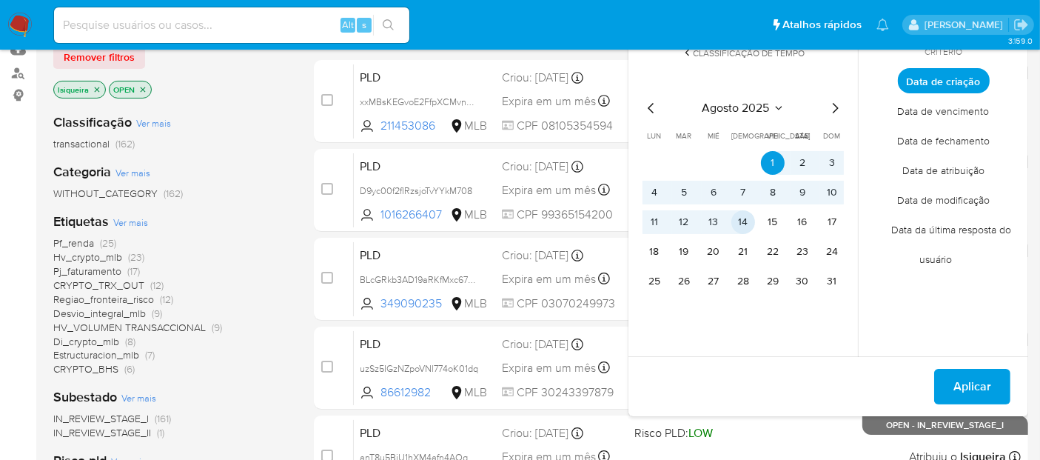
scroll to position [164, 0]
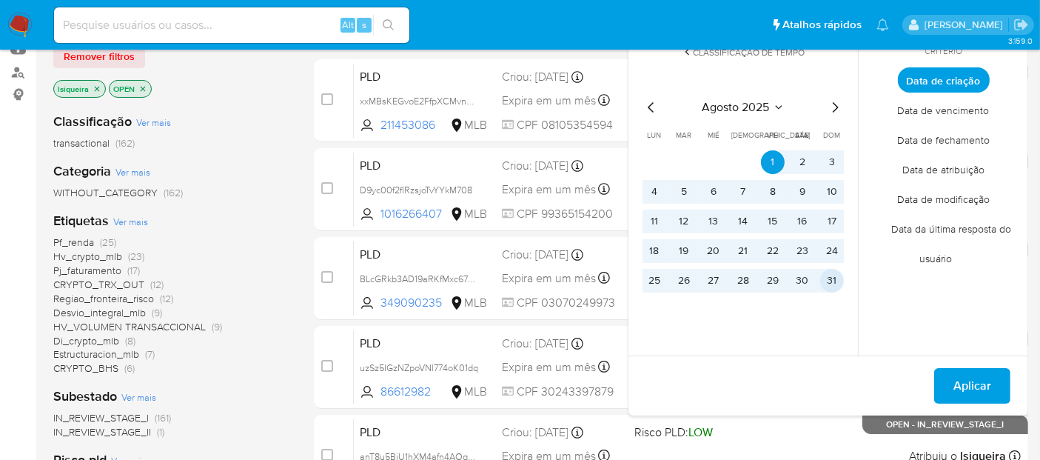
click at [828, 285] on button "31" at bounding box center [832, 281] width 24 height 24
click at [975, 386] on span "Aplicar" at bounding box center [972, 385] width 38 height 33
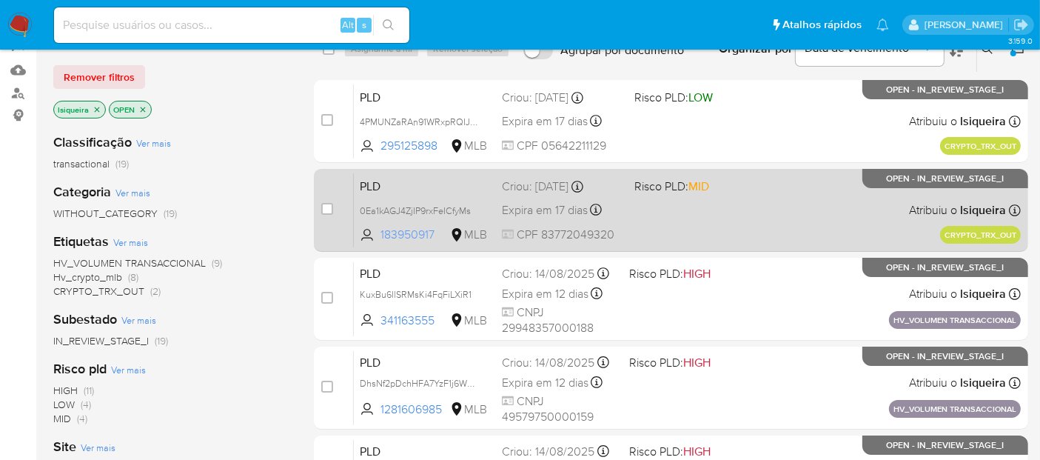
scroll to position [82, 0]
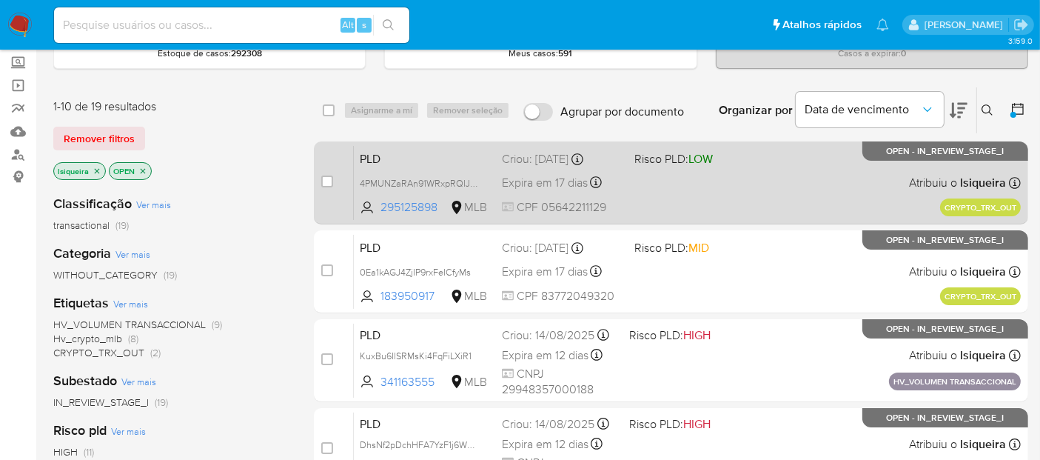
click at [680, 183] on div "PLD 4PMUNZaRAn91WRxpRQIJ29DO 295125898 MLB Risco PLD: LOW Criou: 19/08/2025 Cri…" at bounding box center [687, 182] width 667 height 75
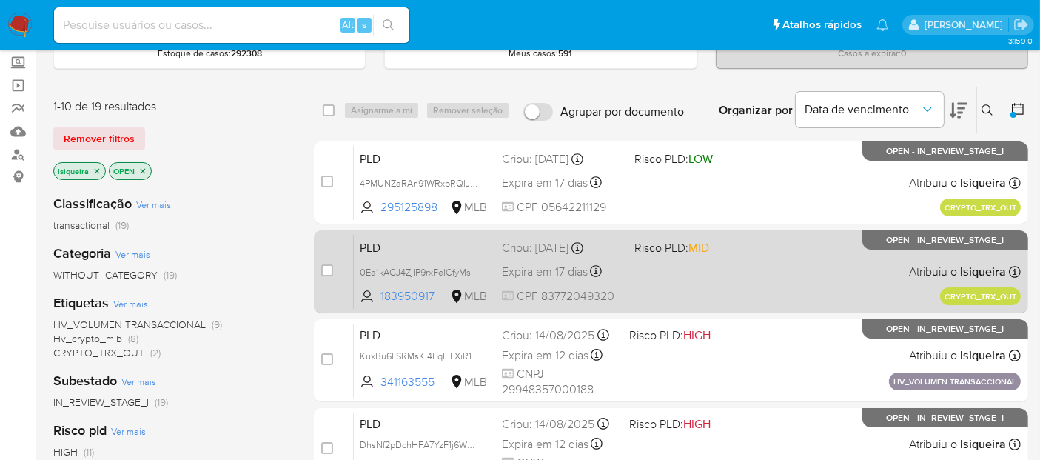
click at [678, 265] on div "PLD 0Ea1kAGJ4ZjIP9rxFeICfyMs 183950917 MLB Risco PLD: MID Criou: 19/08/2025 Cri…" at bounding box center [687, 271] width 667 height 75
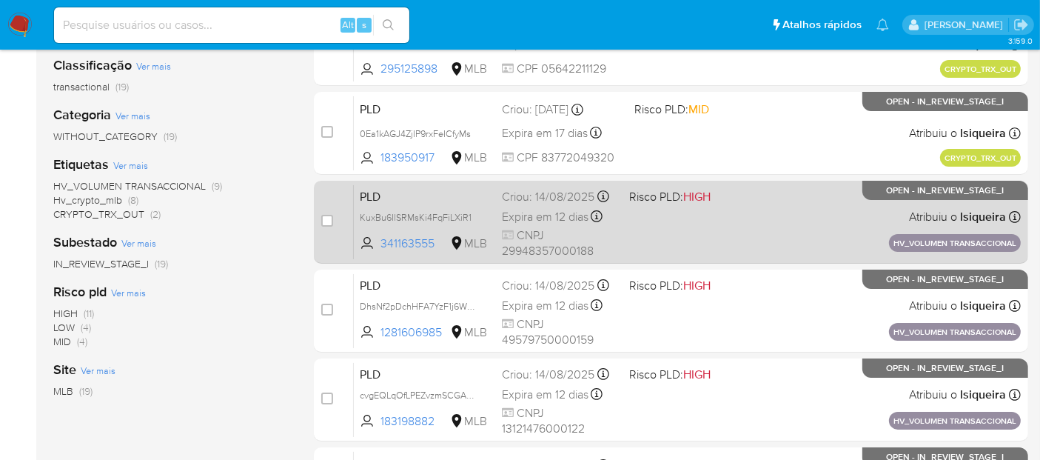
scroll to position [246, 0]
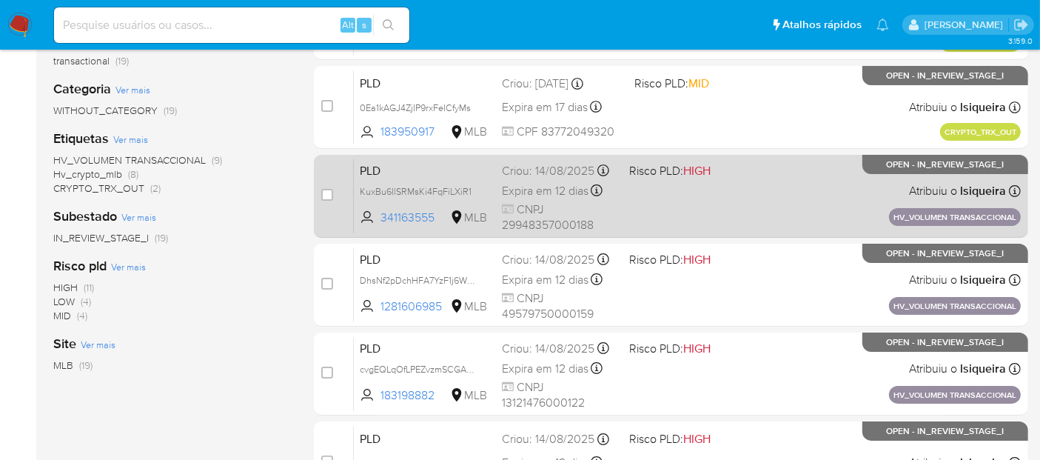
click at [754, 206] on div "PLD KuxBu6IlSRMsKi4FqFiLXiR1 341163555 MLB Risco PLD: HIGH Criou: 14/08/2025 Cr…" at bounding box center [687, 195] width 667 height 75
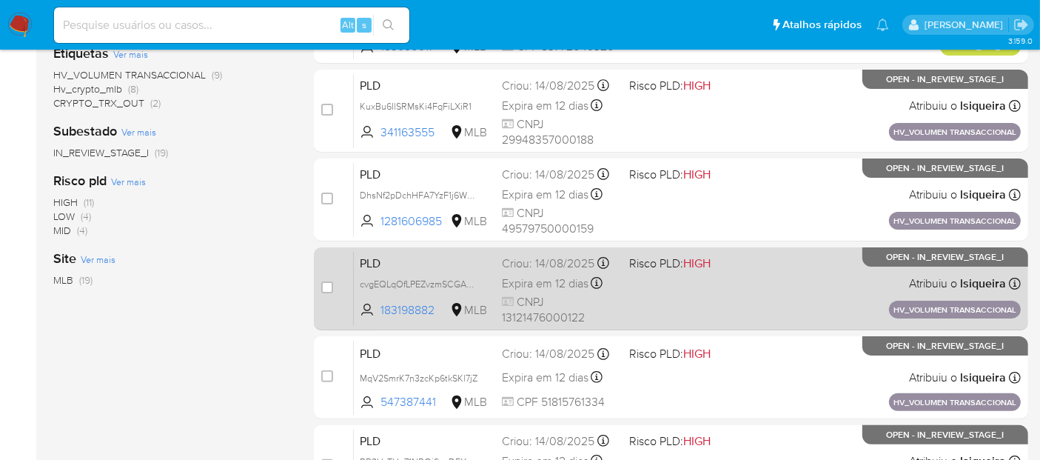
scroll to position [411, 0]
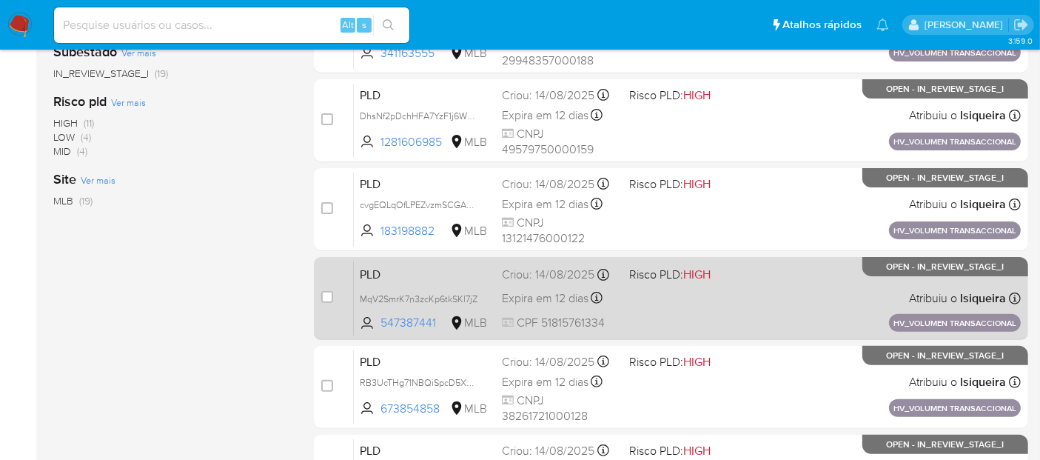
click at [725, 307] on div "PLD MqV2SmrK7n3zcKp6tkSKl7jZ 547387441 MLB Risco PLD: HIGH Criou: 14/08/2025 Cr…" at bounding box center [687, 298] width 667 height 75
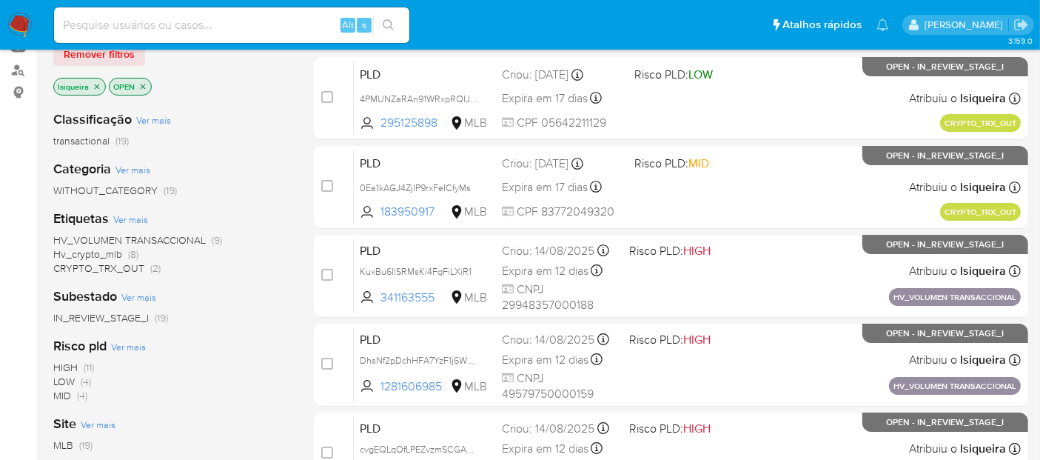
scroll to position [164, 0]
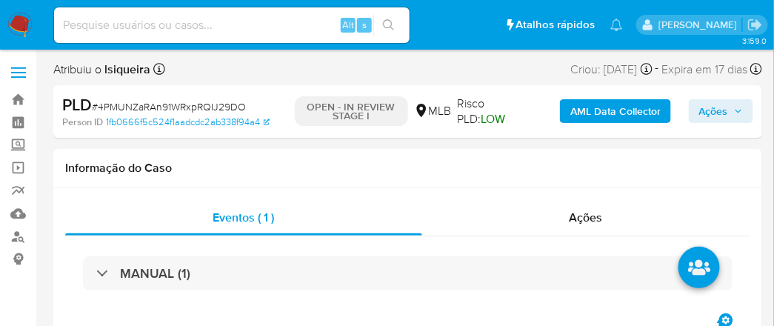
select select "10"
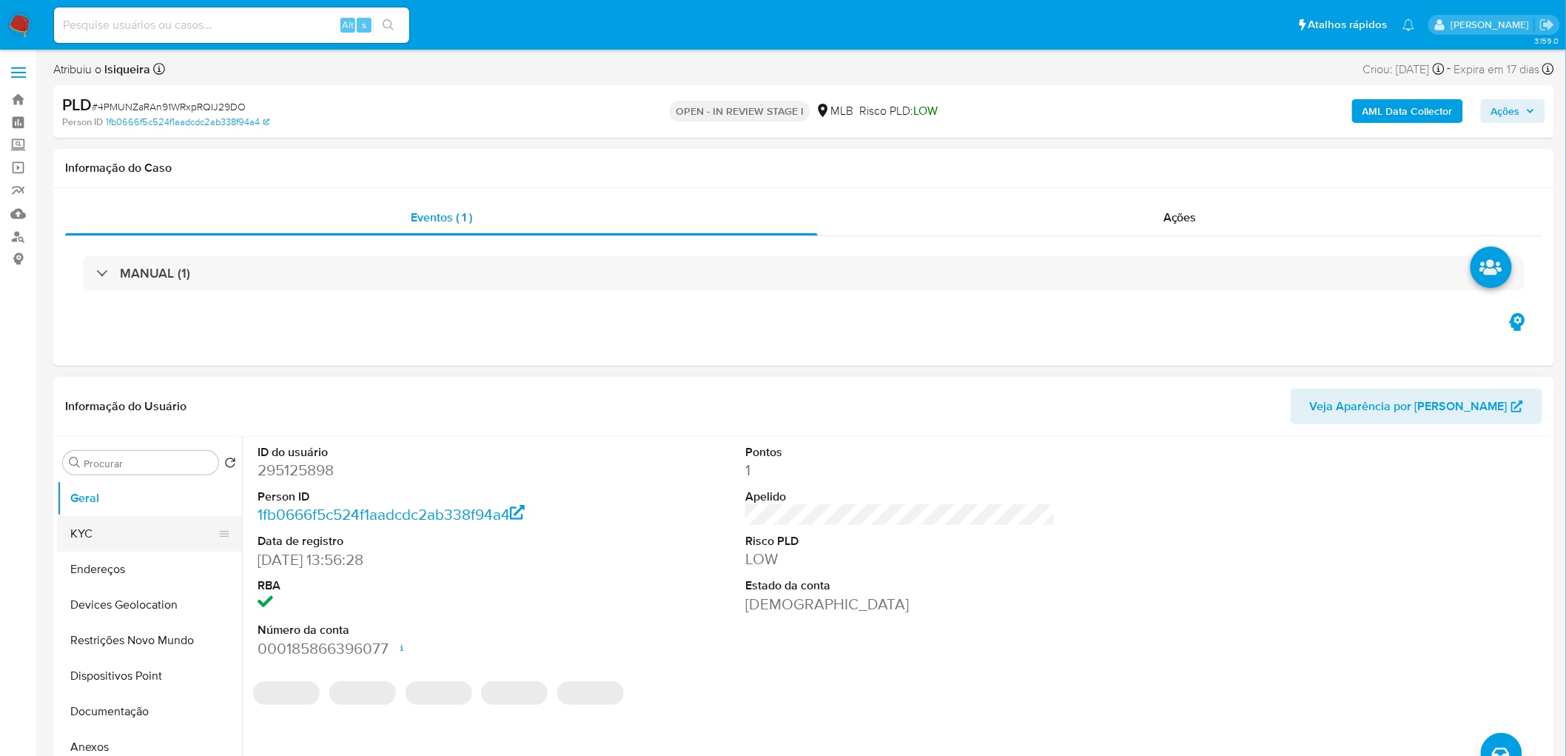
drag, startPoint x: 130, startPoint y: 542, endPoint x: 150, endPoint y: 520, distance: 29.3
click at [130, 459] on button "KYC" at bounding box center [143, 534] width 173 height 36
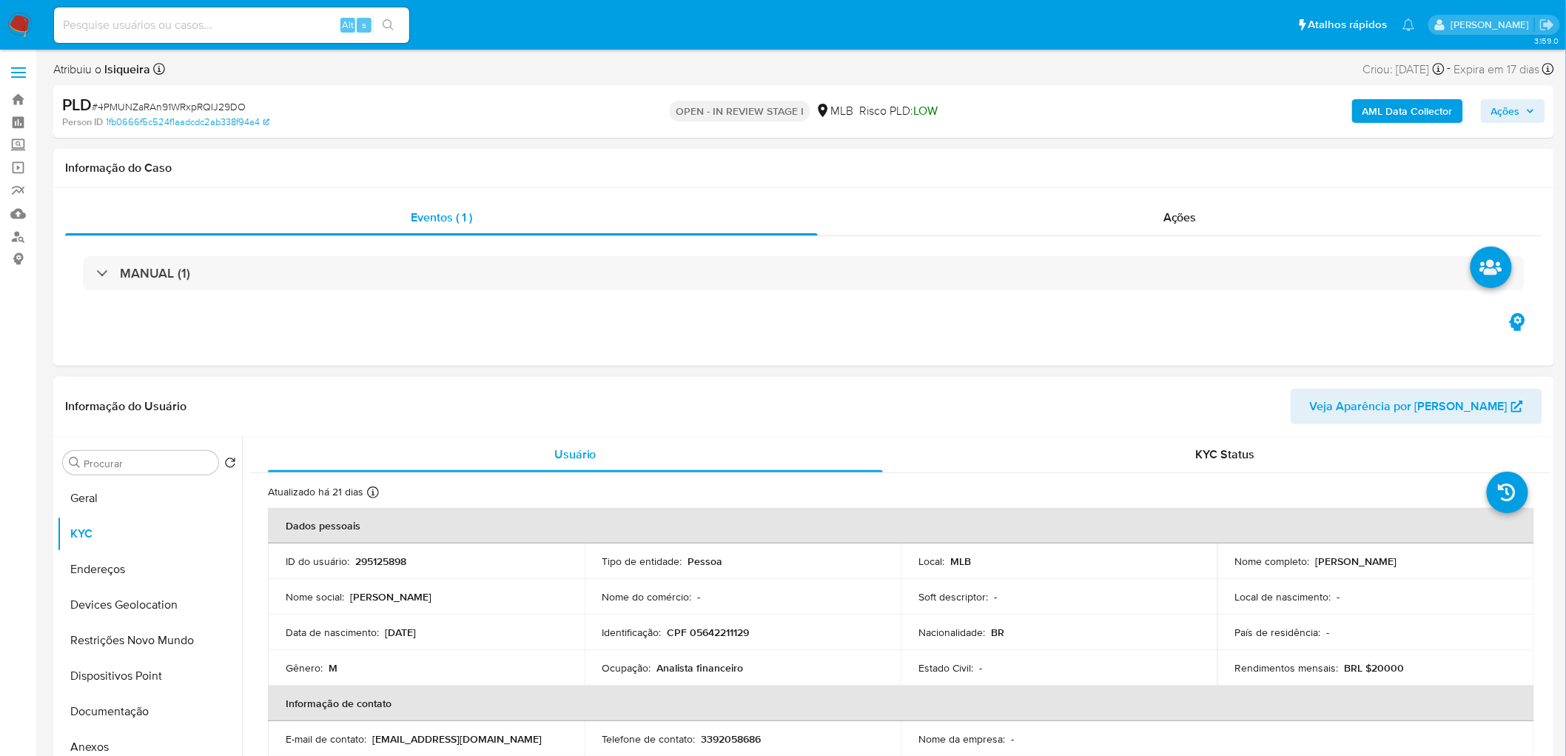
drag, startPoint x: 1432, startPoint y: 566, endPoint x: 1312, endPoint y: 560, distance: 120.8
click at [1039, 459] on div "Nome completo : Bruno Kawassi da Silva" at bounding box center [1375, 560] width 281 height 13
copy p "Bruno Kawassi da Silva"
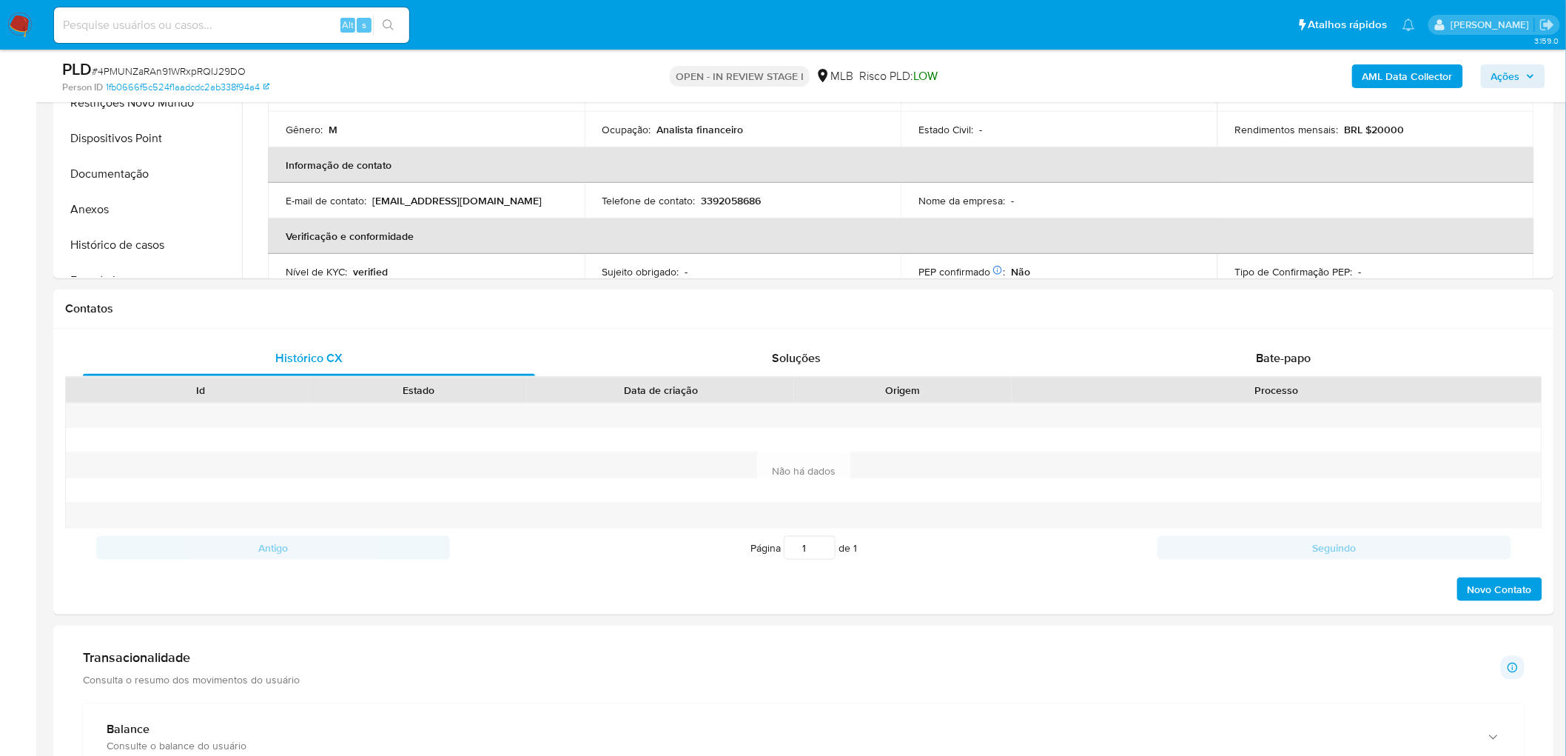
scroll to position [822, 0]
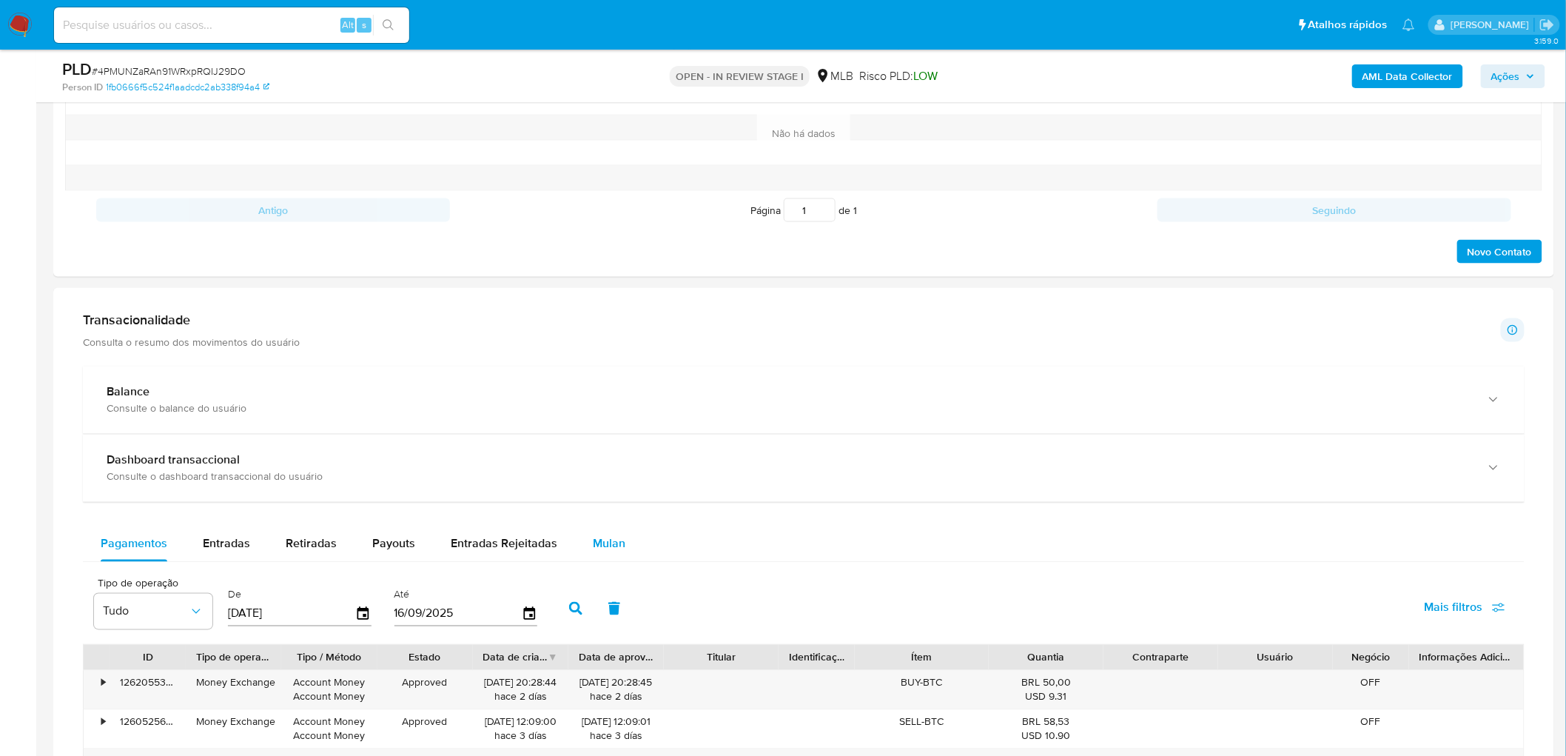
click at [632, 459] on button "Mulan" at bounding box center [609, 544] width 68 height 36
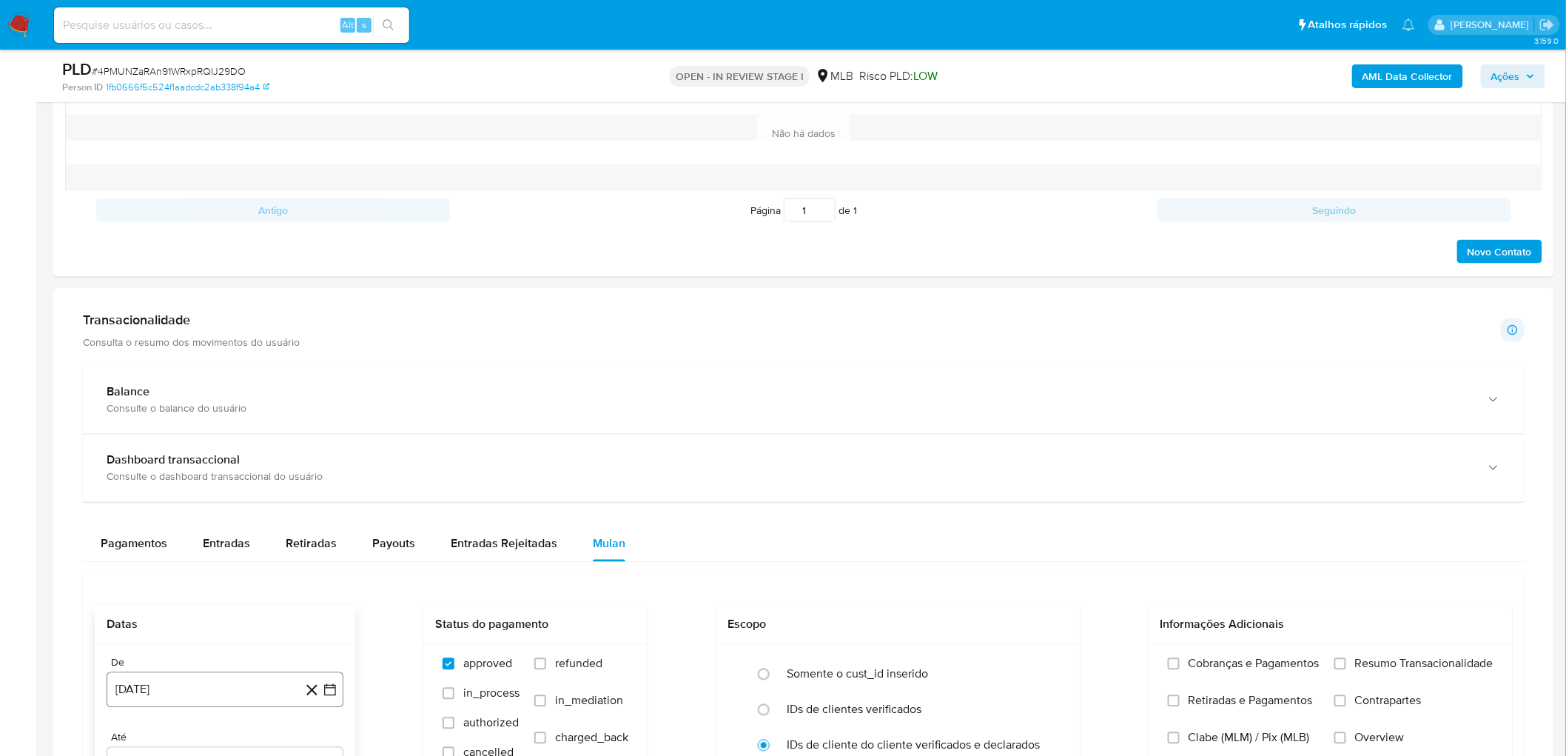
click at [164, 459] on button "[DATE]" at bounding box center [225, 690] width 237 height 36
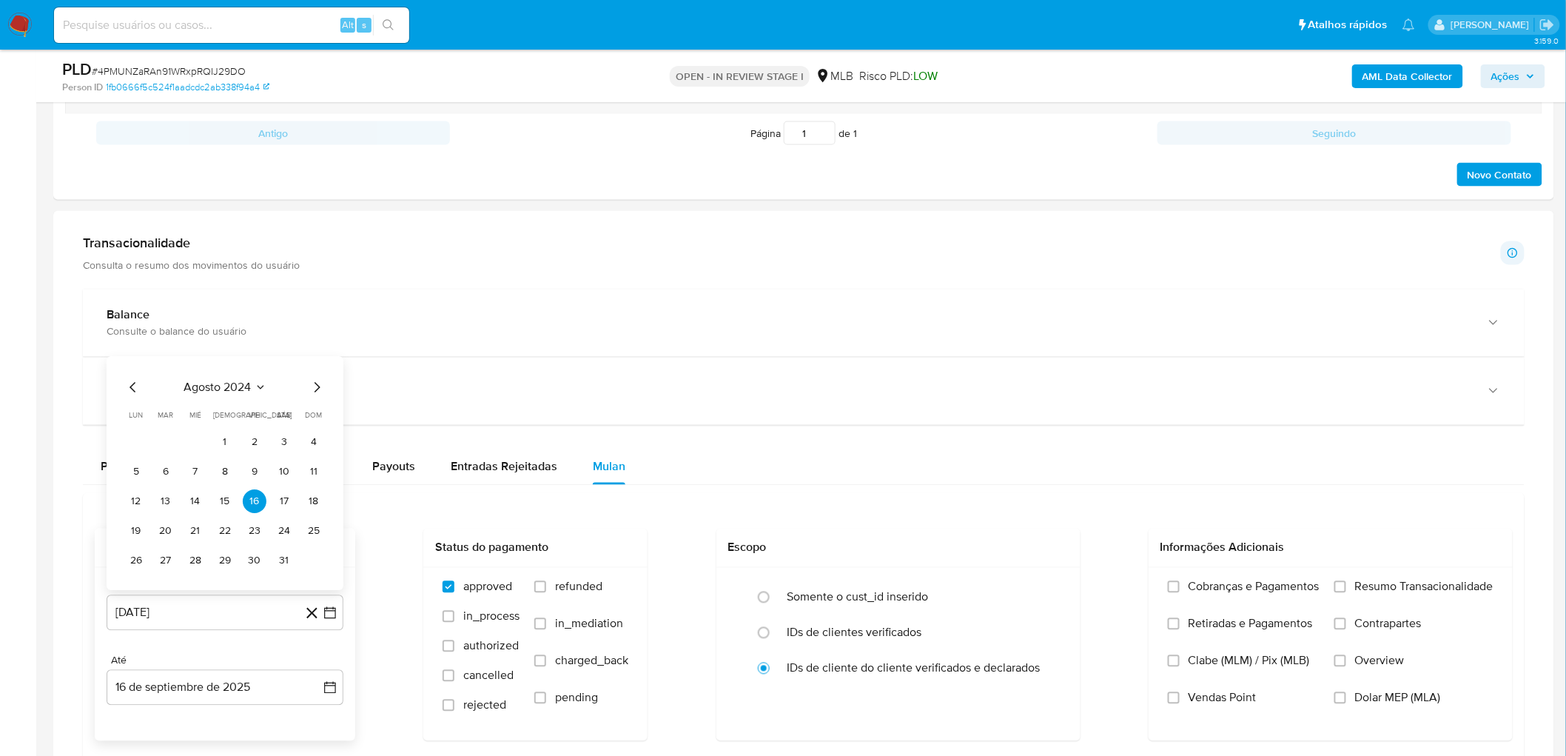
scroll to position [987, 0]
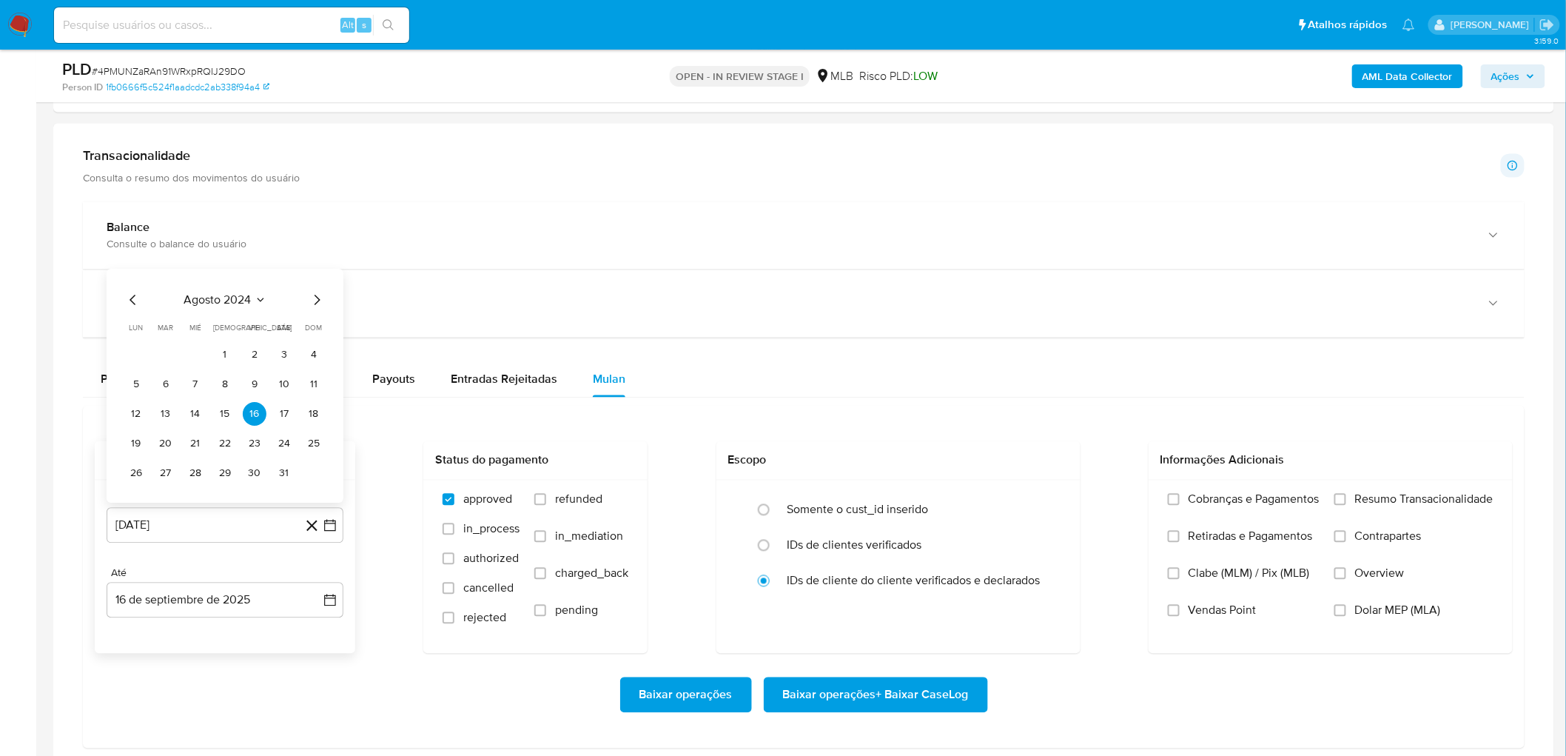
click at [204, 285] on div "[DATE] [DATE] lun lunes mar martes mié miércoles jue jueves vie viernes sáb sáb…" at bounding box center [225, 386] width 237 height 234
click at [197, 298] on span "agosto 2024" at bounding box center [217, 300] width 67 height 15
click at [315, 293] on div "2024 2024 ene feb mar abr may jun jul ago sep oct nov dic" at bounding box center [224, 377] width 234 height 251
click at [312, 281] on icon "Año siguiente" at bounding box center [314, 284] width 18 height 18
click at [167, 422] on button "[DATE]" at bounding box center [159, 421] width 41 height 24
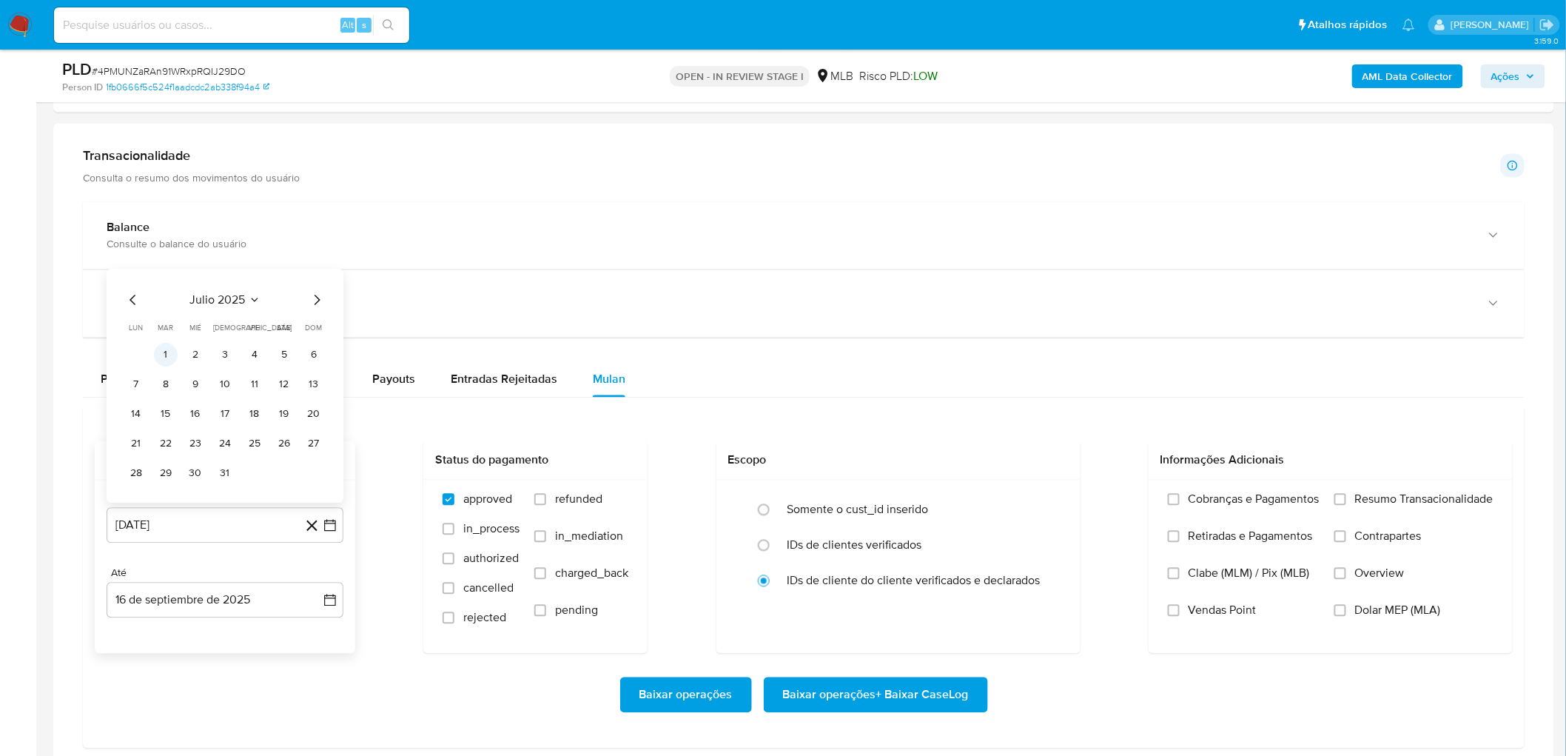
click at [172, 358] on button "1" at bounding box center [166, 355] width 24 height 24
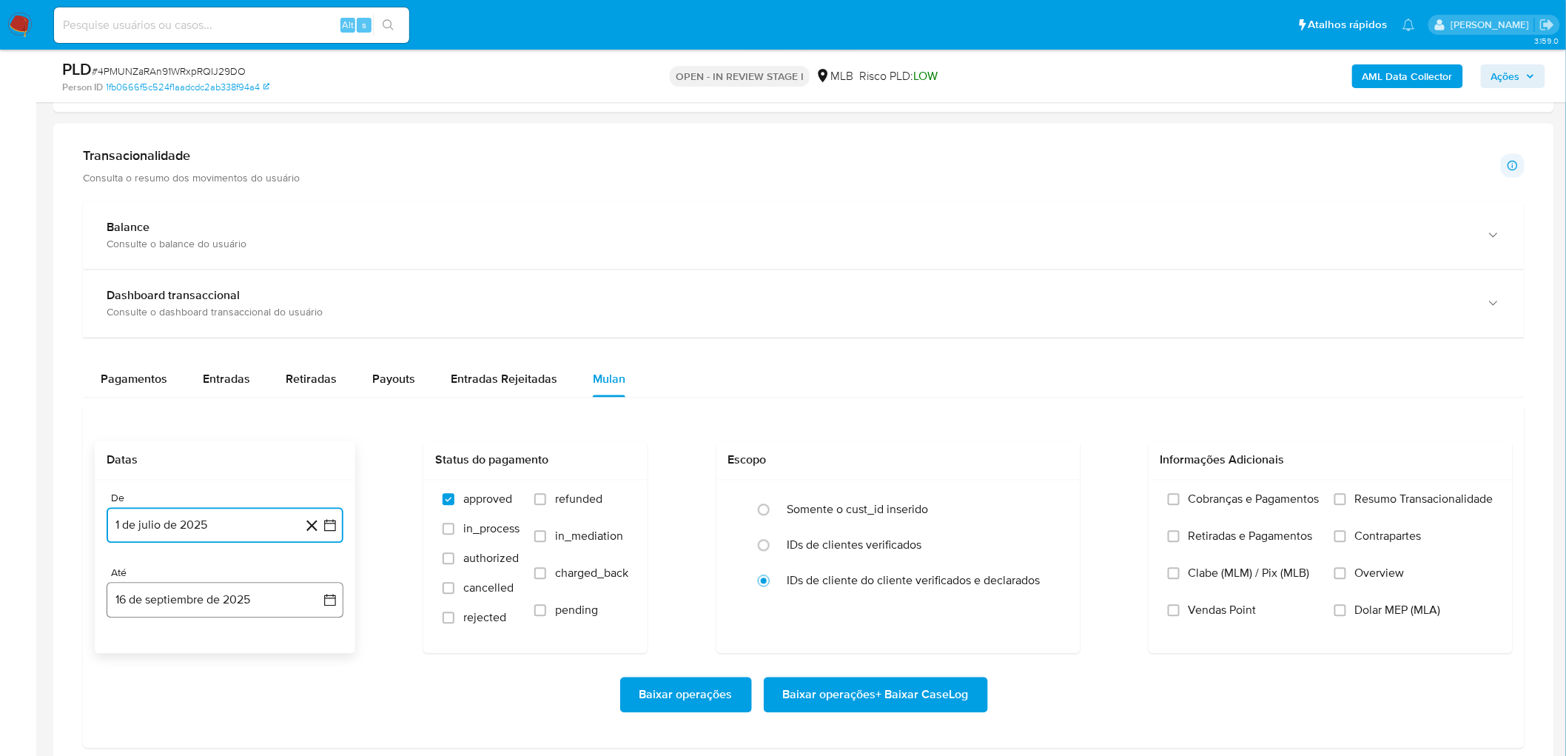
click at [186, 459] on button "16 de septiembre de 2025" at bounding box center [225, 601] width 237 height 36
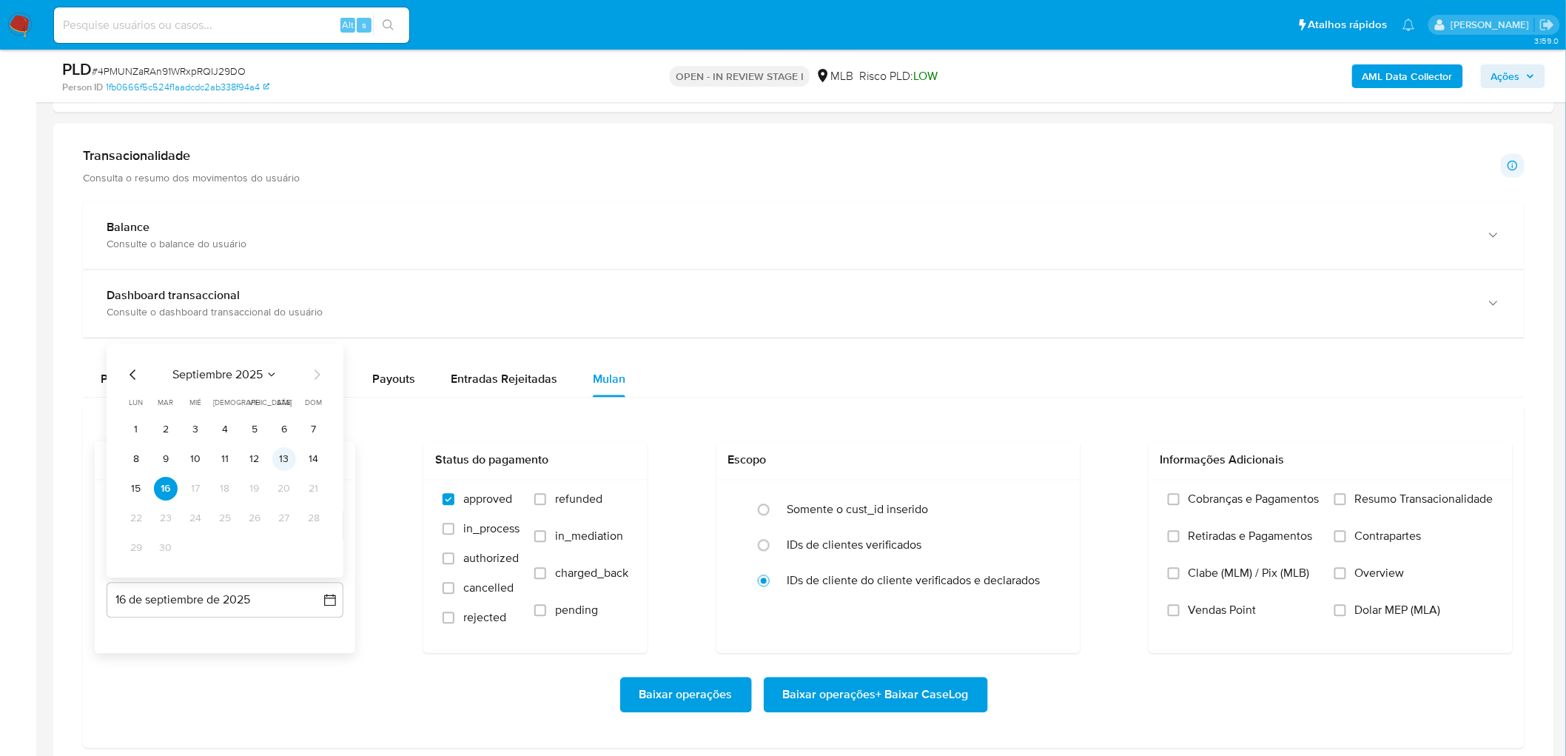
click at [283, 459] on button "13" at bounding box center [284, 460] width 24 height 24
click at [1039, 459] on span "Resumo Transacionalidade" at bounding box center [1424, 499] width 138 height 15
click at [1039, 459] on input "Resumo Transacionalidade" at bounding box center [1341, 500] width 12 height 12
click at [1039, 459] on span "Vendas Point" at bounding box center [1223, 610] width 68 height 15
click at [1039, 459] on input "Vendas Point" at bounding box center [1174, 611] width 12 height 12
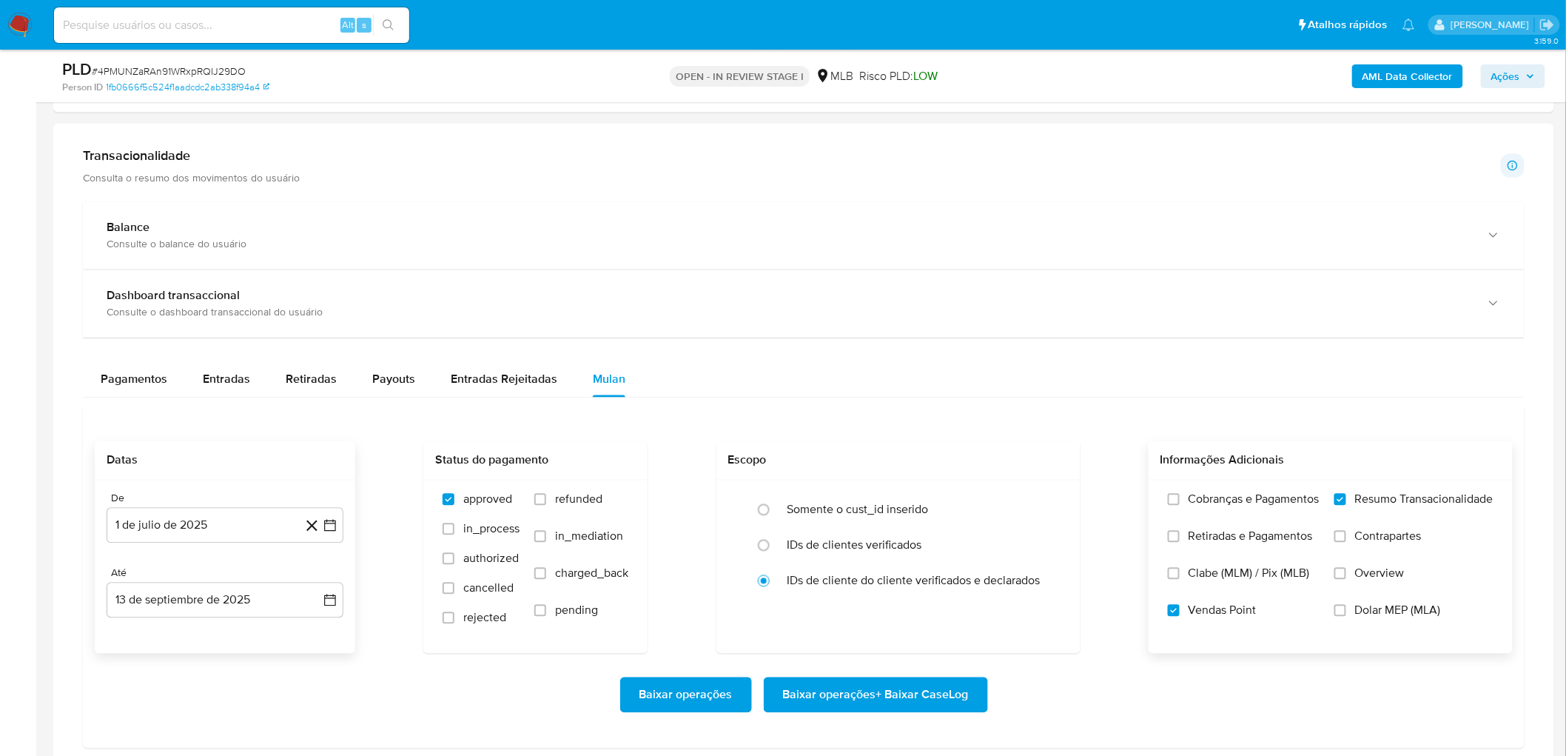
click at [883, 459] on span "Baixar operações + Baixar CaseLog" at bounding box center [876, 695] width 186 height 33
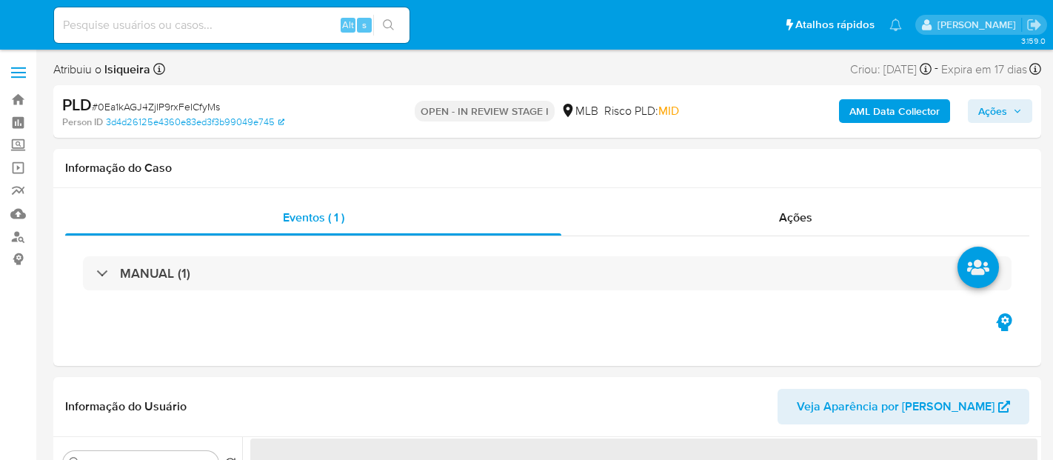
select select "10"
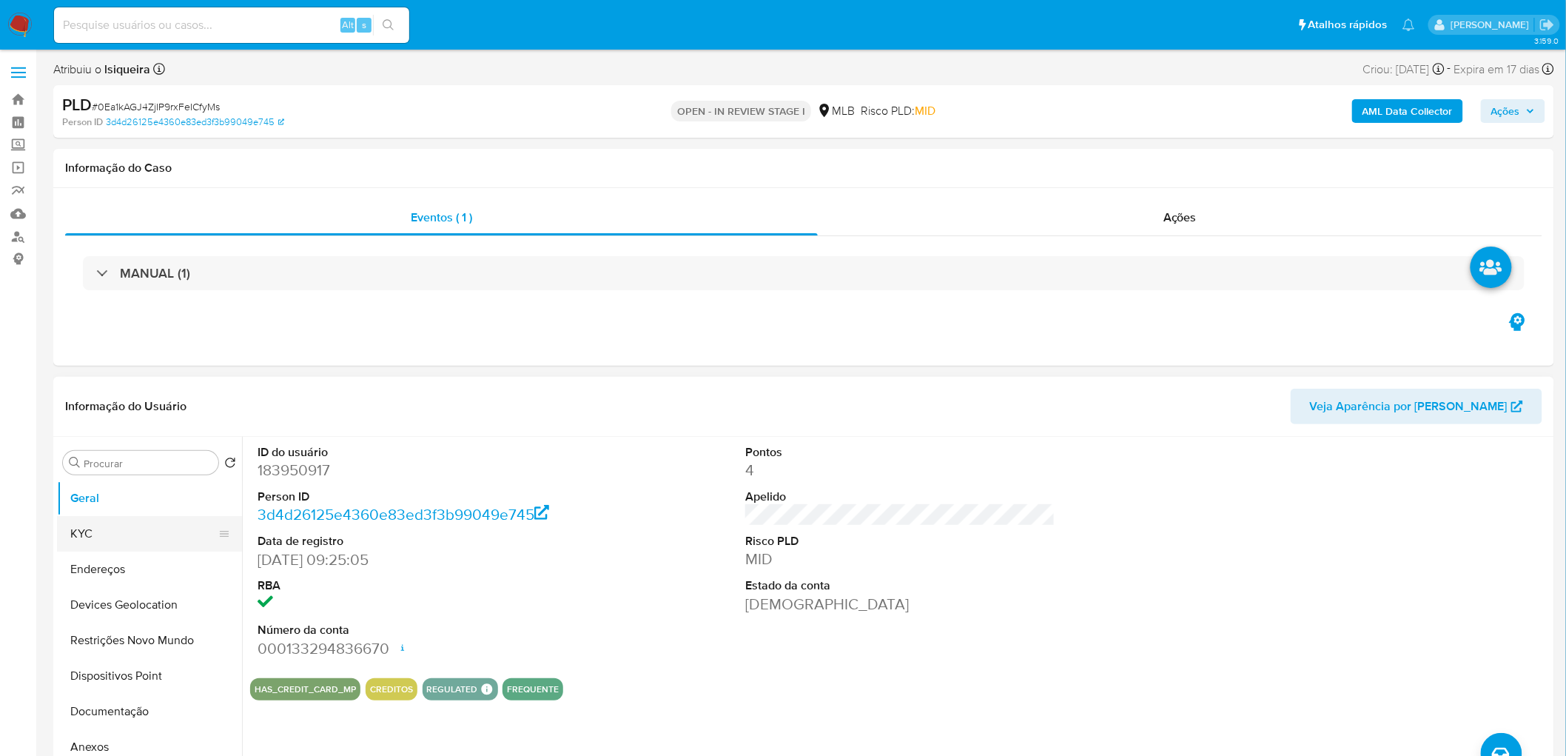
click at [142, 459] on button "KYC" at bounding box center [143, 534] width 173 height 36
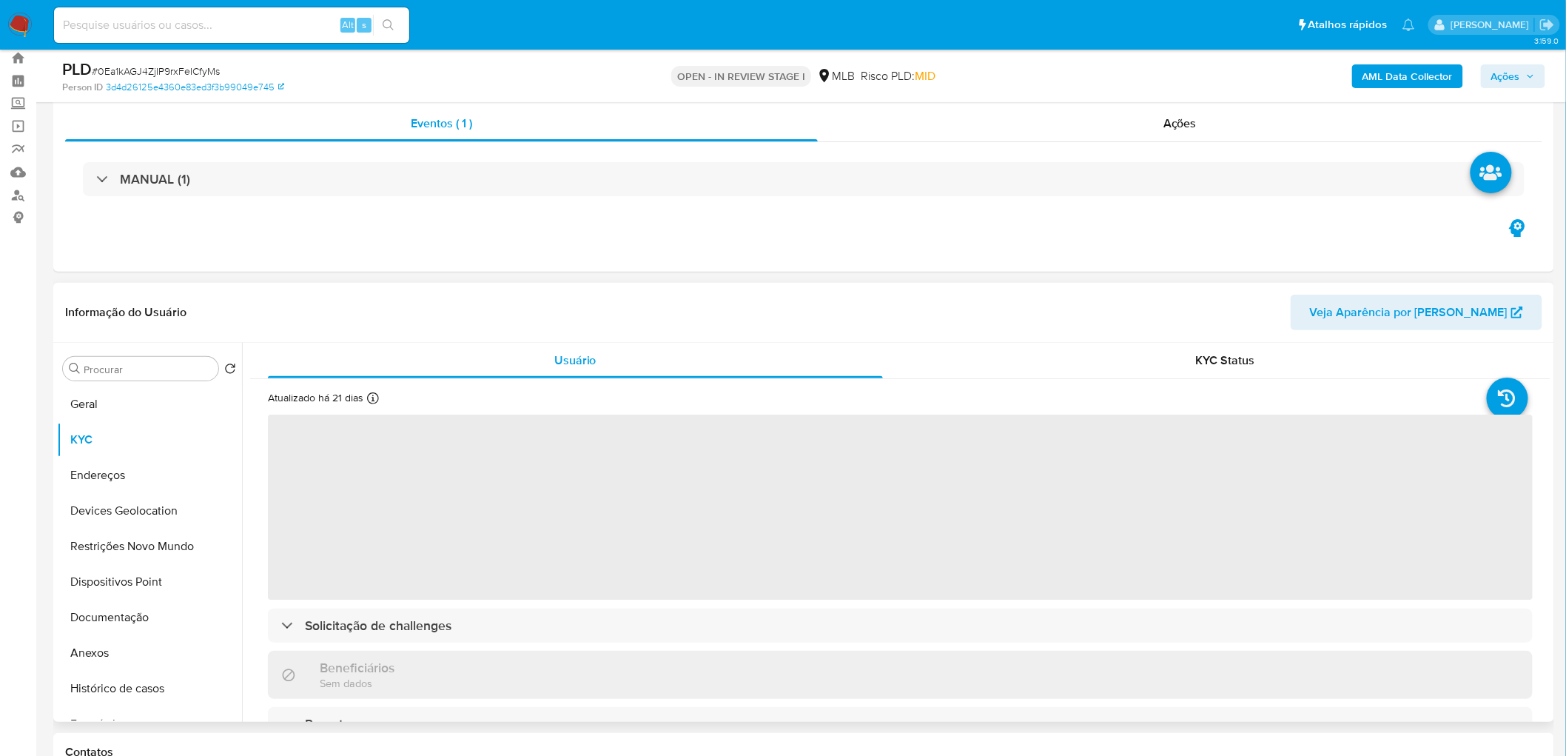
scroll to position [82, 0]
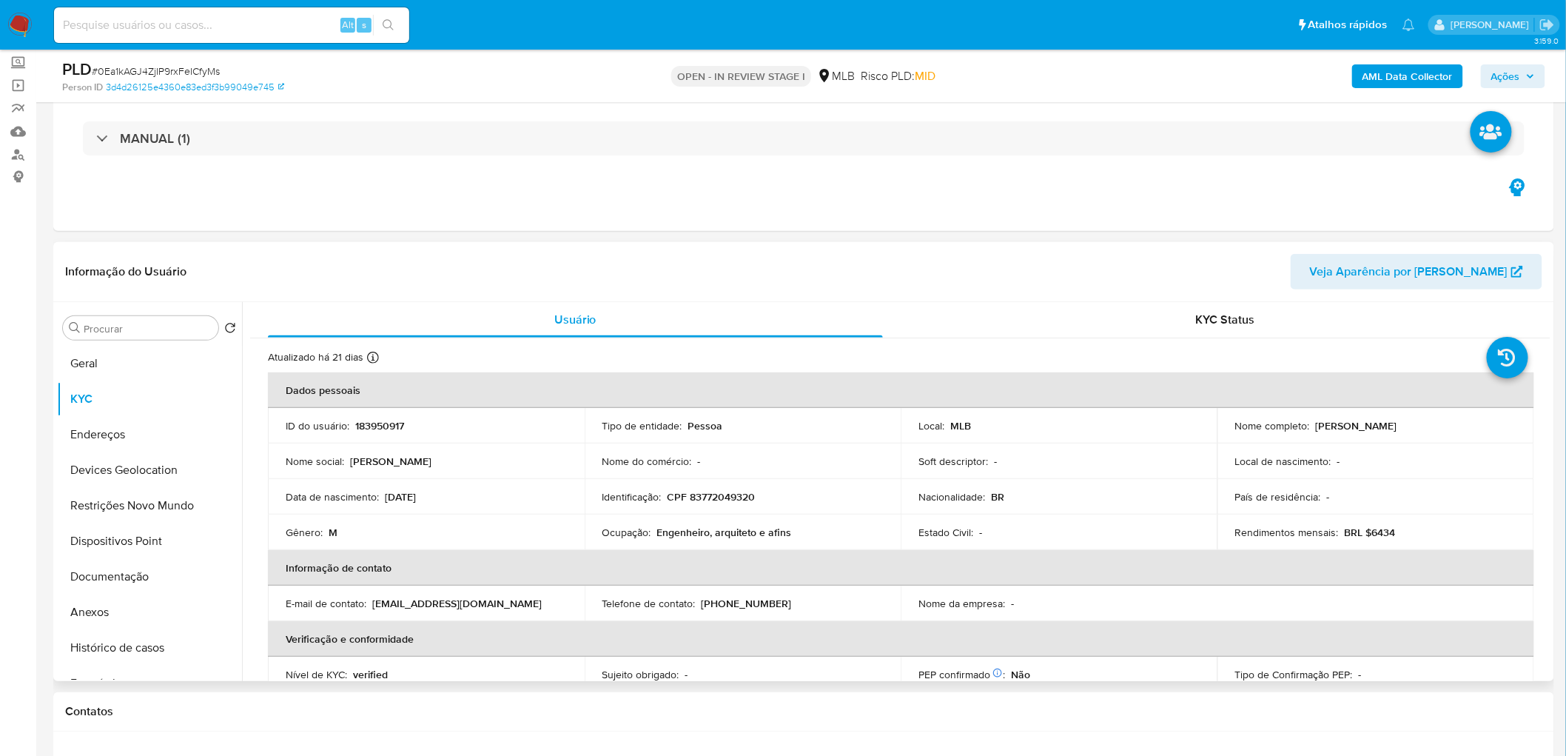
drag, startPoint x: 1416, startPoint y: 433, endPoint x: 1232, endPoint y: 432, distance: 183.6
click at [1052, 432] on div "Nome completo : [PERSON_NAME]" at bounding box center [1375, 425] width 281 height 13
copy p "[PERSON_NAME]"
click at [1052, 168] on div "MANUAL (1)" at bounding box center [803, 138] width 1477 height 74
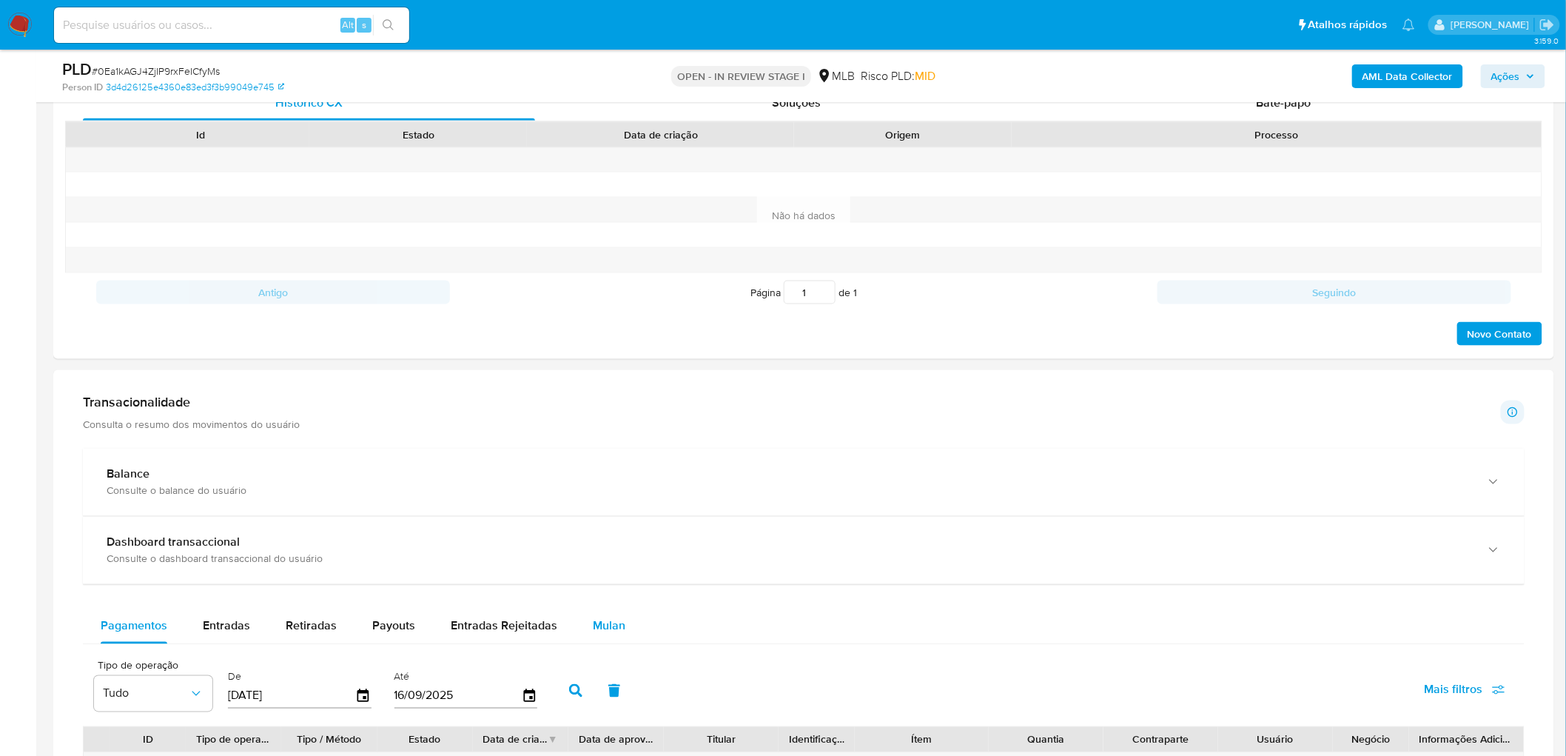
click at [602, 459] on div "Mulan" at bounding box center [609, 626] width 33 height 36
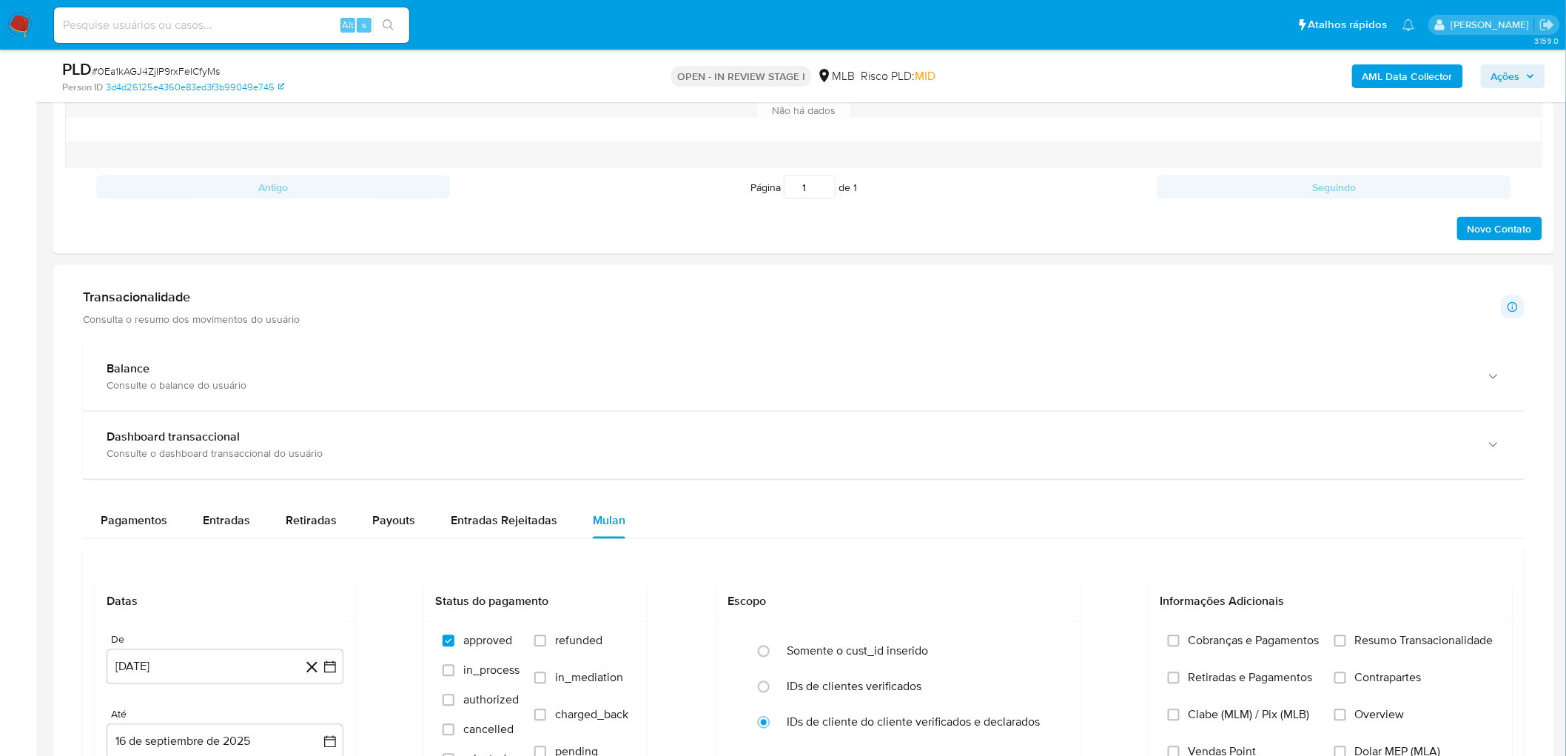
scroll to position [1069, 0]
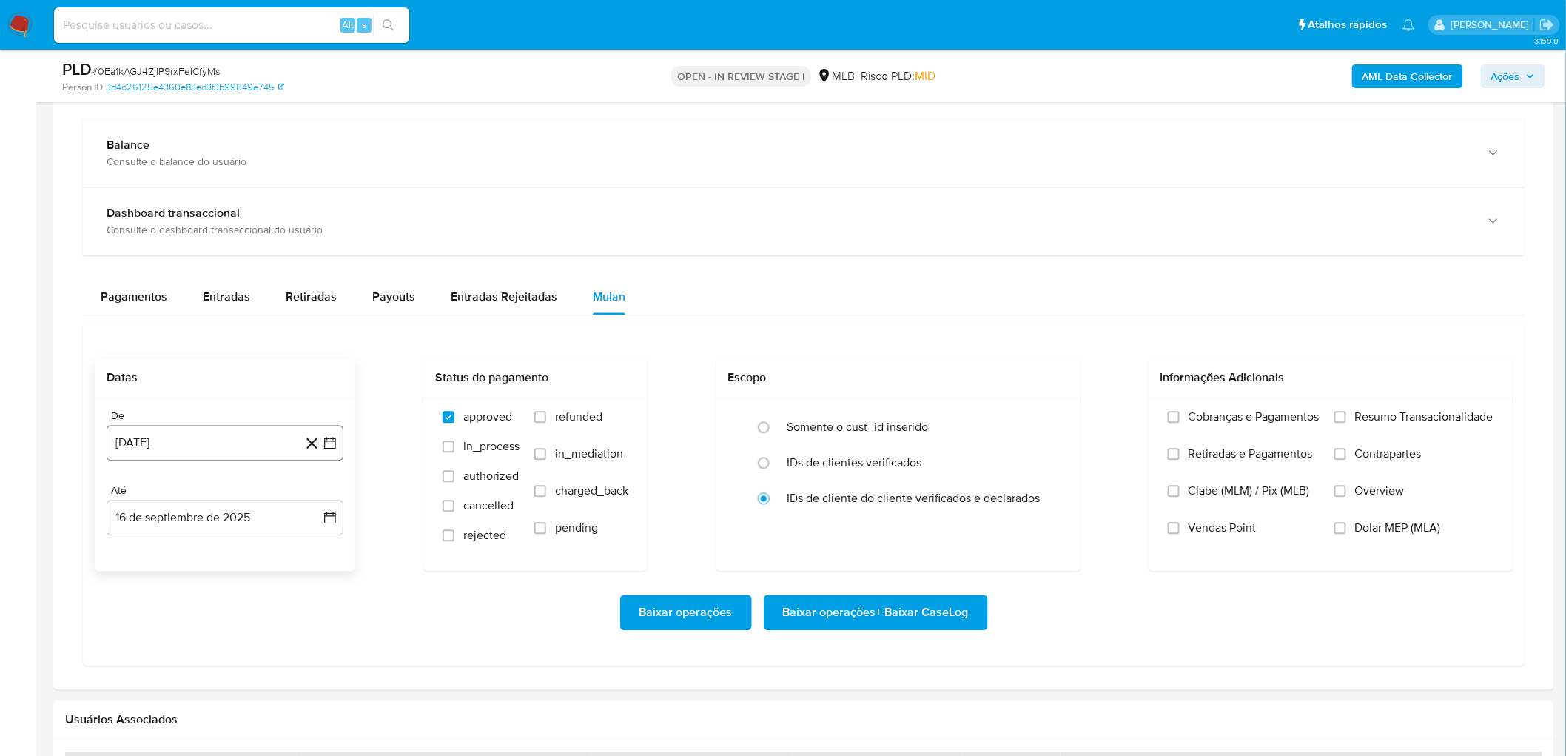
click at [171, 445] on button "[DATE]" at bounding box center [225, 444] width 237 height 36
click at [205, 459] on div "[DATE] [DATE] lun lunes mar martes mié miércoles jue jueves vie viernes sáb sáb…" at bounding box center [224, 585] width 201 height 194
click at [212, 459] on span "agosto 2024" at bounding box center [217, 496] width 67 height 15
click at [311, 459] on icon "Año siguiente" at bounding box center [314, 497] width 18 height 18
click at [157, 459] on span "[DATE]" at bounding box center [160, 634] width 33 height 12
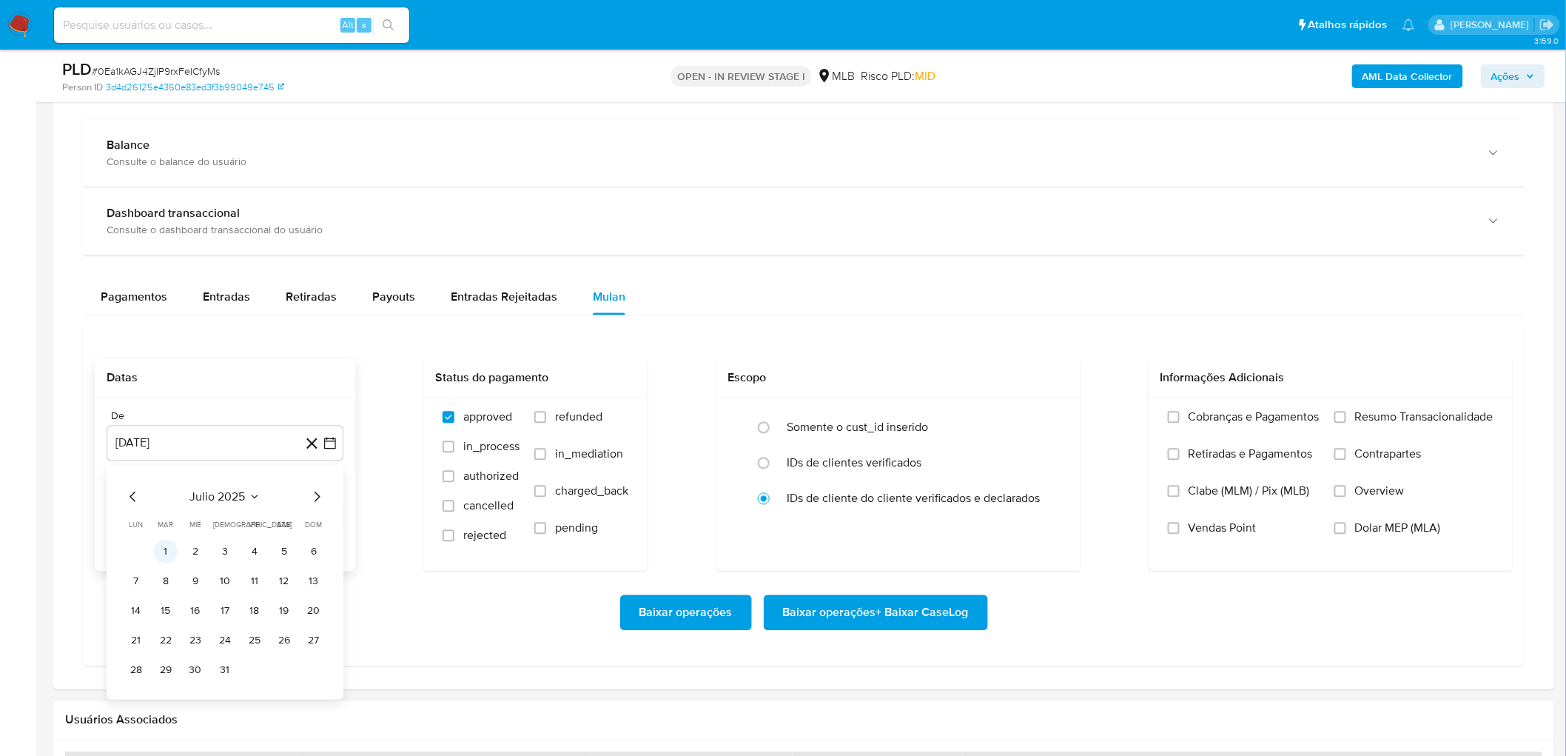
click at [167, 459] on button "1" at bounding box center [166, 552] width 24 height 24
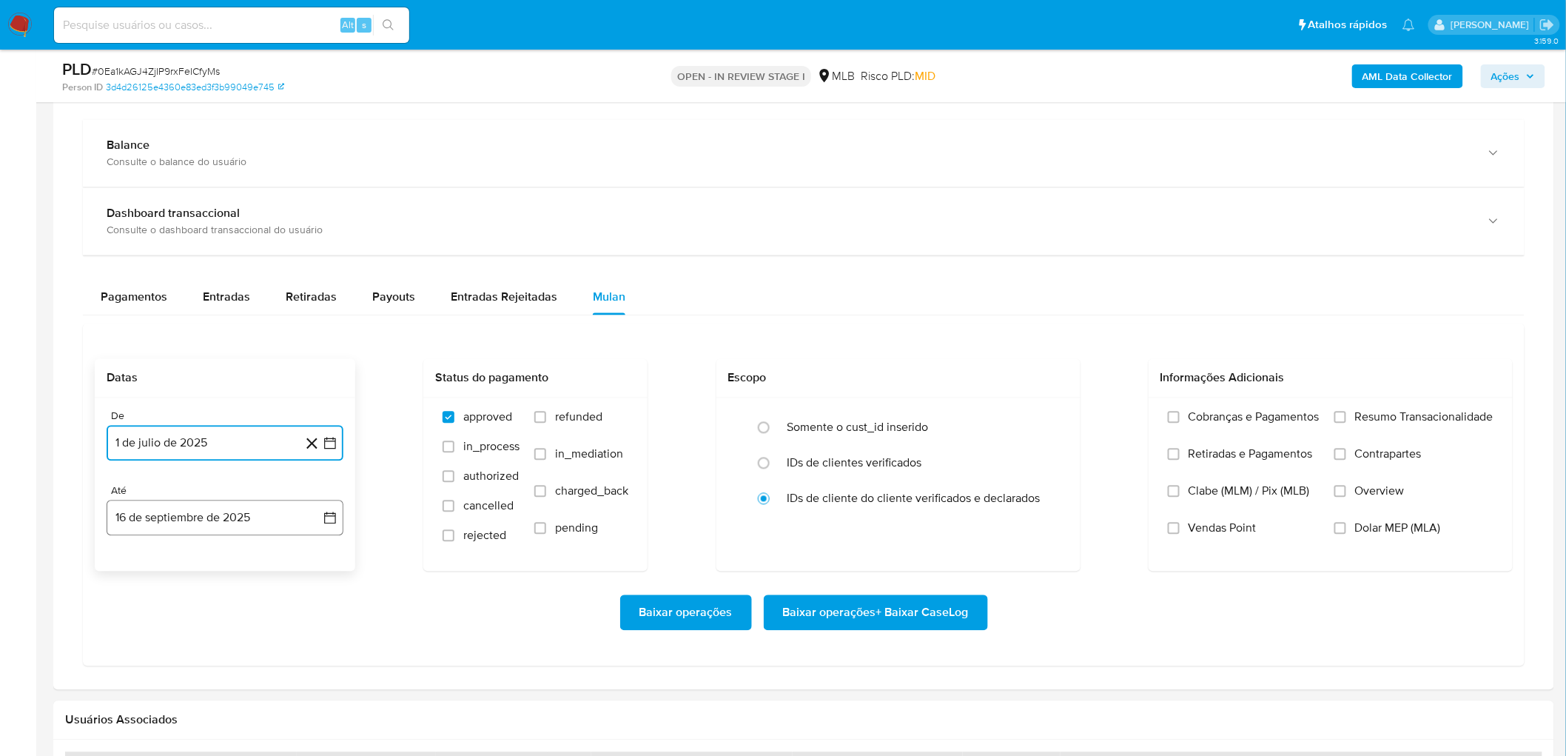
click at [183, 459] on button "16 de septiembre de 2025" at bounding box center [225, 518] width 237 height 36
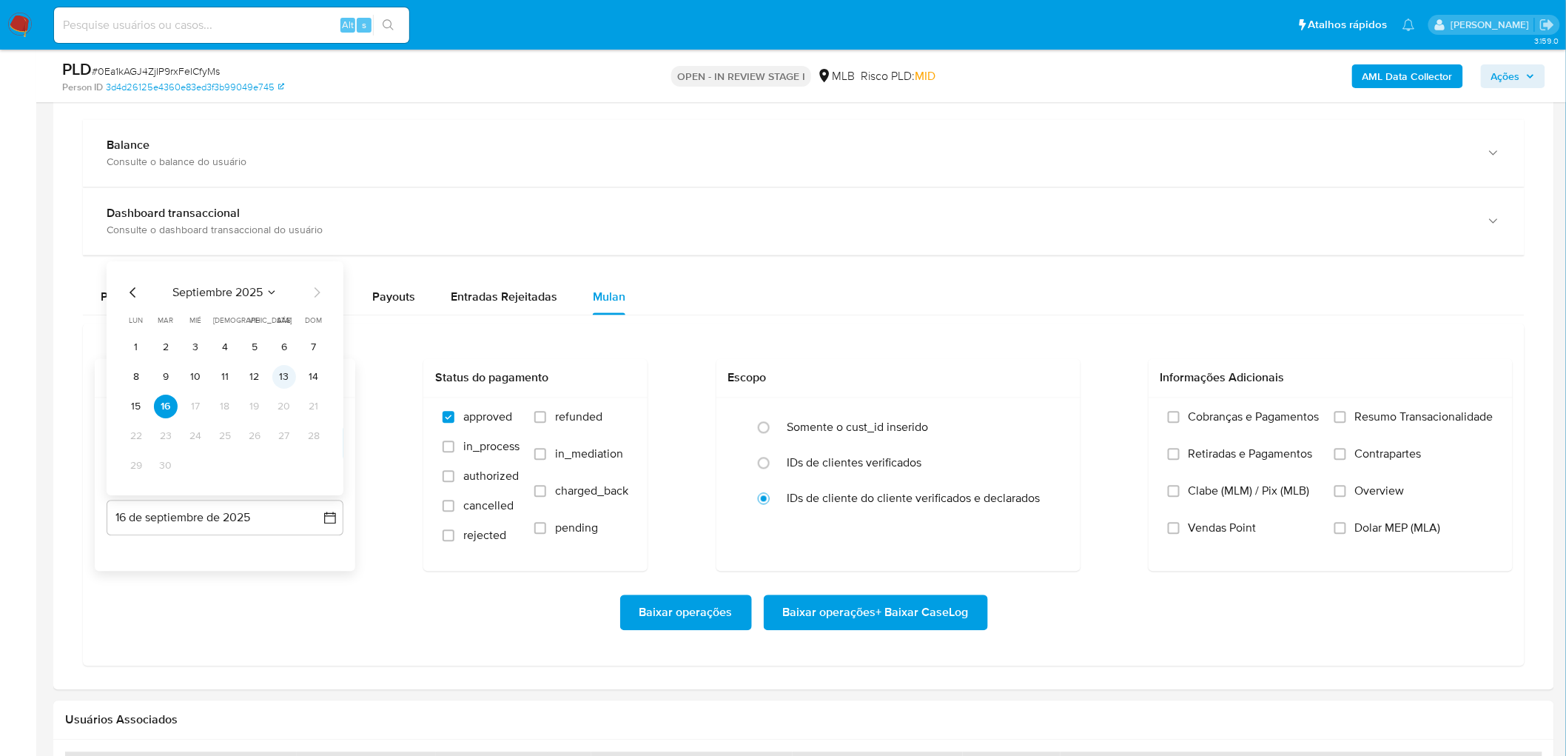
click at [284, 386] on button "13" at bounding box center [284, 378] width 24 height 24
click at [1052, 412] on span "Resumo Transacionalidade" at bounding box center [1424, 417] width 138 height 15
click at [1052, 412] on input "Resumo Transacionalidade" at bounding box center [1341, 418] width 12 height 12
click at [1052, 459] on span "Vendas Point" at bounding box center [1223, 528] width 68 height 15
click at [1052, 459] on input "Vendas Point" at bounding box center [1174, 529] width 12 height 12
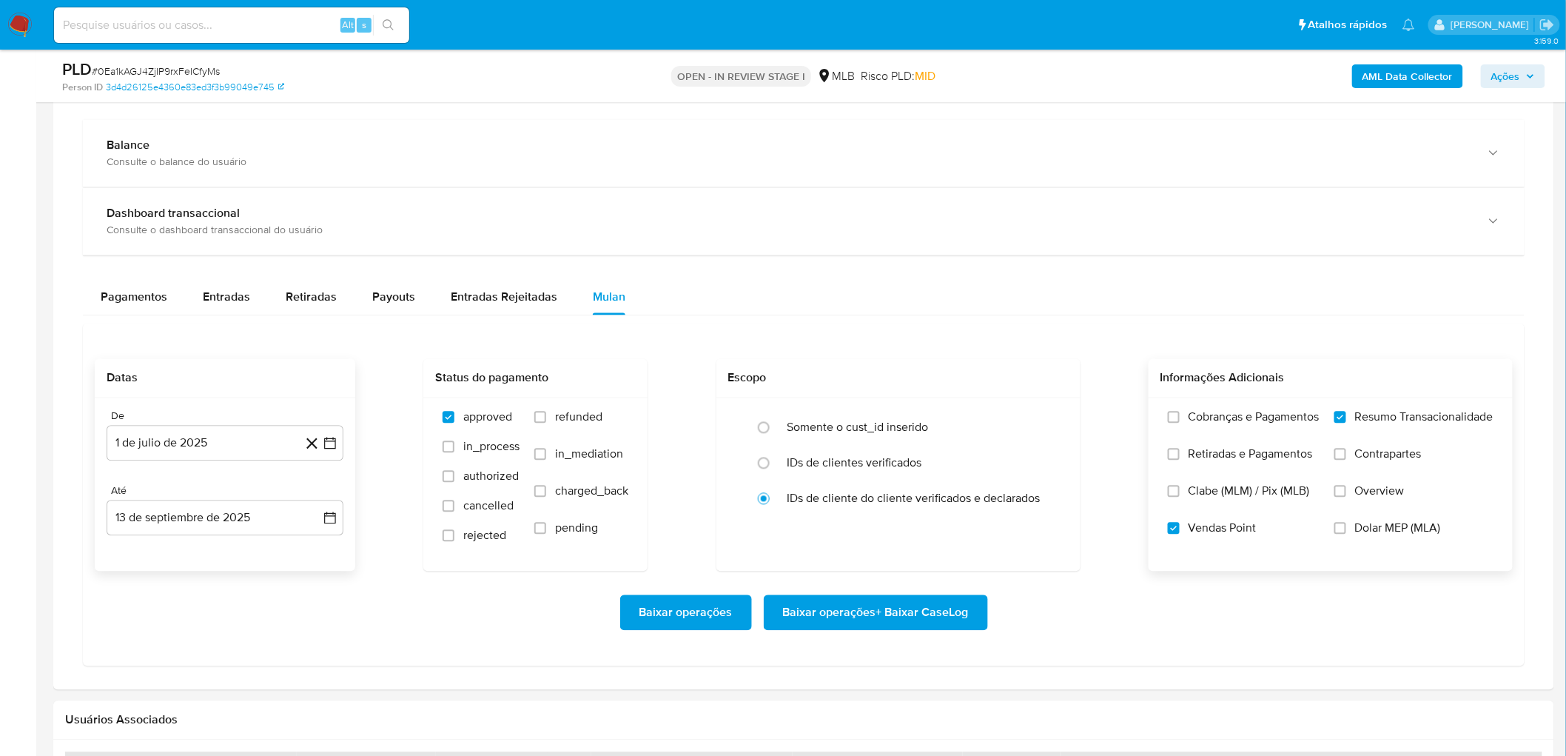
click at [894, 459] on span "Baixar operações + Baixar CaseLog" at bounding box center [876, 613] width 186 height 33
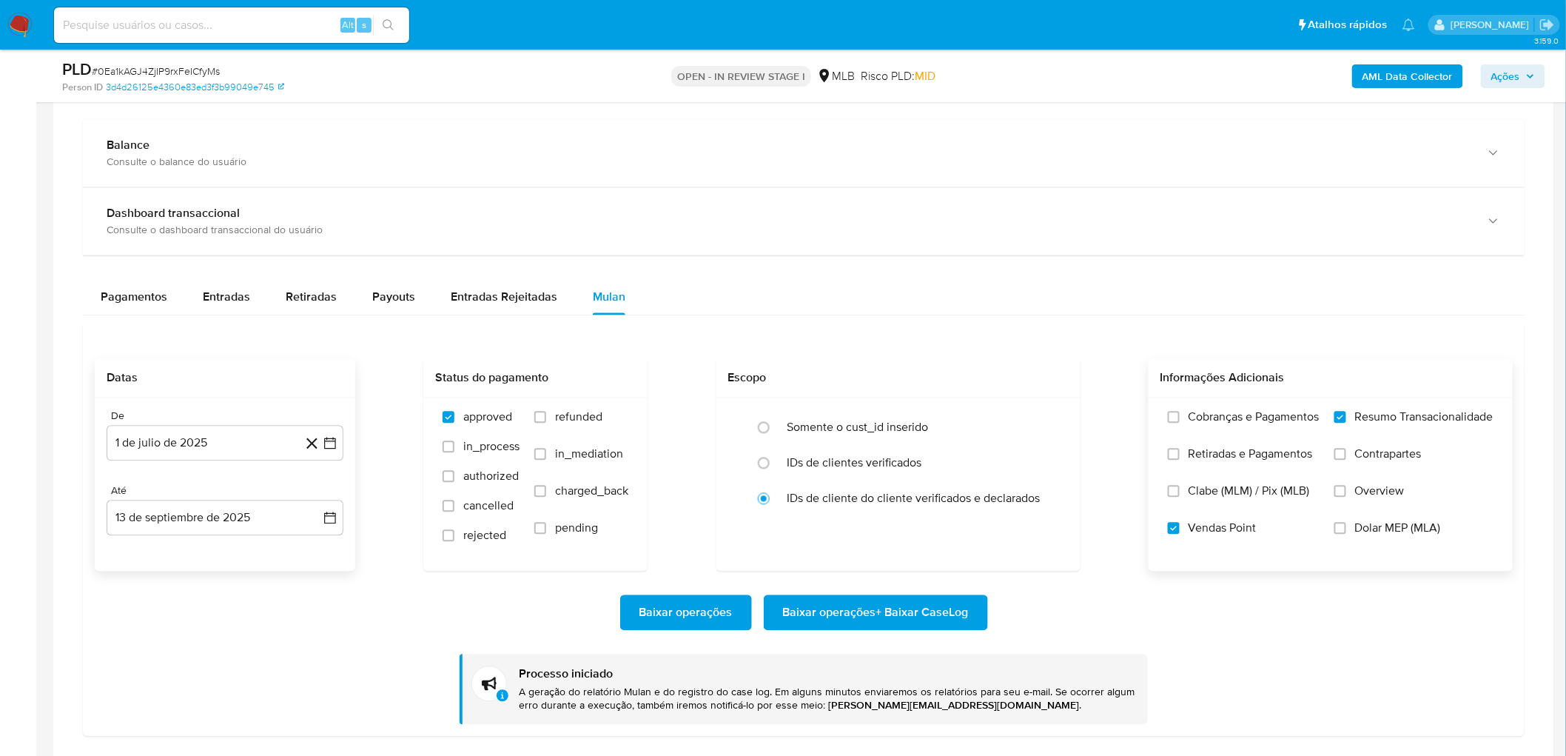
click at [425, 459] on div "Transacionalidade Consulta o resumo dos movimentos do usuário Informações trans…" at bounding box center [803, 400] width 1477 height 695
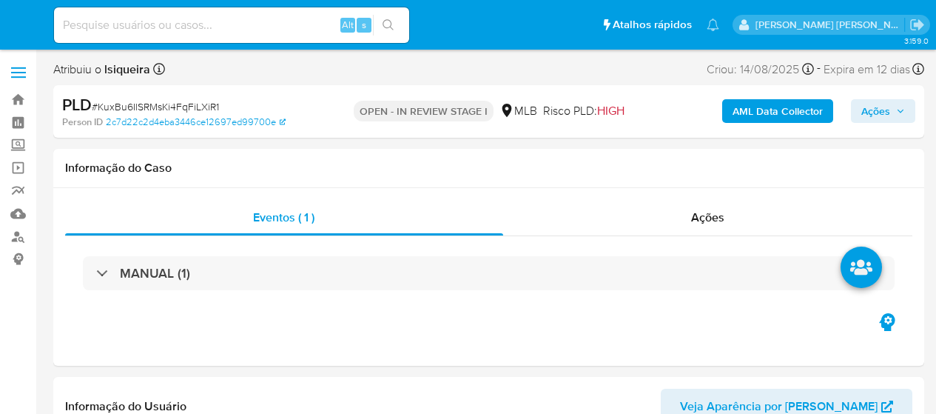
select select "10"
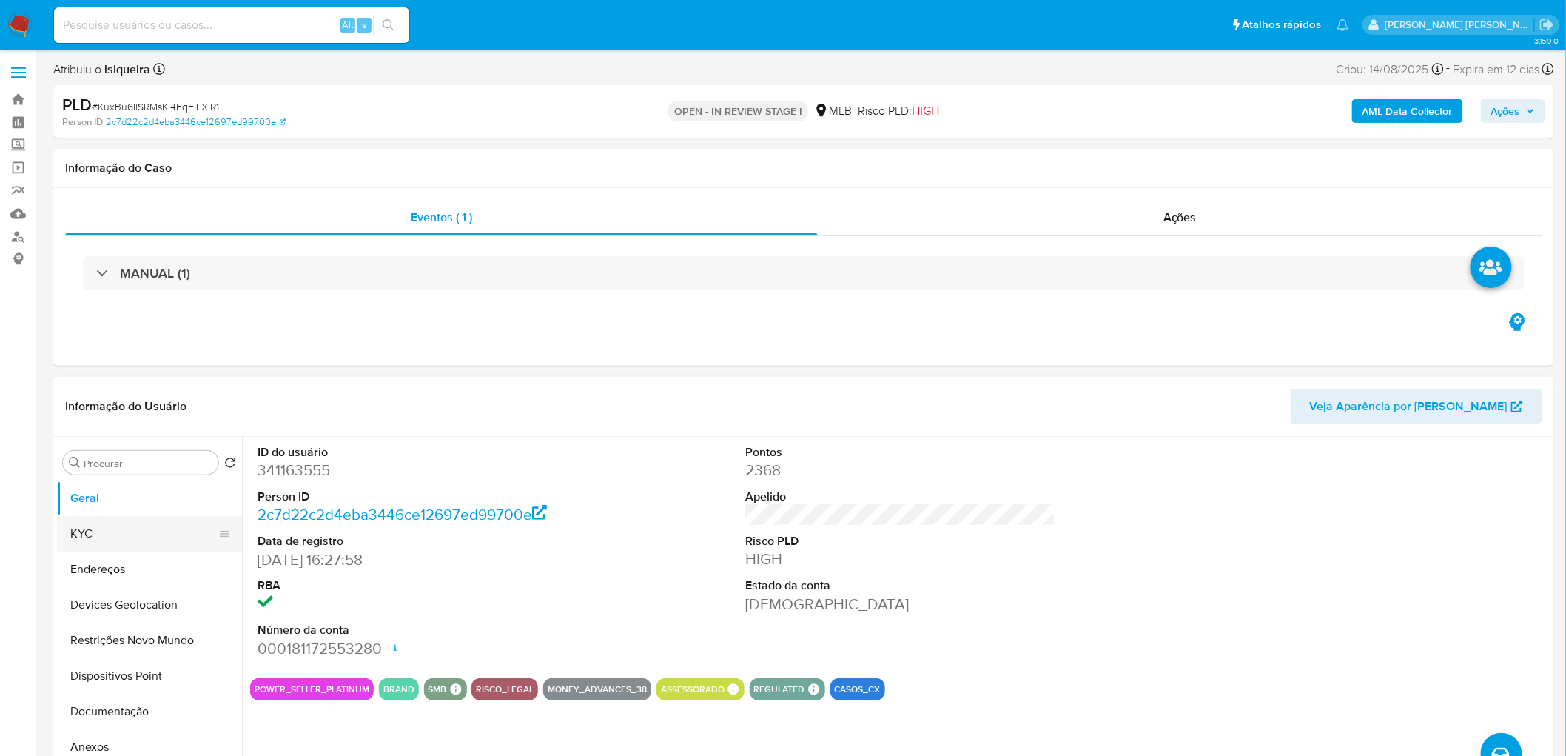
click at [144, 413] on button "KYC" at bounding box center [143, 534] width 173 height 36
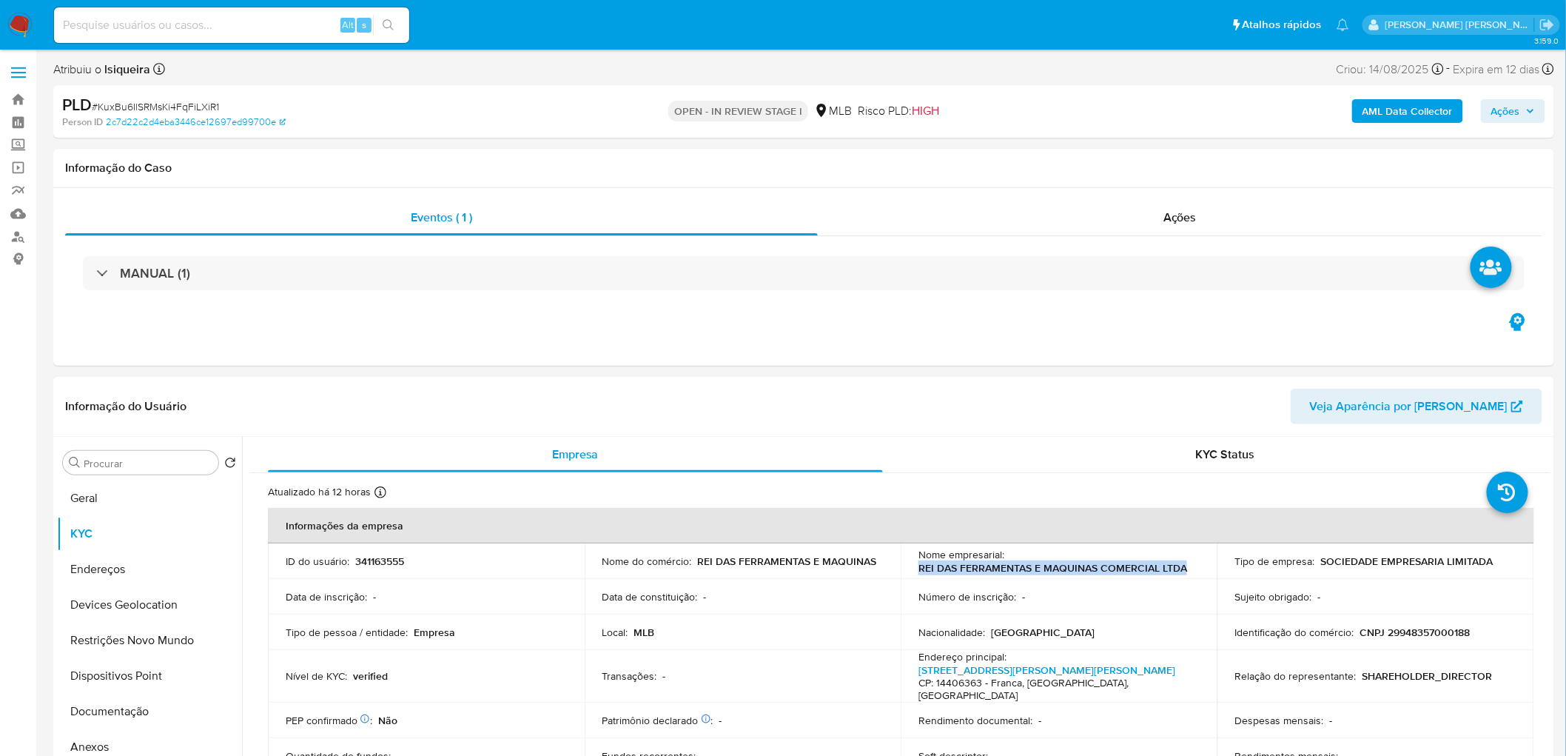
drag, startPoint x: 1190, startPoint y: 566, endPoint x: 913, endPoint y: 566, distance: 277.6
click at [913, 413] on td "Nome empresarial : REI DAS FERRAMENTAS E MAQUINAS COMERCIAL LTDA" at bounding box center [1059, 561] width 317 height 36
copy p "REI DAS FERRAMENTAS E MAQUINAS COMERCIAL LTDA"
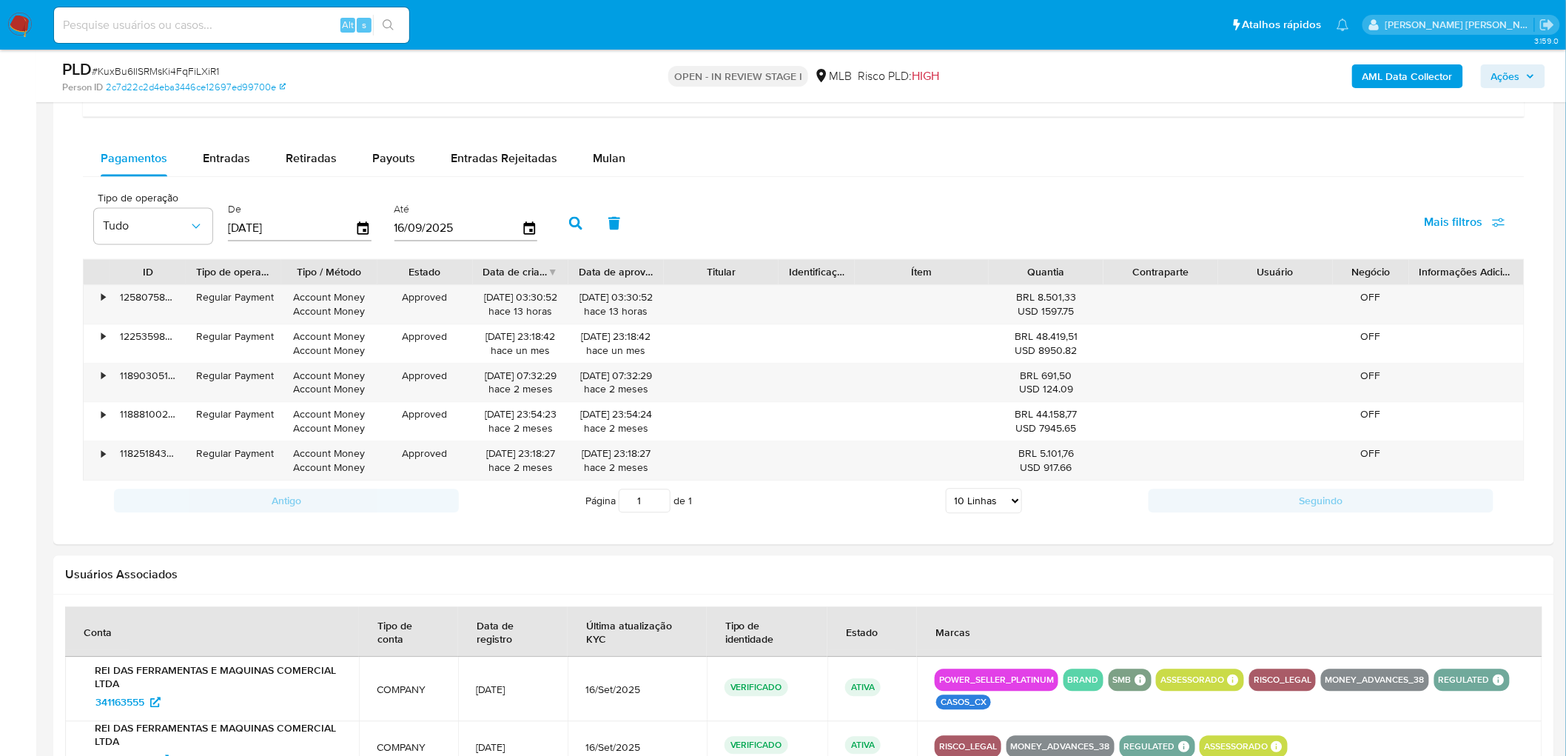
scroll to position [1233, 0]
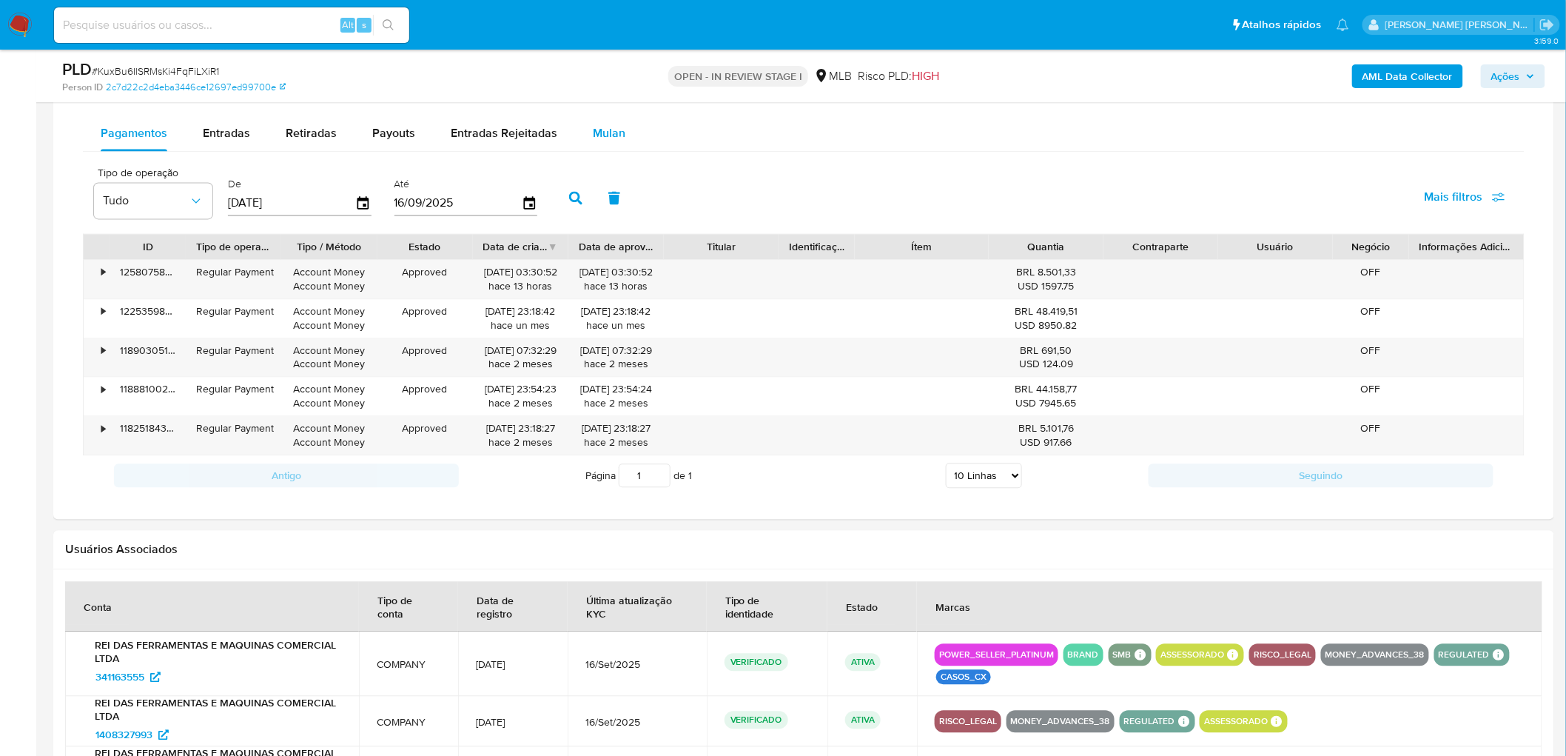
click at [618, 127] on span "Mulan" at bounding box center [609, 132] width 33 height 17
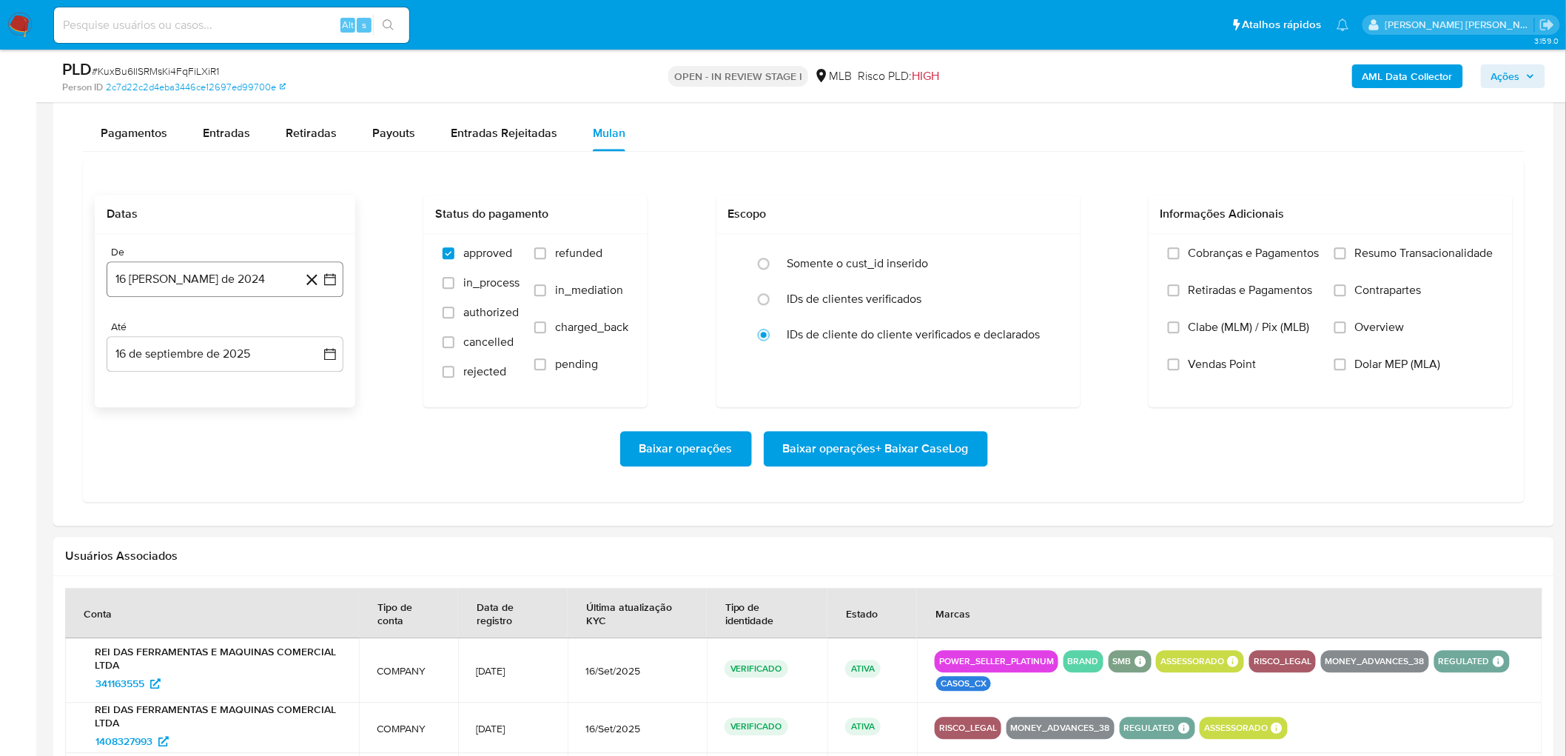
click at [154, 284] on button "16 [PERSON_NAME] de 2024" at bounding box center [225, 279] width 237 height 36
click at [213, 338] on span "agosto 2024" at bounding box center [217, 332] width 67 height 15
click at [317, 331] on icon "Año siguiente" at bounding box center [314, 332] width 18 height 18
click at [159, 413] on span "[DATE]" at bounding box center [160, 469] width 33 height 12
click at [169, 379] on button "1" at bounding box center [166, 387] width 24 height 24
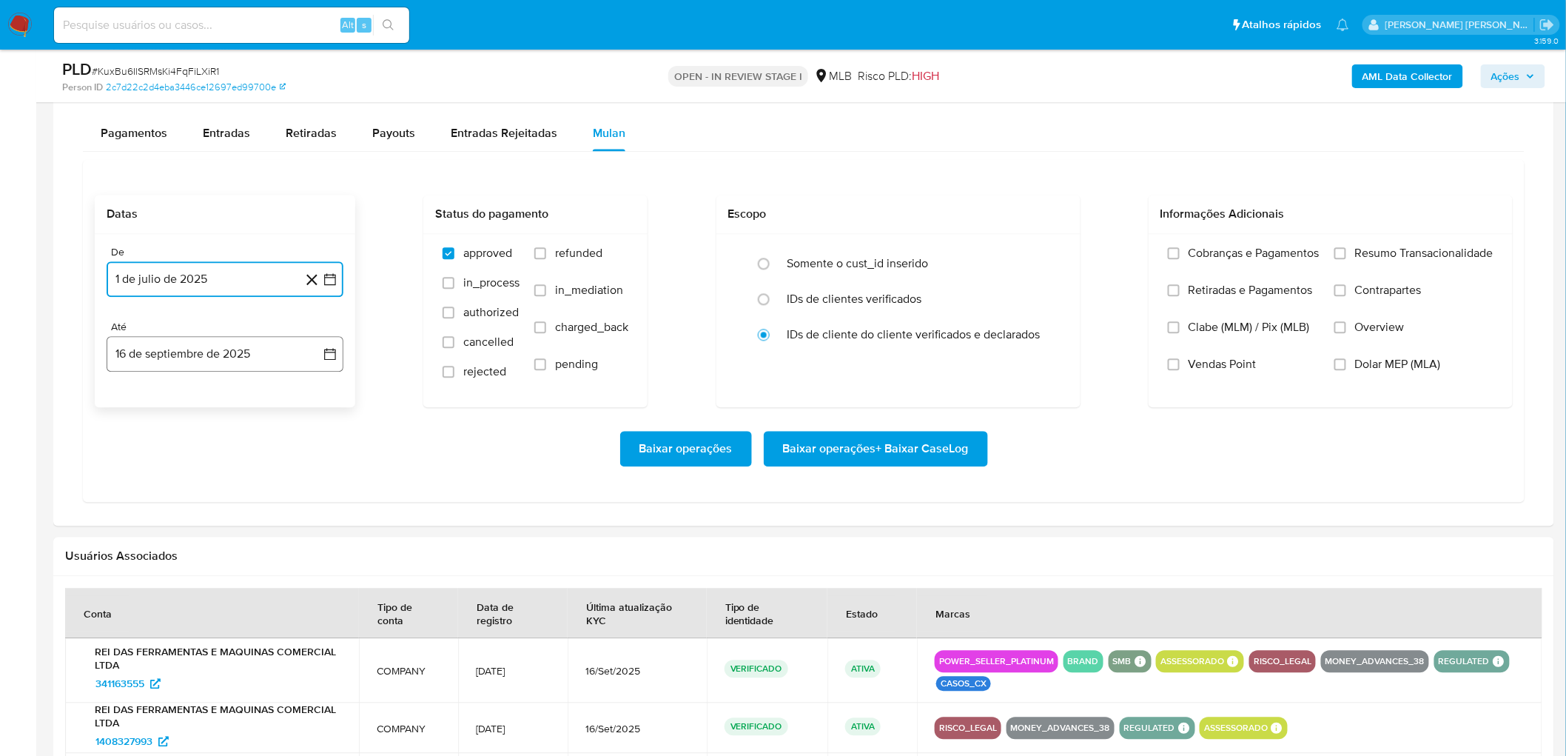
click at [174, 360] on button "16 de septiembre de 2025" at bounding box center [225, 354] width 237 height 36
click at [285, 413] on button "13" at bounding box center [284, 492] width 24 height 24
click at [936, 257] on span "Resumo Transacionalidade" at bounding box center [1424, 253] width 138 height 15
click at [936, 257] on input "Resumo Transacionalidade" at bounding box center [1341, 253] width 12 height 12
click at [936, 374] on label "Vendas Point" at bounding box center [1244, 375] width 152 height 37
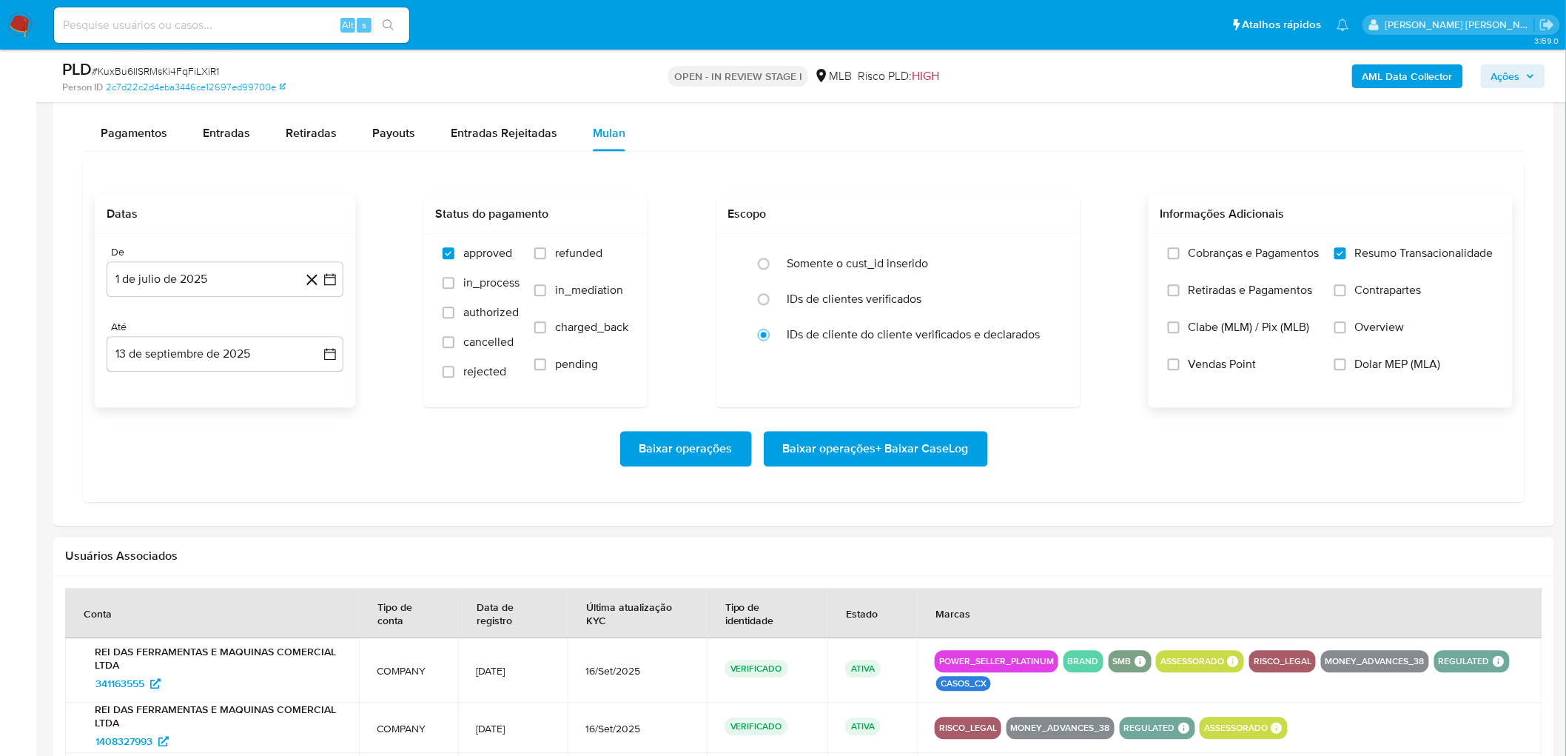
click at [936, 370] on input "Vendas Point" at bounding box center [1174, 364] width 12 height 12
click at [922, 413] on span "Baixar operações + Baixar CaseLog" at bounding box center [876, 448] width 186 height 33
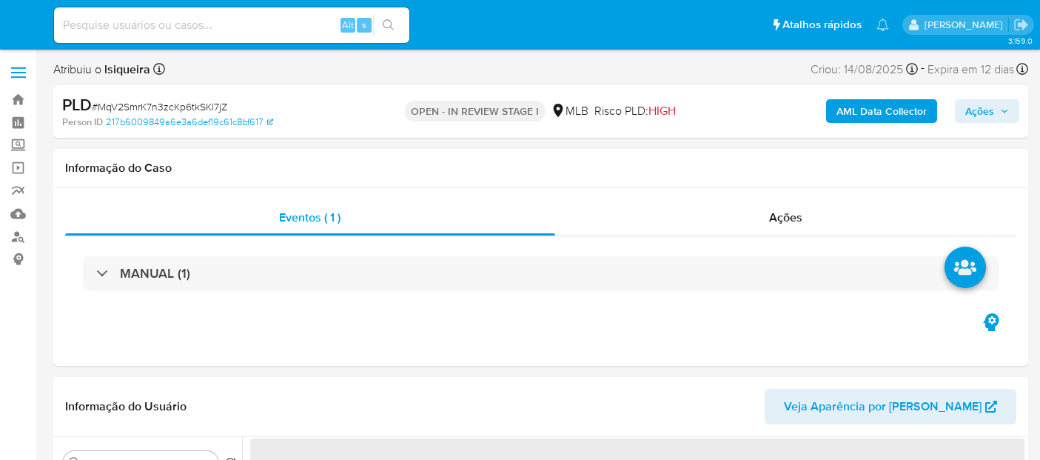
select select "10"
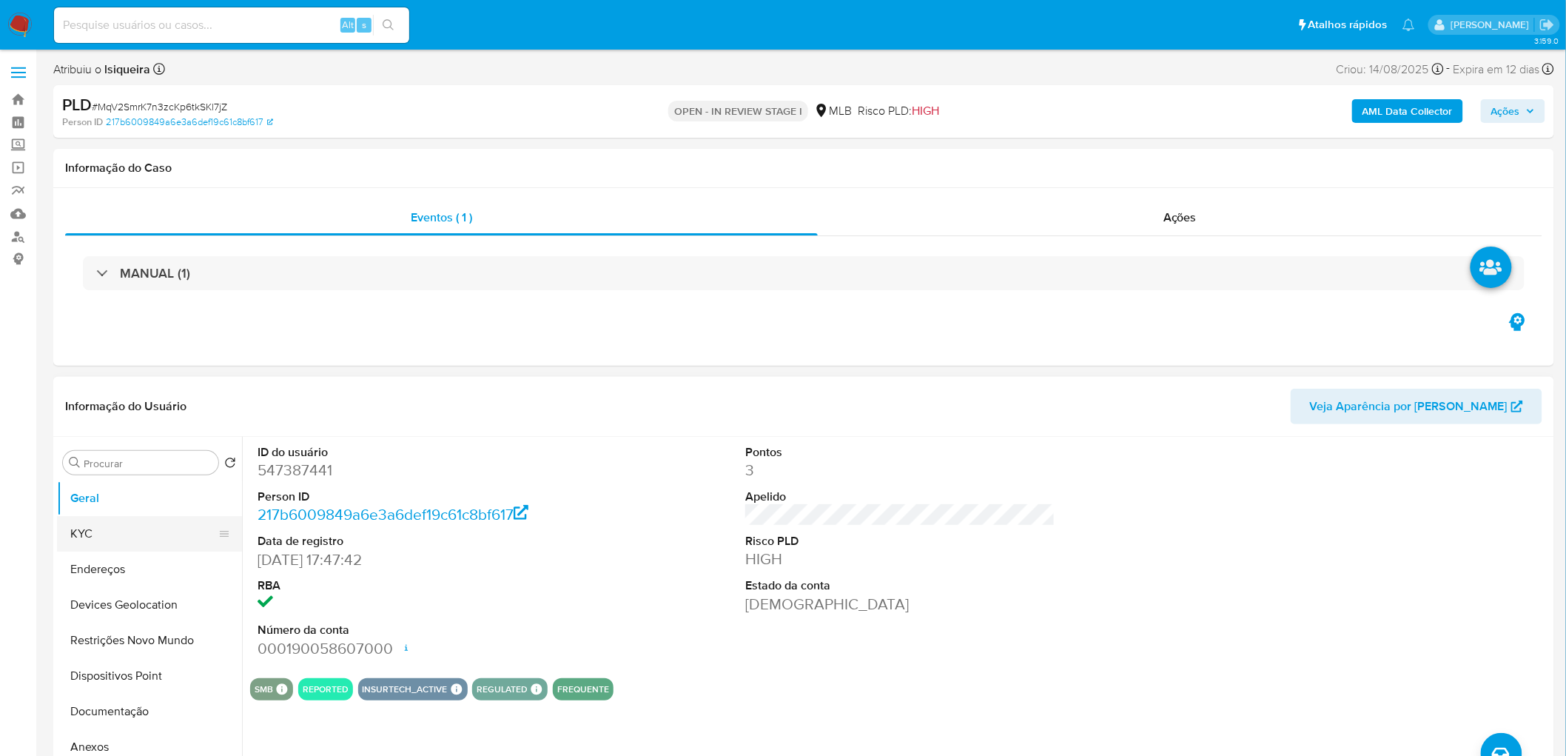
click at [107, 459] on button "KYC" at bounding box center [143, 534] width 173 height 36
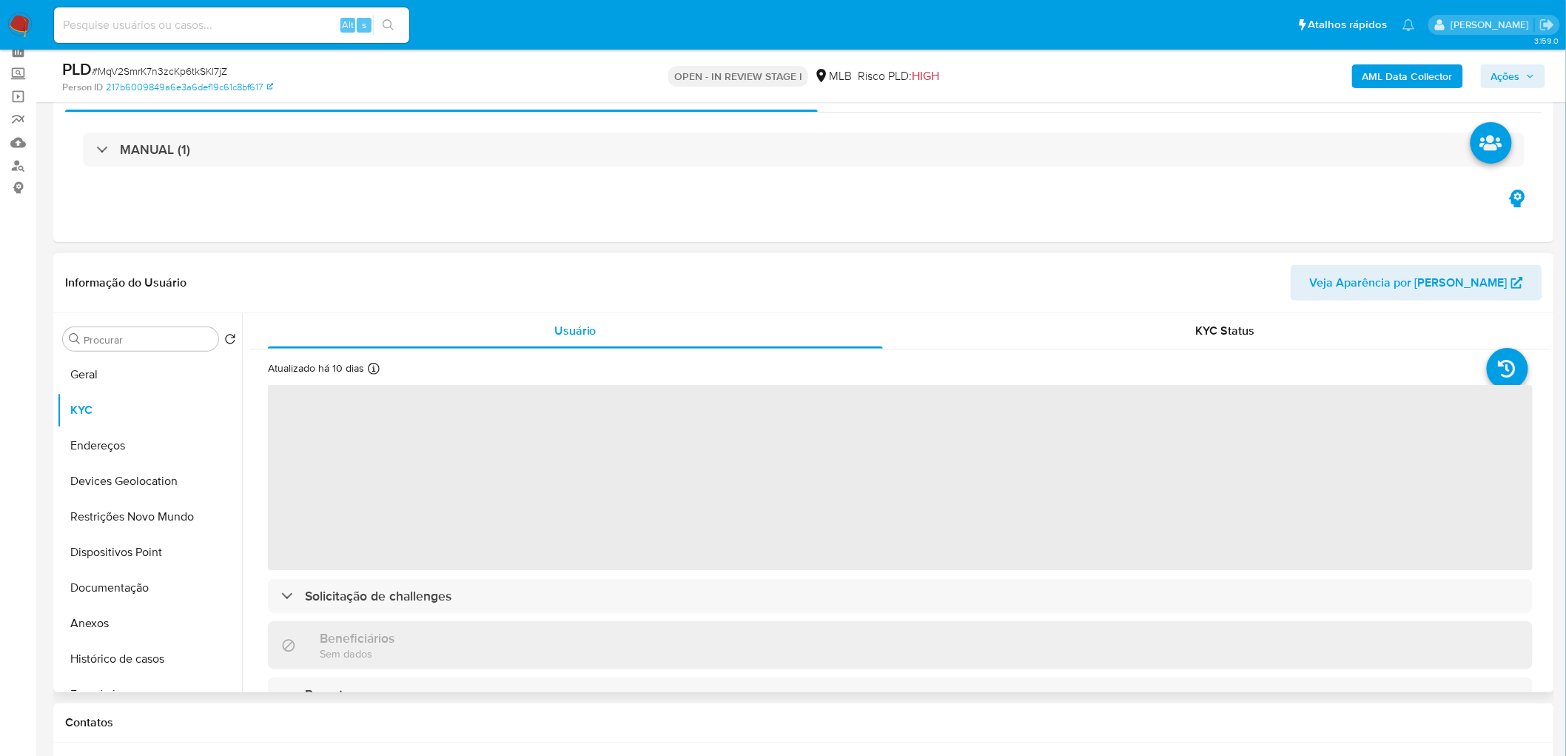
scroll to position [246, 0]
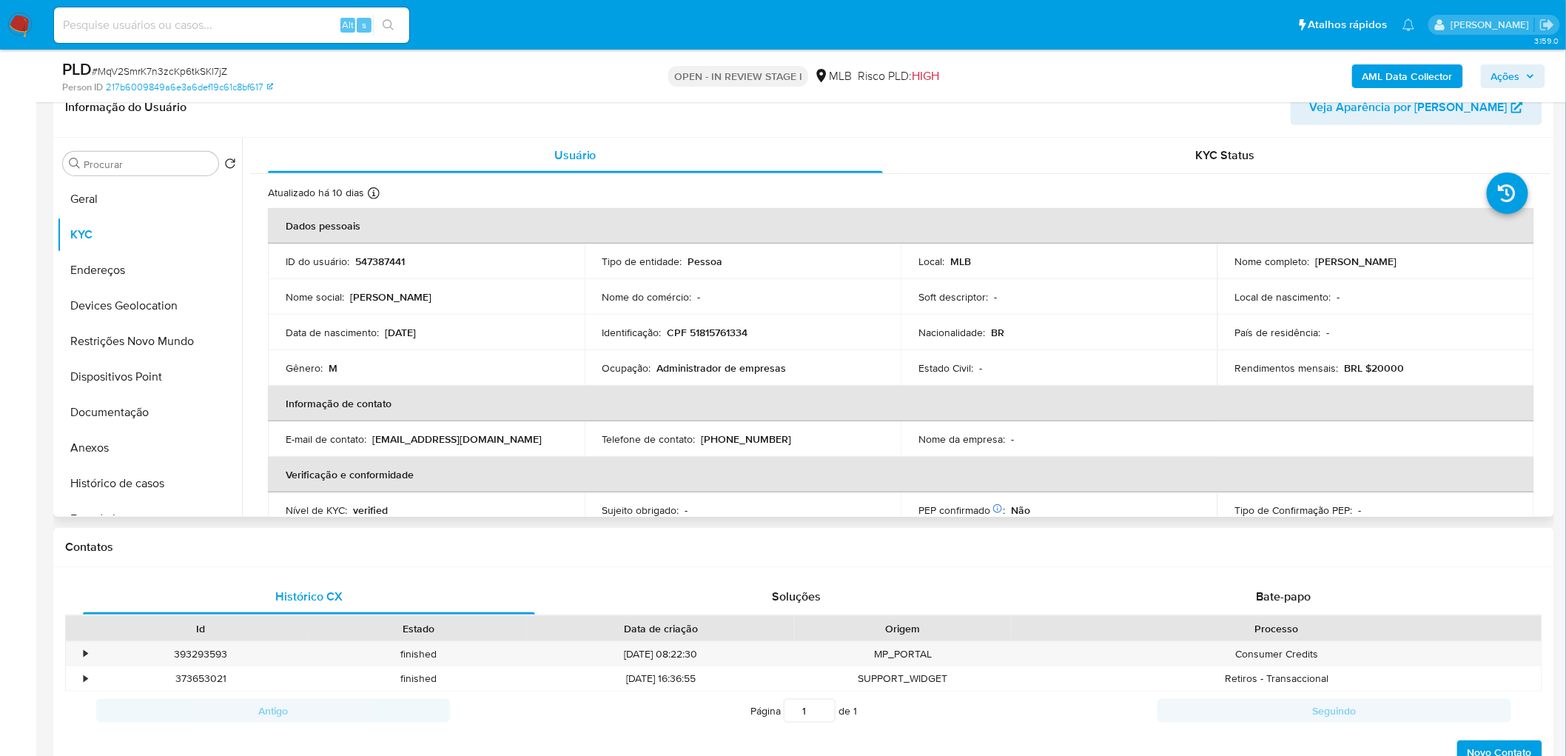
drag, startPoint x: 1434, startPoint y: 265, endPoint x: 1318, endPoint y: 253, distance: 116.1
click at [1039, 255] on div "Nome completo : [PERSON_NAME]" at bounding box center [1375, 261] width 281 height 13
copy p "[PERSON_NAME]"
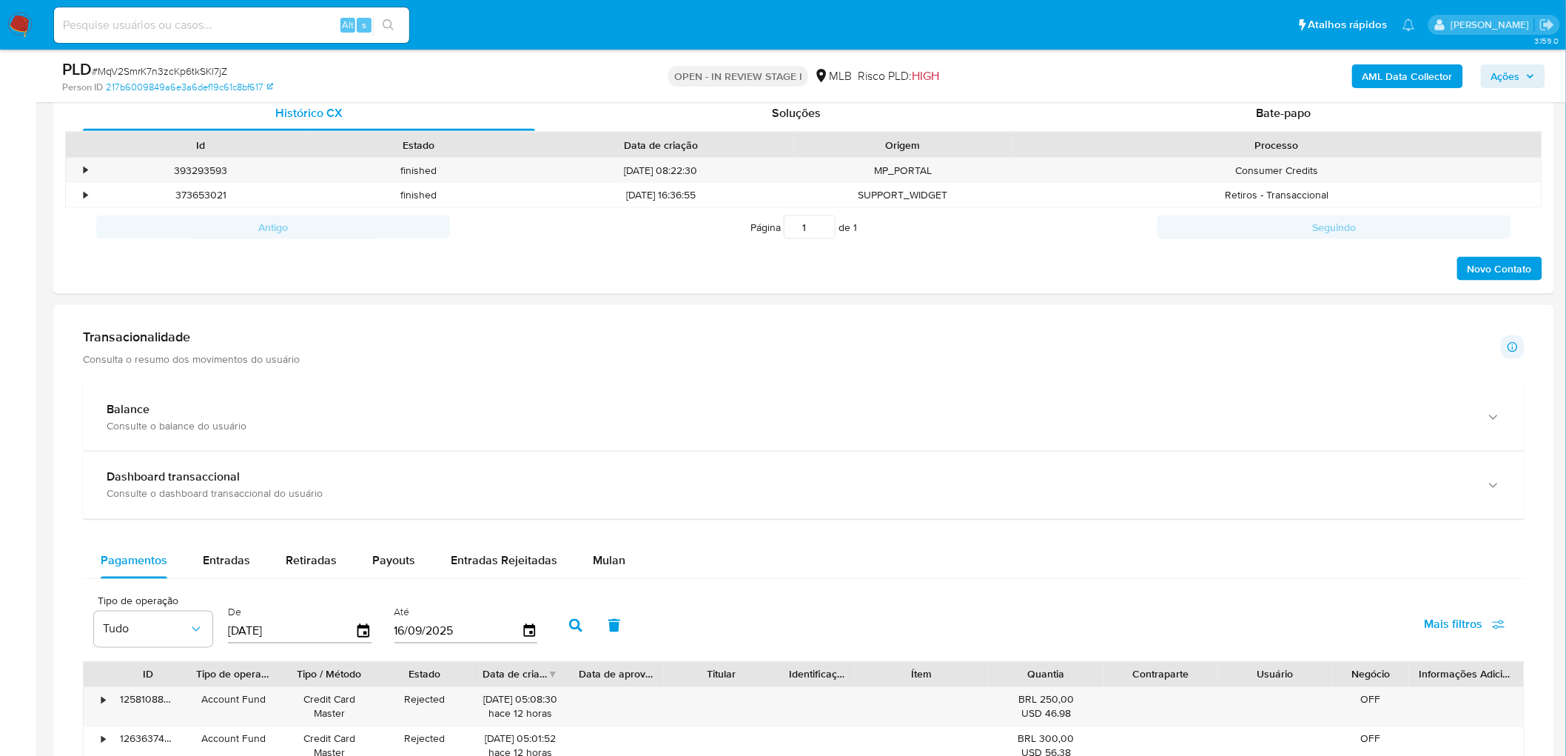
scroll to position [905, 0]
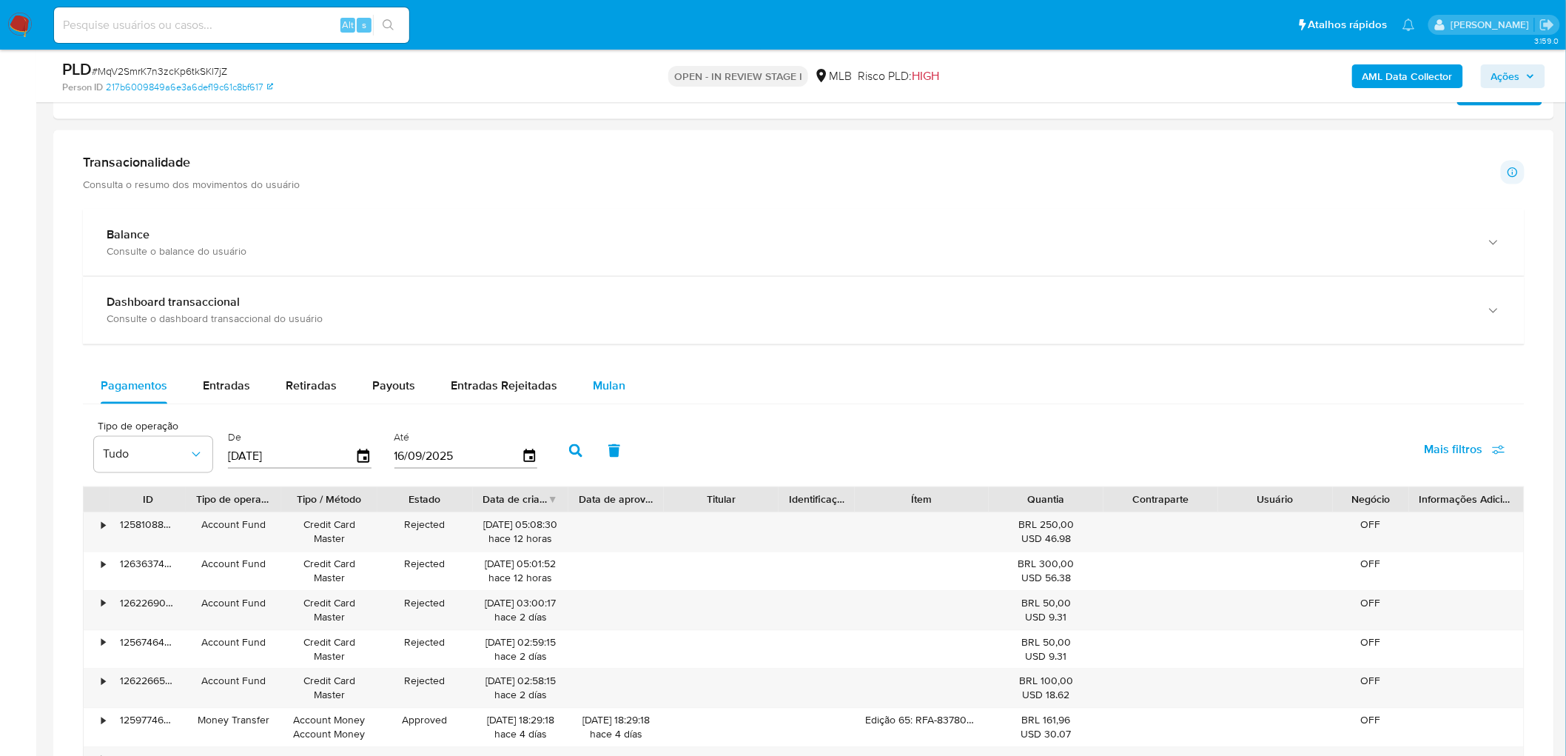
click at [593, 386] on span "Mulan" at bounding box center [609, 386] width 33 height 17
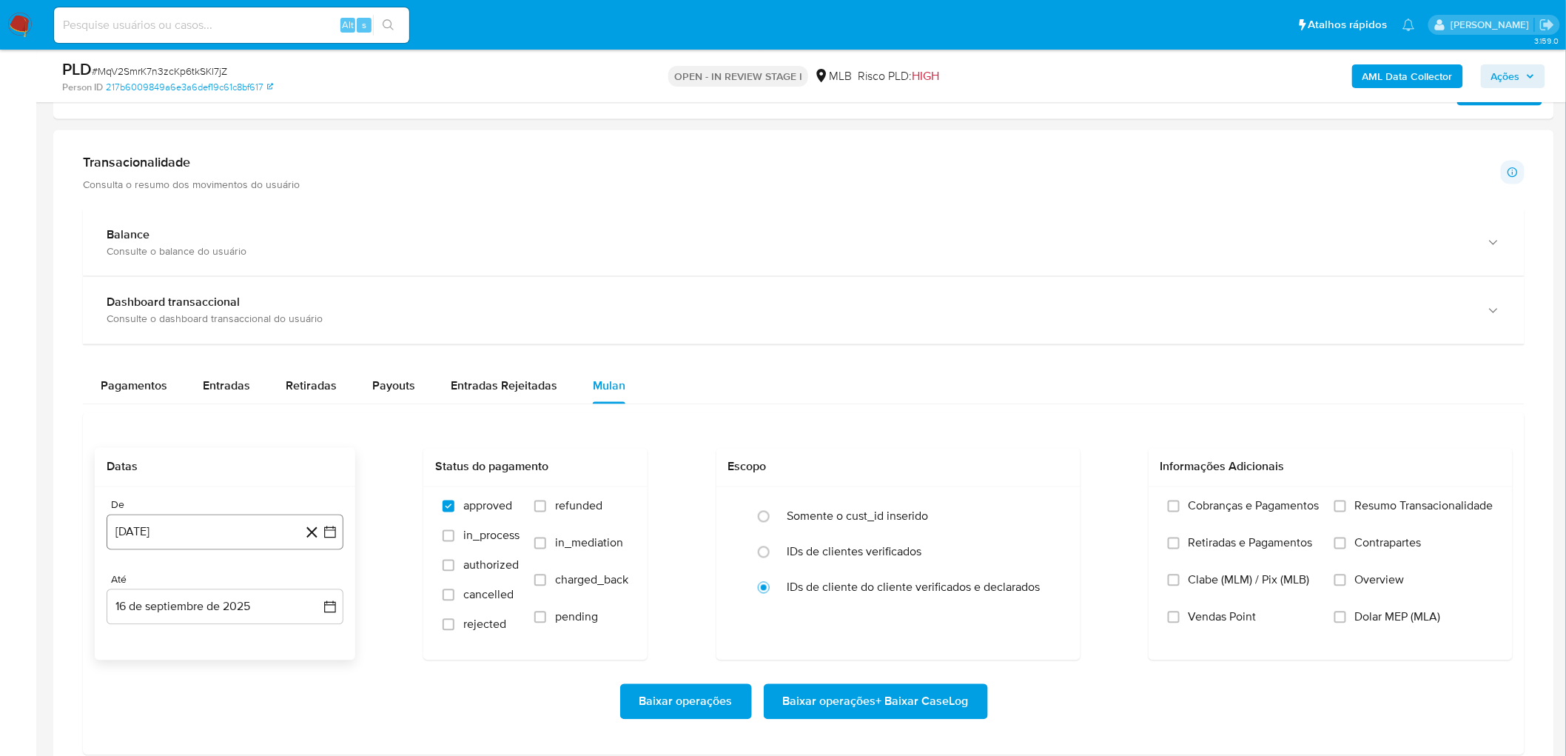
click at [121, 459] on button "[DATE]" at bounding box center [225, 532] width 237 height 36
click at [241, 312] on span "agosto 2024" at bounding box center [217, 307] width 67 height 15
click at [309, 301] on div "2024 2024 ene feb mar abr may jun [DATE] ago sep oct nov dic" at bounding box center [224, 384] width 234 height 251
click at [312, 291] on icon "Año siguiente" at bounding box center [314, 290] width 18 height 18
click at [164, 431] on span "[DATE]" at bounding box center [160, 427] width 33 height 12
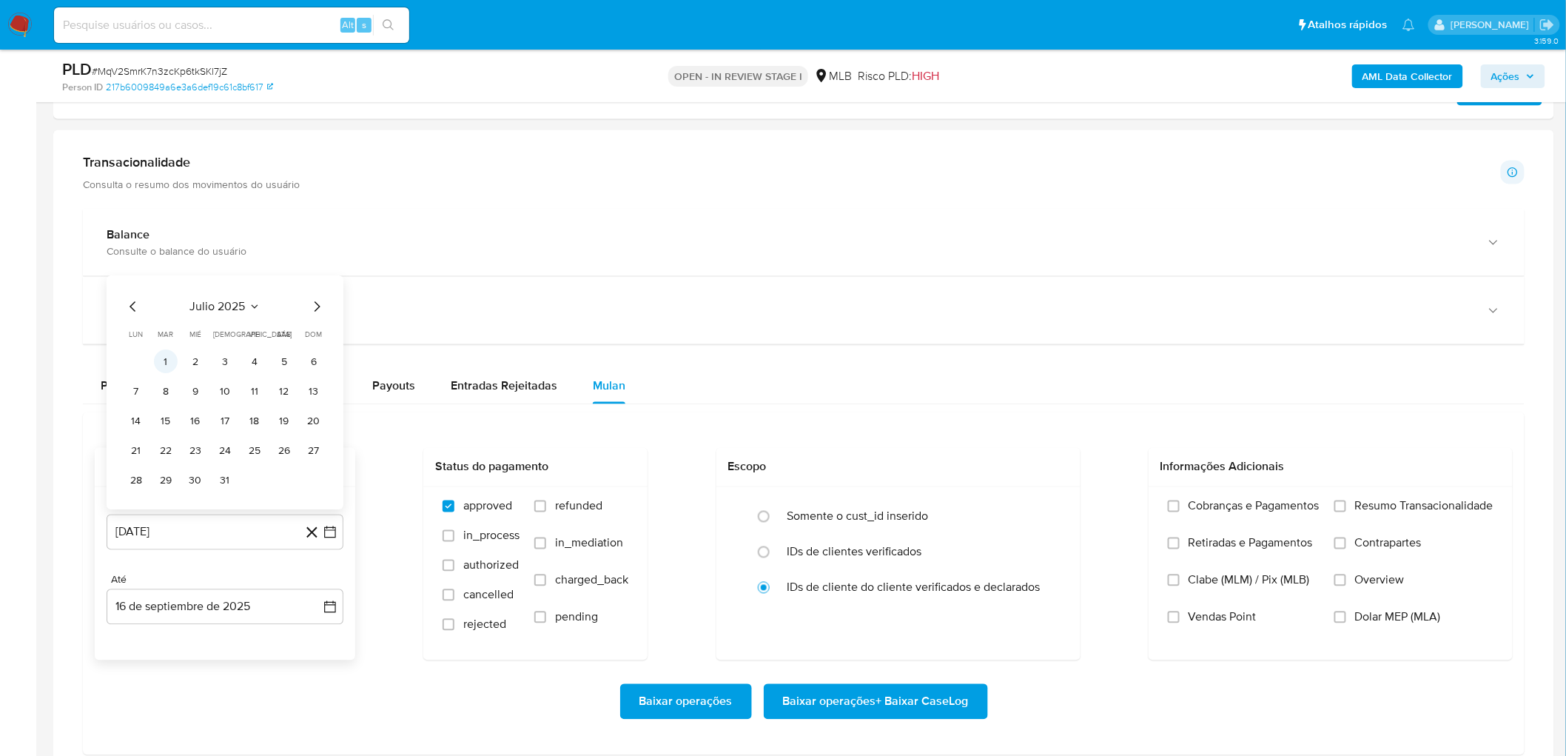
click at [167, 358] on button "1" at bounding box center [166, 362] width 24 height 24
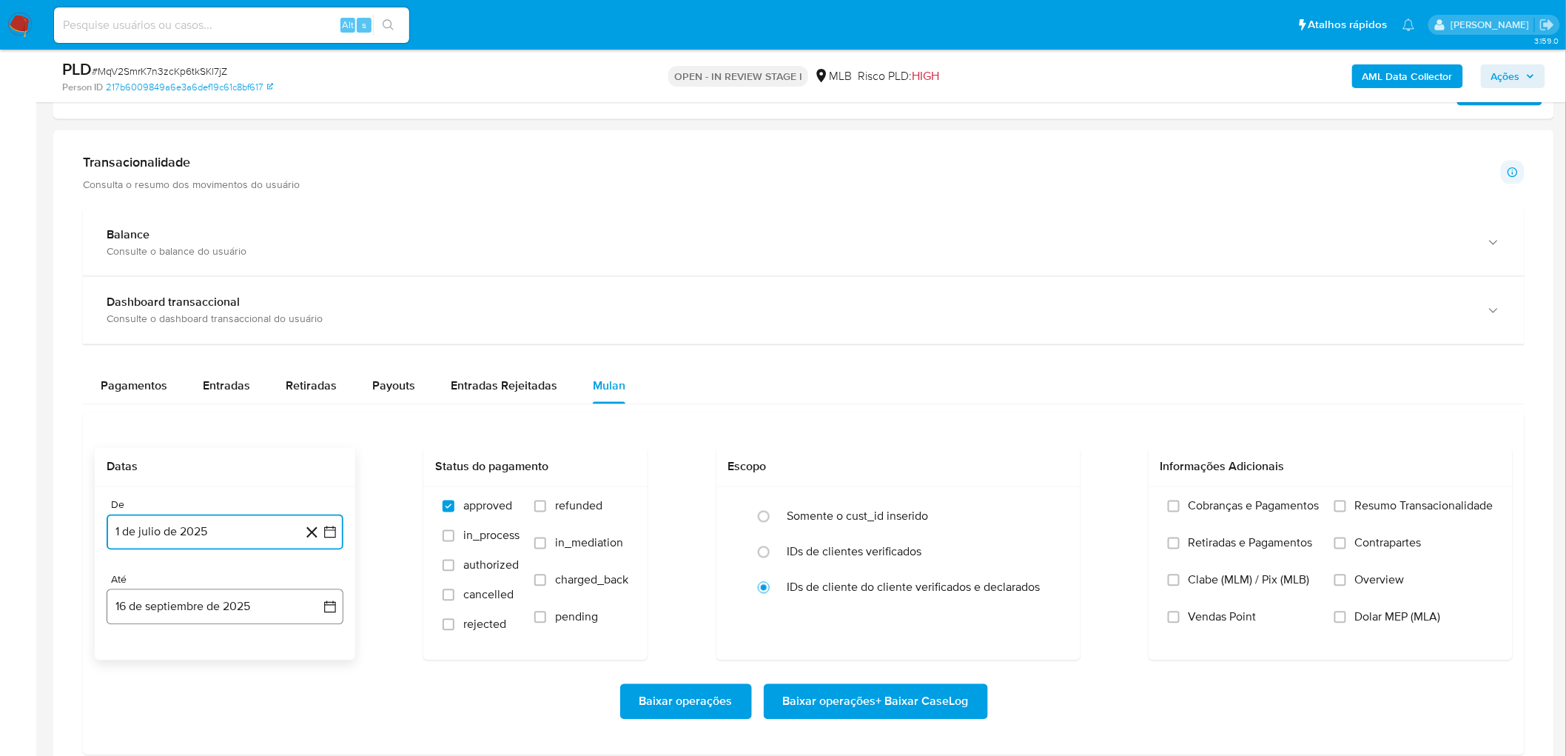
click at [178, 459] on button "16 de septiembre de 2025" at bounding box center [225, 607] width 237 height 36
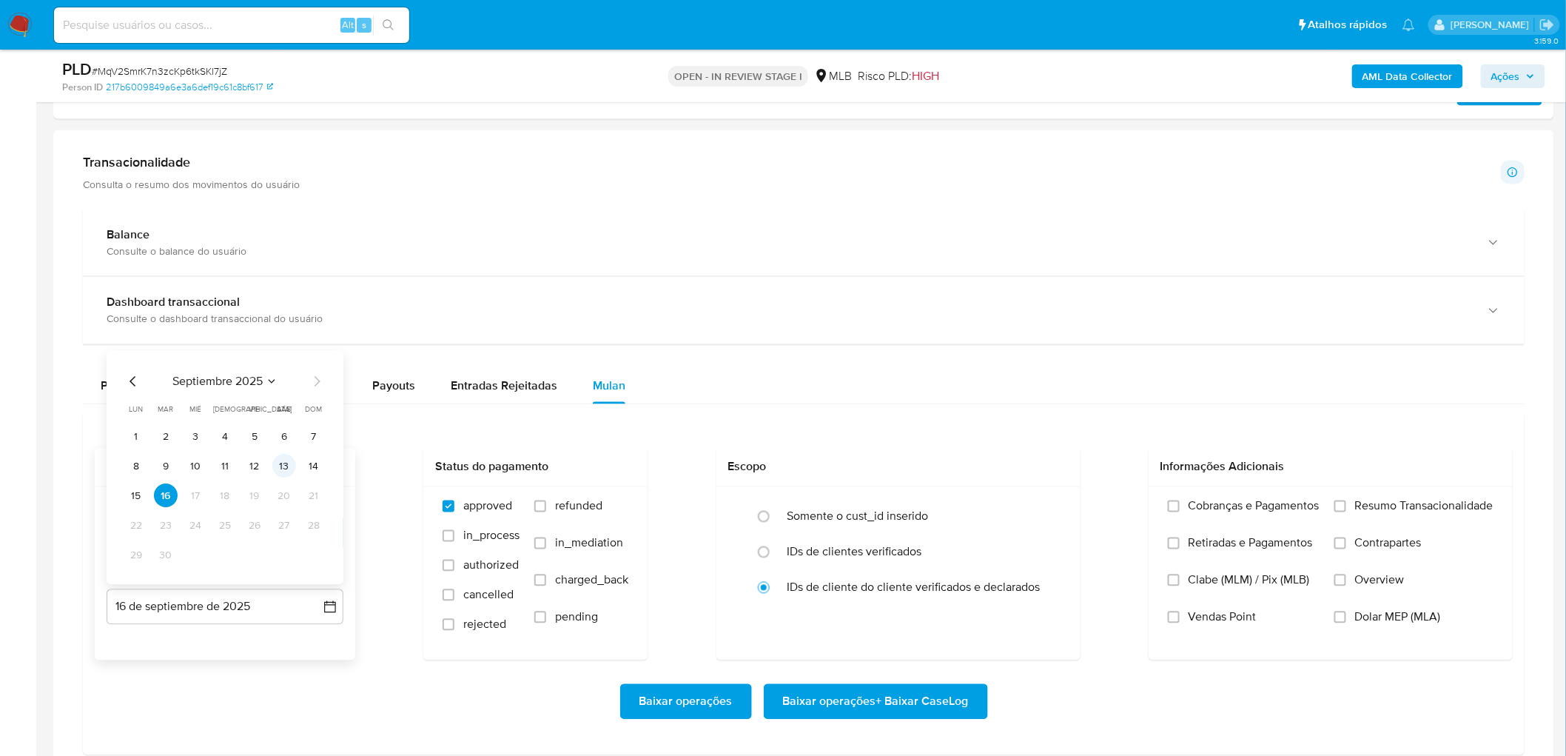
click at [286, 459] on button "13" at bounding box center [284, 466] width 24 height 24
click at [1039, 459] on span "Resumo Transacionalidade" at bounding box center [1424, 506] width 138 height 15
click at [1039, 459] on input "Resumo Transacionalidade" at bounding box center [1341, 506] width 12 height 12
click at [1039, 459] on span "Vendas Point" at bounding box center [1223, 617] width 68 height 15
click at [1039, 459] on input "Vendas Point" at bounding box center [1174, 617] width 12 height 12
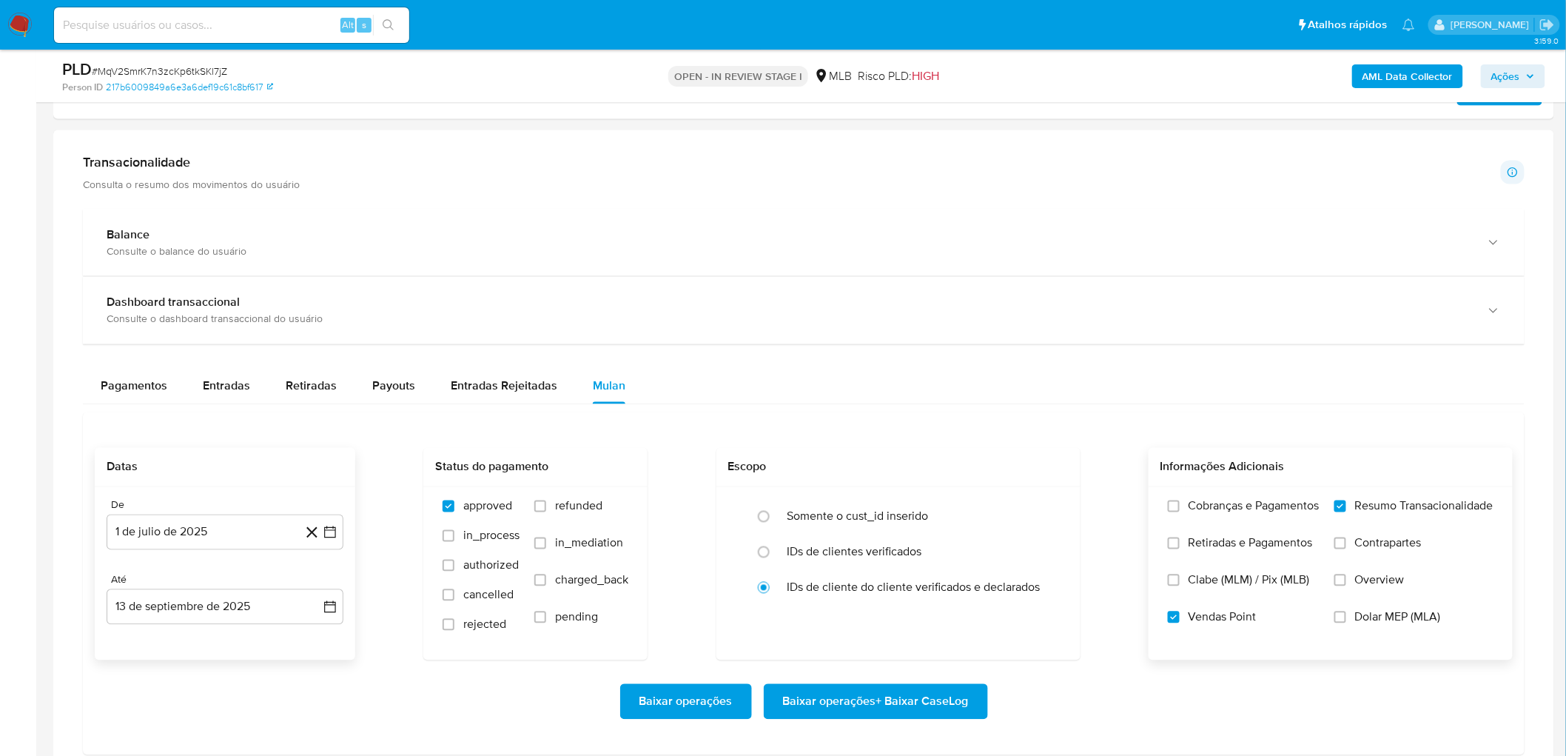
click at [876, 459] on span "Baixar operações + Baixar CaseLog" at bounding box center [876, 701] width 186 height 33
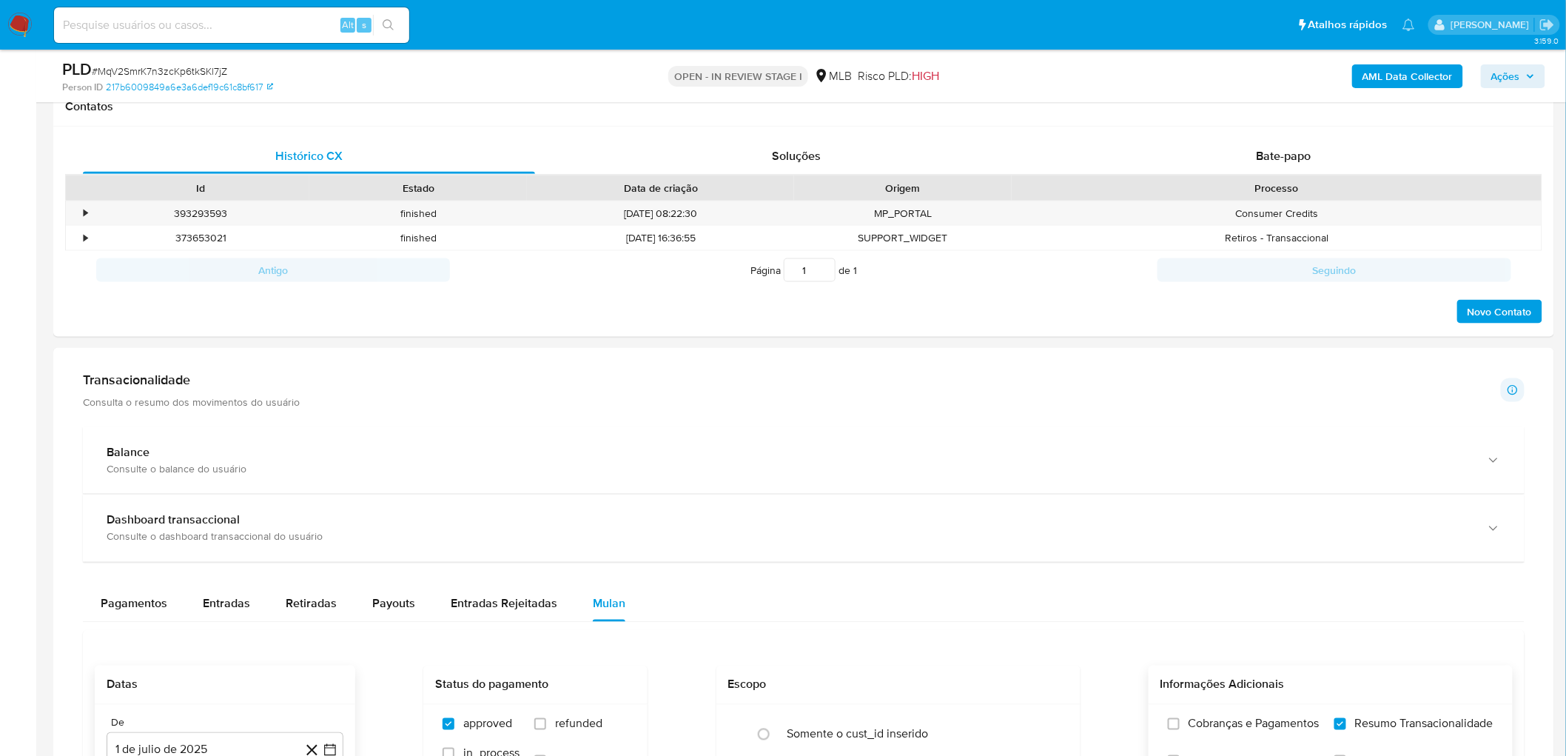
scroll to position [0, 0]
